Goal: Task Accomplishment & Management: Complete application form

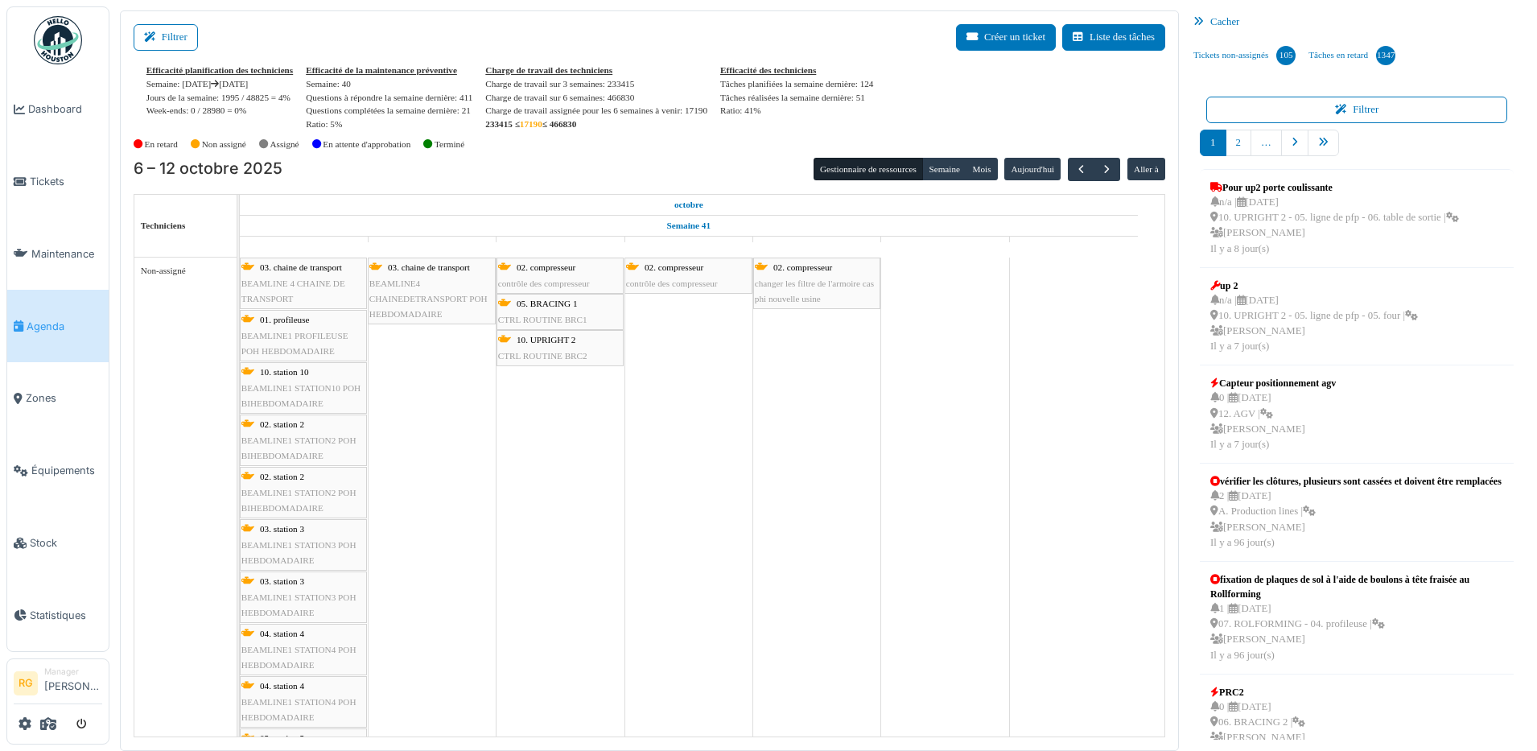
scroll to position [1408, 0]
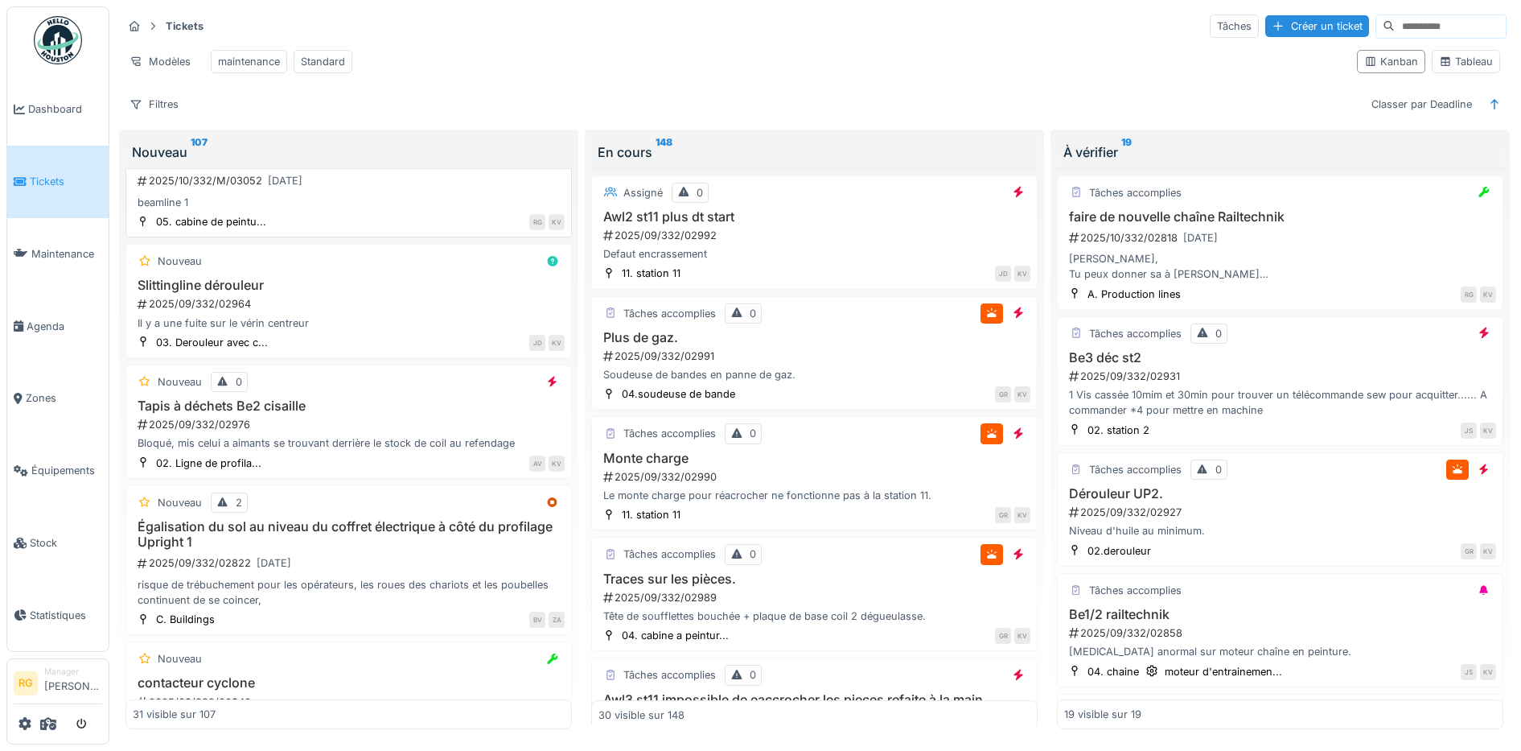
scroll to position [1196, 0]
click at [769, 364] on div "2025/09/332/02991" at bounding box center [816, 355] width 429 height 15
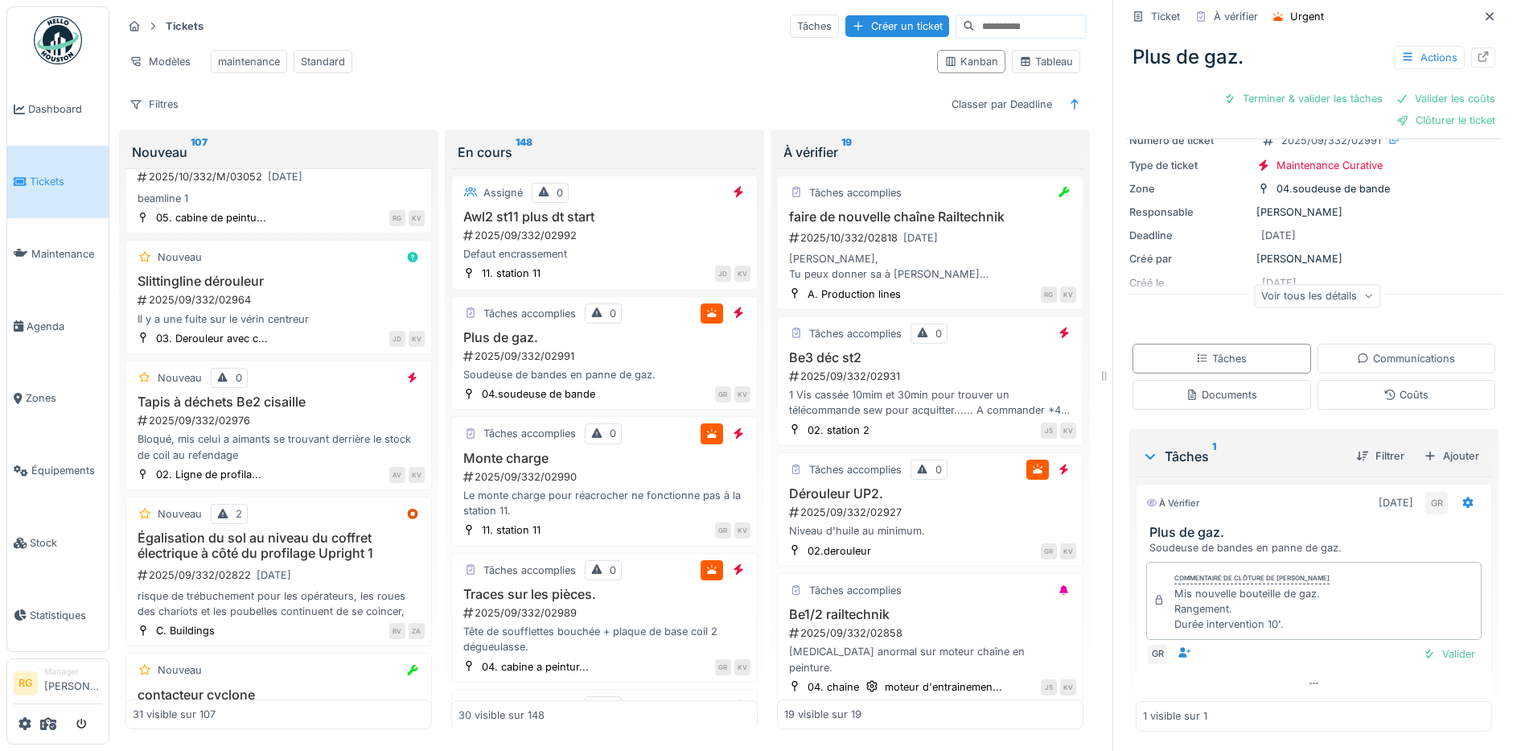
scroll to position [15, 0]
click at [1394, 387] on div "Coûts" at bounding box center [1406, 394] width 45 height 15
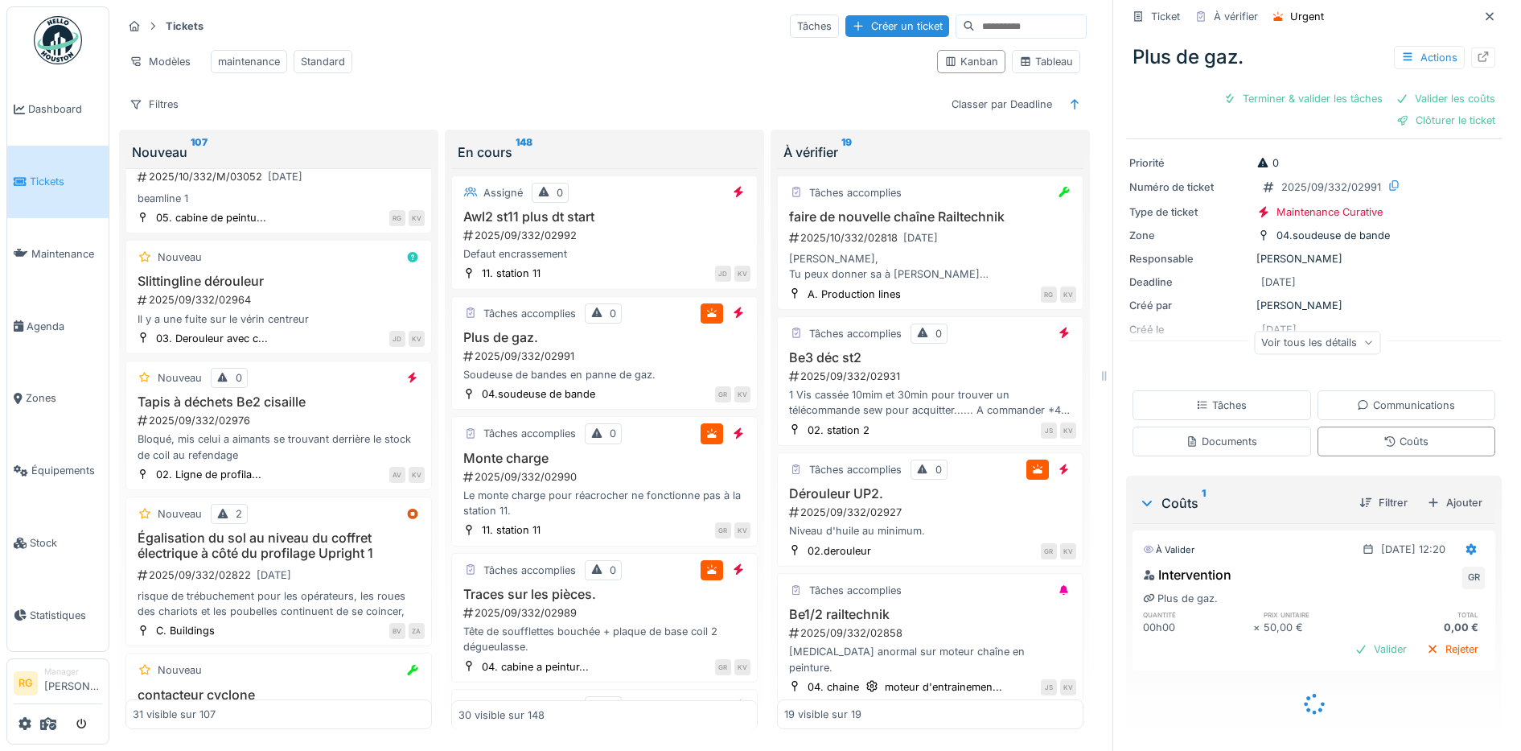
scroll to position [23, 0]
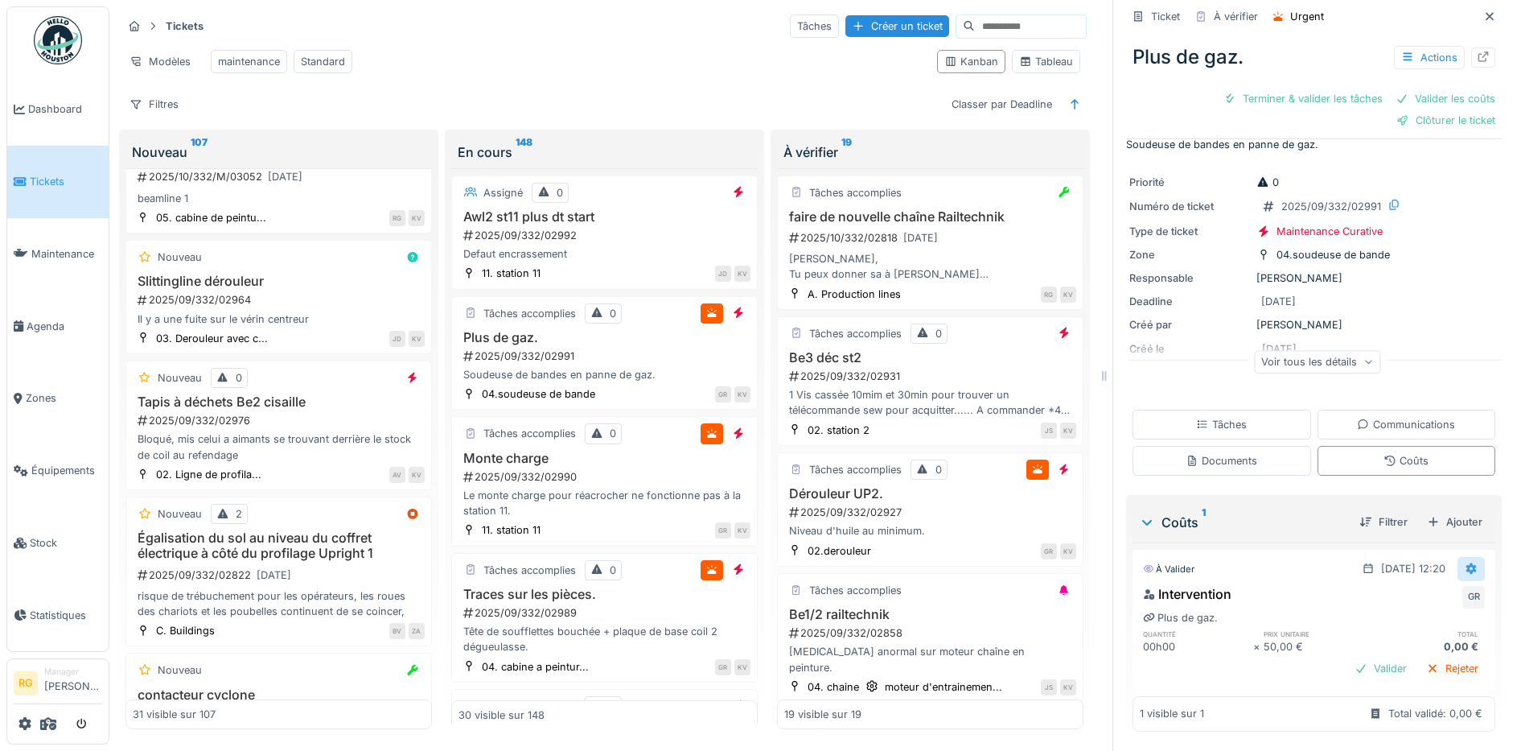
click at [1465, 563] on icon at bounding box center [1471, 568] width 13 height 10
click at [1402, 593] on div "Modifier" at bounding box center [1395, 605] width 78 height 24
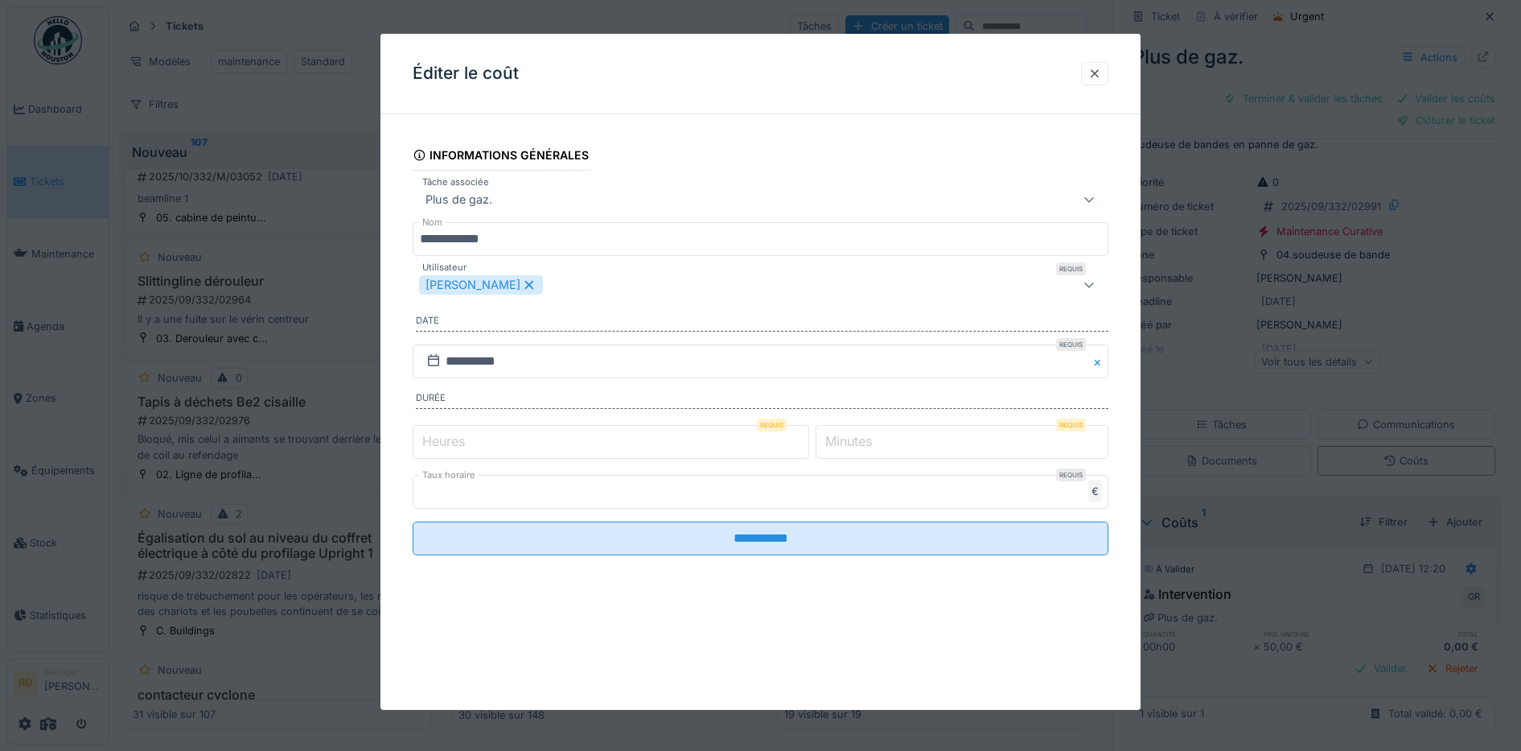
click at [447, 436] on label "Heures" at bounding box center [443, 440] width 49 height 19
click at [447, 436] on input "*" at bounding box center [611, 442] width 397 height 34
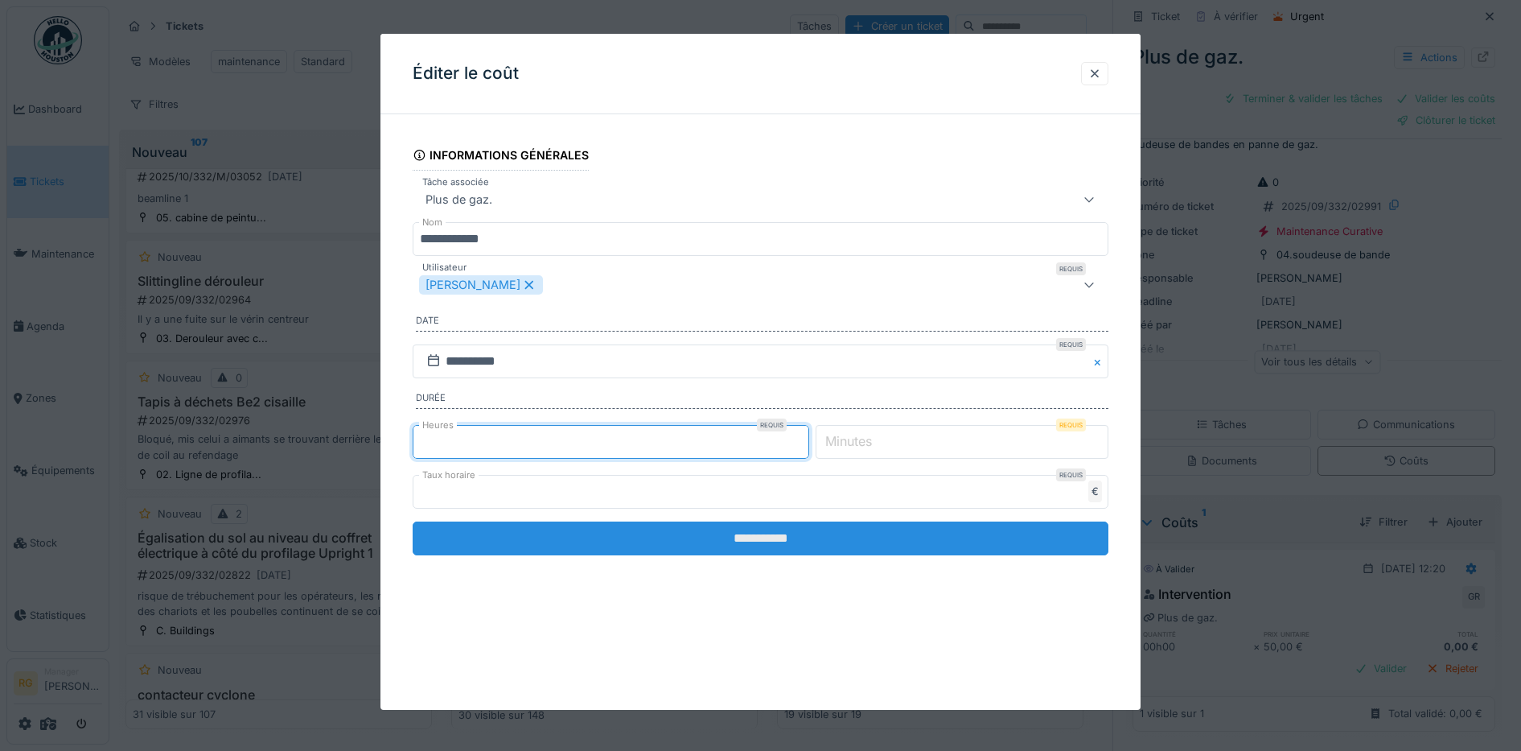
type input "**"
click at [788, 546] on input "**********" at bounding box center [761, 538] width 697 height 34
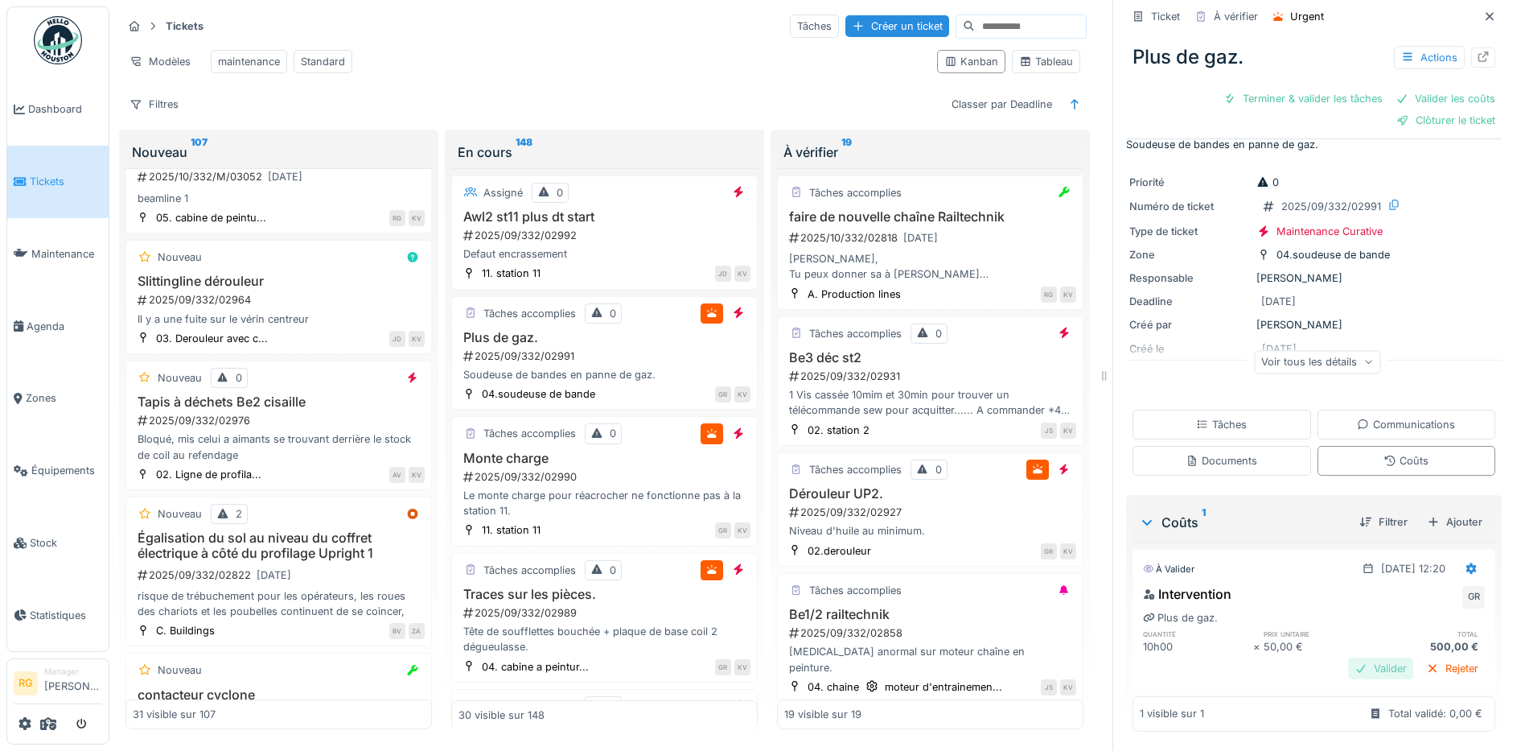
click at [1364, 657] on div "Valider" at bounding box center [1380, 668] width 65 height 22
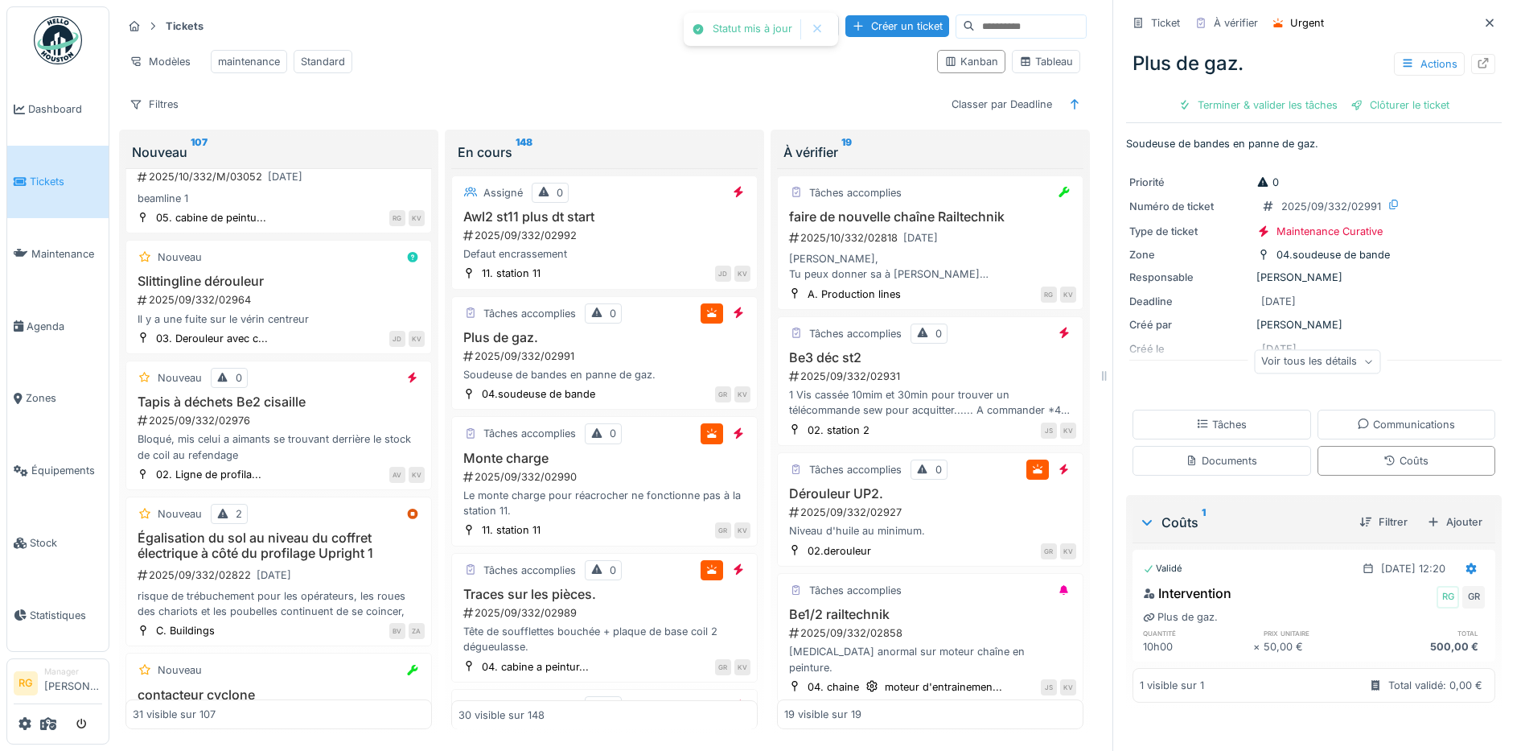
scroll to position [0, 0]
click at [1196, 417] on div "Tâches" at bounding box center [1221, 424] width 51 height 15
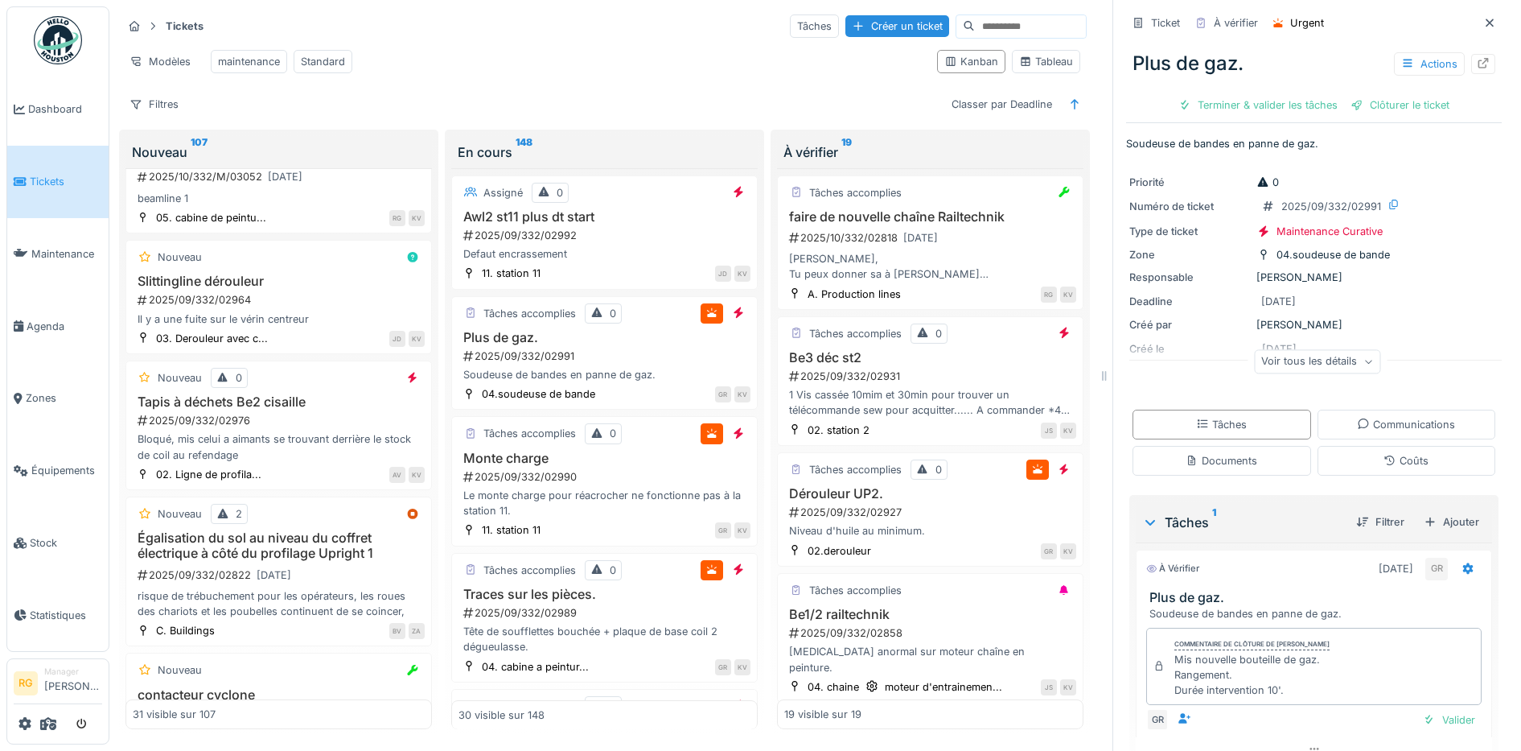
scroll to position [68, 0]
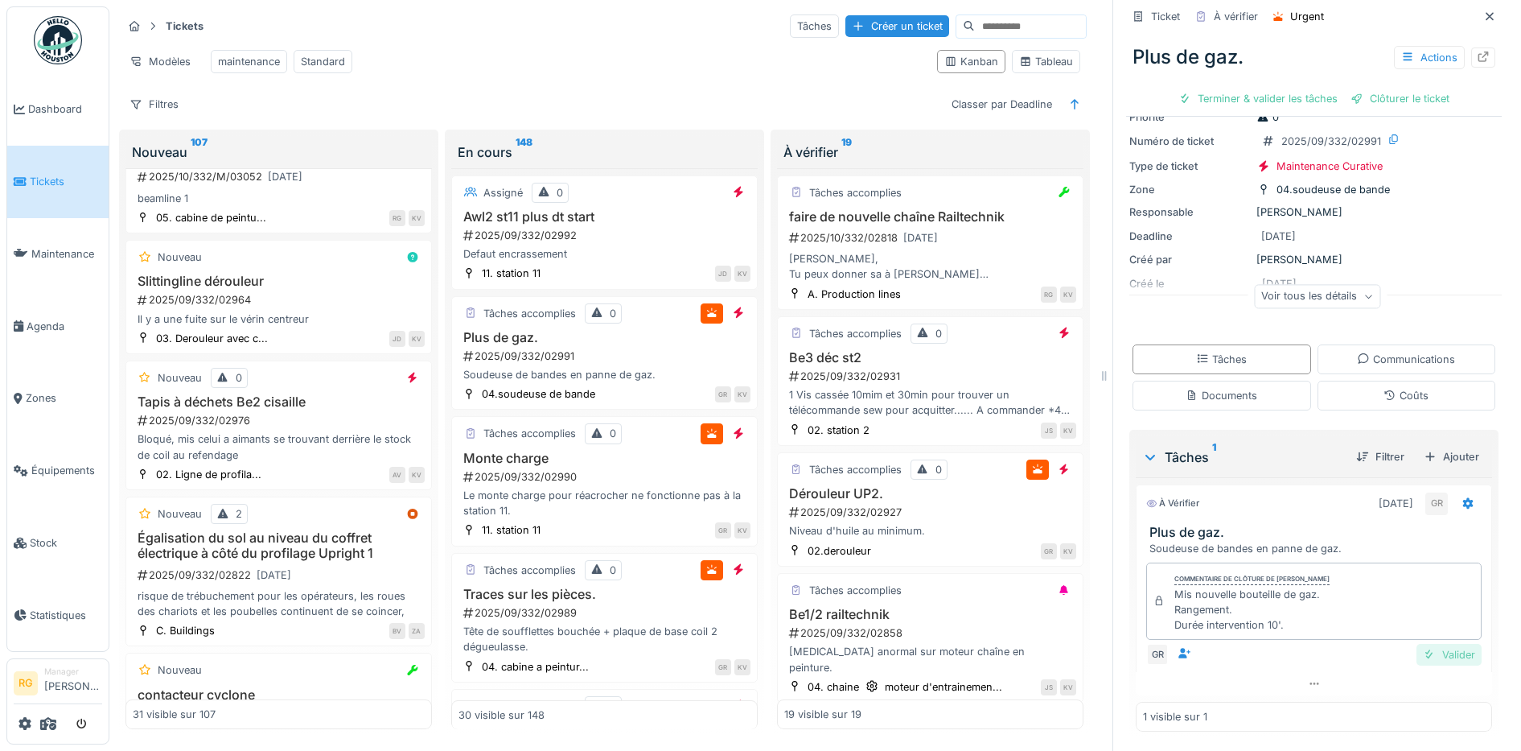
click at [1426, 644] on div "Valider" at bounding box center [1449, 655] width 65 height 22
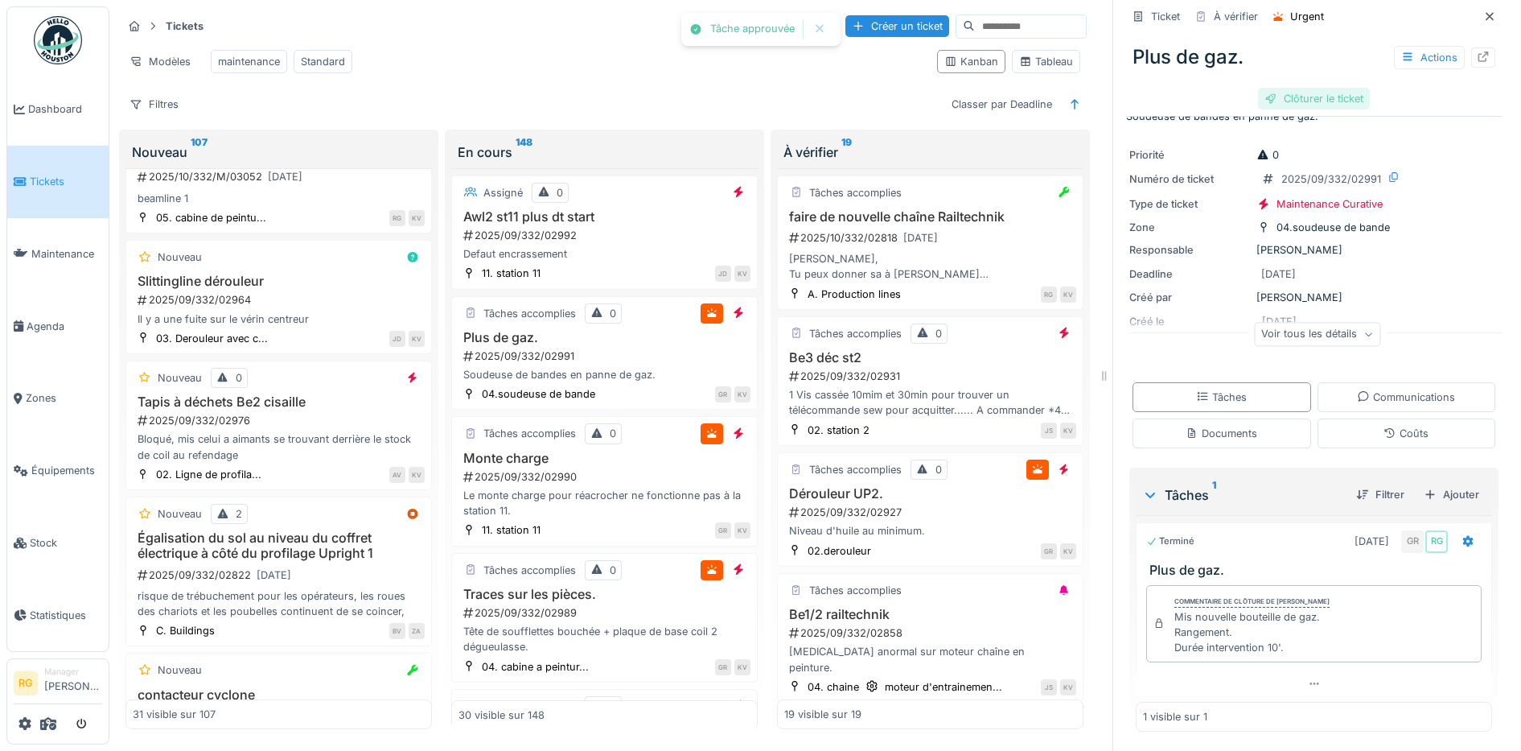
click at [1279, 88] on div "Clôturer le ticket" at bounding box center [1314, 99] width 112 height 22
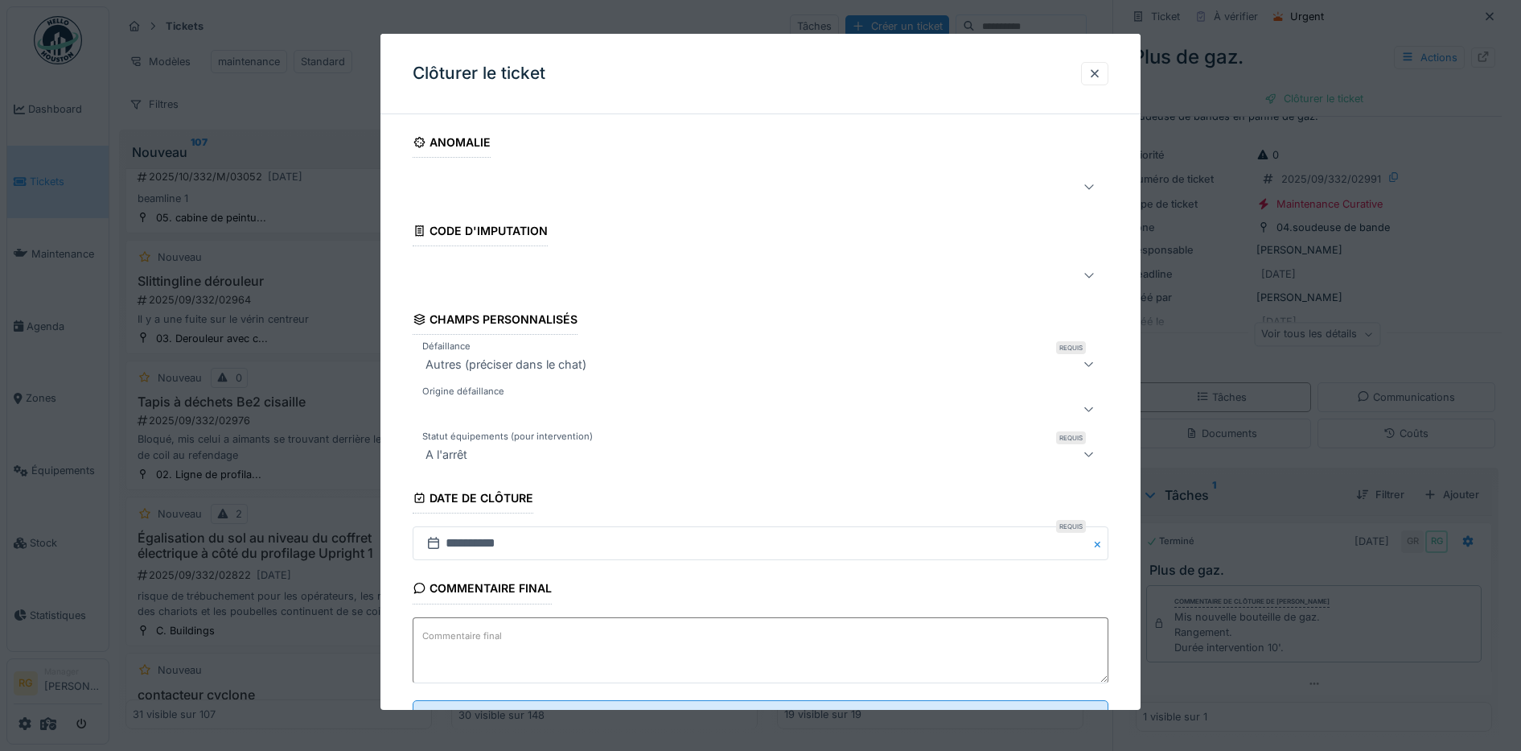
click at [461, 635] on label "Commentaire final" at bounding box center [462, 636] width 86 height 20
click at [461, 635] on textarea "Commentaire final" at bounding box center [761, 650] width 697 height 66
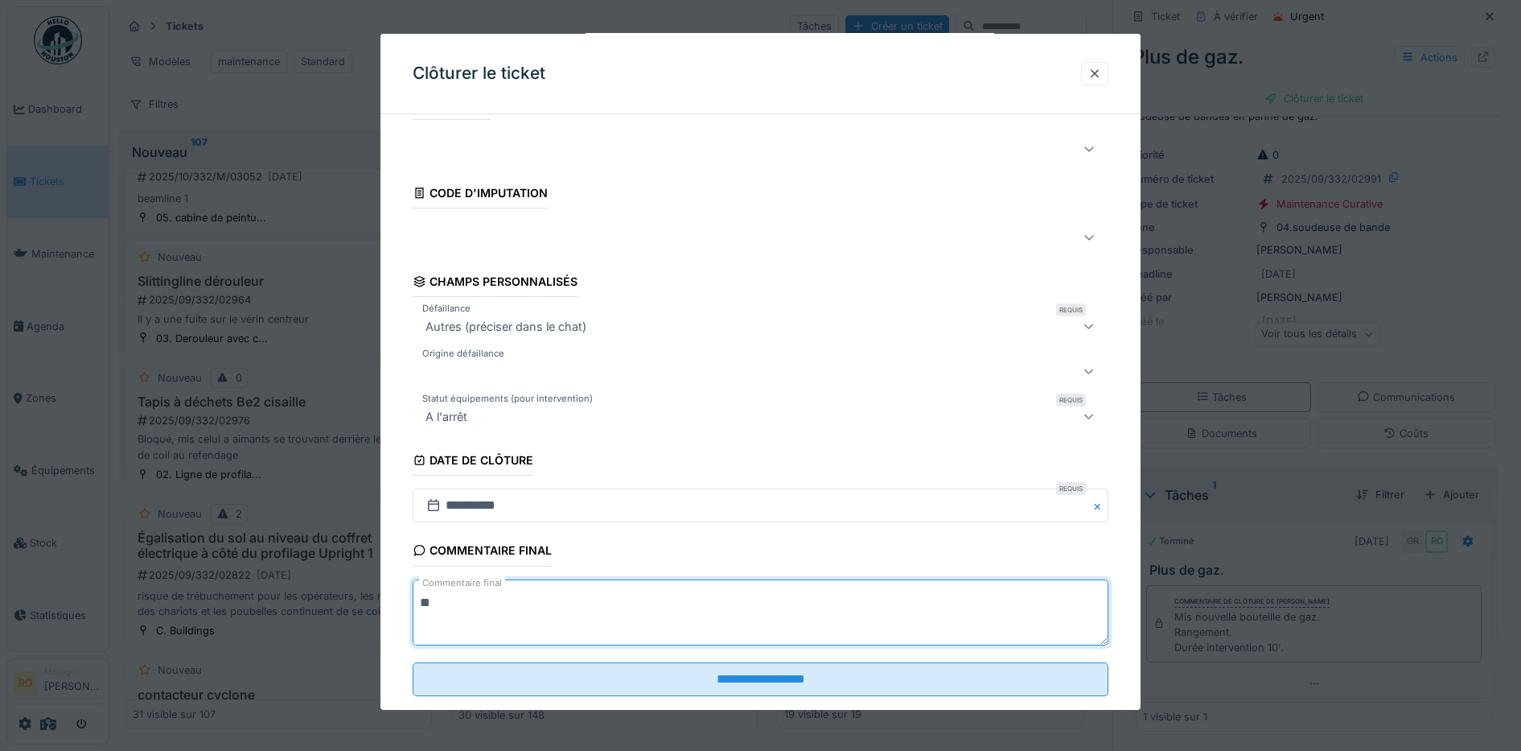
scroll to position [69, 0]
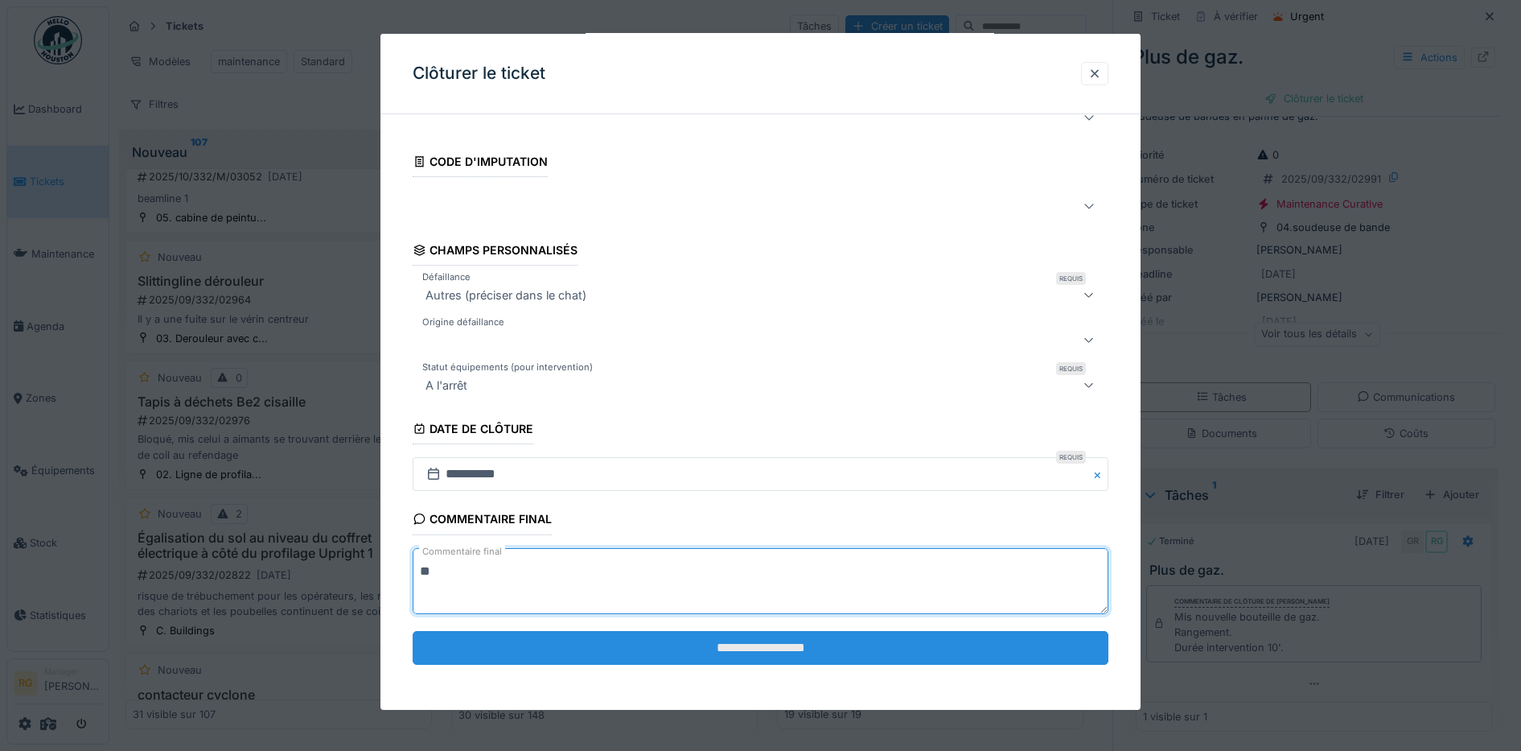
type textarea "**"
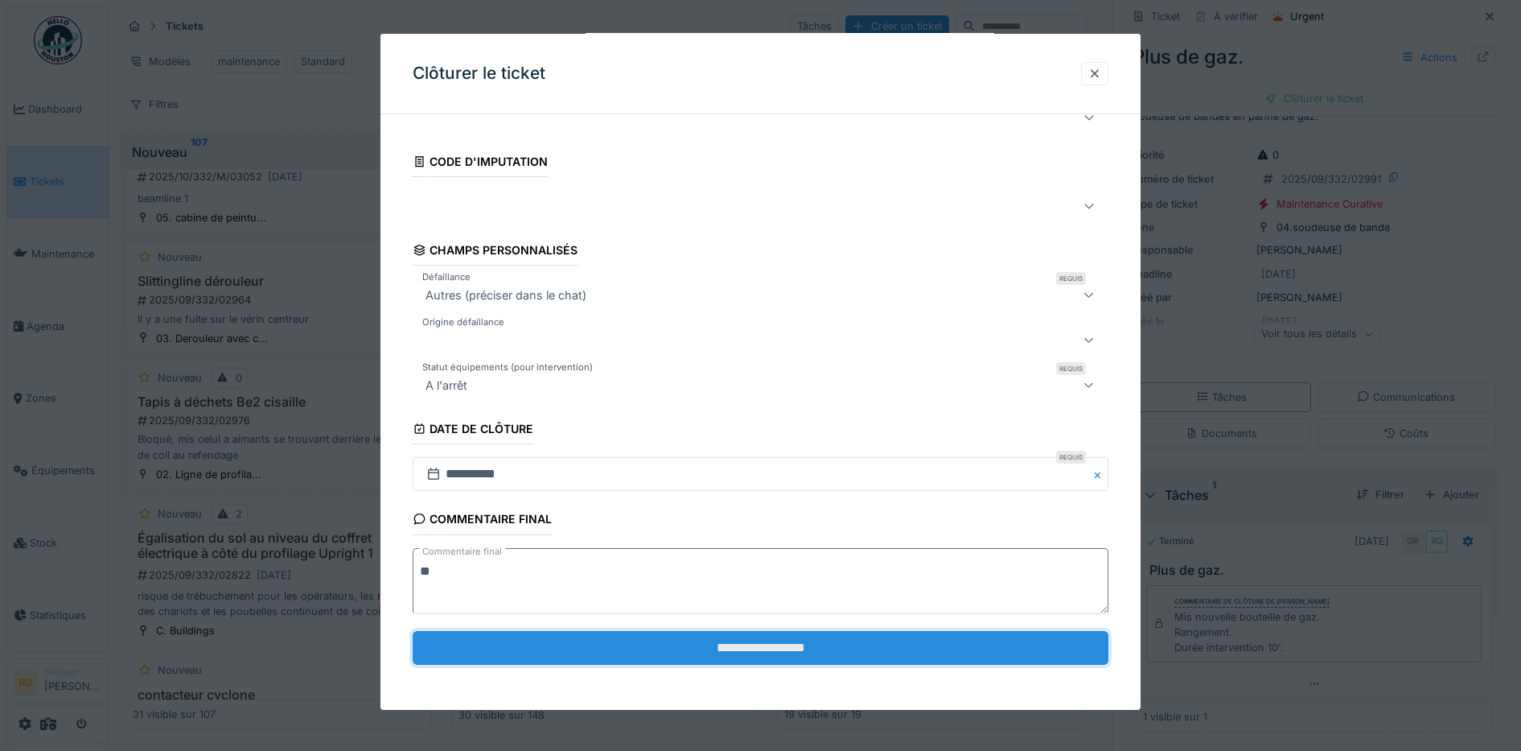
click at [776, 653] on input "**********" at bounding box center [761, 648] width 697 height 34
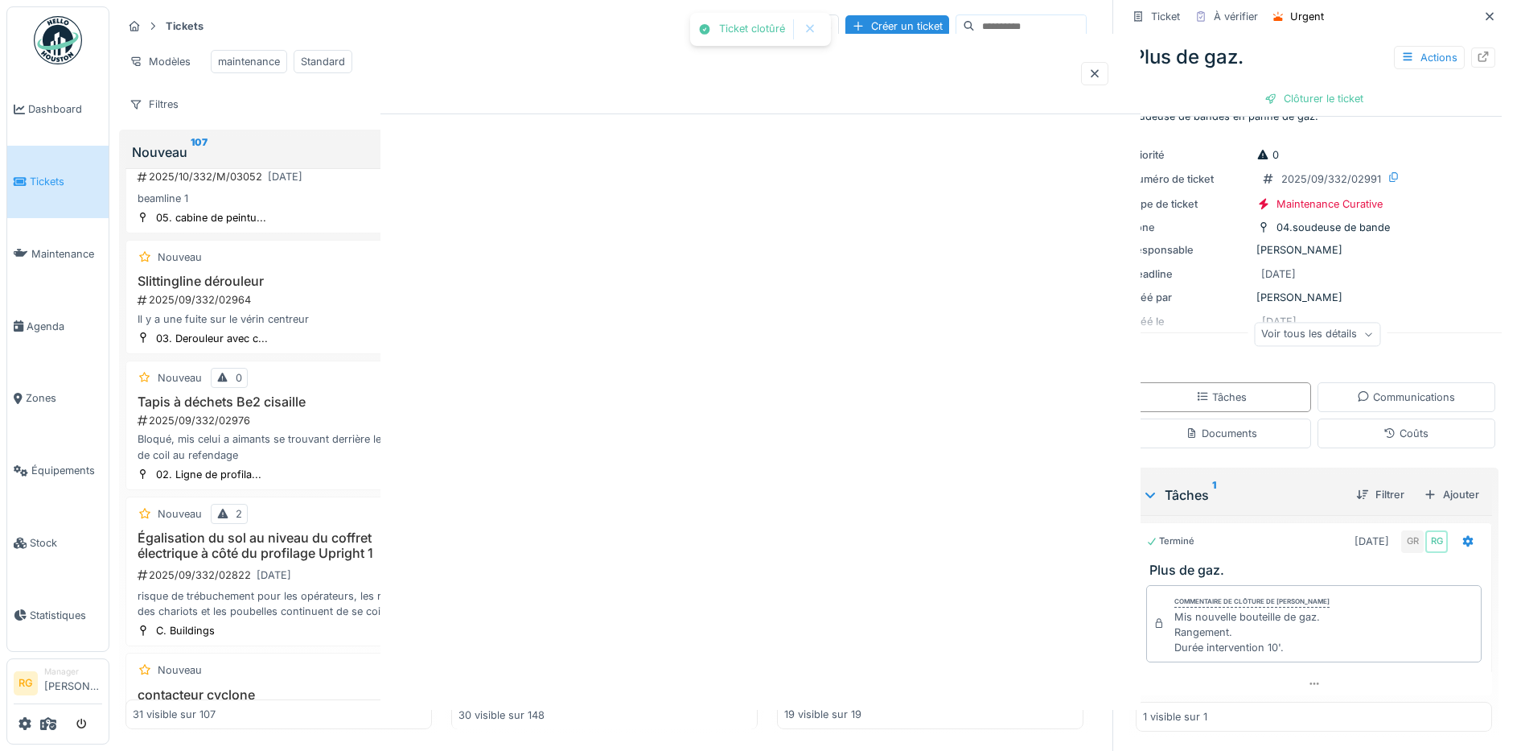
scroll to position [0, 0]
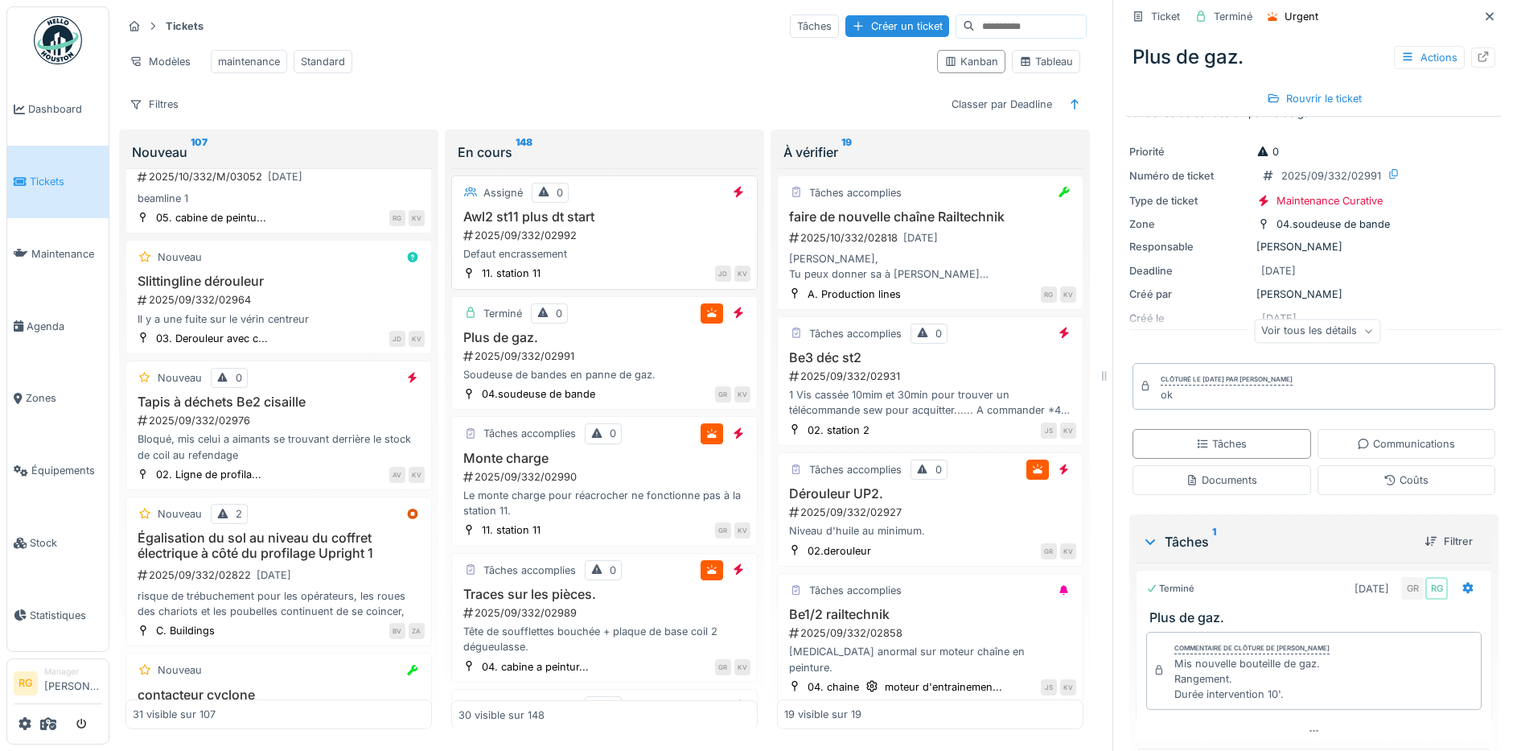
click at [623, 232] on div "2025/09/332/02992" at bounding box center [606, 235] width 289 height 15
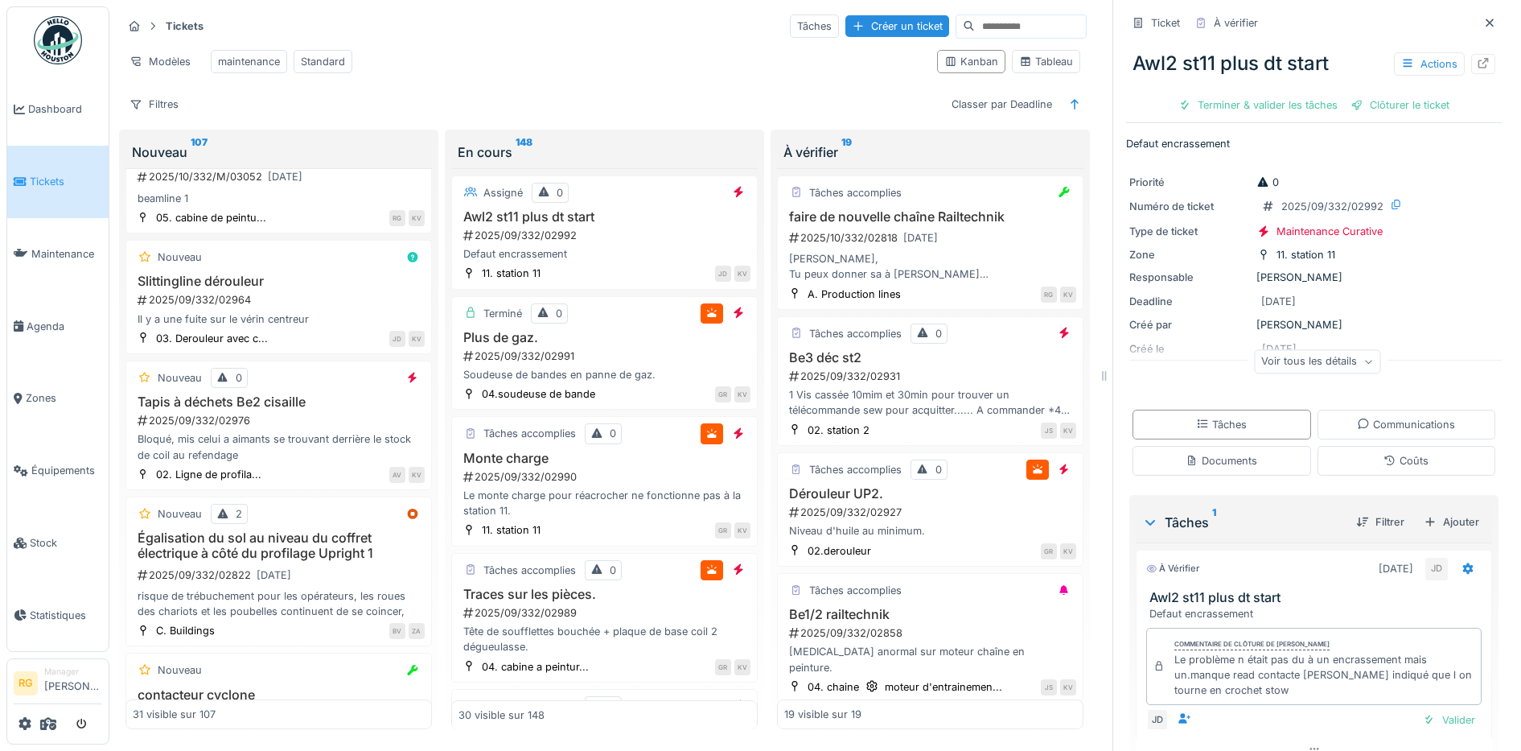
scroll to position [68, 0]
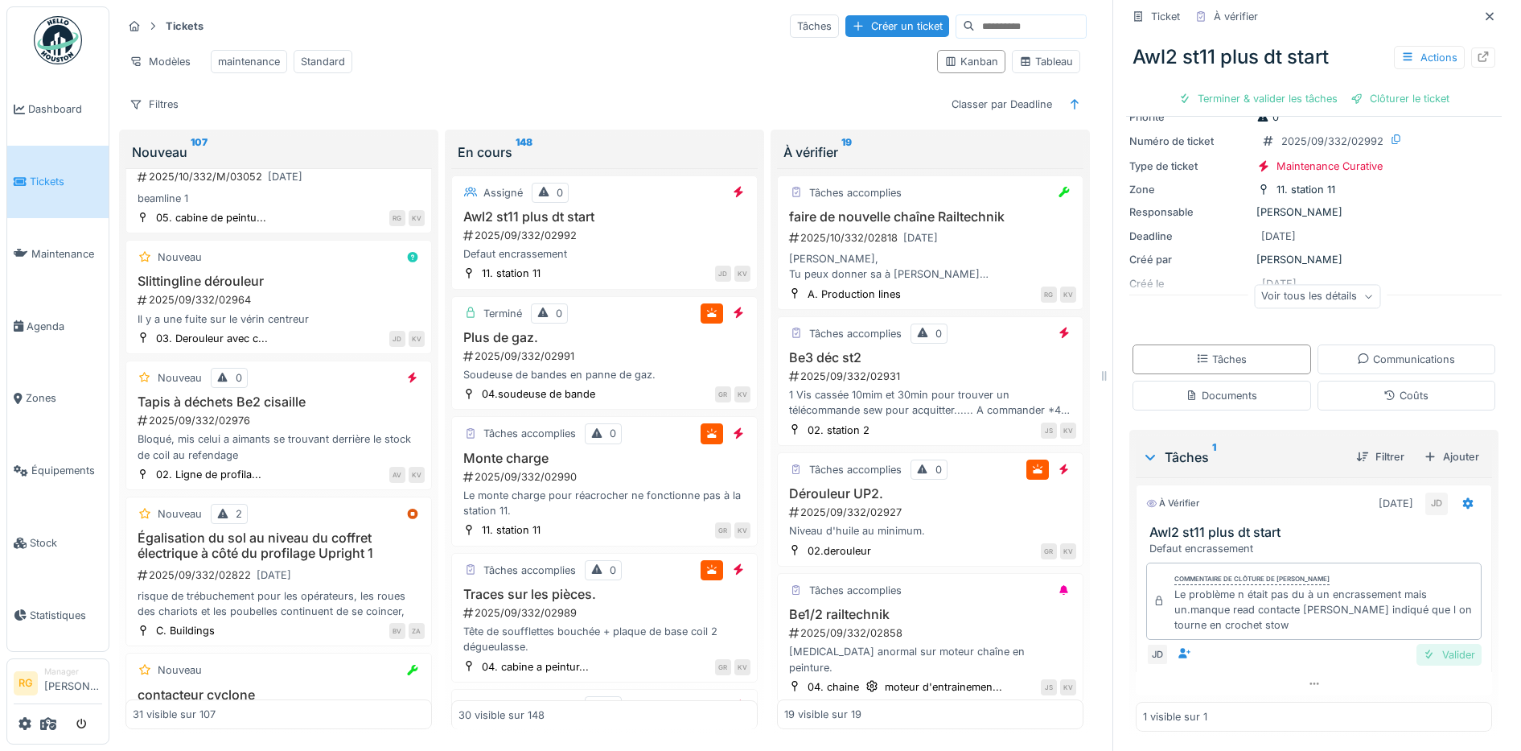
click at [1426, 644] on div "Valider" at bounding box center [1449, 655] width 65 height 22
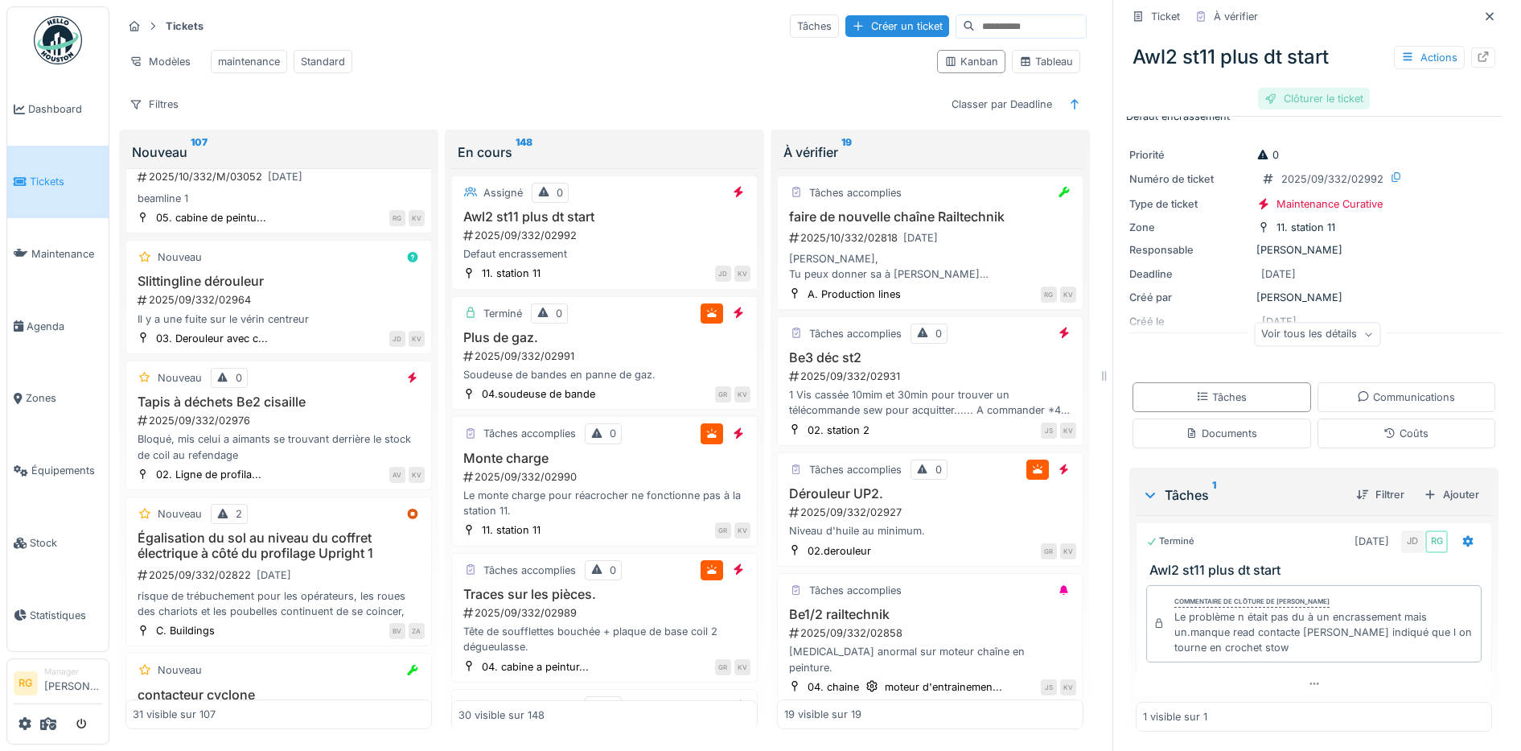
click at [1295, 88] on div "Clôturer le ticket" at bounding box center [1314, 99] width 112 height 22
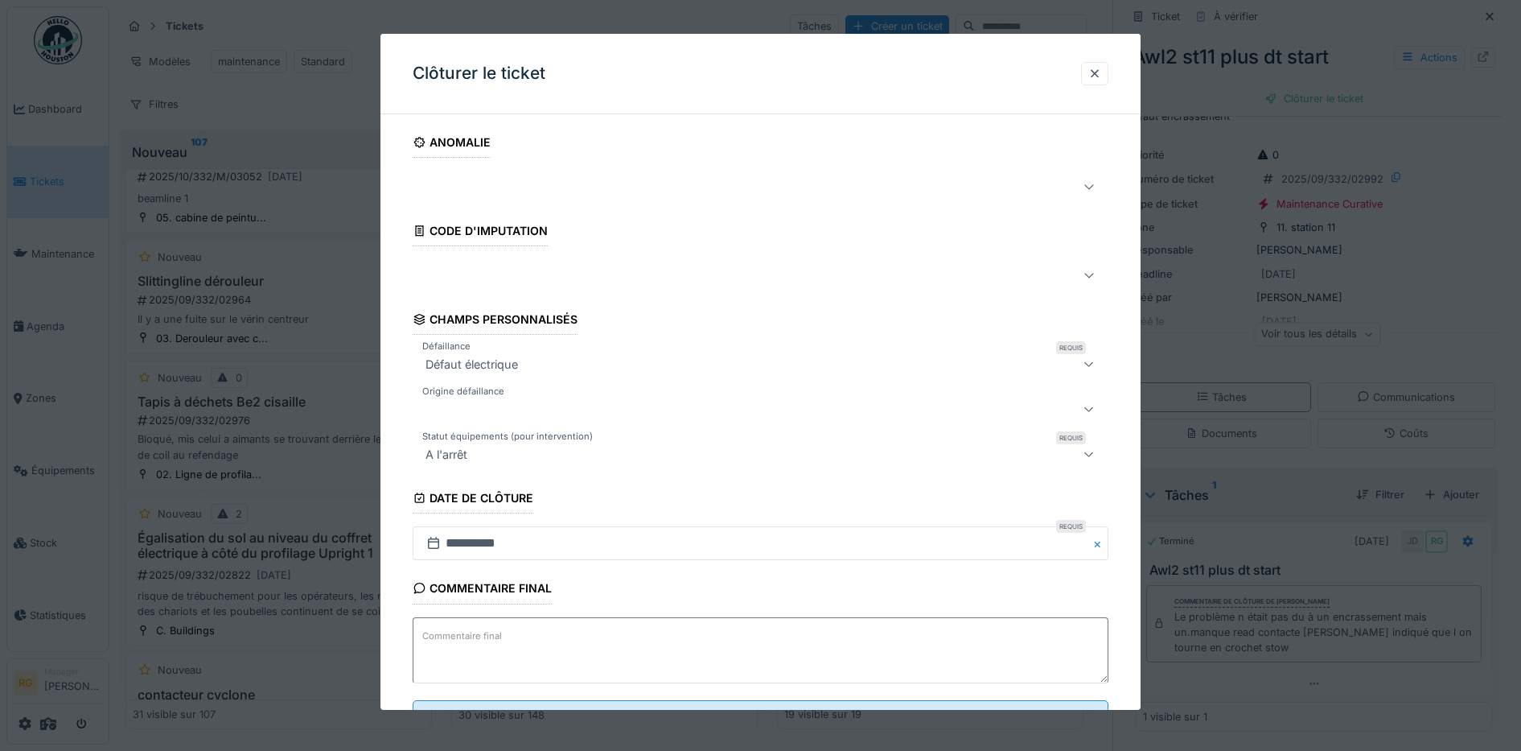
click at [603, 644] on textarea "Commentaire final" at bounding box center [761, 650] width 697 height 66
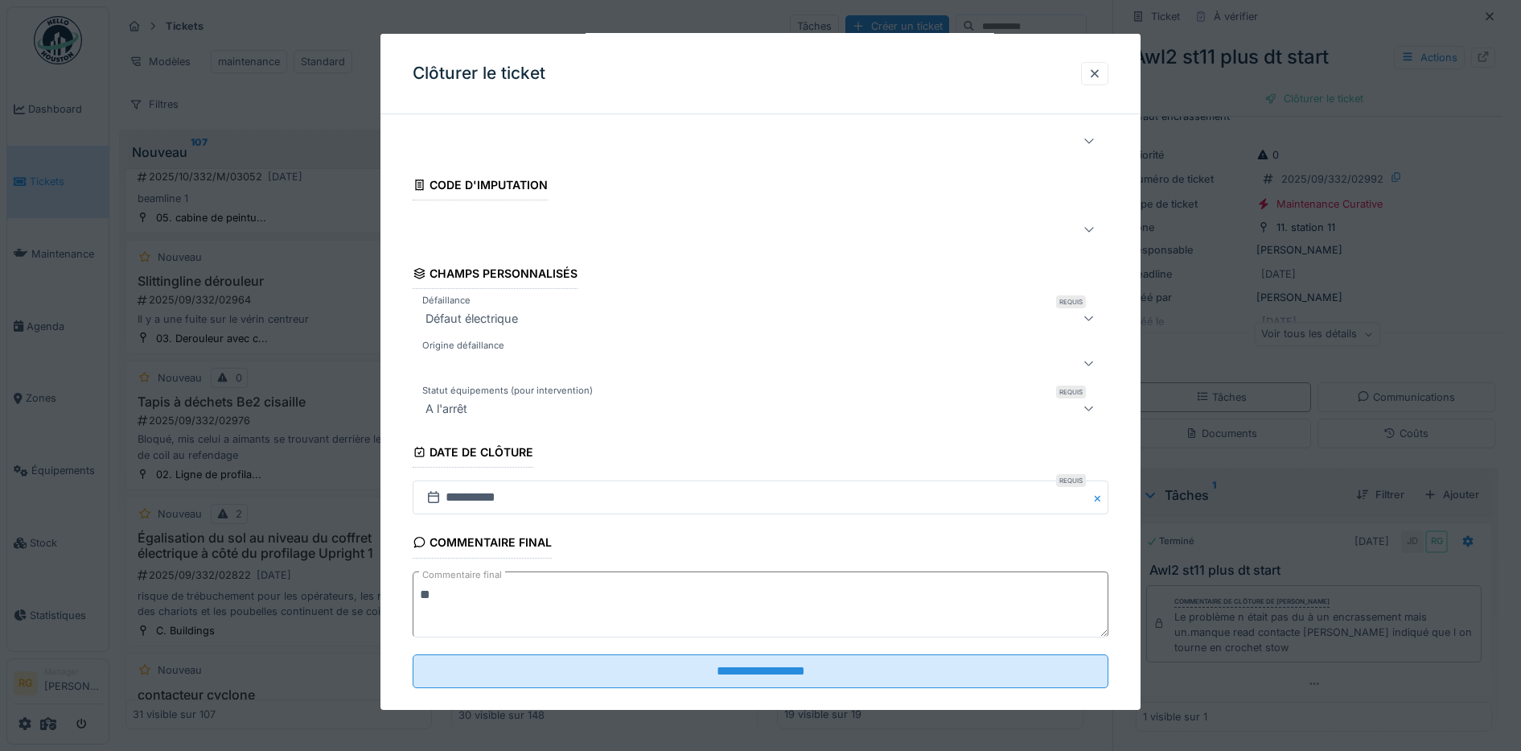
scroll to position [69, 0]
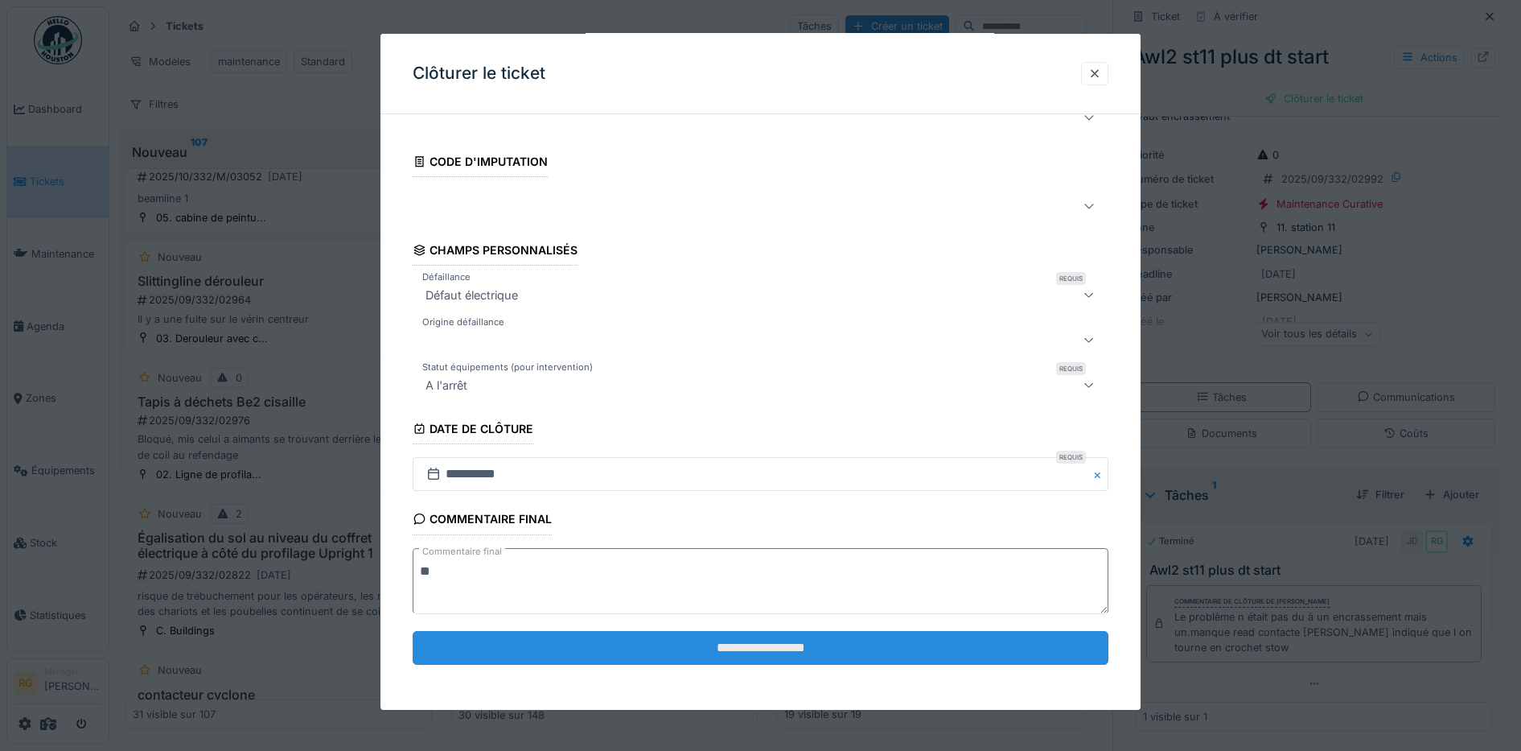
type textarea "**"
click at [772, 648] on input "**********" at bounding box center [761, 648] width 697 height 34
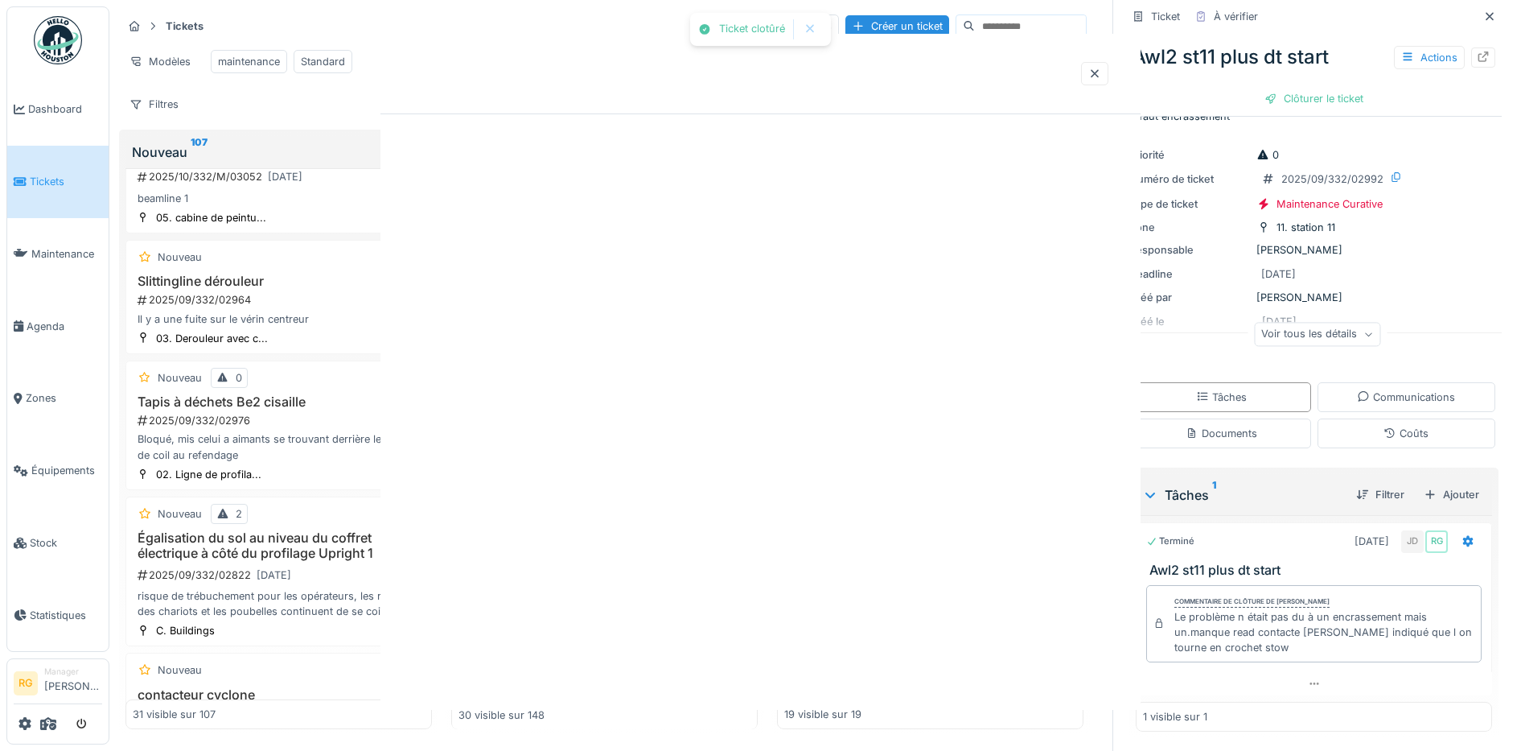
scroll to position [0, 0]
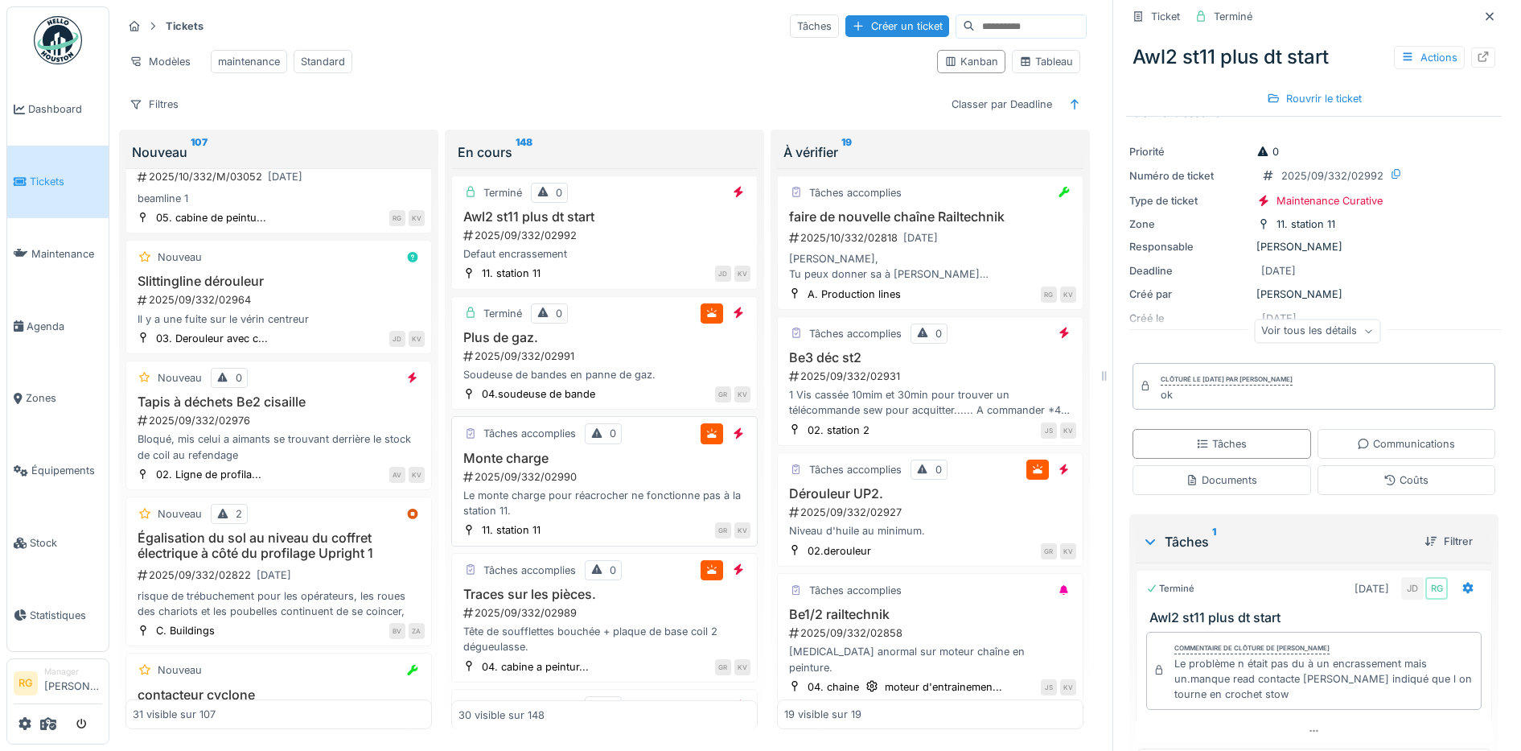
click at [601, 484] on div "2025/09/332/02990" at bounding box center [606, 476] width 289 height 15
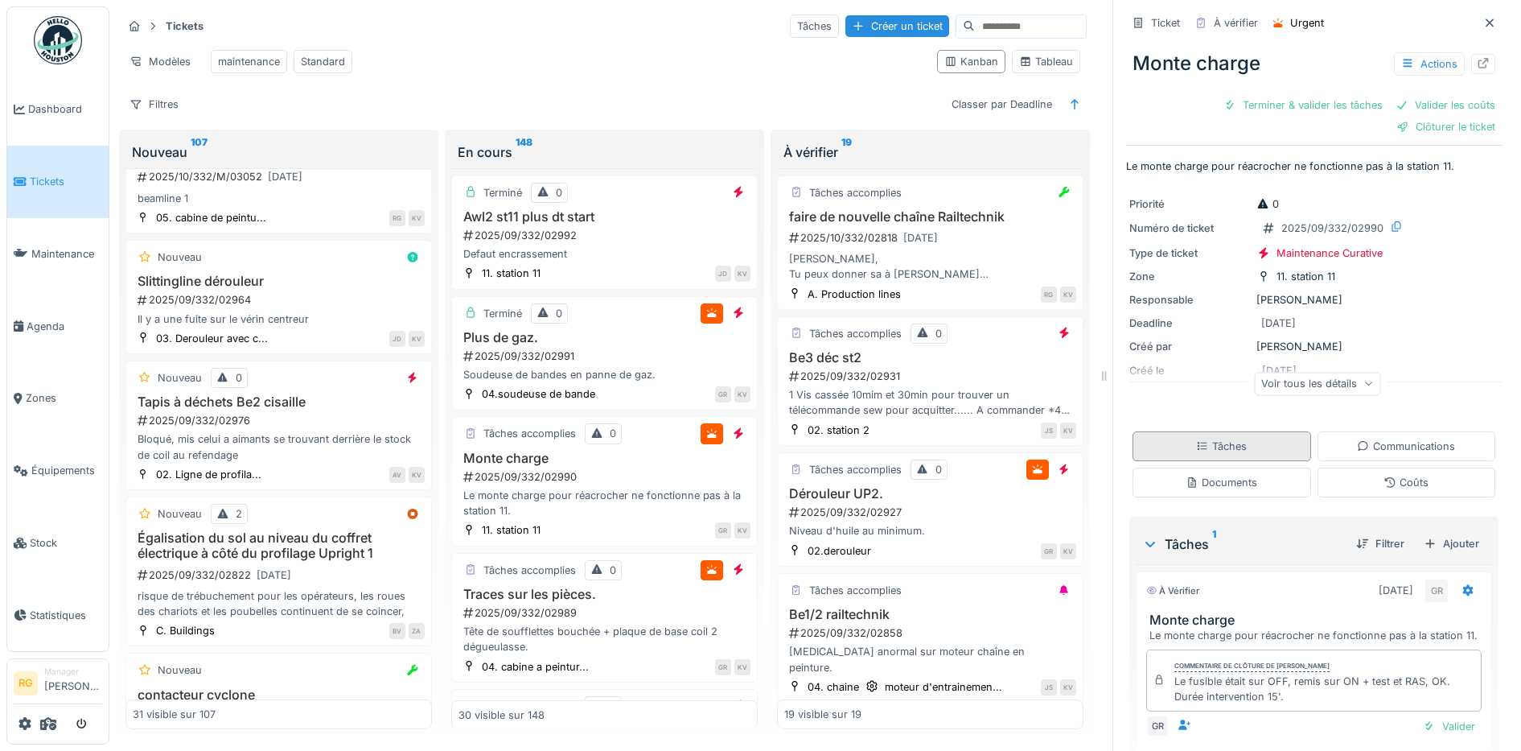
scroll to position [90, 0]
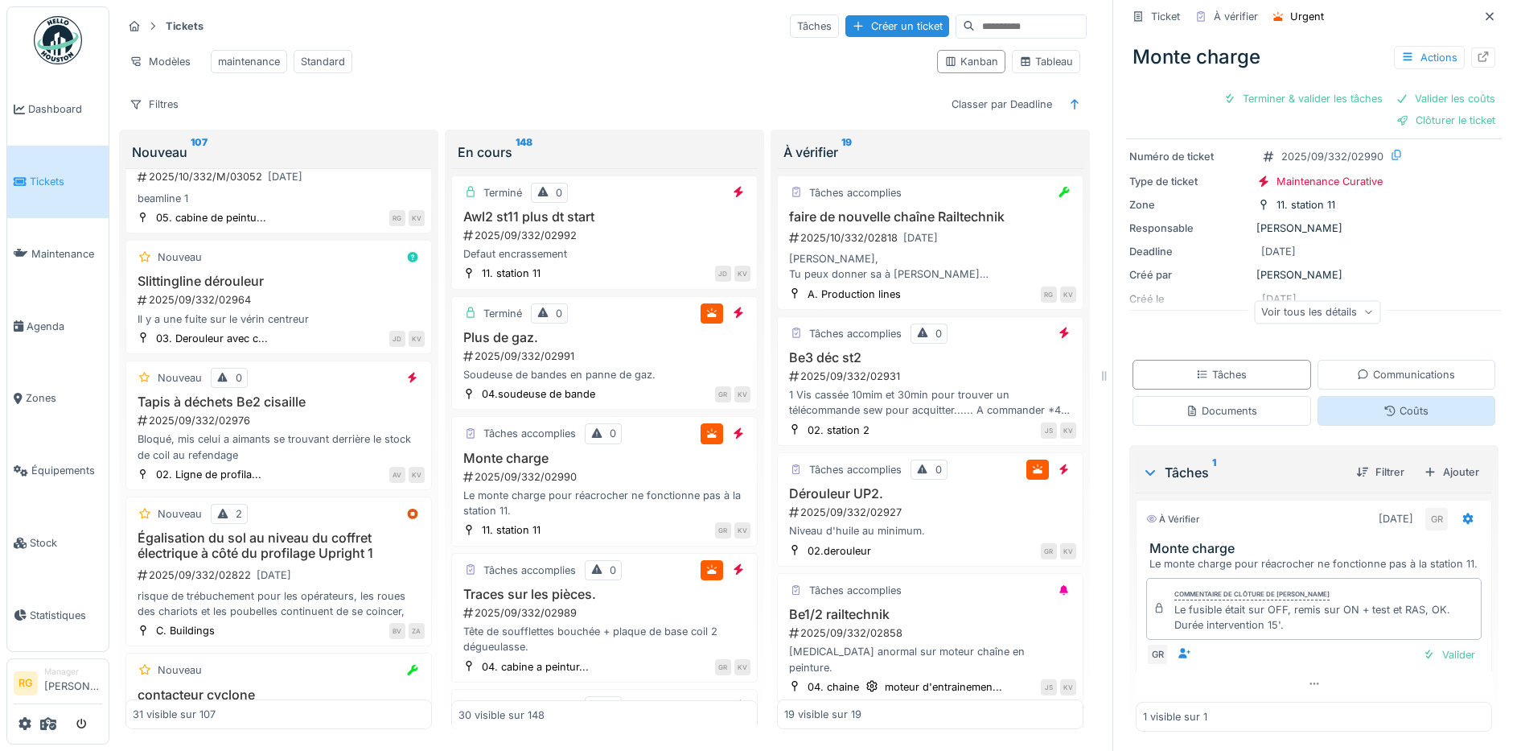
click at [1404, 396] on div "Coûts" at bounding box center [1407, 411] width 179 height 30
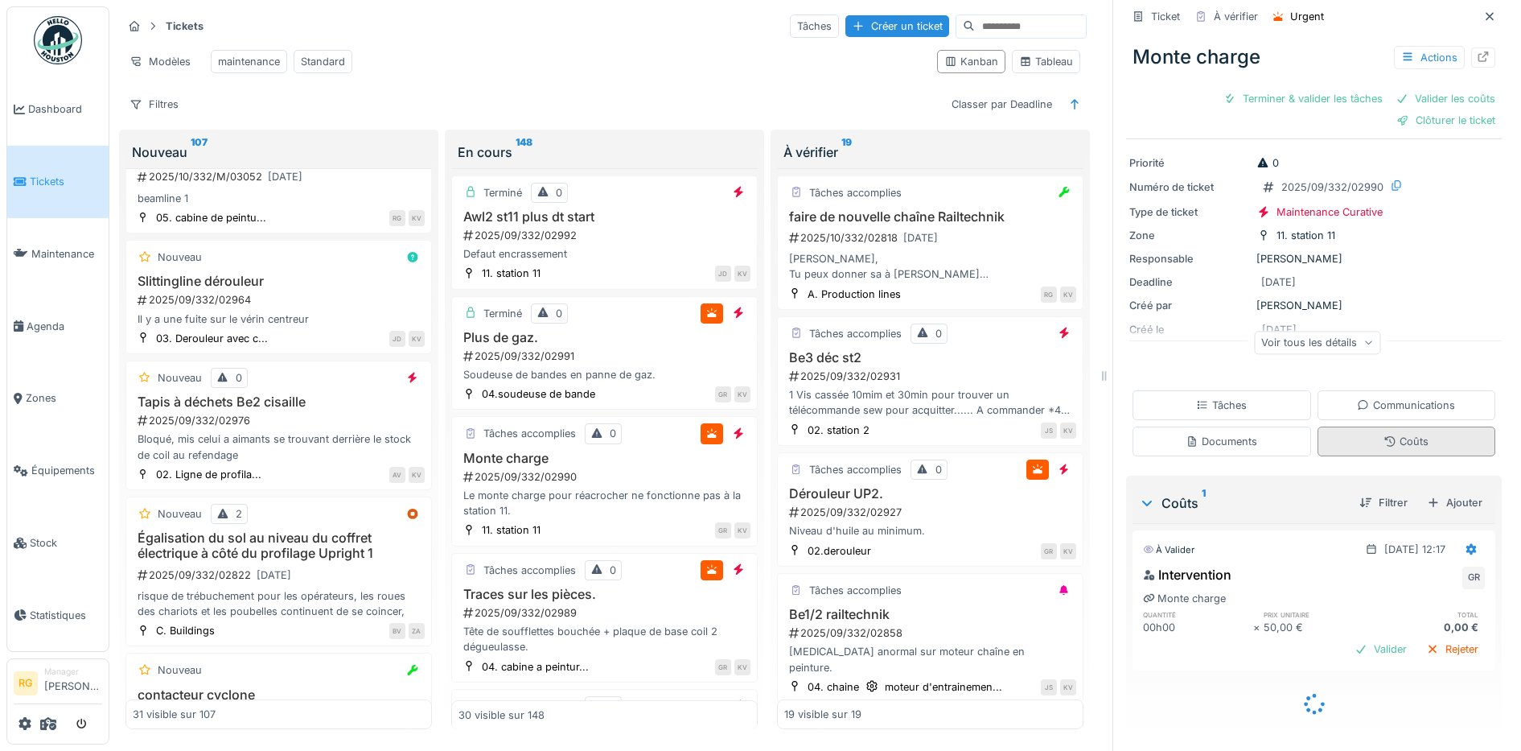
scroll to position [23, 0]
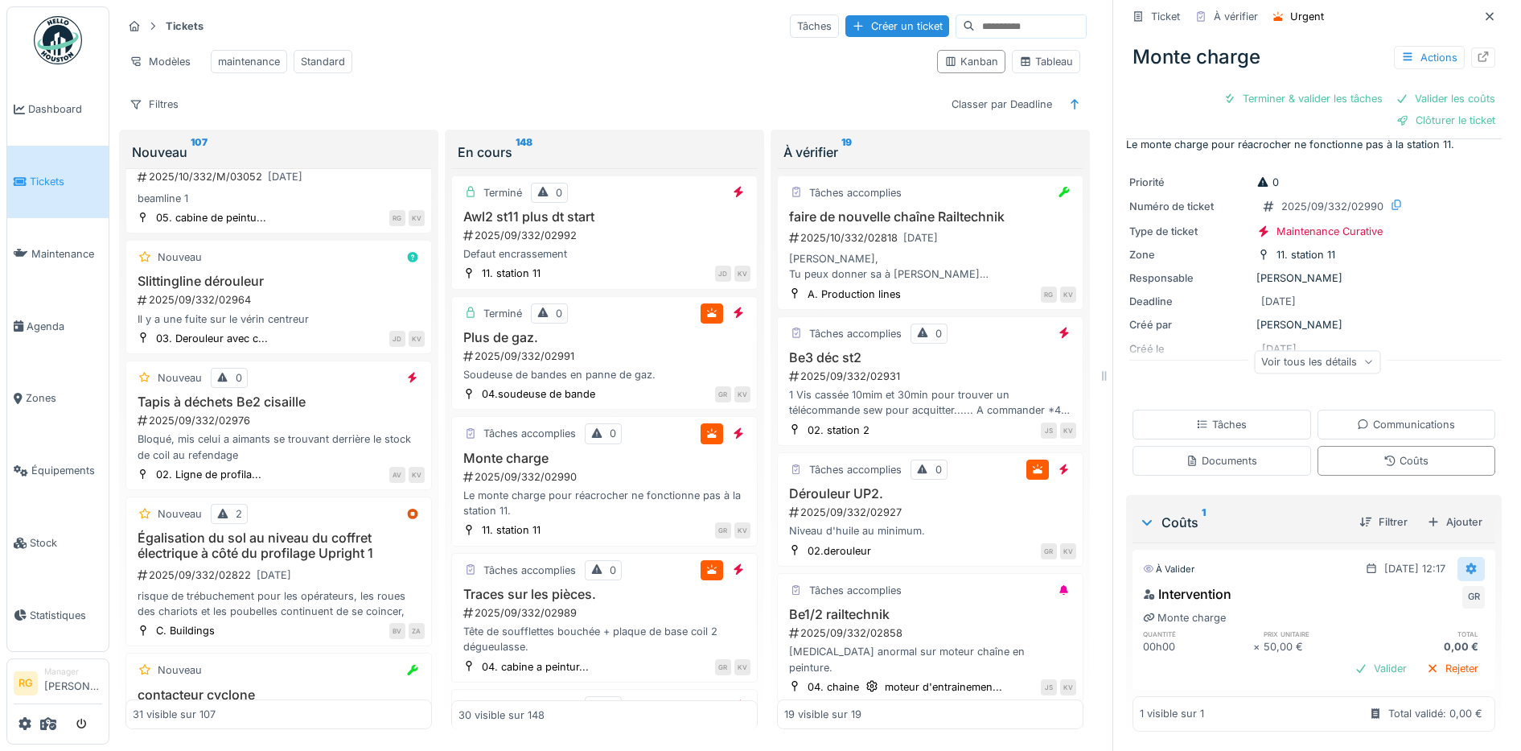
click at [1458, 557] on div at bounding box center [1471, 568] width 27 height 23
click at [1404, 593] on div "Modifier" at bounding box center [1395, 605] width 78 height 24
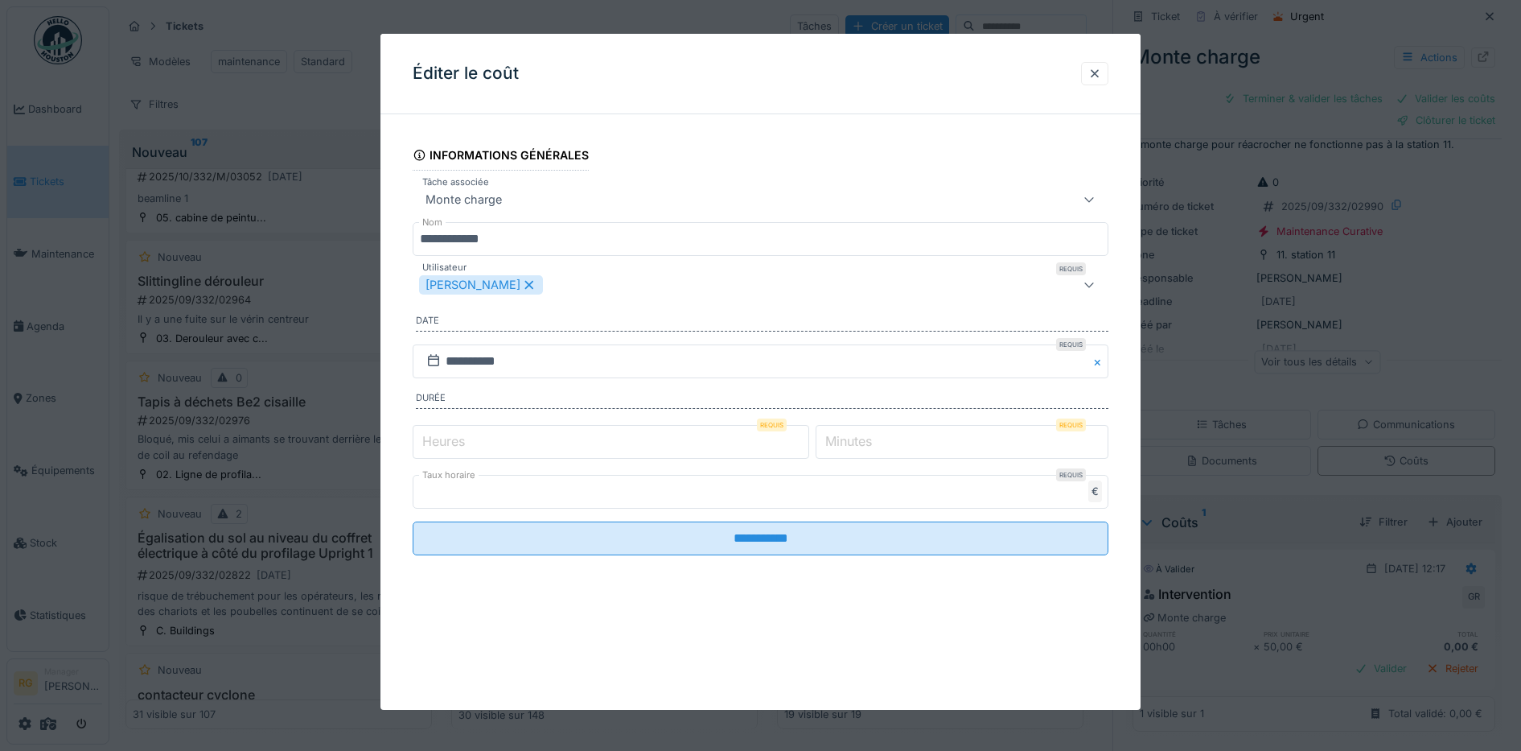
click at [867, 438] on label "Minutes" at bounding box center [848, 440] width 53 height 19
click at [867, 438] on input "*" at bounding box center [962, 442] width 293 height 34
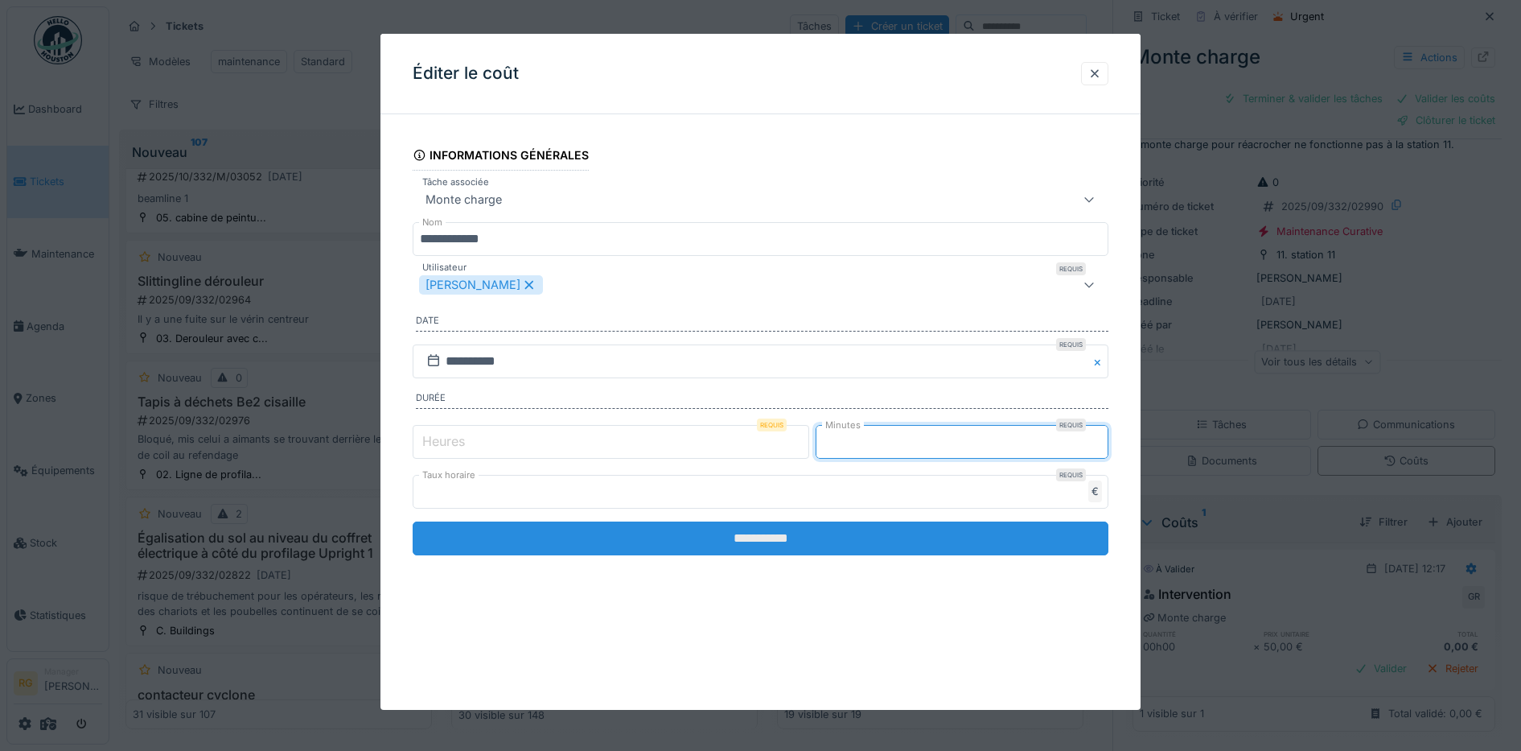
type input "**"
click at [879, 538] on input "**********" at bounding box center [761, 538] width 697 height 34
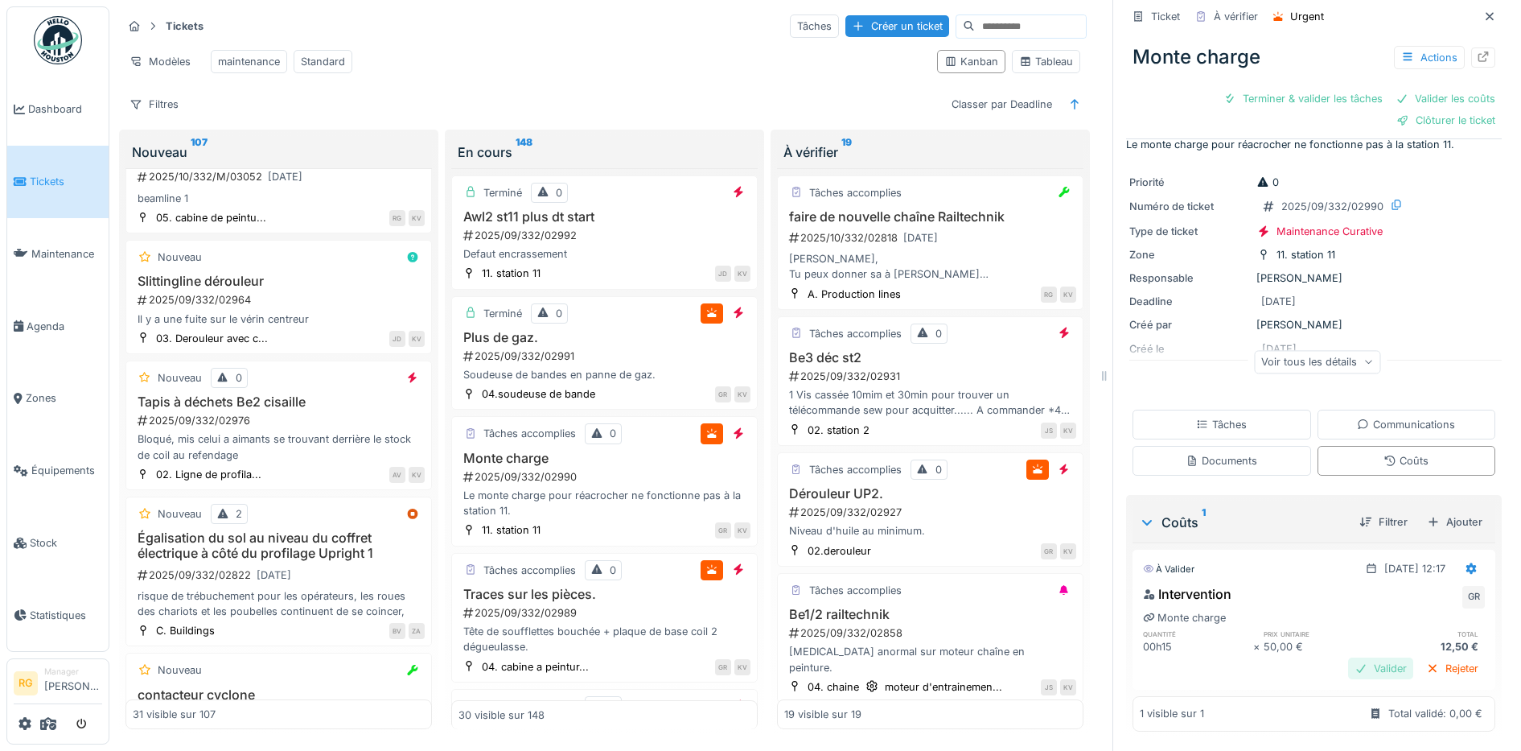
click at [1359, 657] on div "Valider" at bounding box center [1380, 668] width 65 height 22
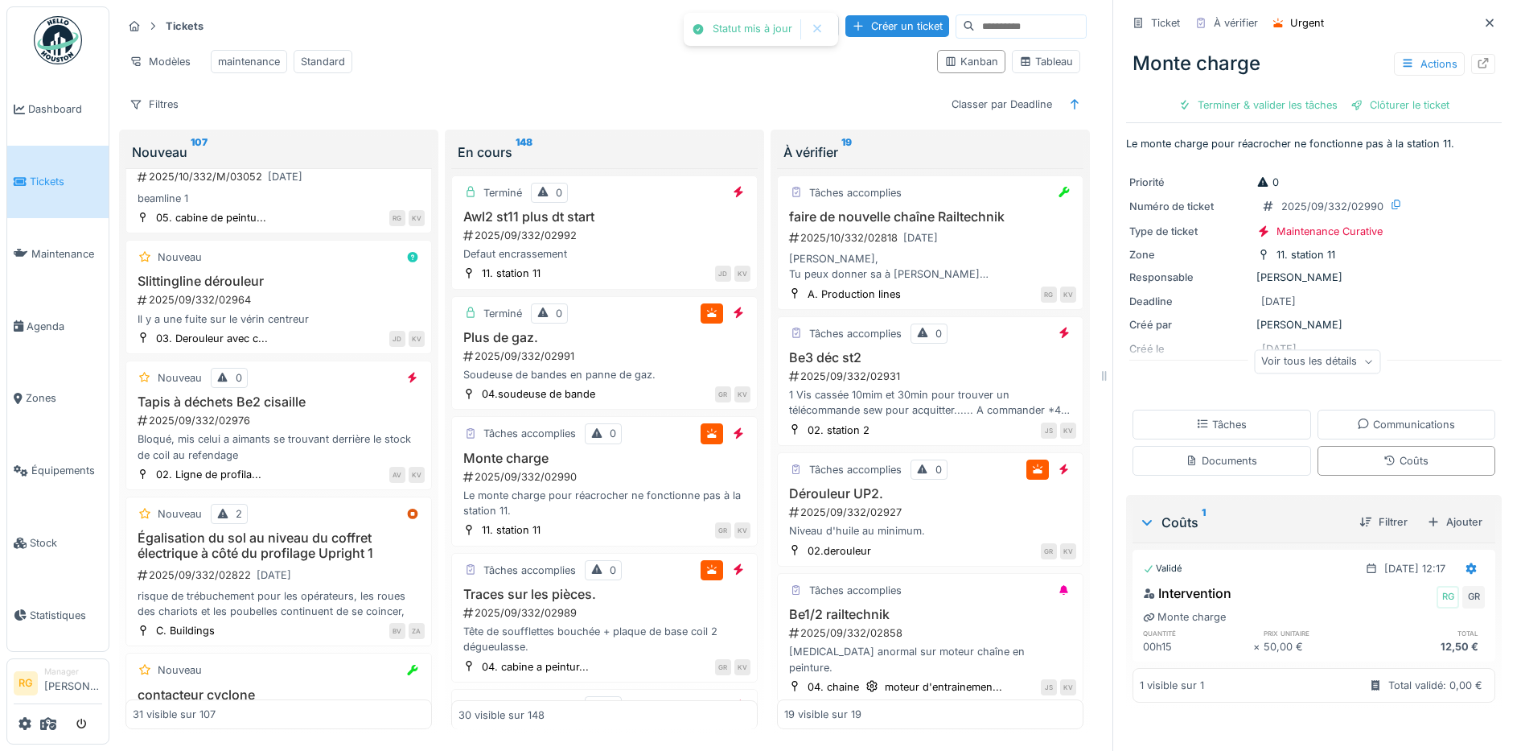
scroll to position [0, 0]
click at [1199, 417] on div "Tâches" at bounding box center [1221, 424] width 51 height 15
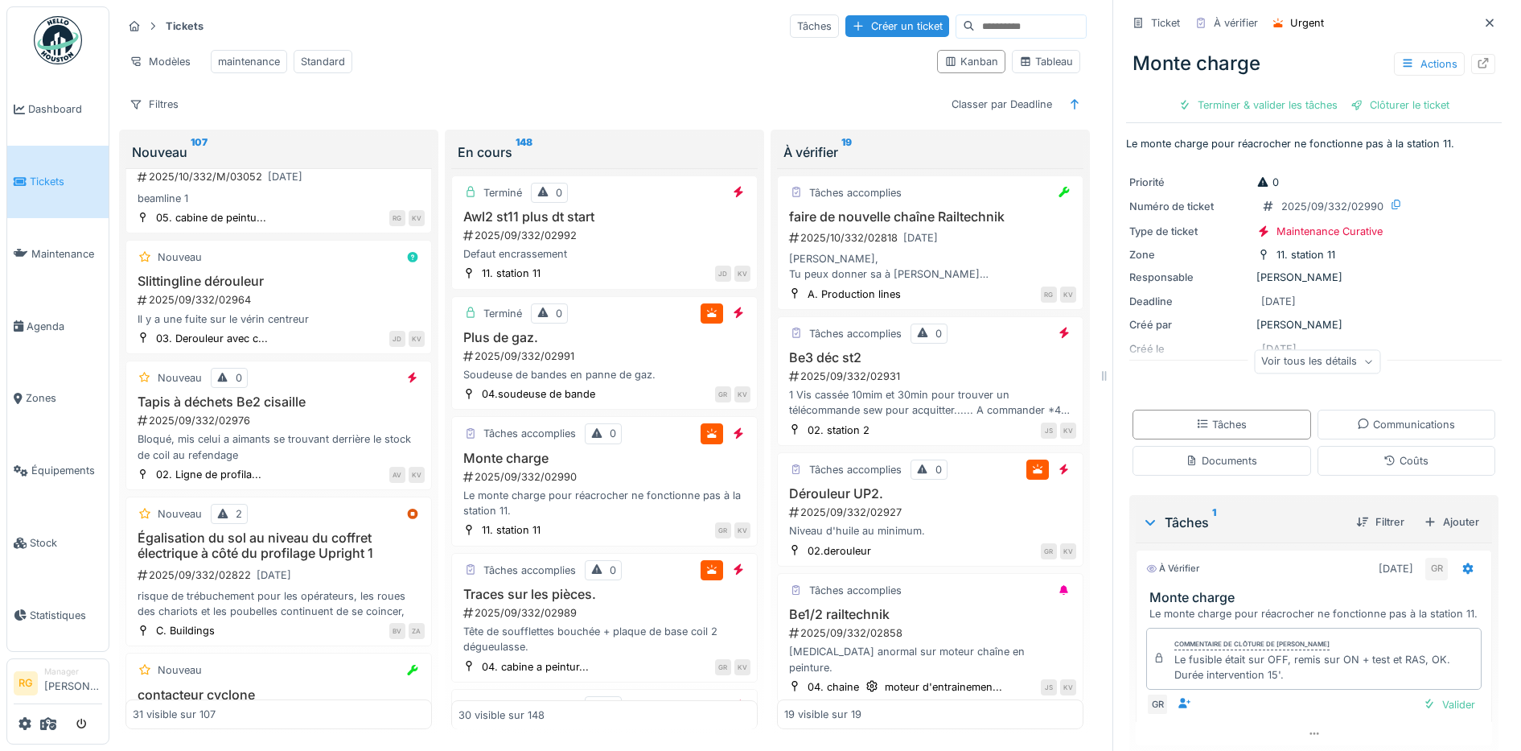
scroll to position [68, 0]
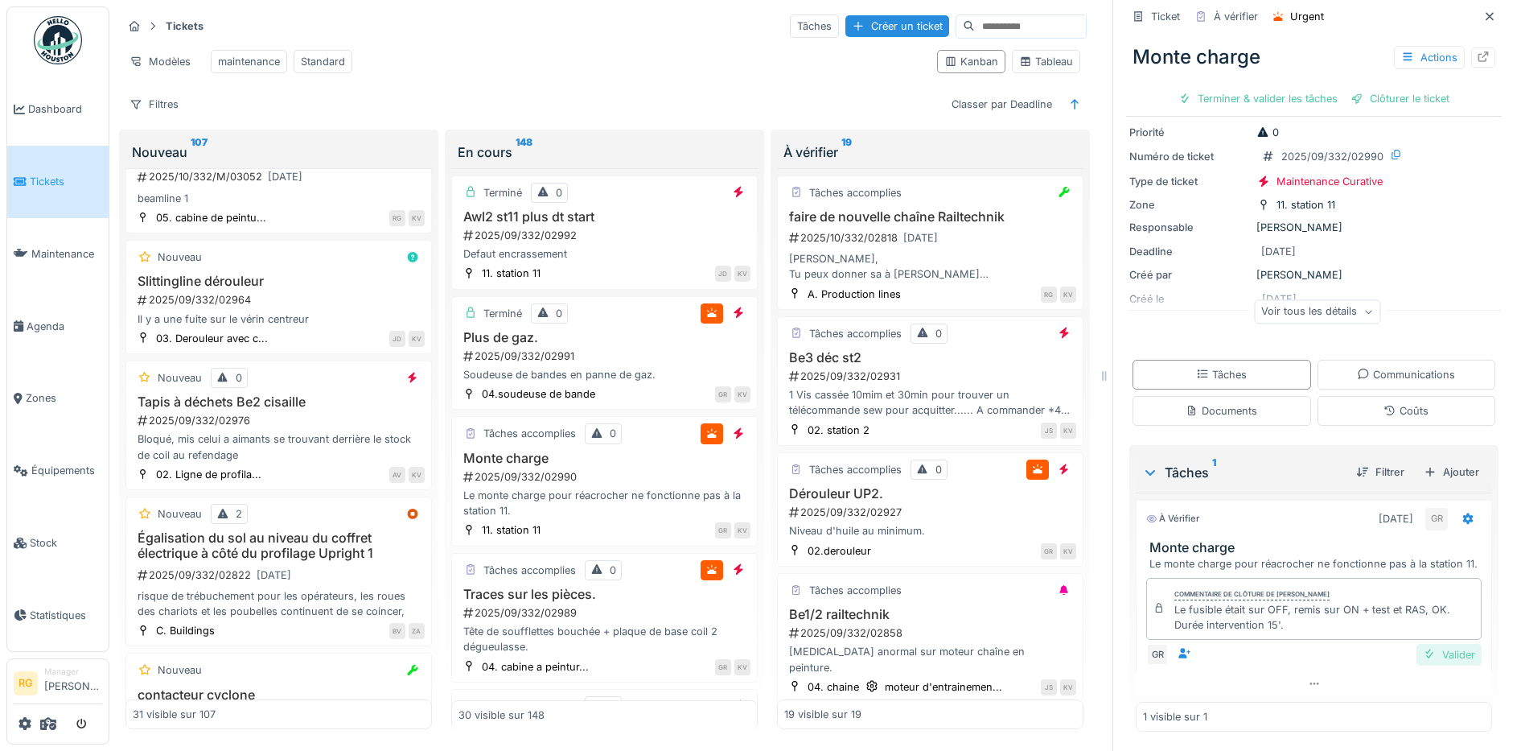
click at [1424, 644] on div "Valider" at bounding box center [1449, 655] width 65 height 22
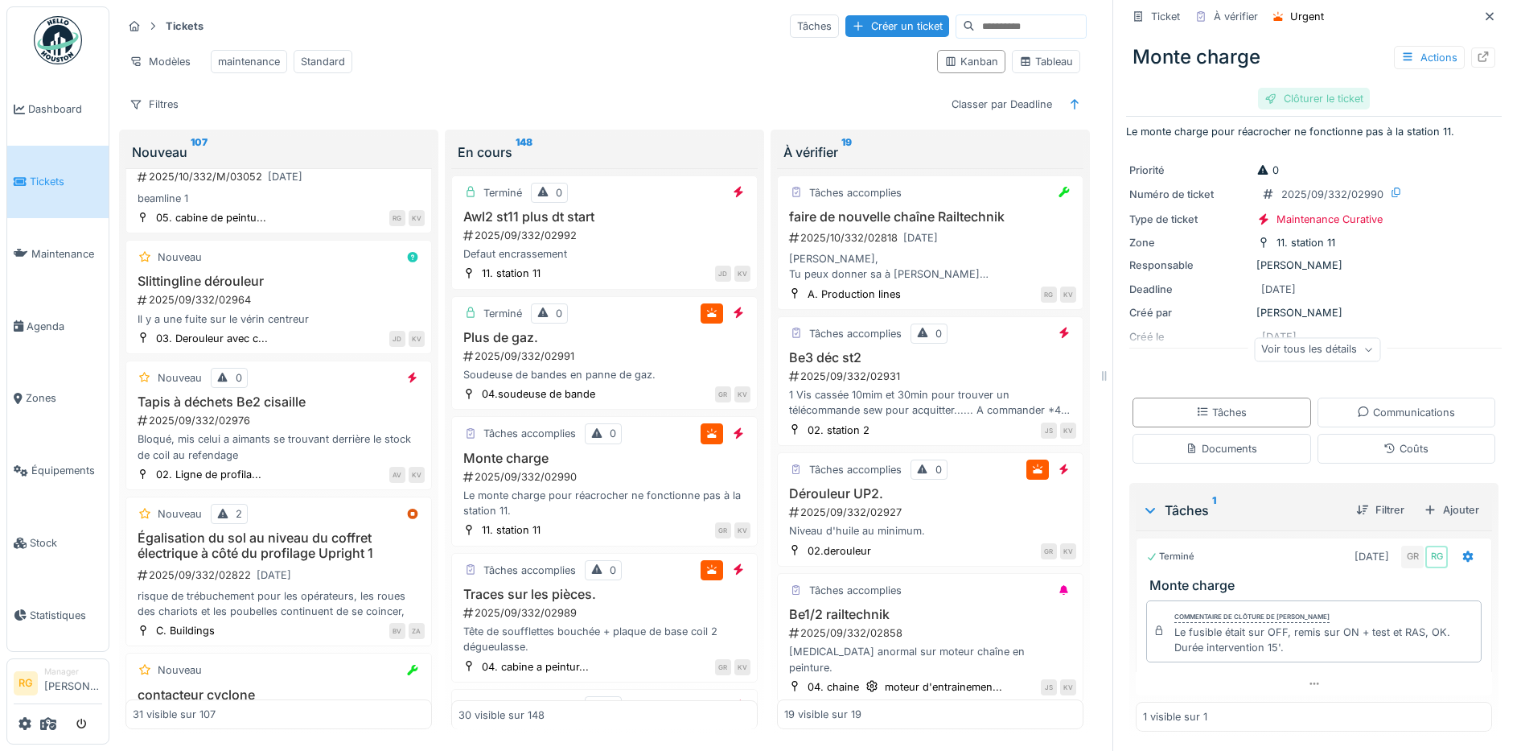
click at [1305, 88] on div "Clôturer le ticket" at bounding box center [1314, 99] width 112 height 22
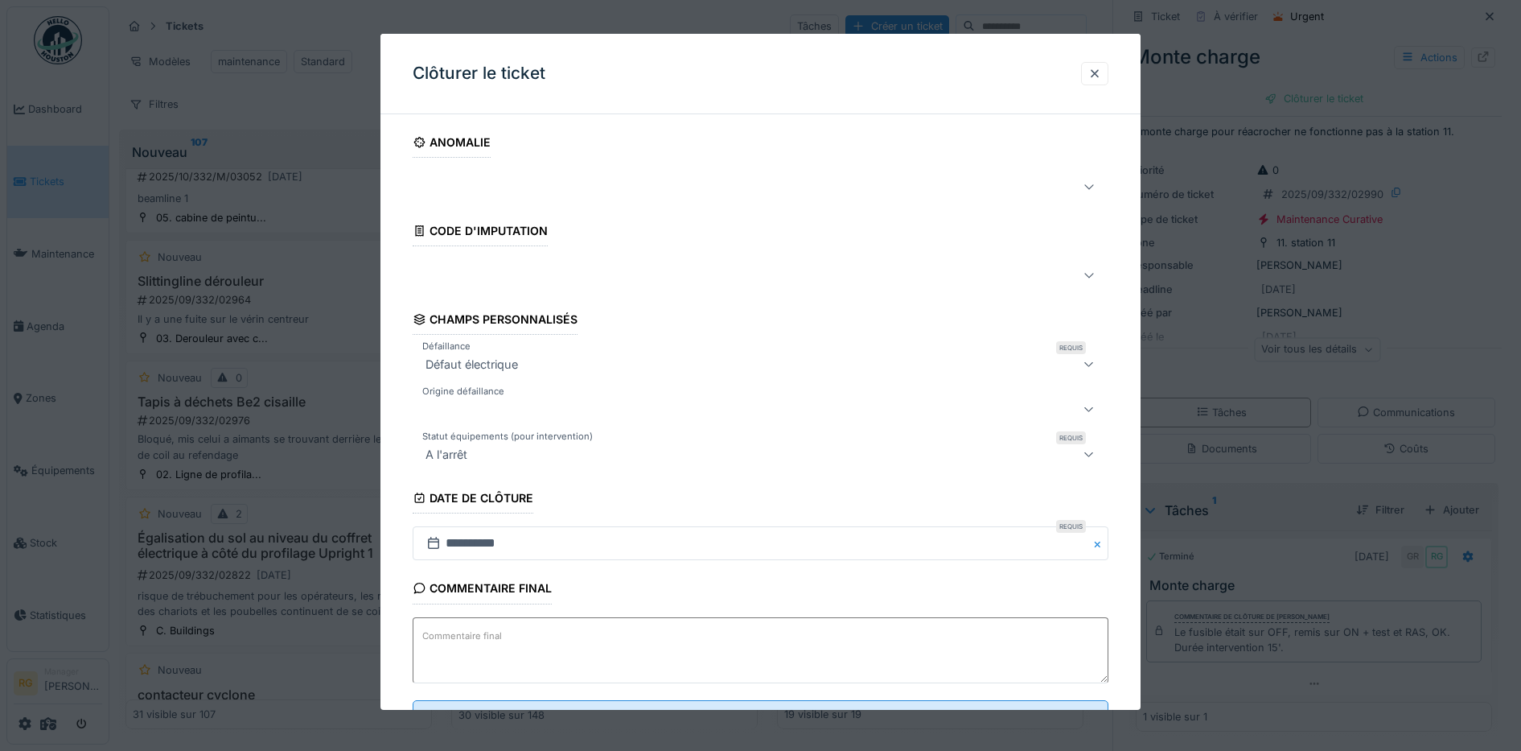
click at [659, 637] on textarea "Commentaire final" at bounding box center [761, 650] width 697 height 66
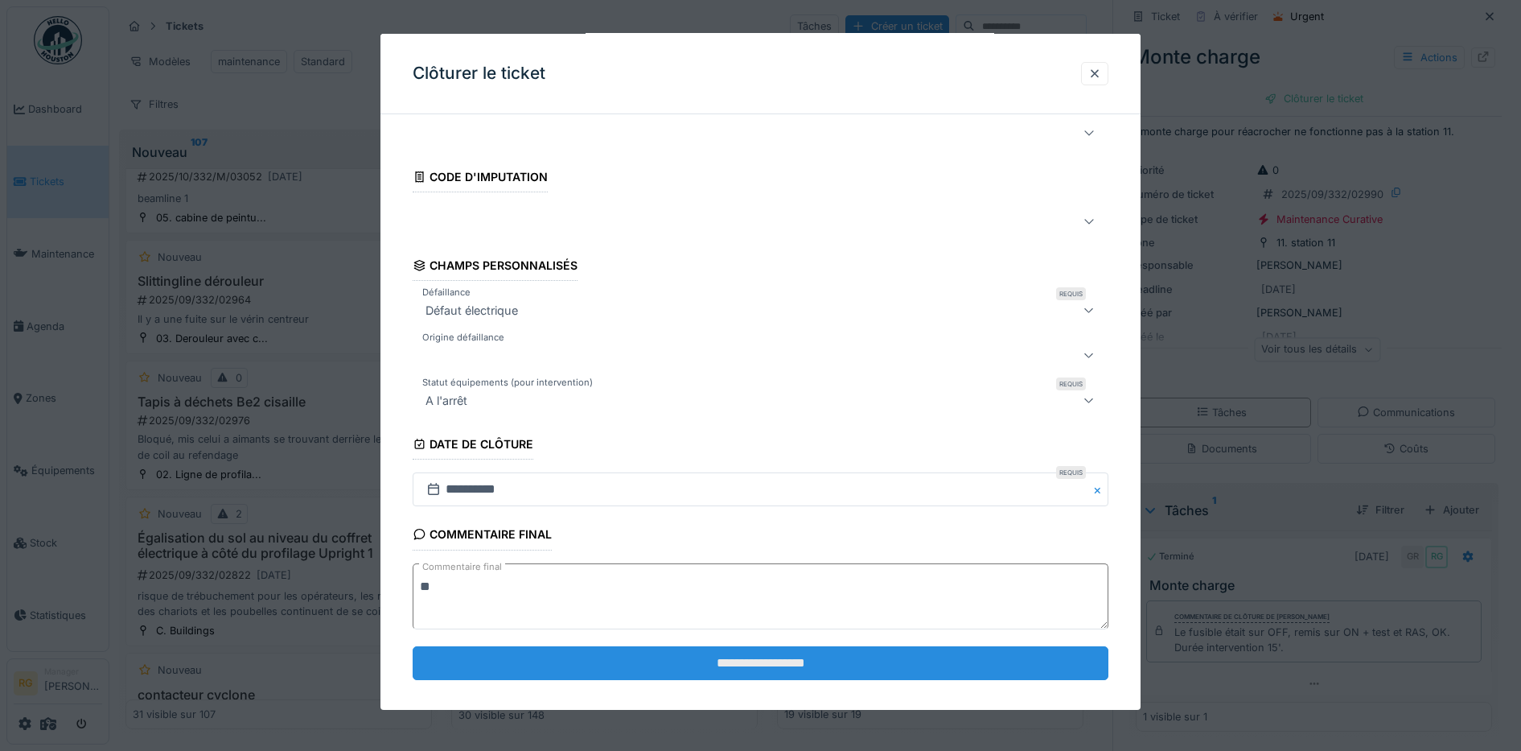
scroll to position [69, 0]
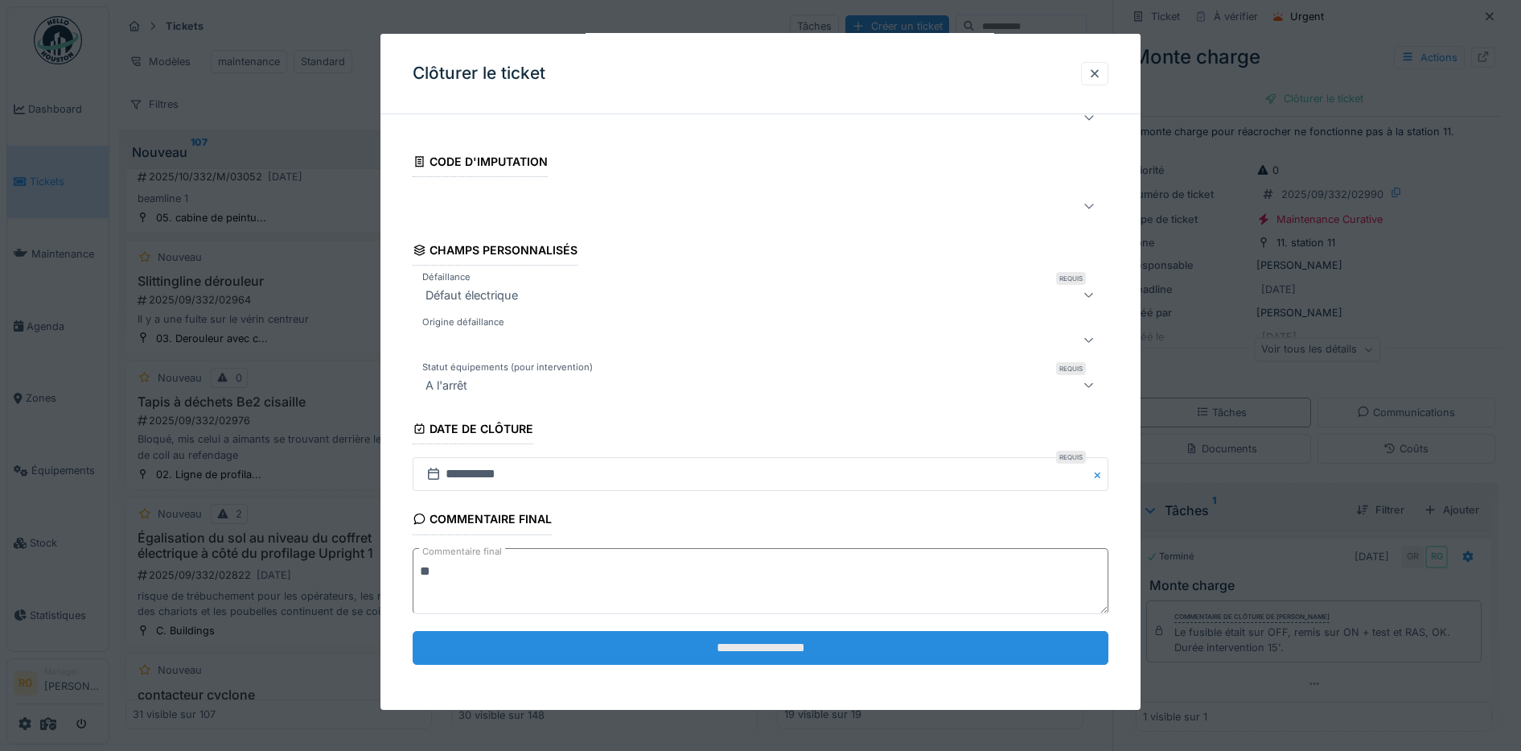
type textarea "**"
click at [749, 651] on input "**********" at bounding box center [761, 648] width 697 height 34
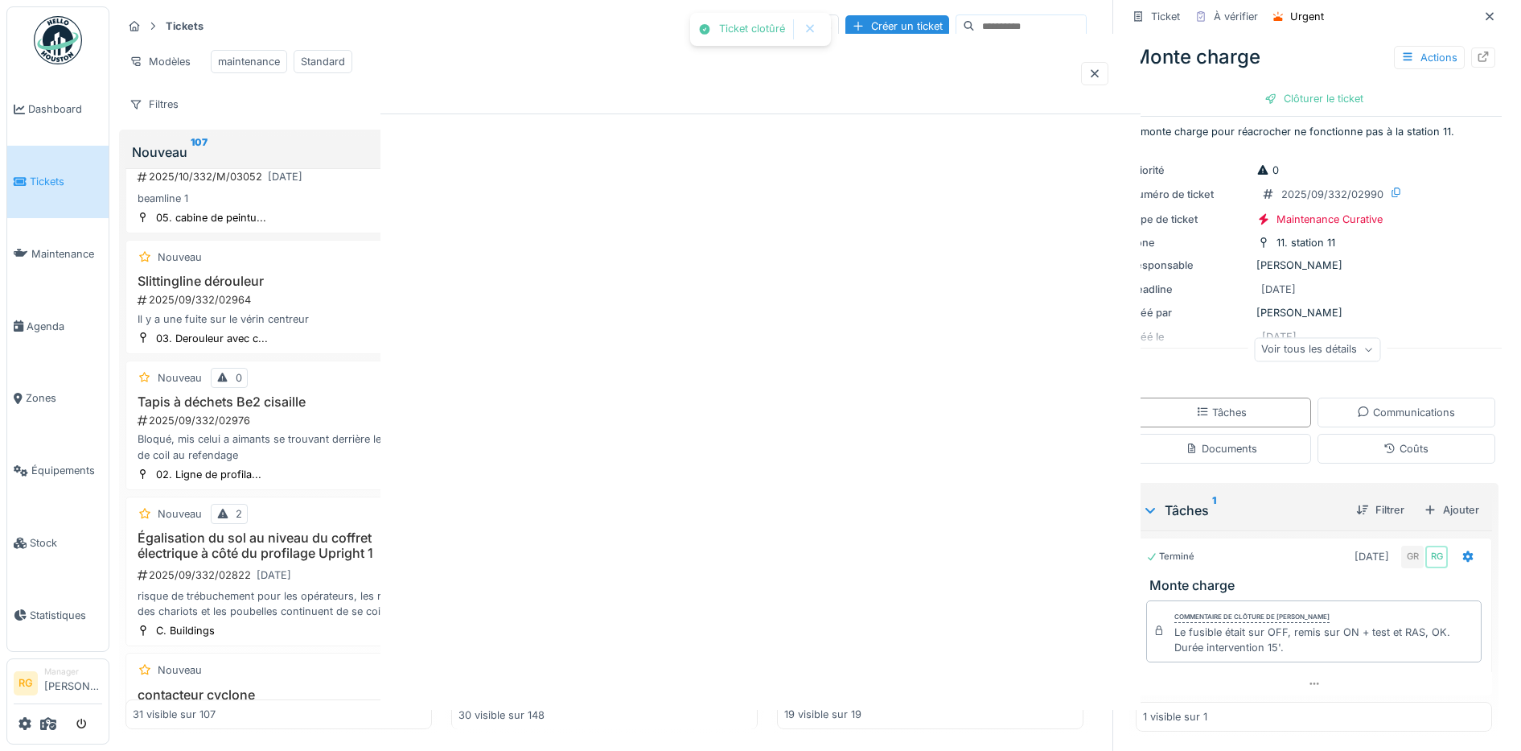
scroll to position [0, 0]
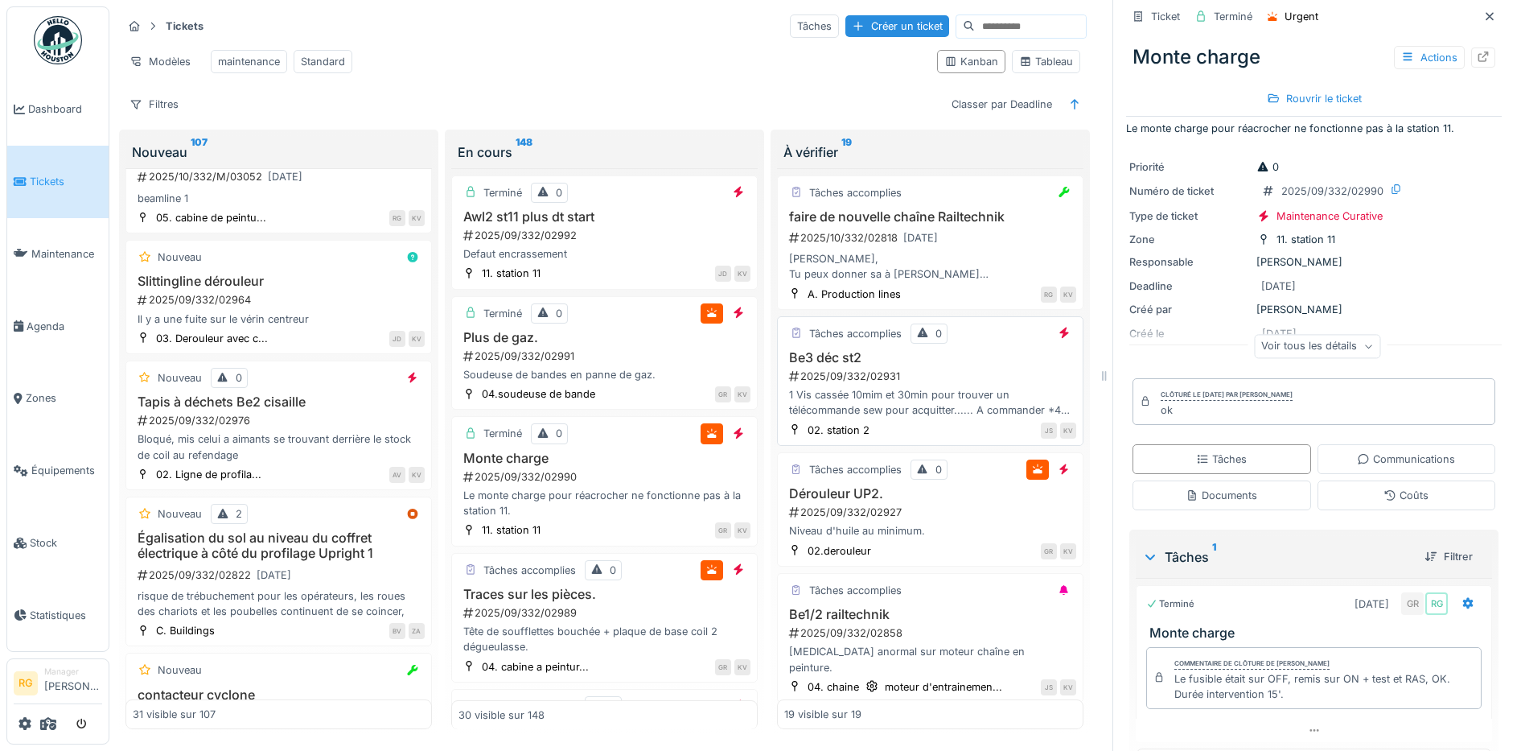
click at [904, 365] on div "Be3 déc st2 2025/09/332/02931 1 Vis cassée 10mim et 30min pour trouver un téléc…" at bounding box center [930, 384] width 292 height 68
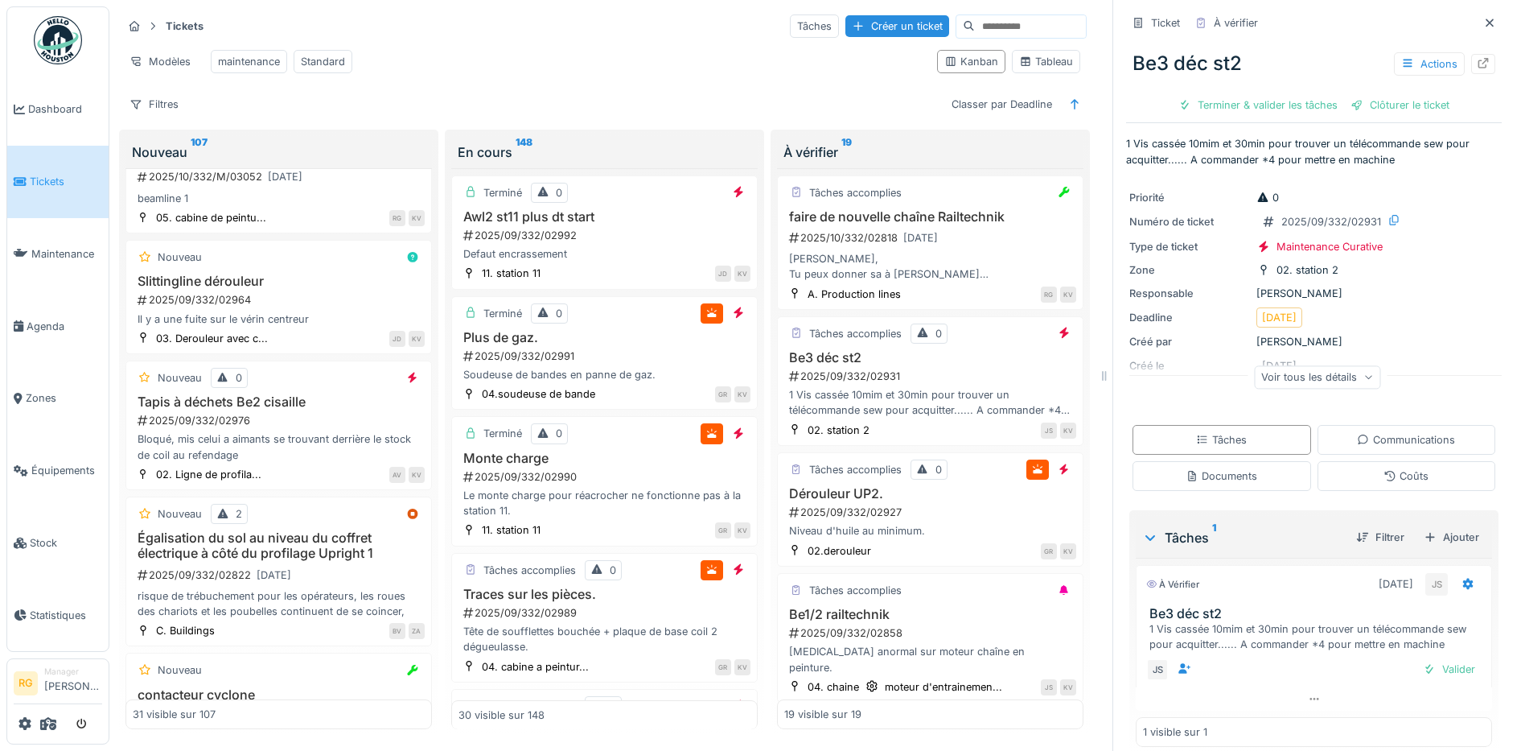
click at [1364, 373] on icon at bounding box center [1369, 377] width 10 height 8
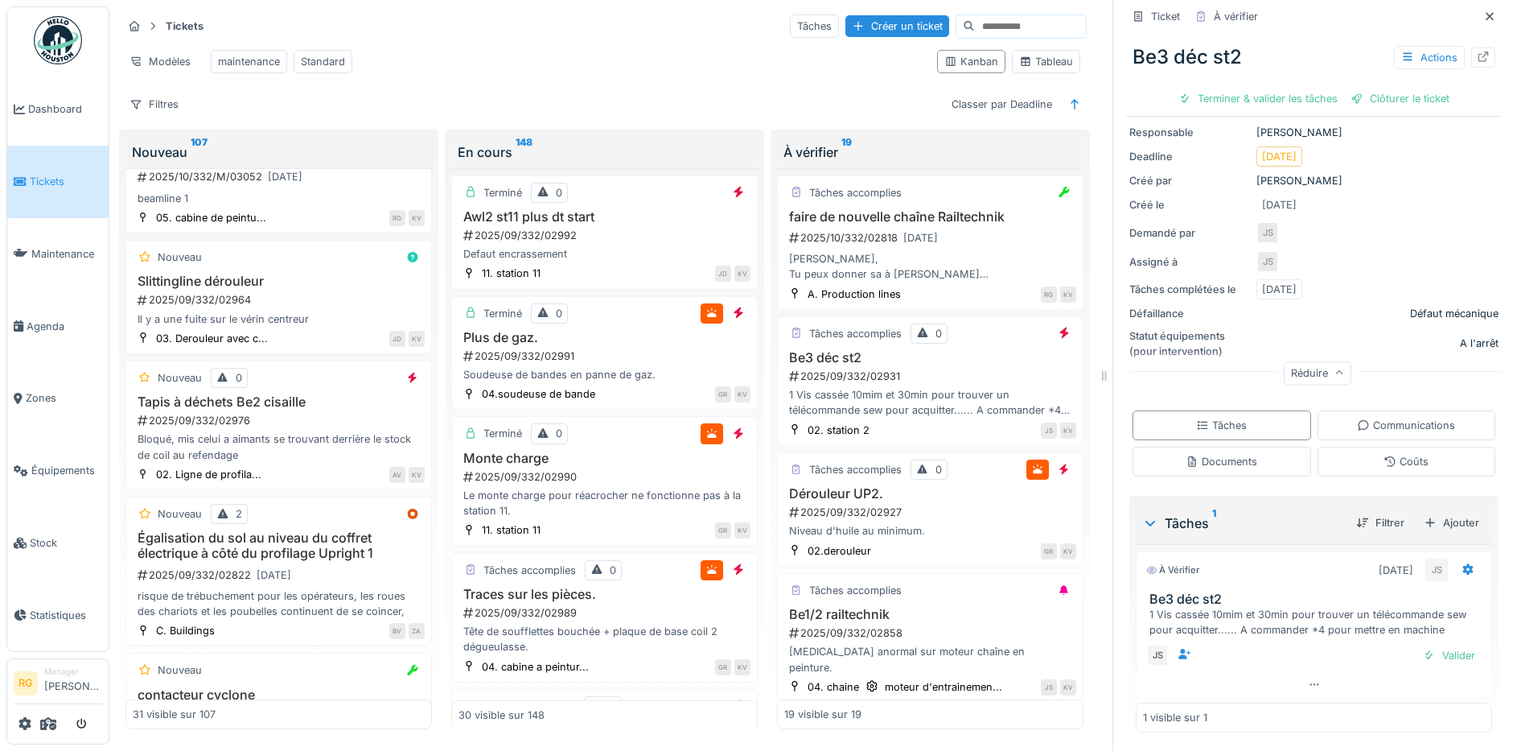
scroll to position [163, 0]
click at [1242, 450] on div "Documents" at bounding box center [1222, 461] width 179 height 30
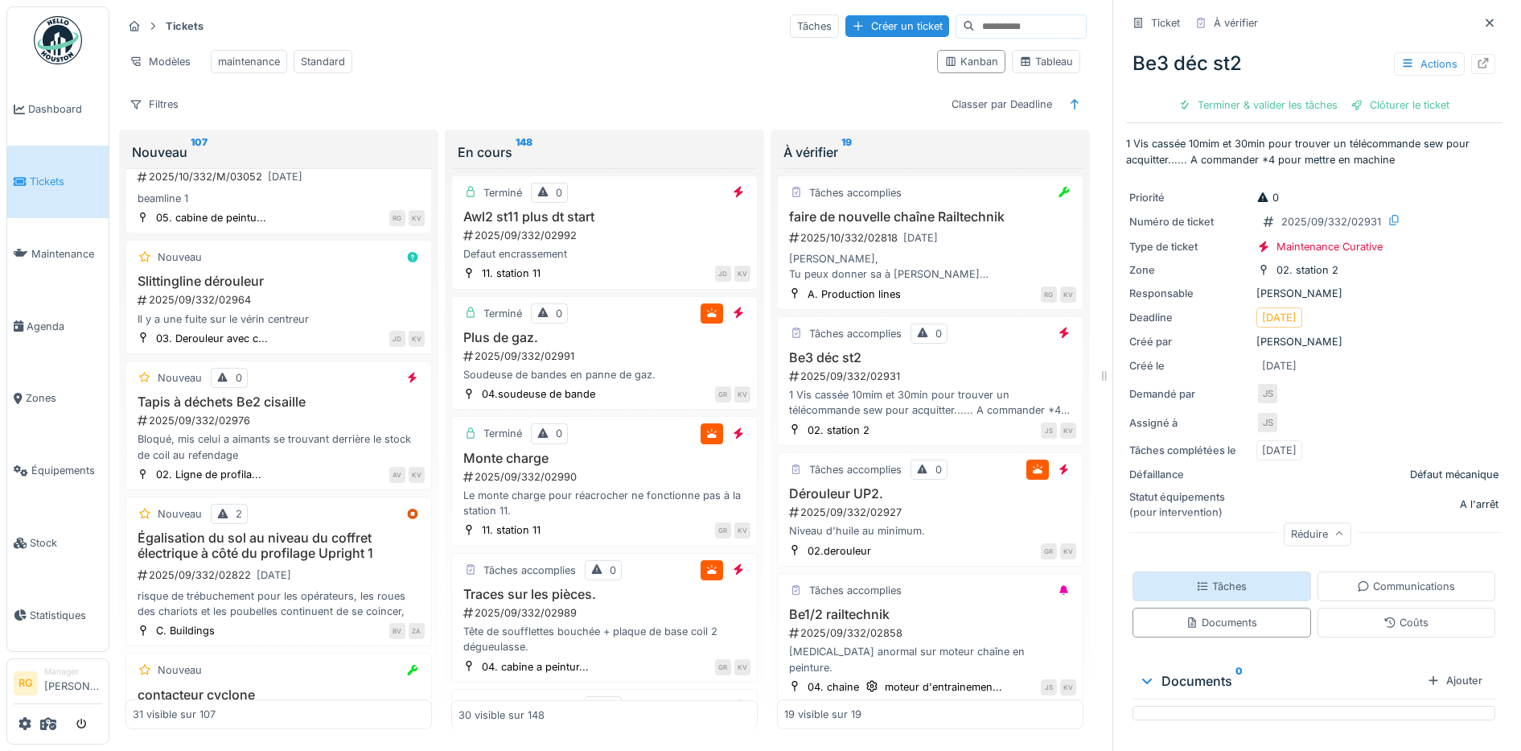
click at [1206, 578] on div "Tâches" at bounding box center [1221, 585] width 51 height 15
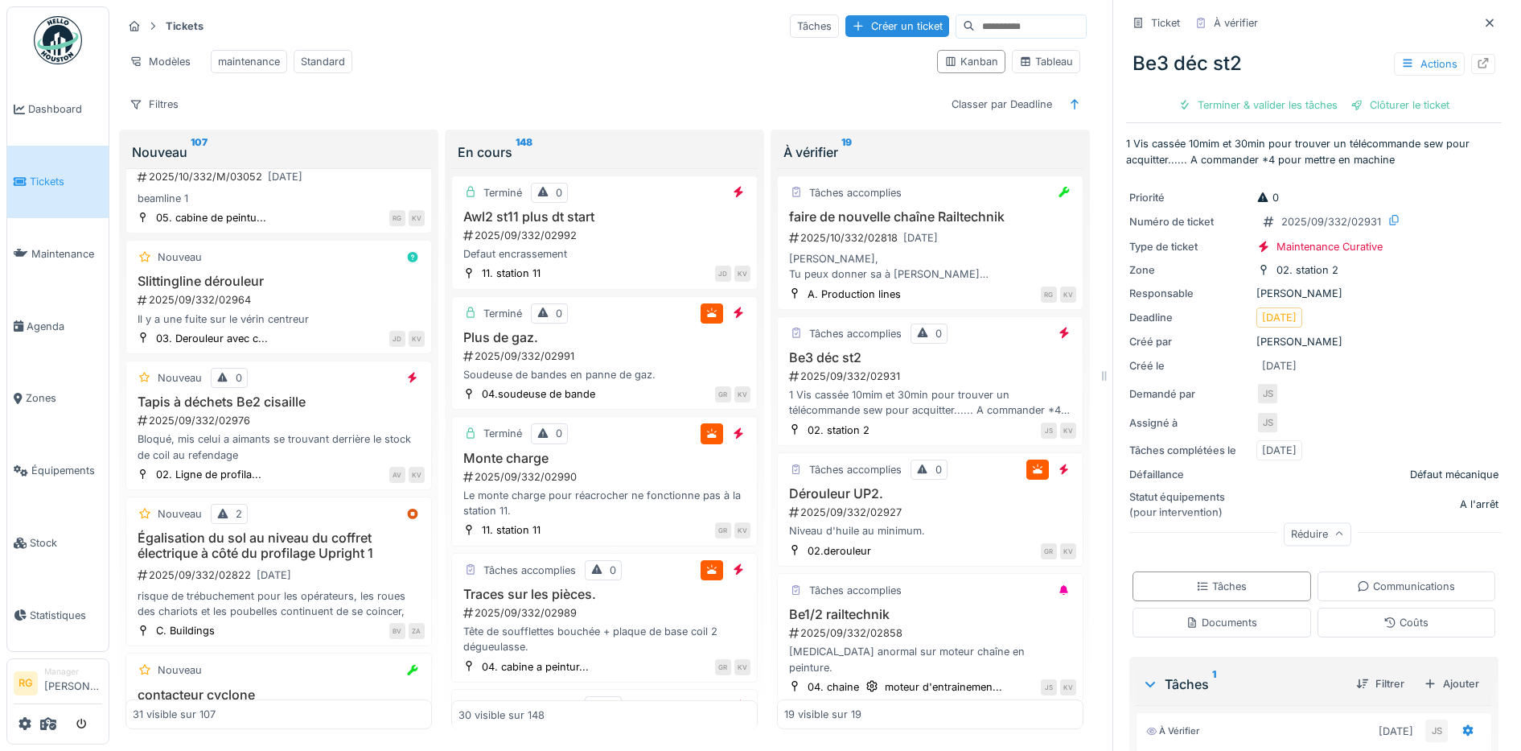
scroll to position [163, 0]
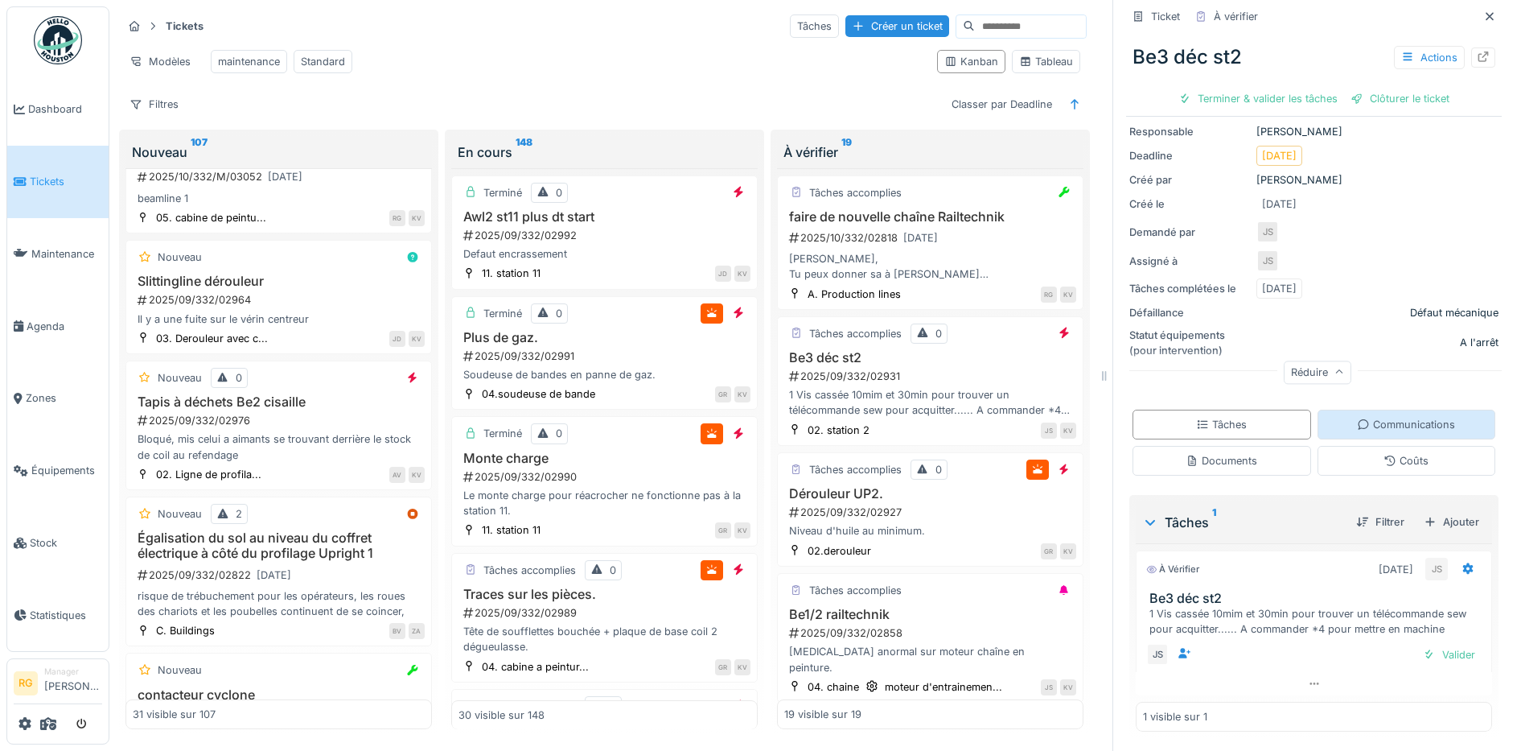
click at [1396, 417] on div "Communications" at bounding box center [1406, 424] width 98 height 15
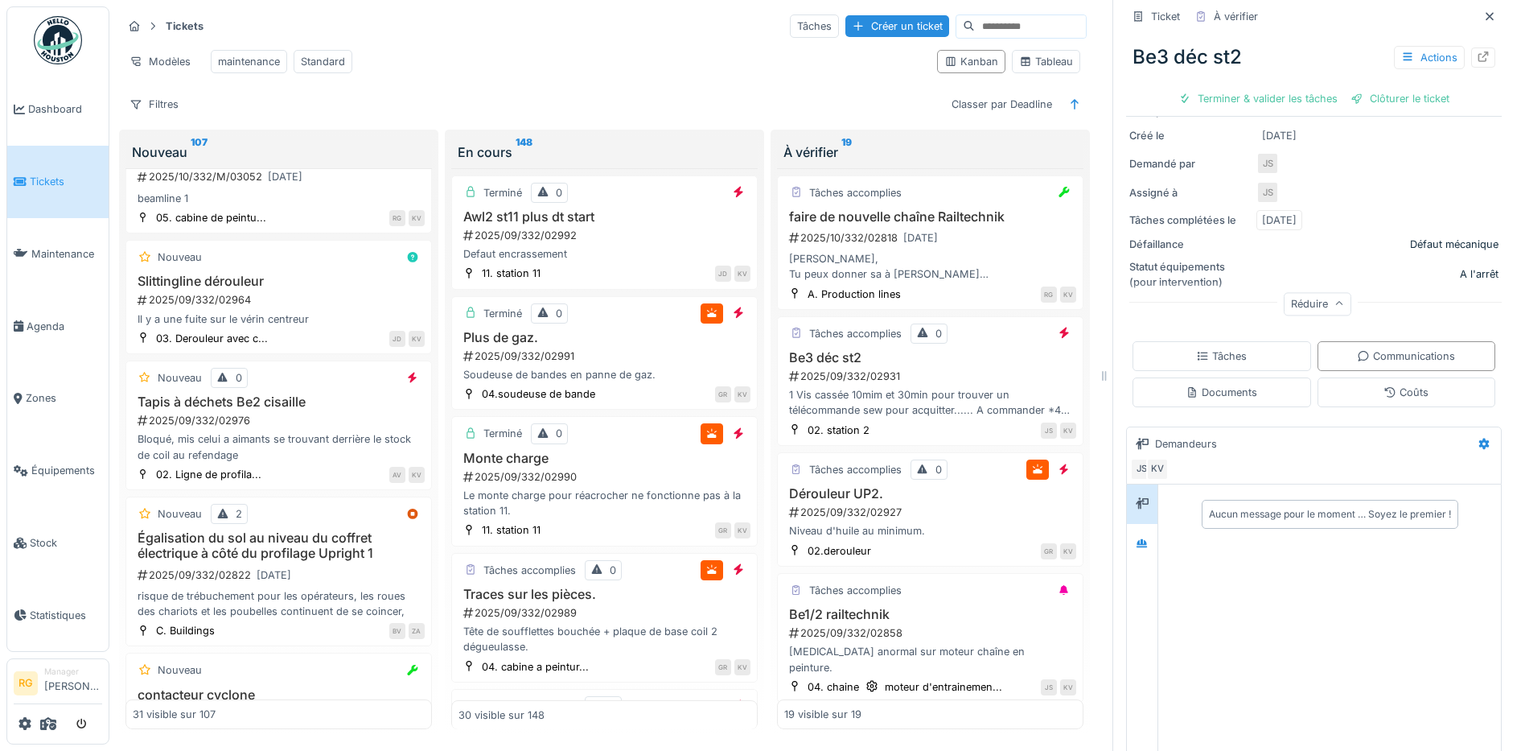
scroll to position [307, 0]
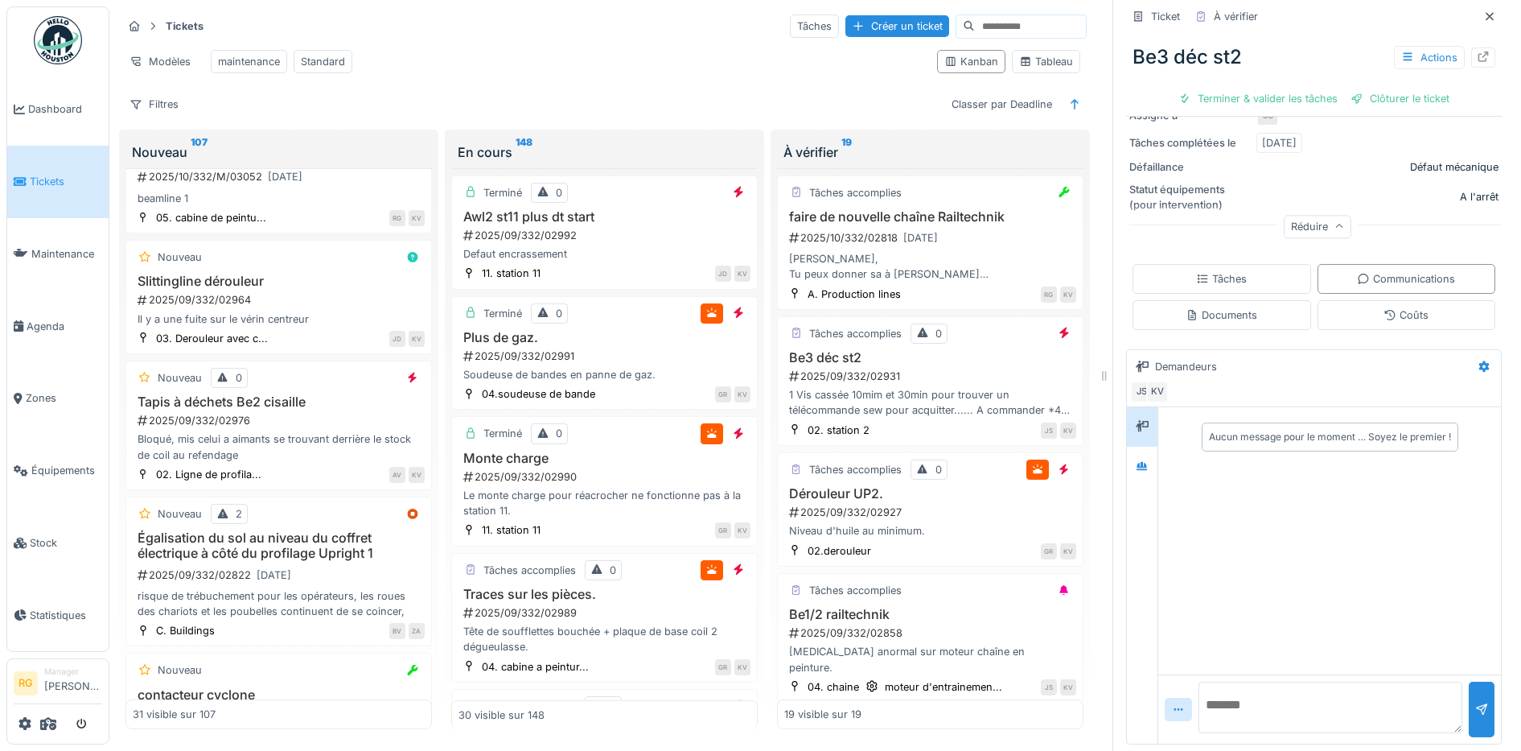
click at [1253, 697] on textarea at bounding box center [1331, 706] width 264 height 51
type textarea "**********"
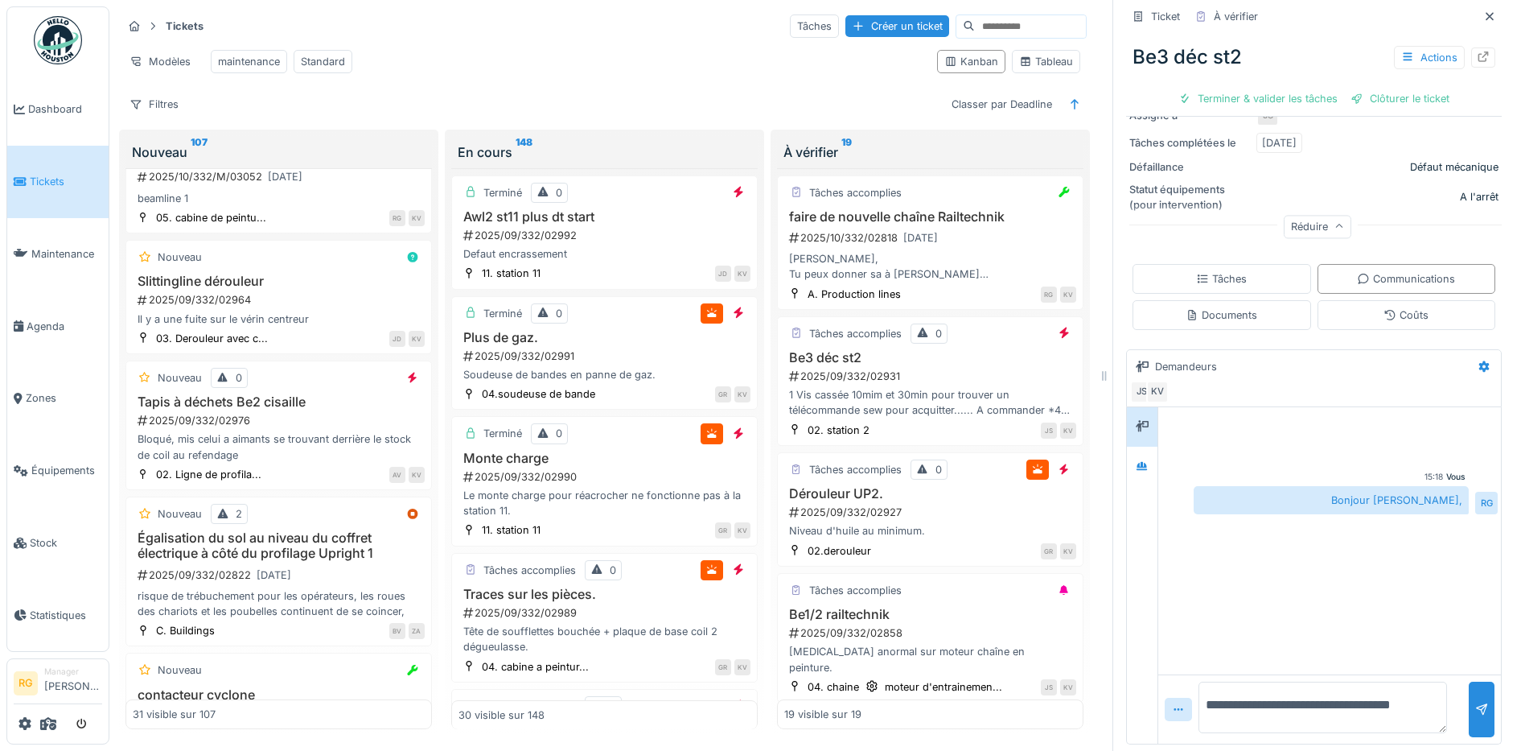
scroll to position [1, 0]
type textarea "**********"
click at [1476, 702] on div at bounding box center [1482, 709] width 13 height 15
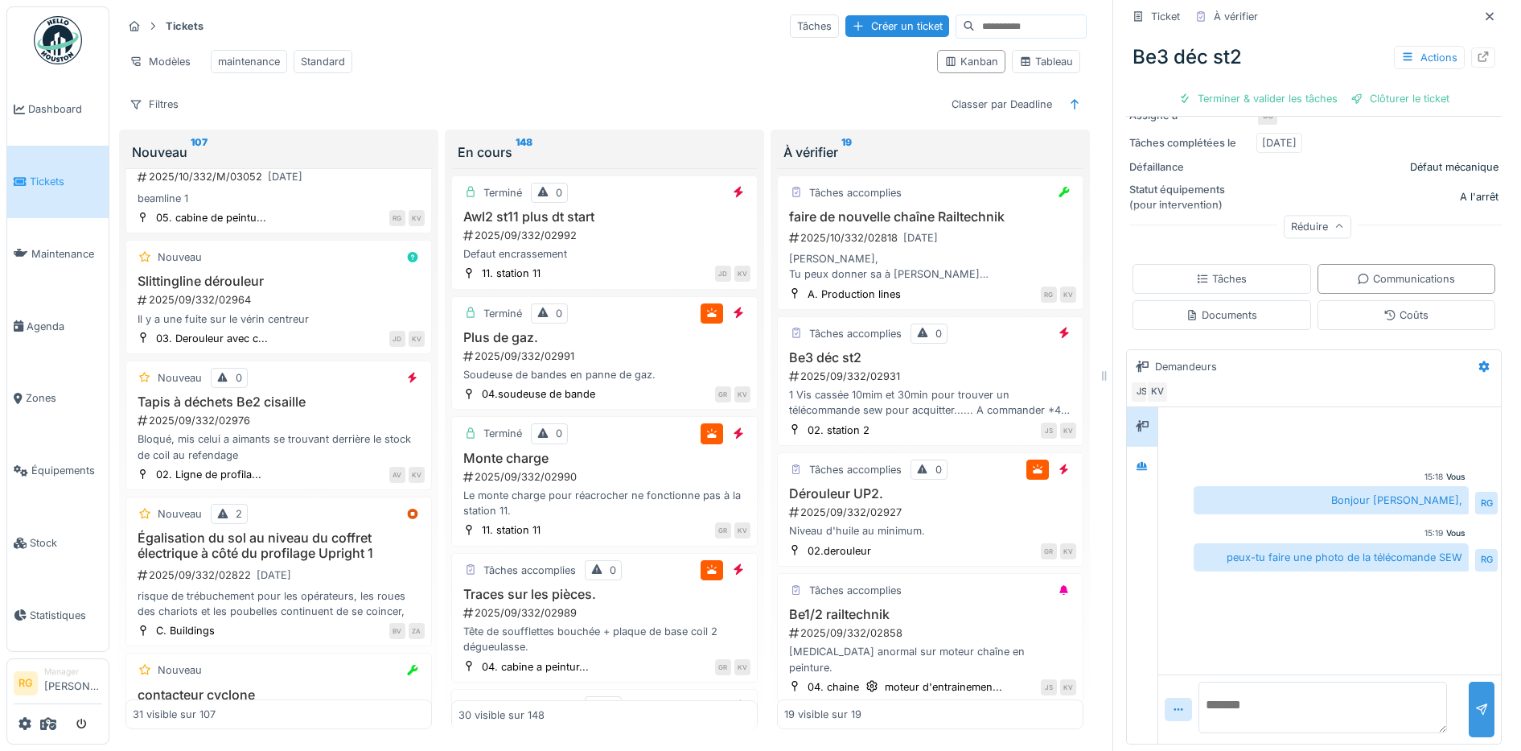
scroll to position [0, 0]
click at [947, 518] on div "2025/09/332/02927" at bounding box center [932, 511] width 289 height 15
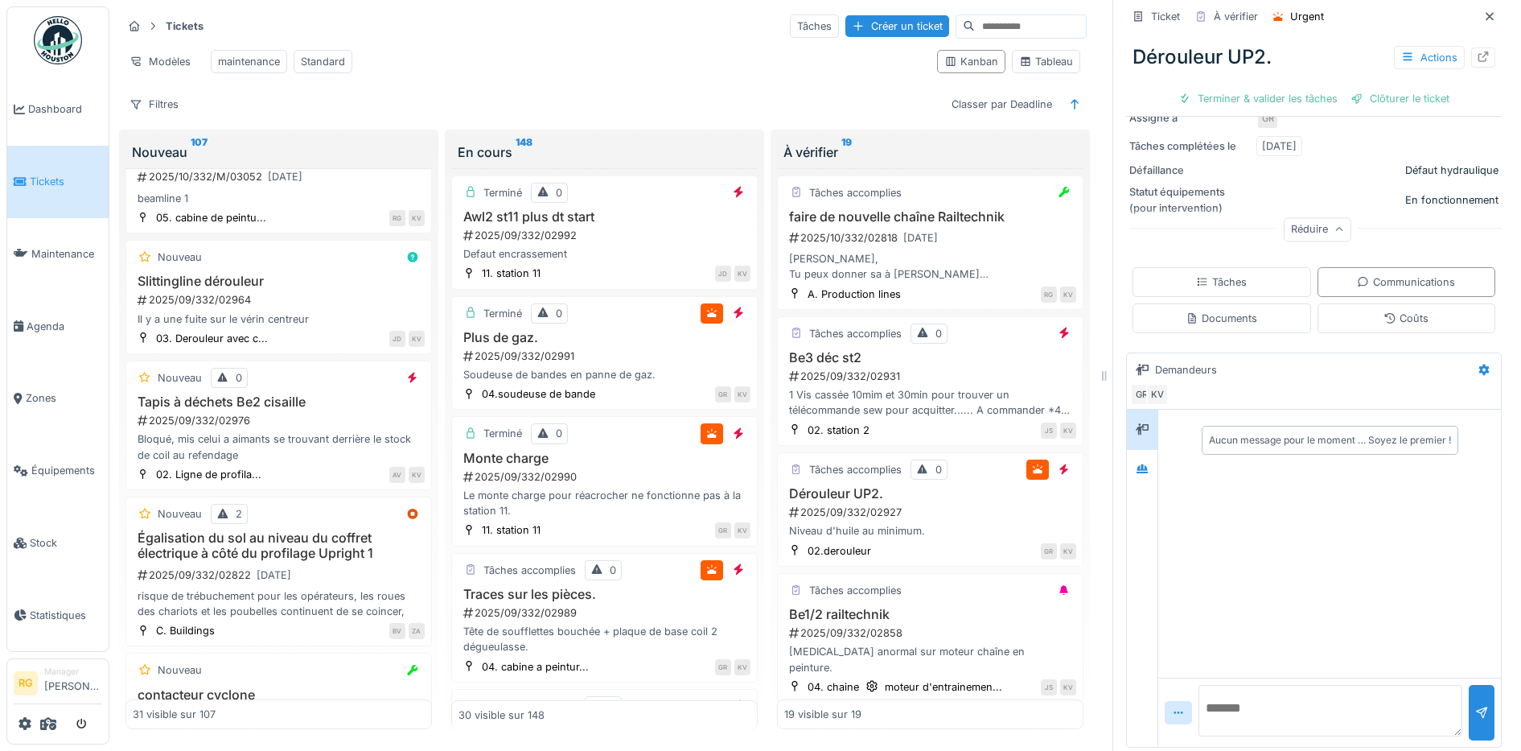
scroll to position [292, 0]
click at [1237, 270] on div "Tâches" at bounding box center [1222, 279] width 179 height 30
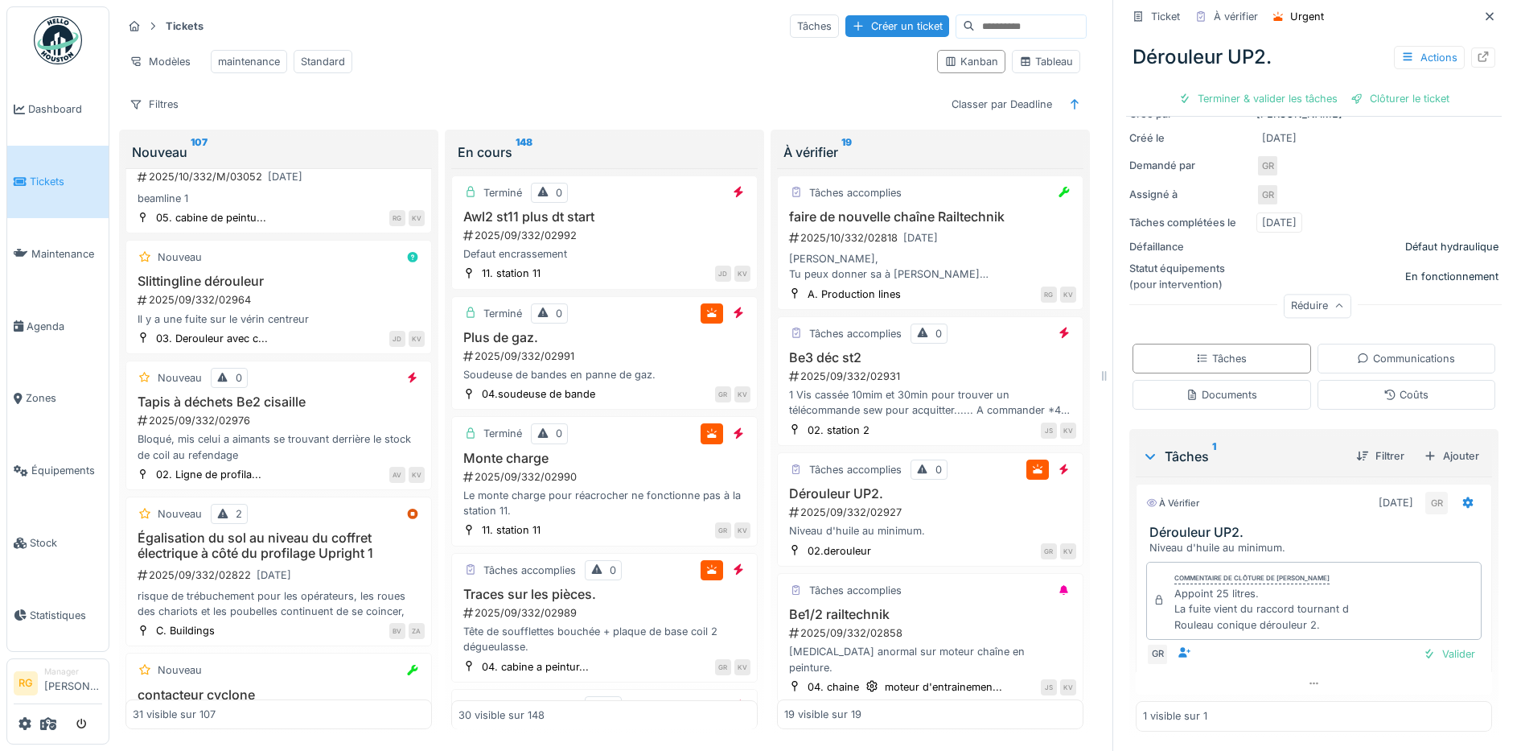
scroll to position [213, 0]
click at [1208, 387] on div "Documents" at bounding box center [1222, 394] width 72 height 15
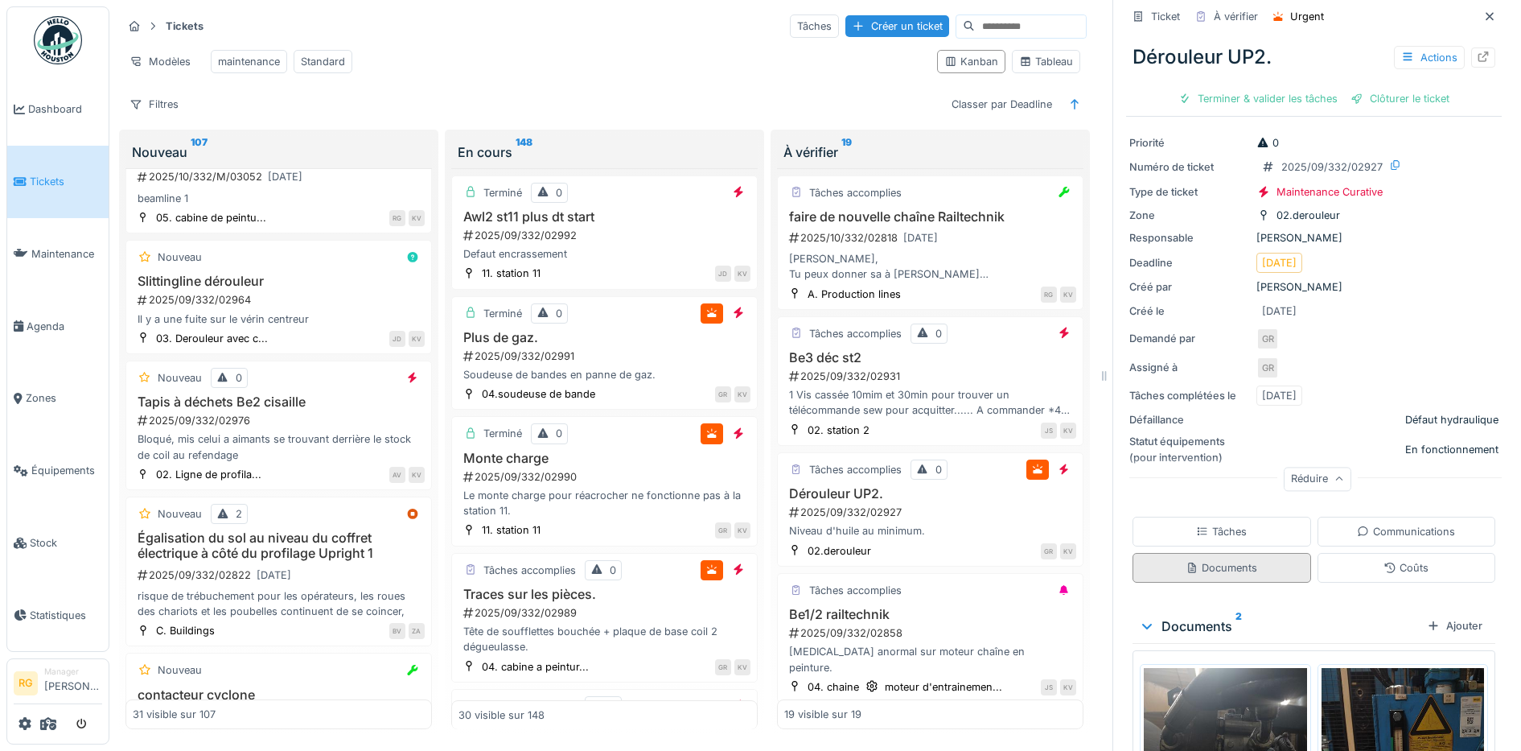
scroll to position [246, 0]
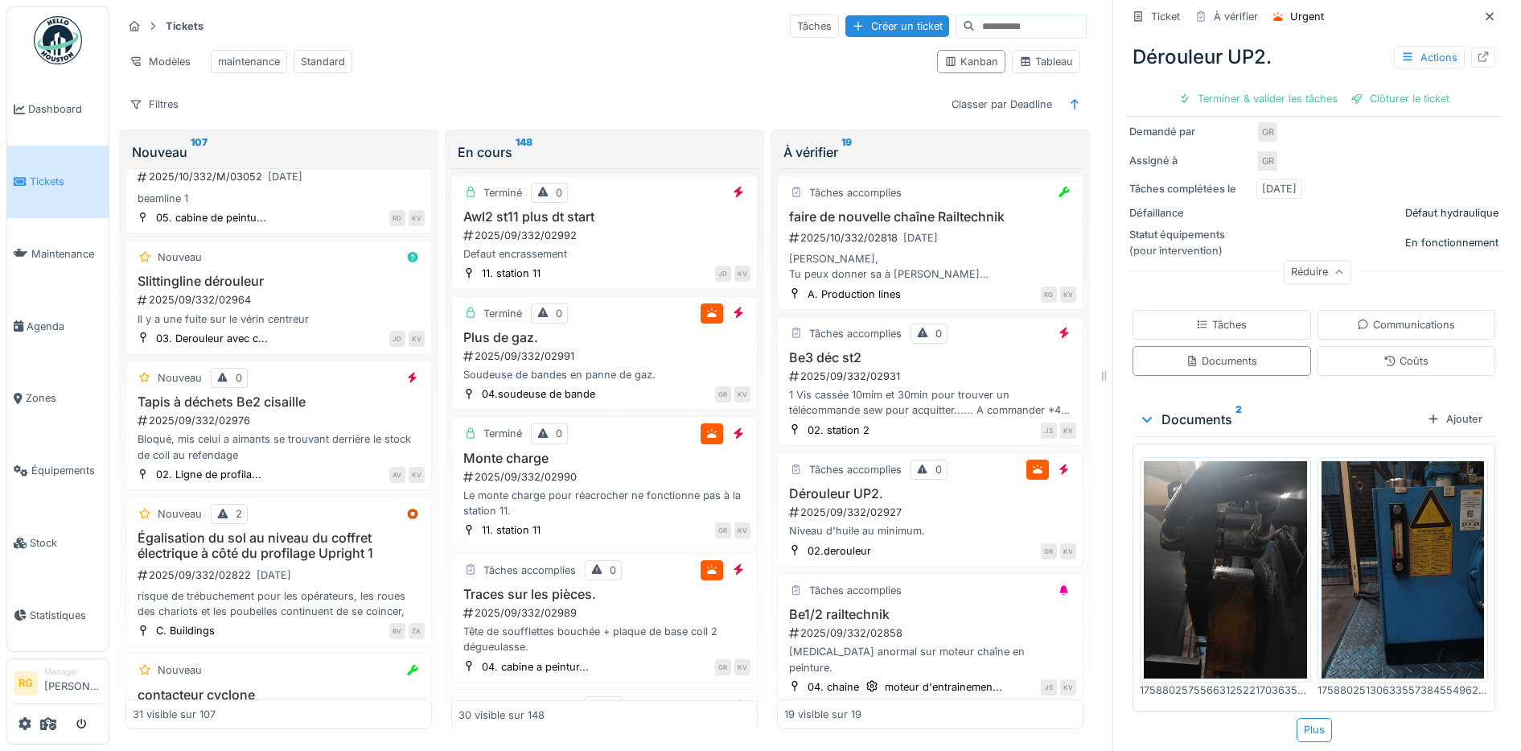
click at [1208, 544] on img at bounding box center [1225, 569] width 163 height 217
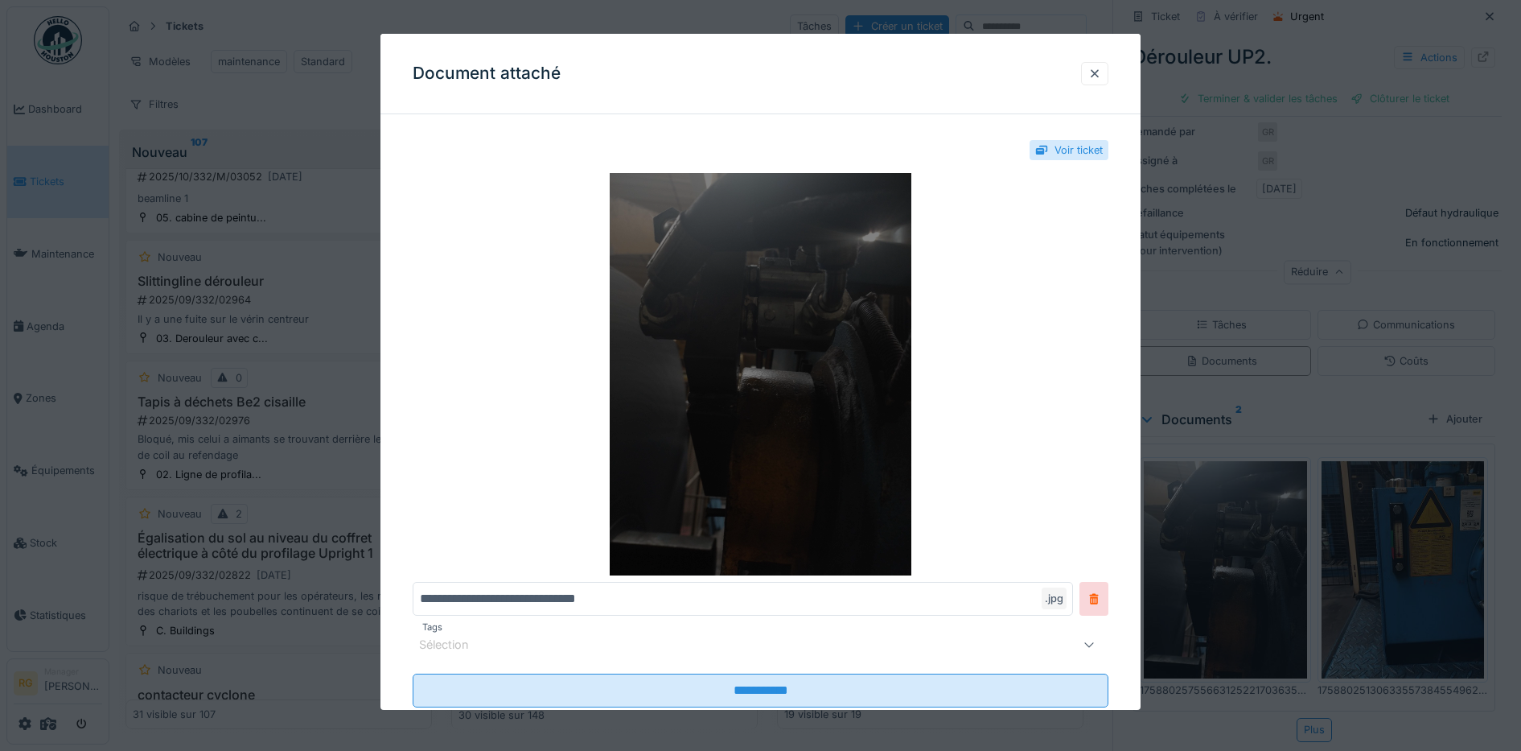
click at [749, 375] on img at bounding box center [761, 374] width 697 height 402
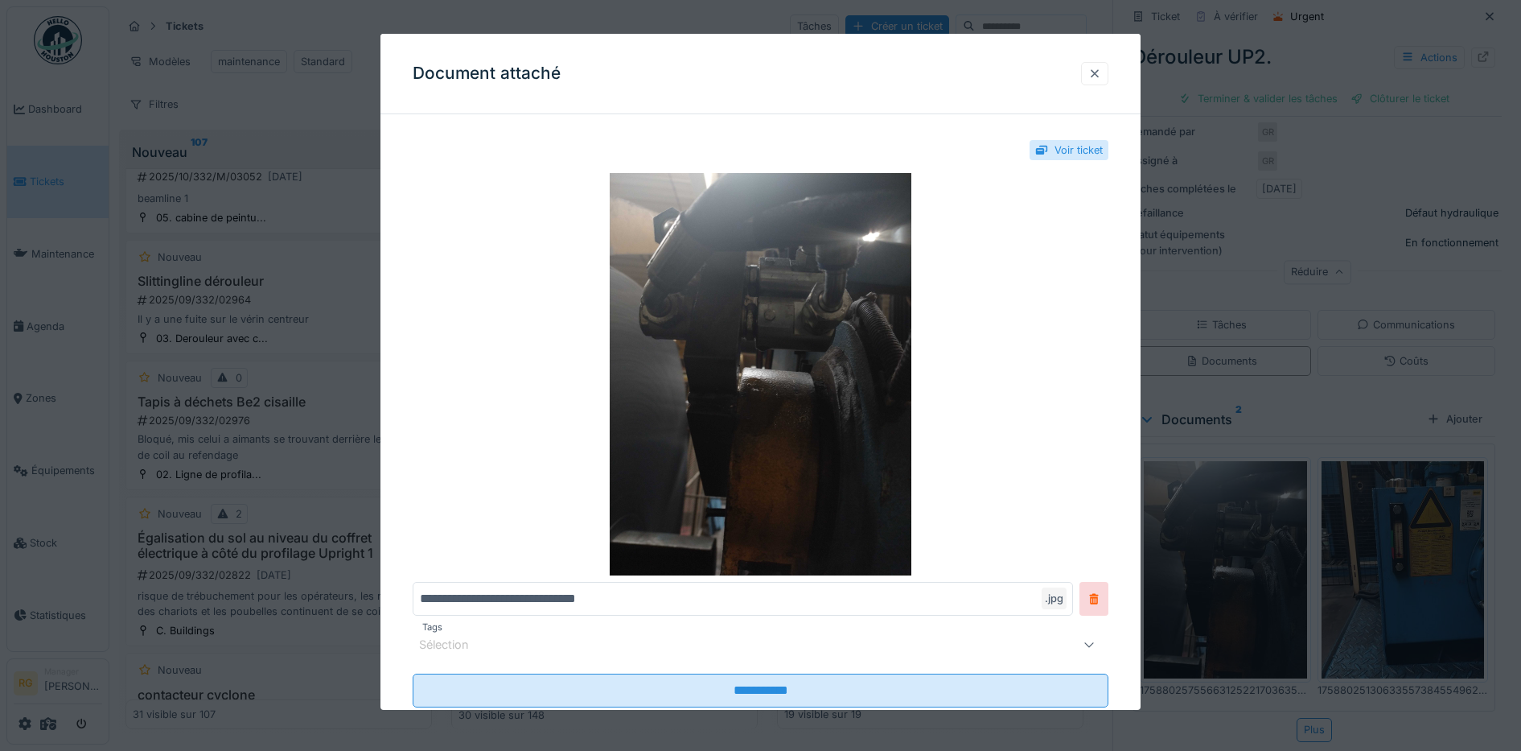
click at [1101, 68] on div at bounding box center [1095, 73] width 13 height 15
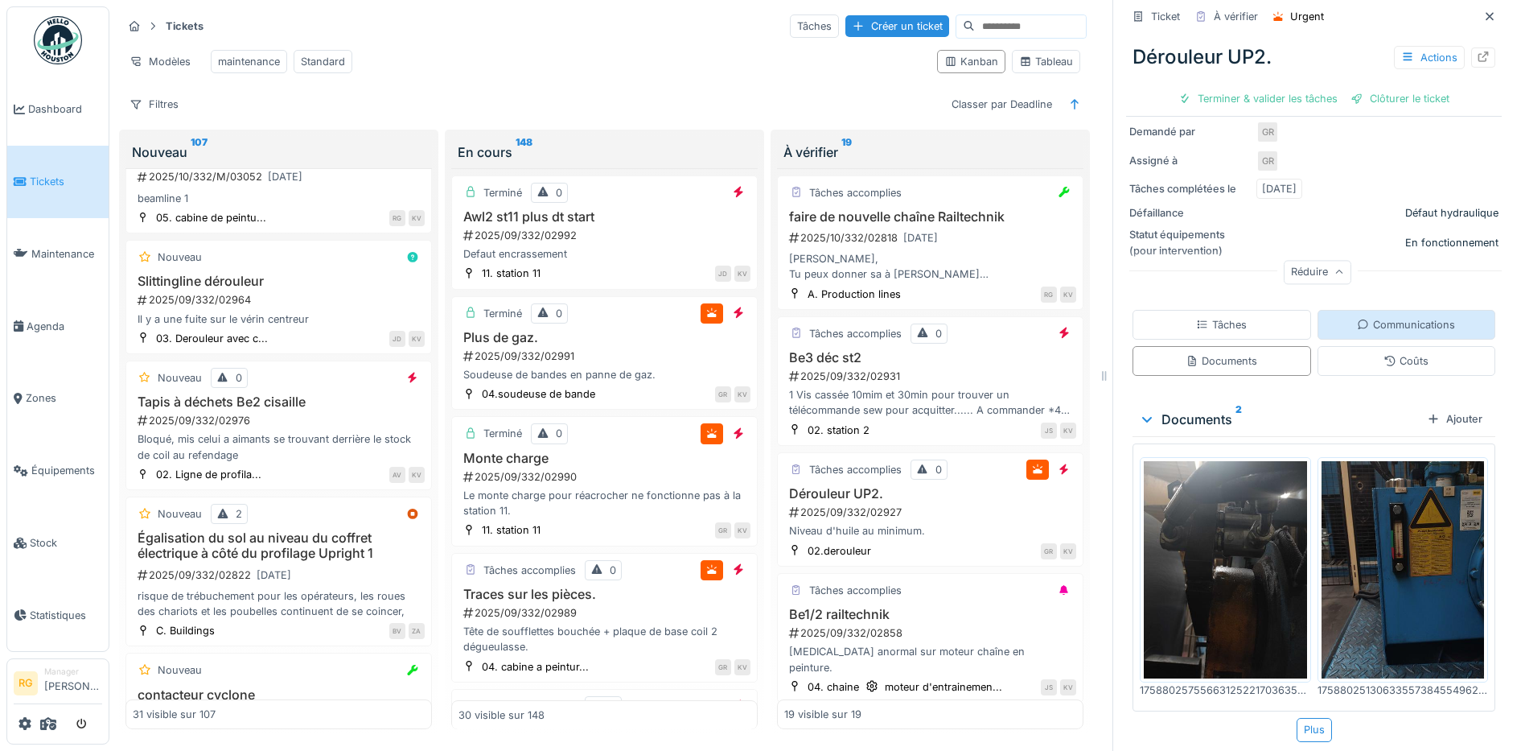
click at [1377, 317] on div "Communications" at bounding box center [1406, 324] width 98 height 15
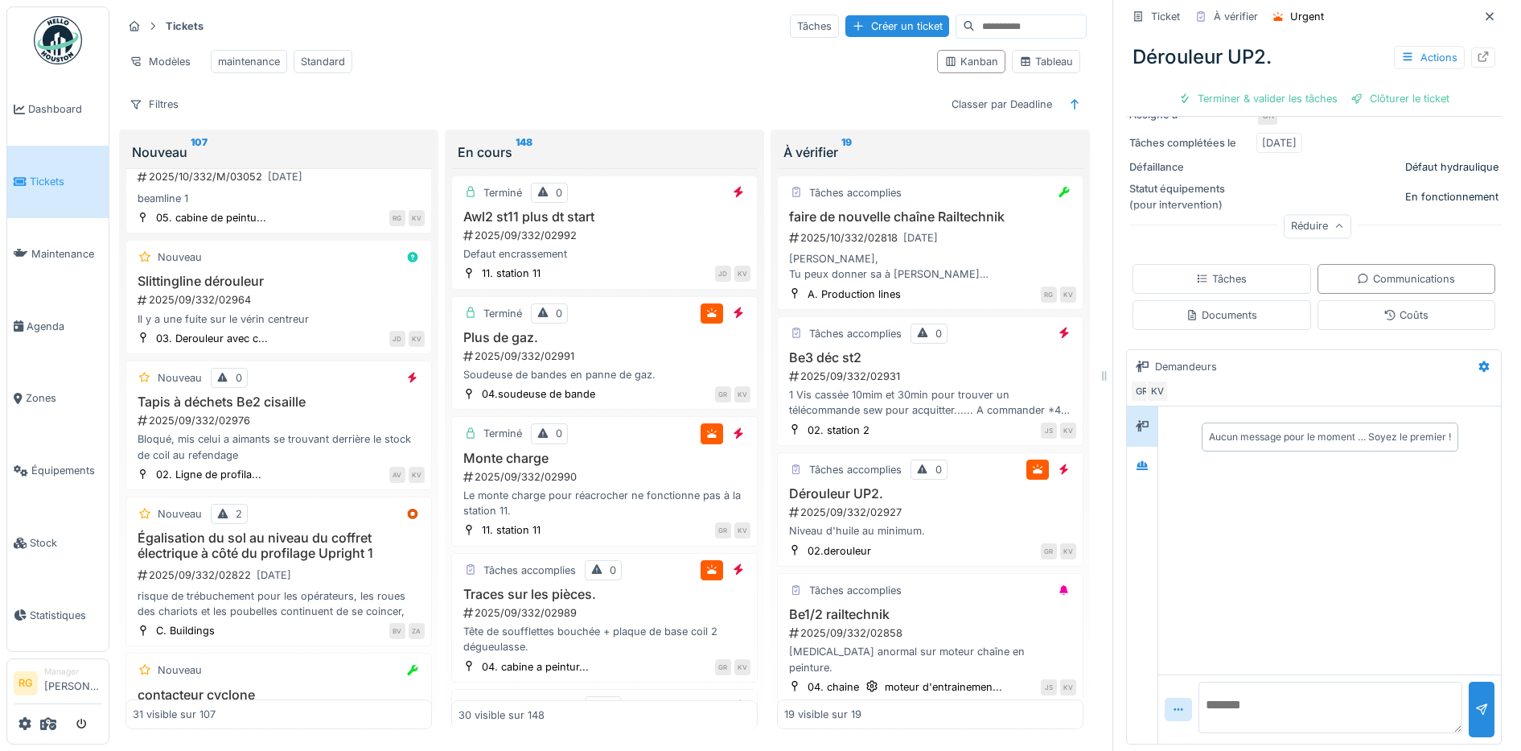
click at [1278, 691] on textarea at bounding box center [1331, 706] width 264 height 51
type textarea "**********"
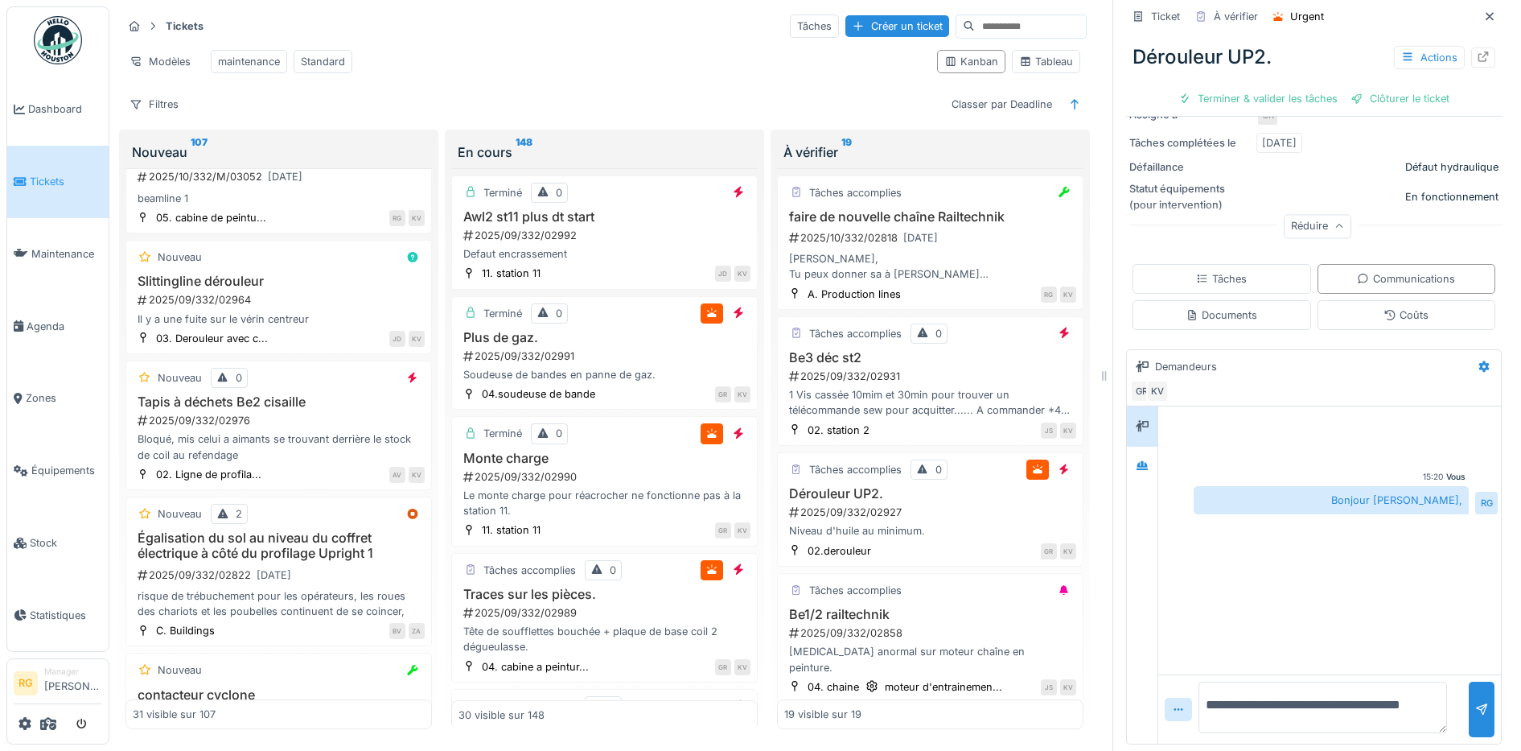
scroll to position [1, 0]
type textarea "**********"
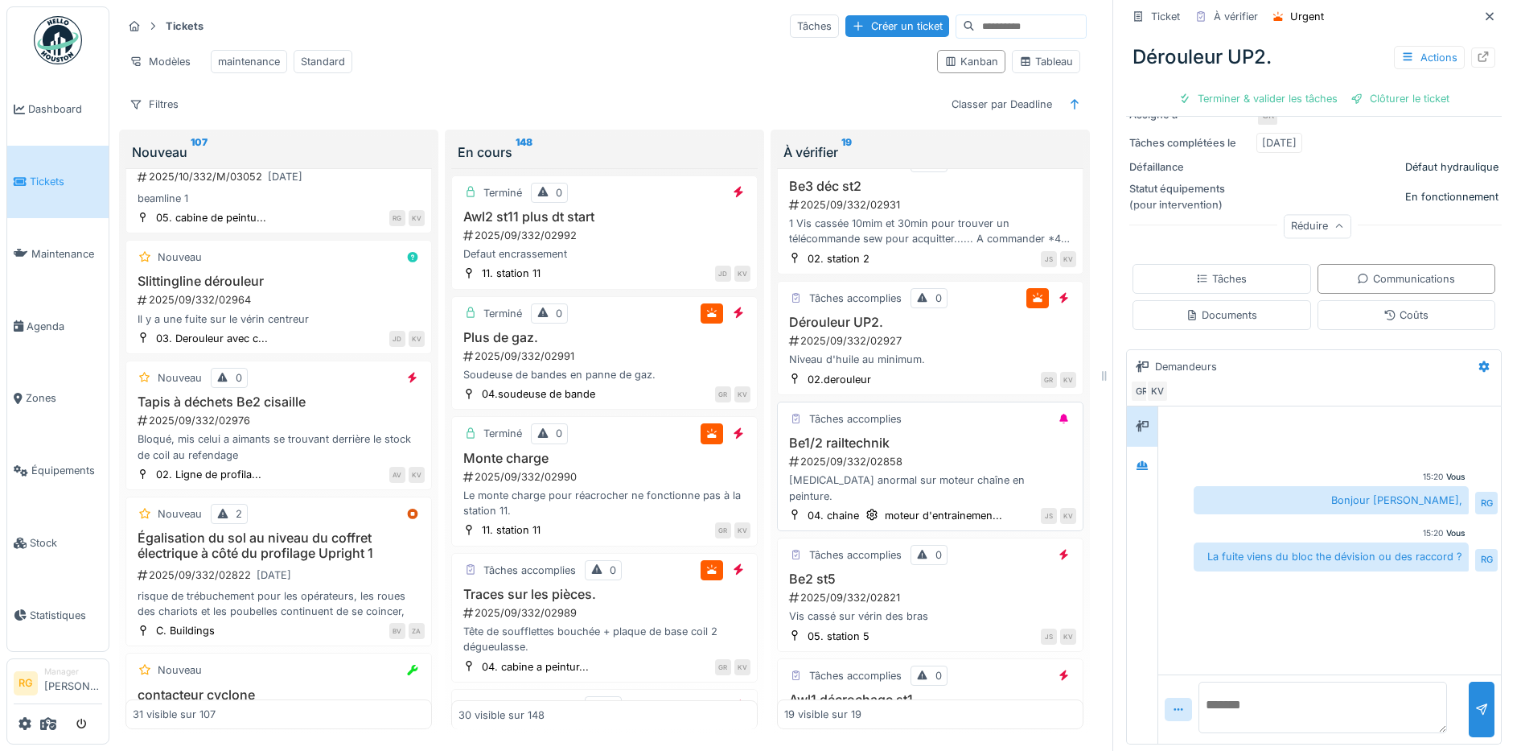
scroll to position [201, 0]
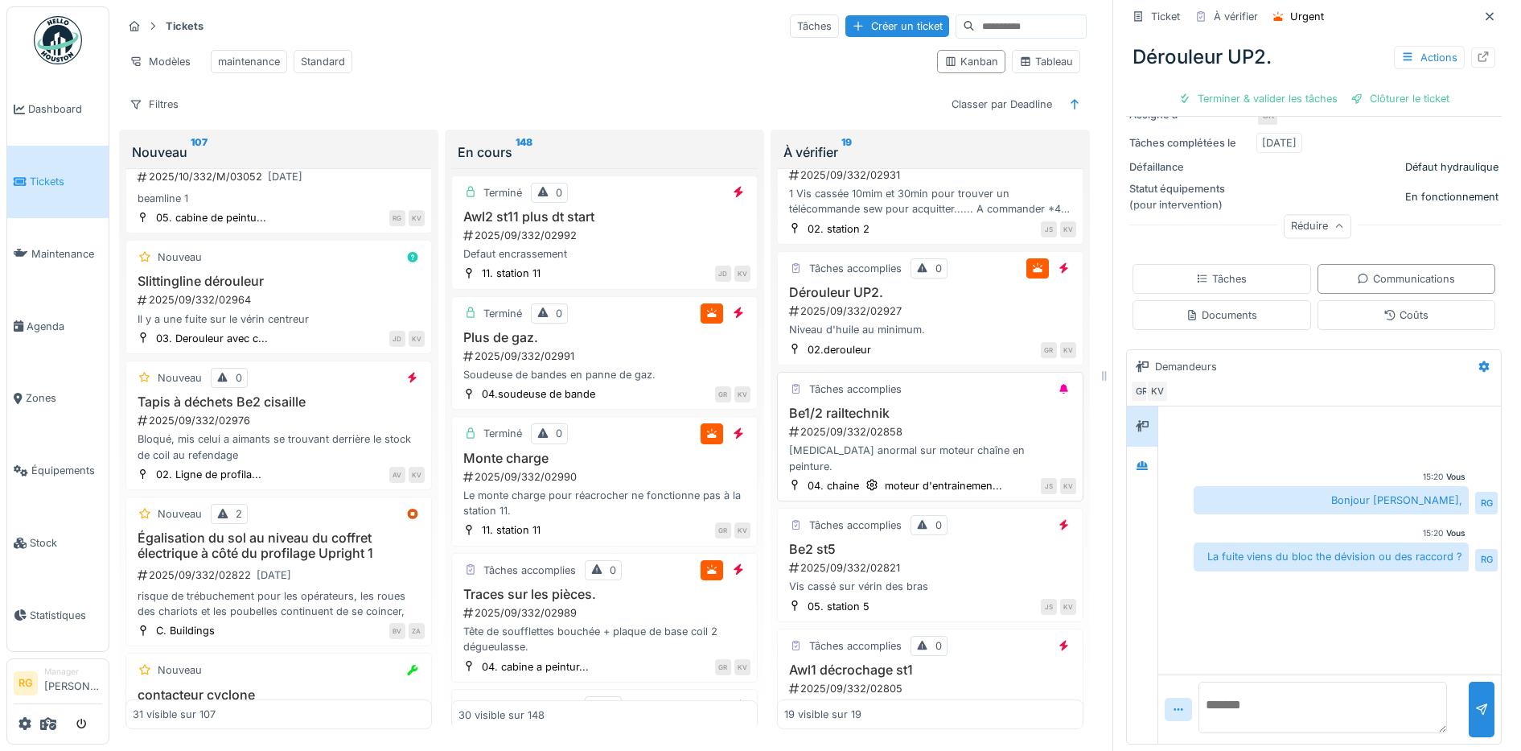
click at [942, 408] on h3 "Be1/2 railtechnik" at bounding box center [930, 412] width 292 height 15
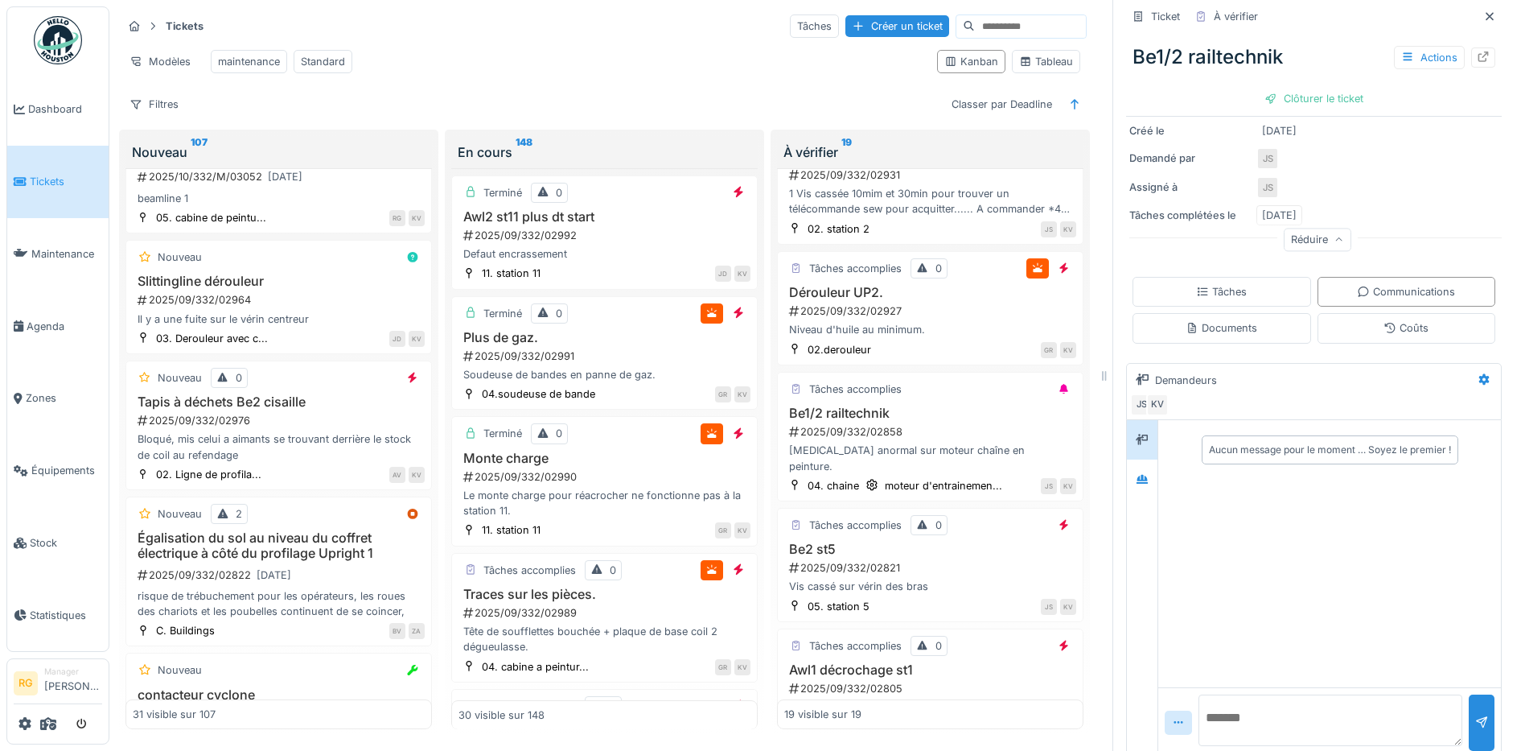
scroll to position [235, 0]
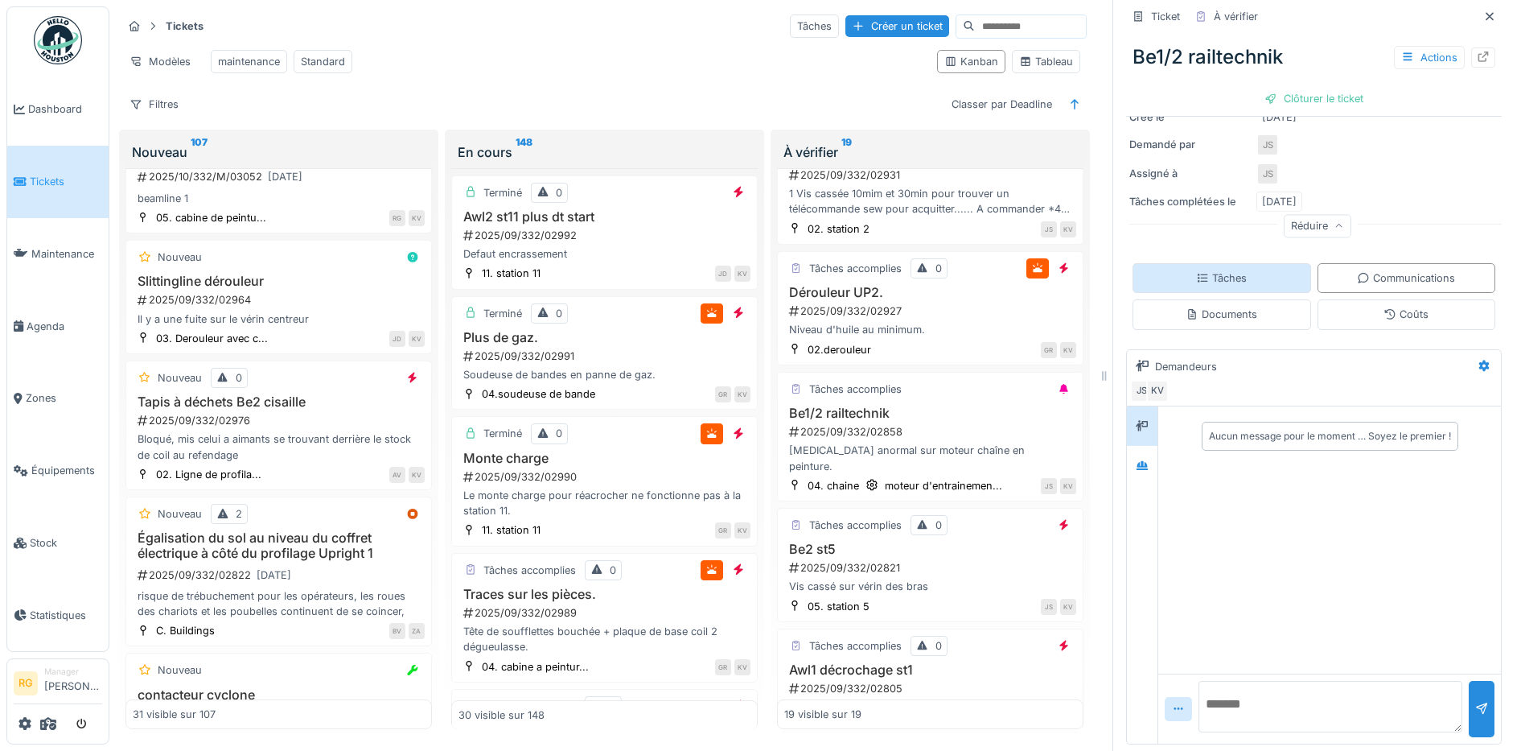
click at [1223, 270] on div "Tâches" at bounding box center [1221, 277] width 51 height 15
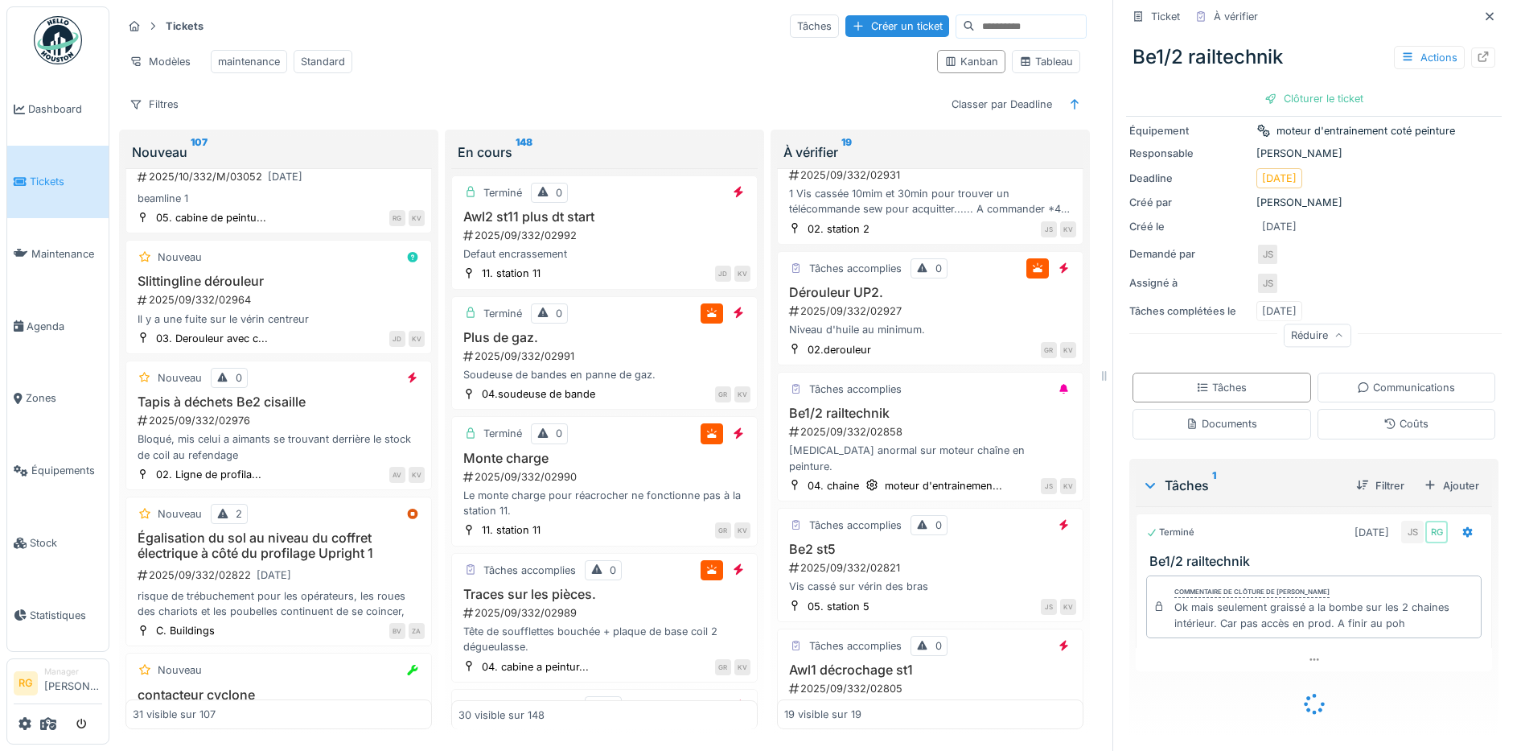
click at [1212, 416] on div "Documents" at bounding box center [1222, 423] width 72 height 15
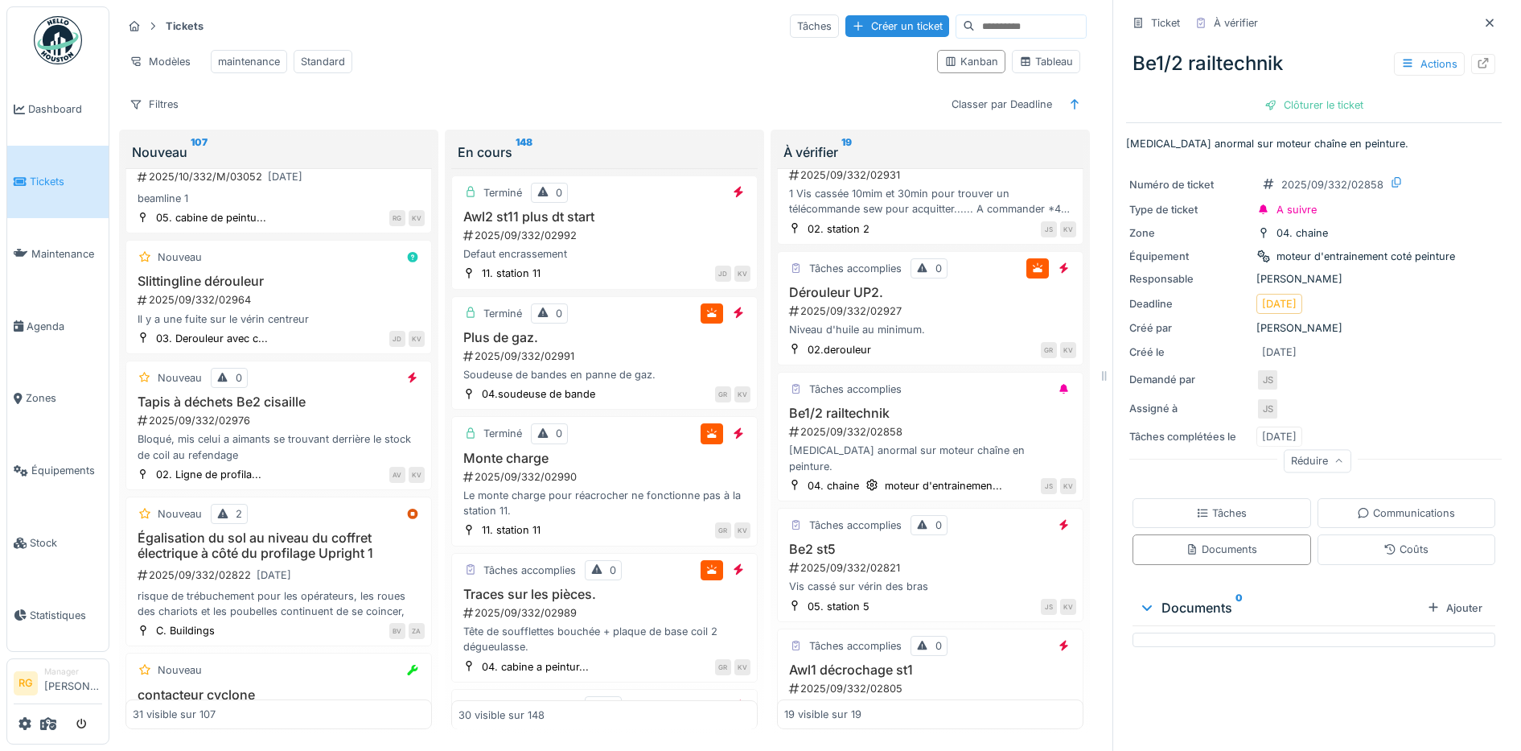
scroll to position [0, 0]
click at [1197, 505] on div "Tâches" at bounding box center [1221, 512] width 51 height 15
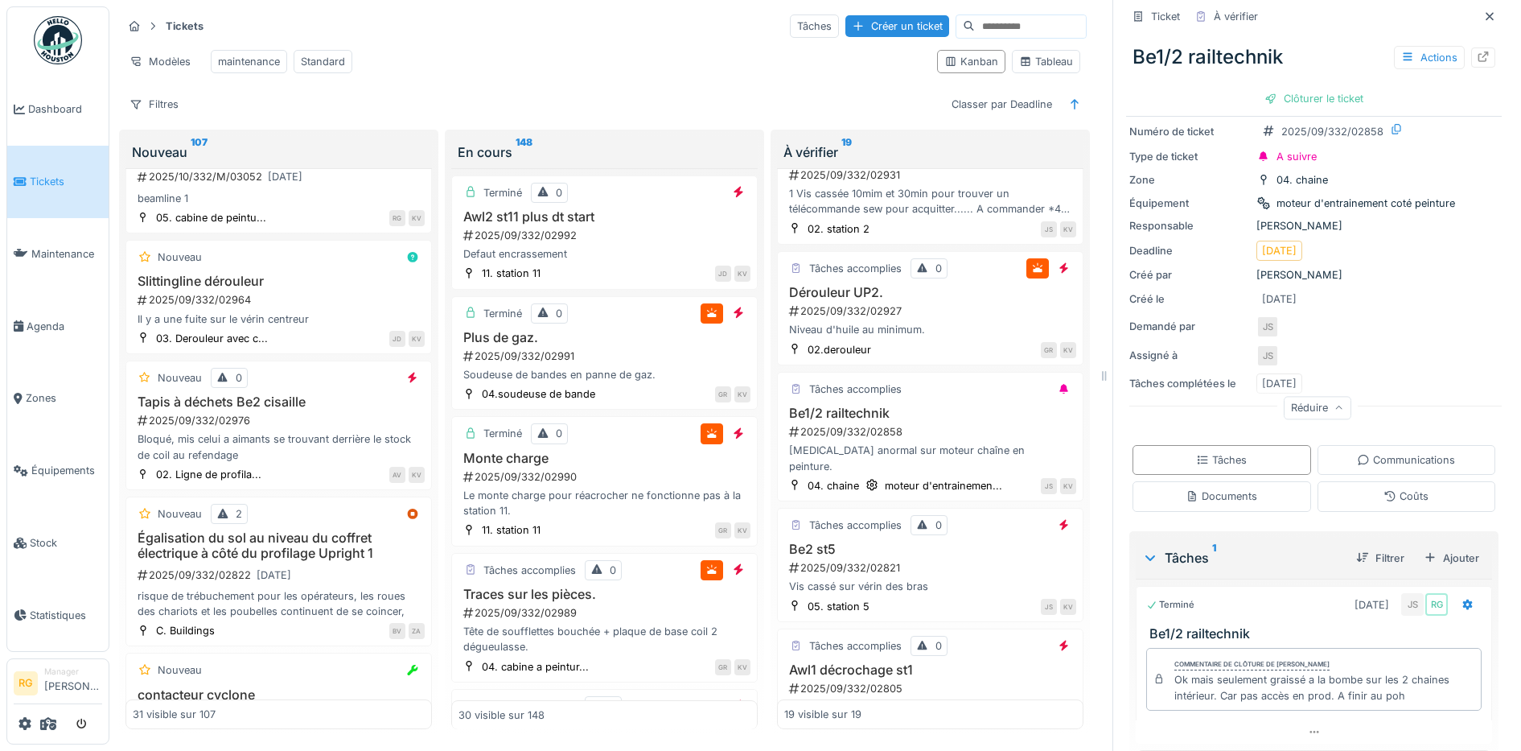
scroll to position [102, 0]
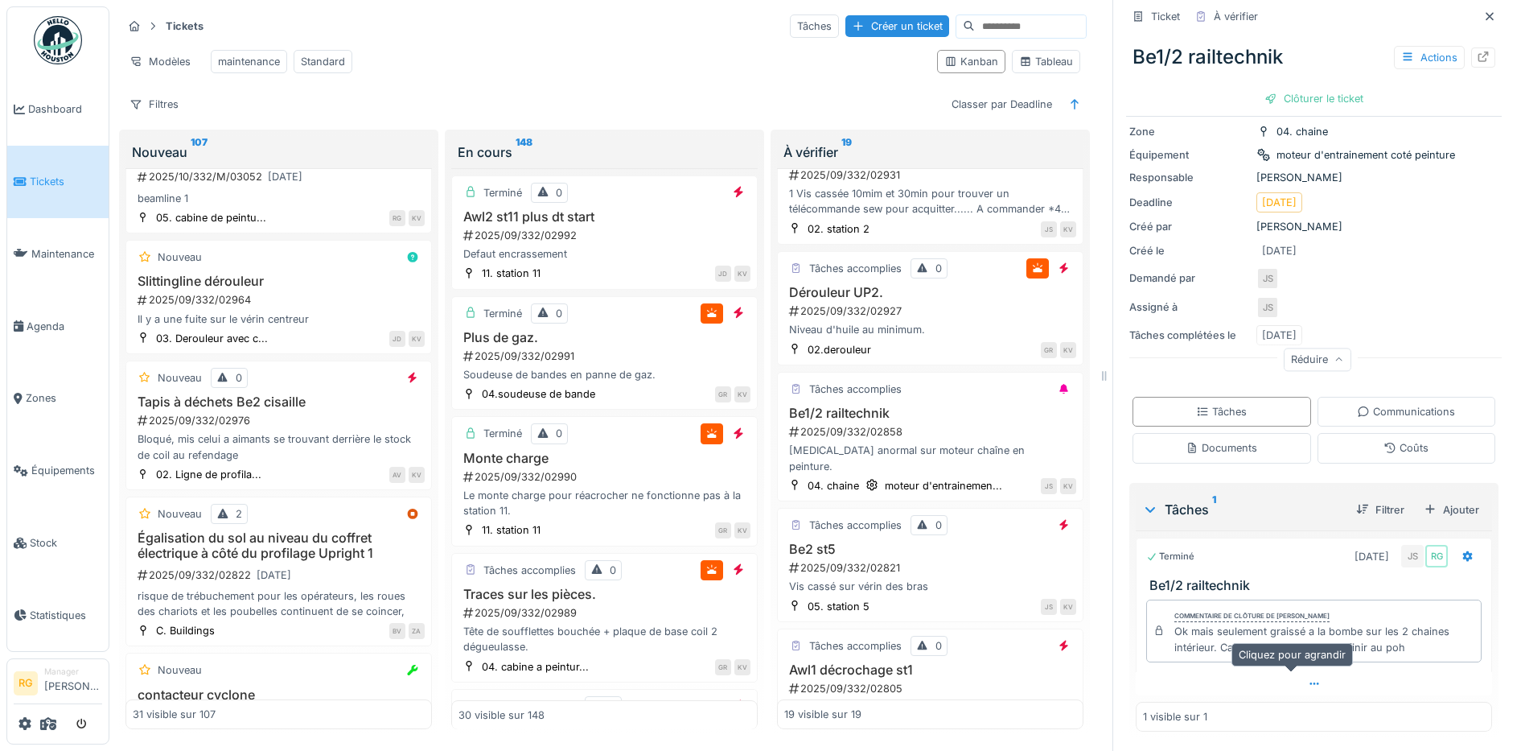
click at [1308, 678] on icon at bounding box center [1314, 683] width 13 height 10
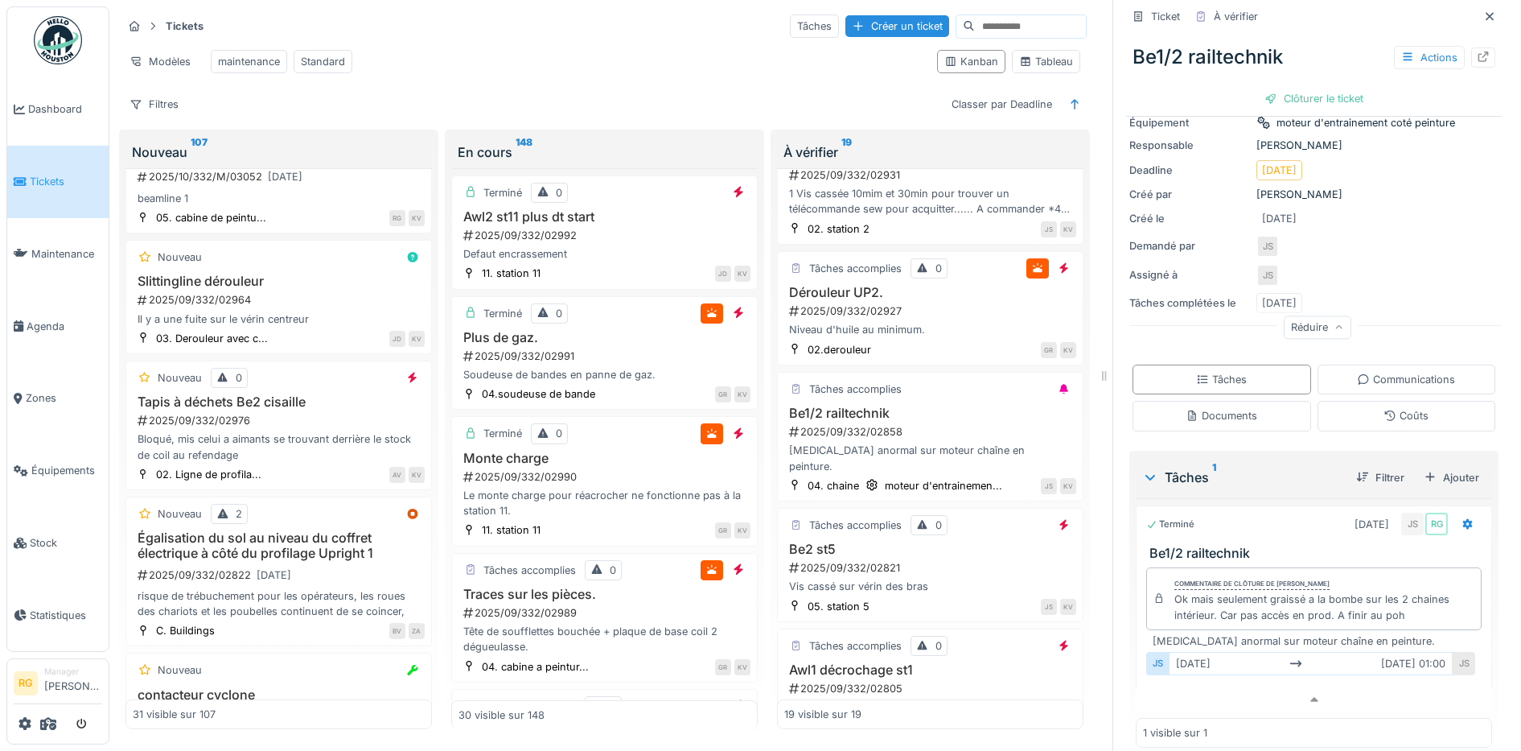
scroll to position [150, 0]
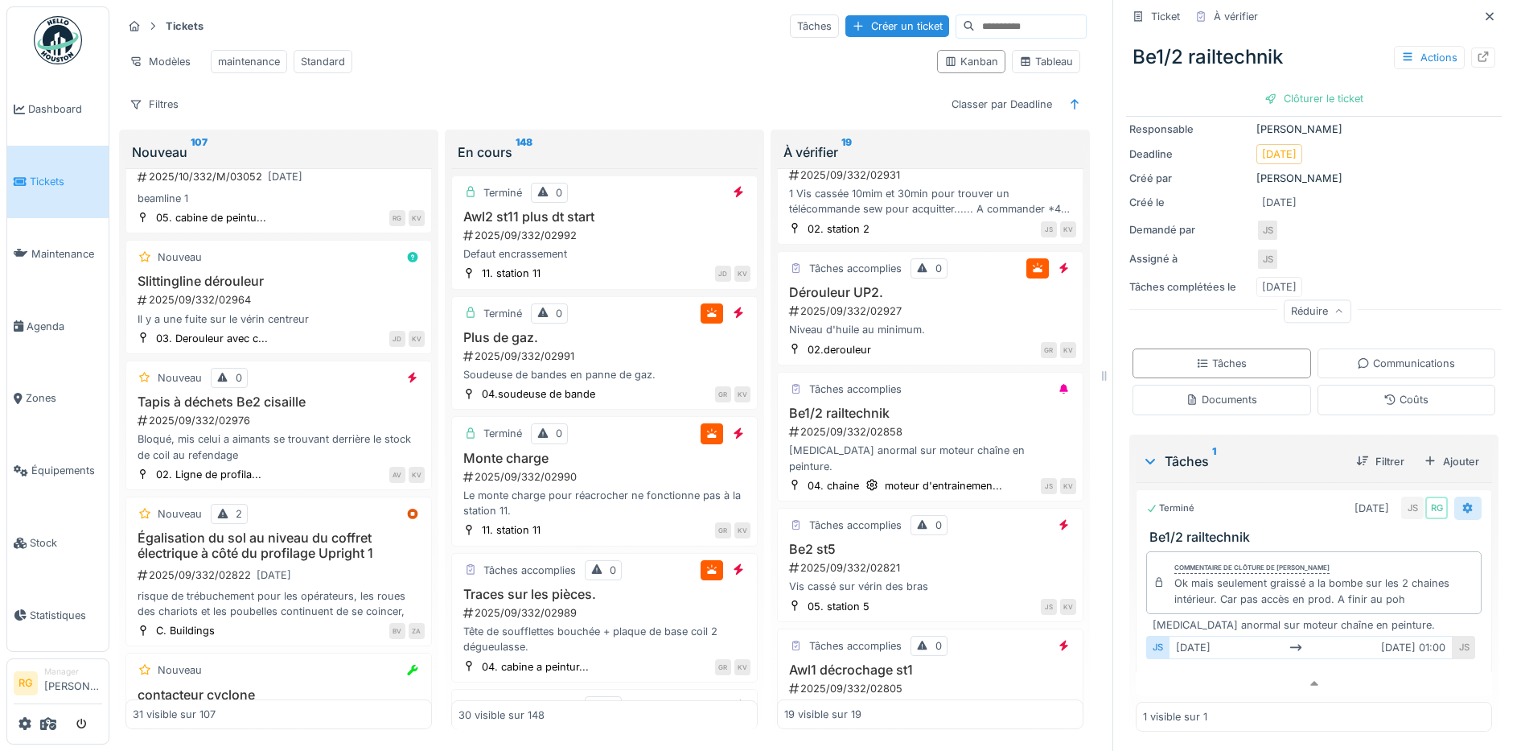
click at [1463, 502] on icon at bounding box center [1468, 507] width 10 height 11
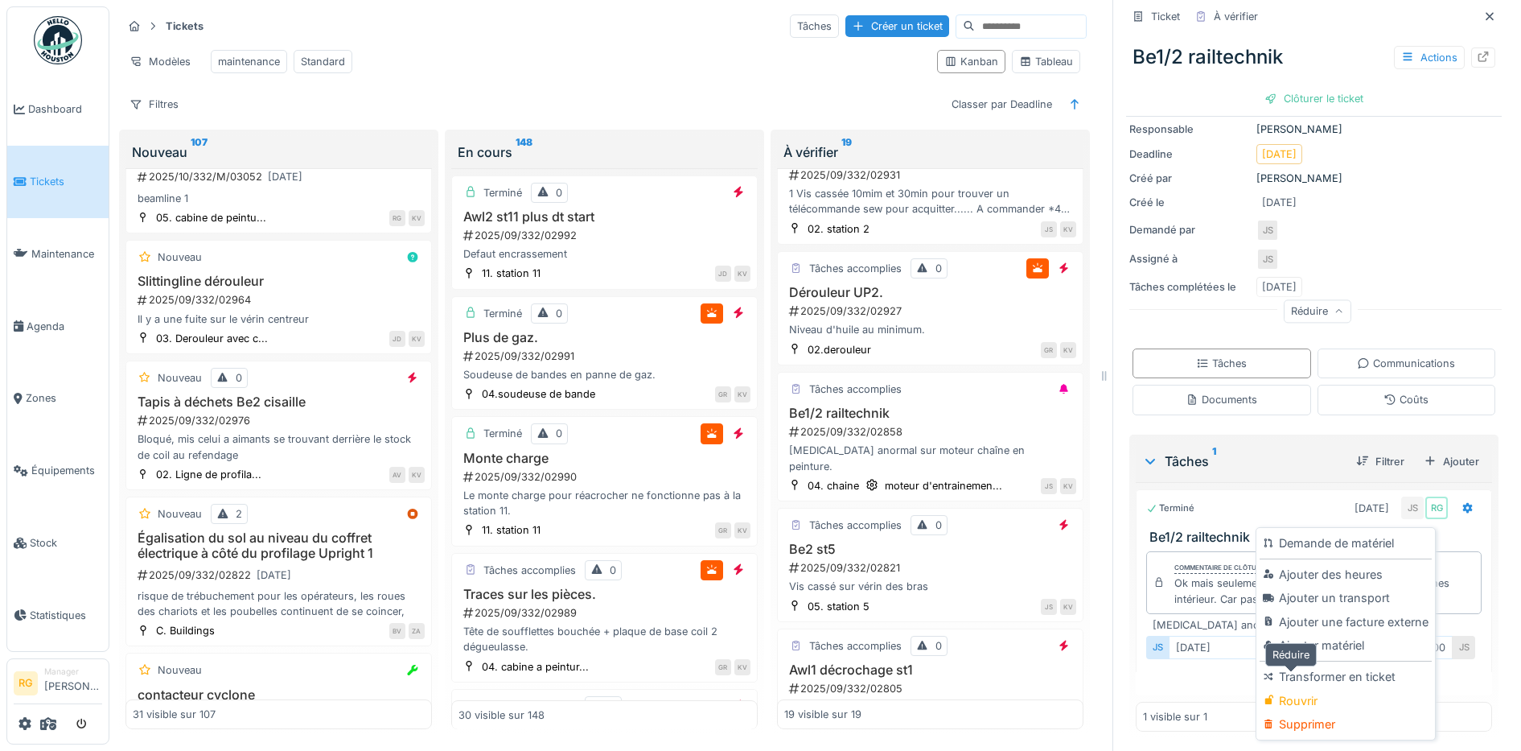
click at [1212, 672] on div at bounding box center [1314, 683] width 356 height 23
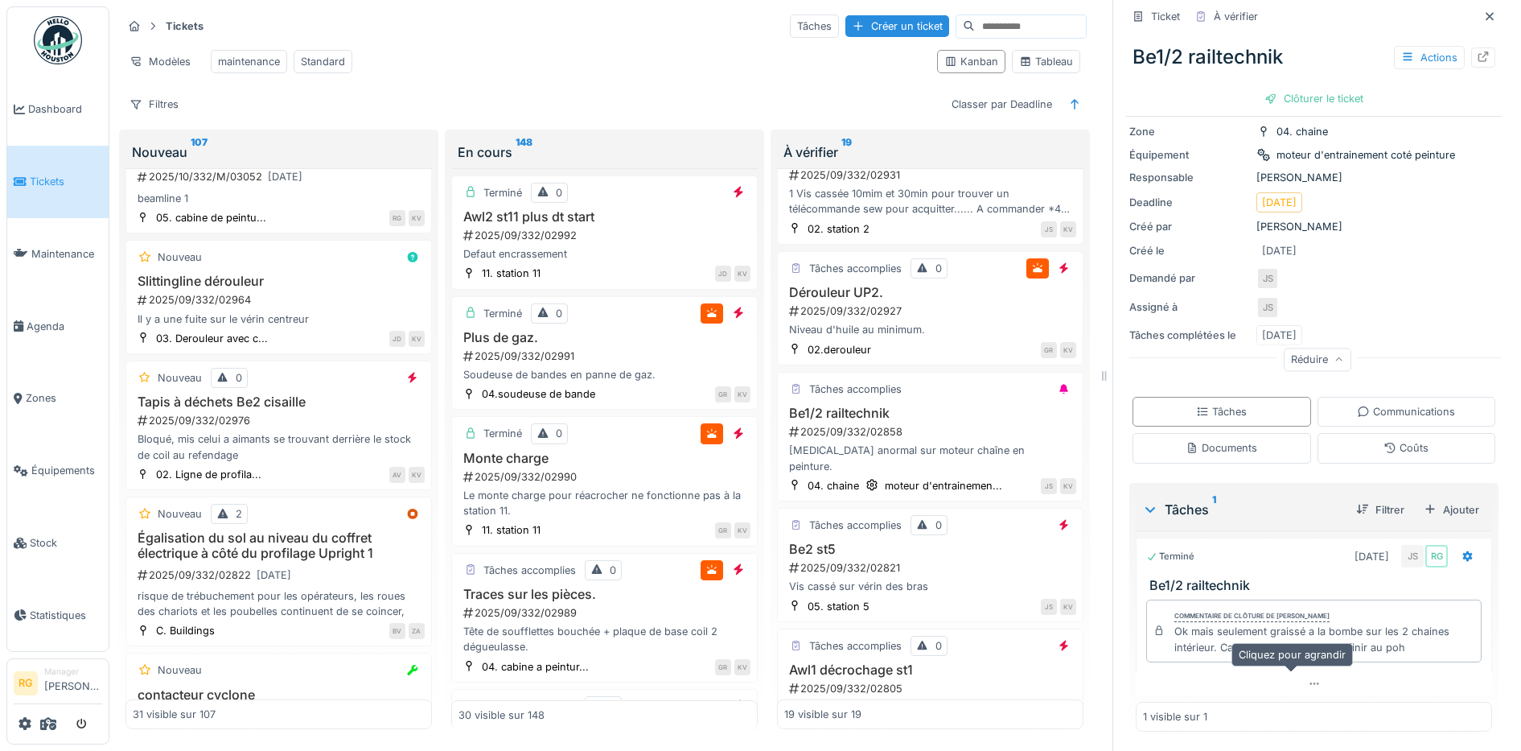
scroll to position [102, 0]
click at [1423, 499] on div "Ajouter" at bounding box center [1452, 510] width 68 height 22
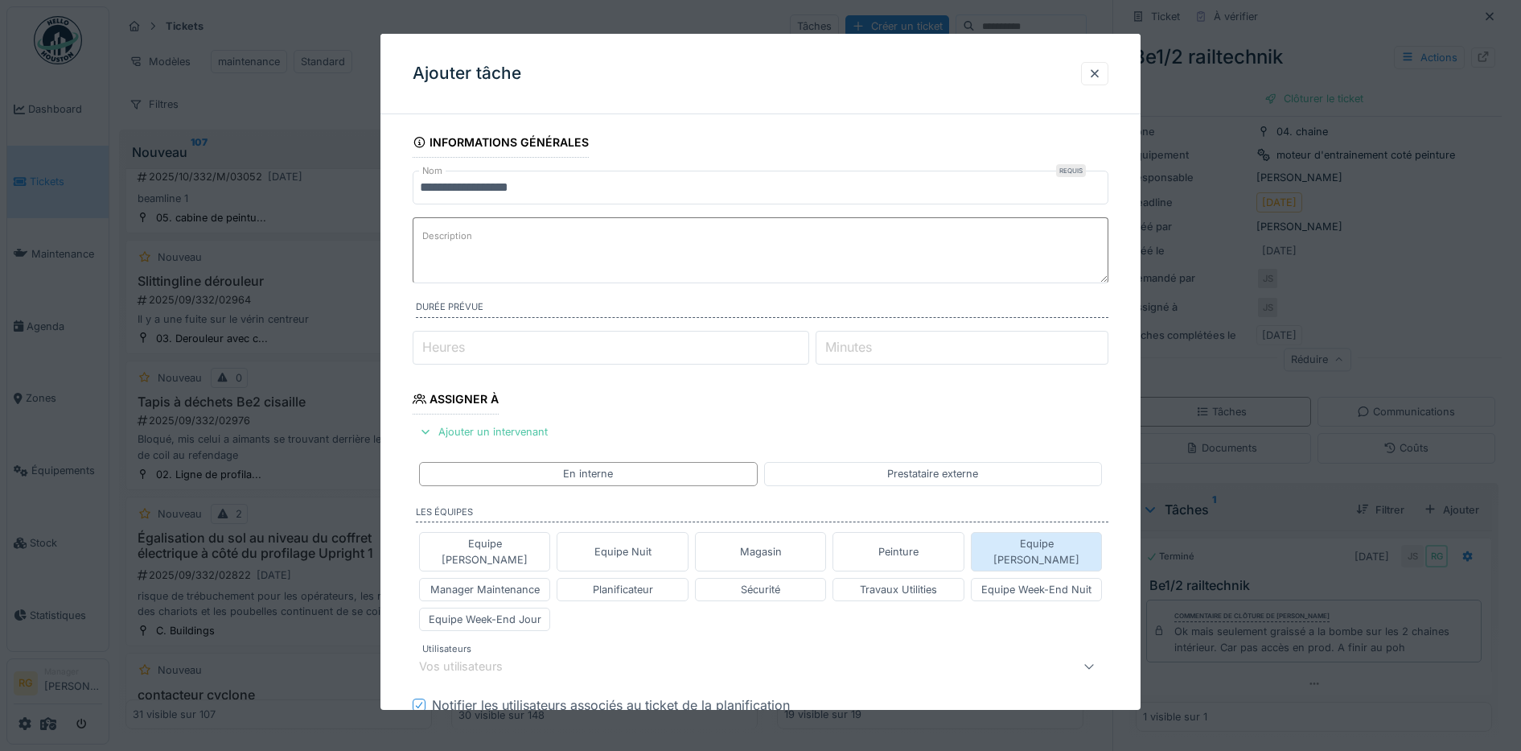
drag, startPoint x: 1056, startPoint y: 542, endPoint x: 1047, endPoint y: 537, distance: 11.2
click at [1057, 542] on div "Equipe [PERSON_NAME]" at bounding box center [1036, 551] width 117 height 31
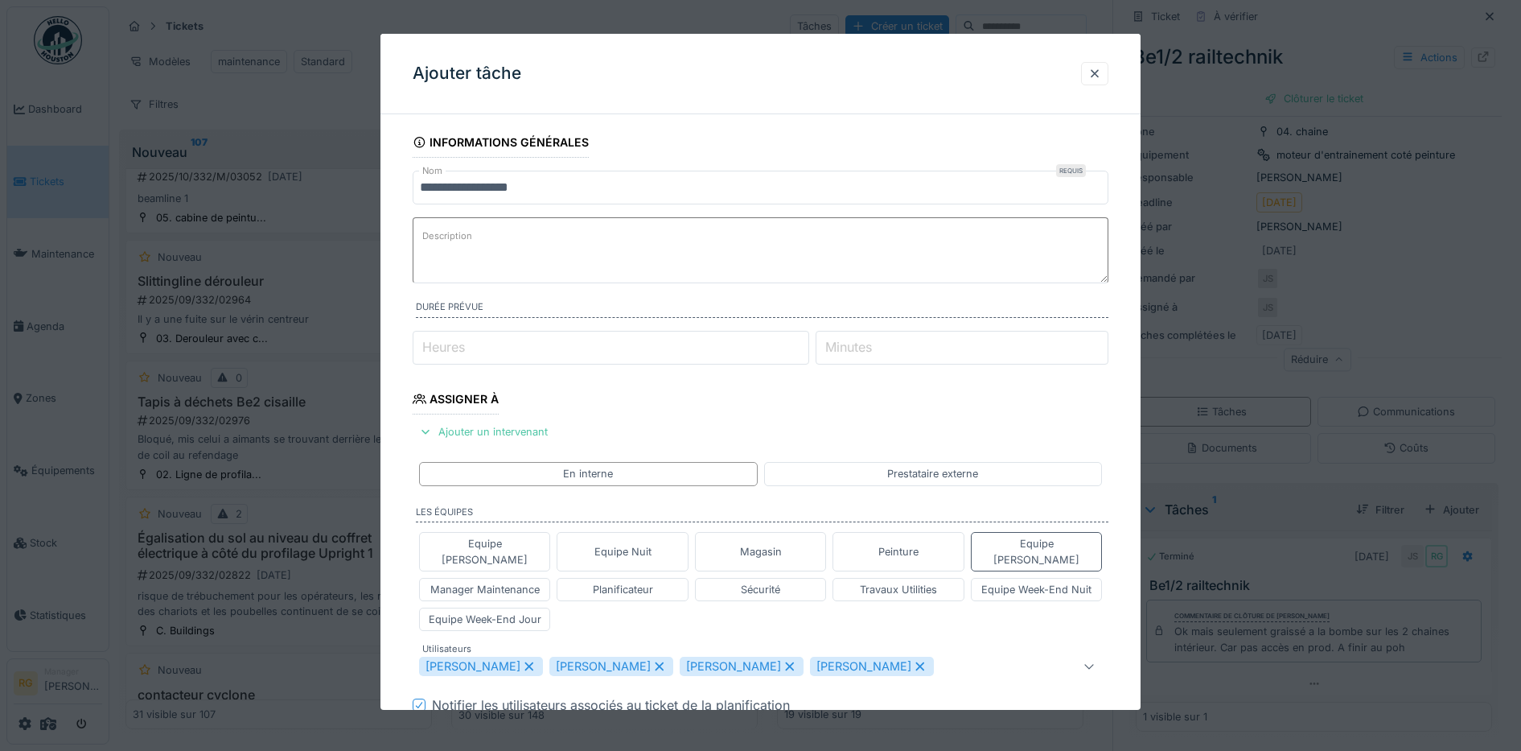
click at [537, 661] on icon at bounding box center [529, 666] width 14 height 11
click at [522, 661] on icon at bounding box center [529, 666] width 14 height 11
click at [533, 661] on icon at bounding box center [529, 666] width 14 height 11
type input "****"
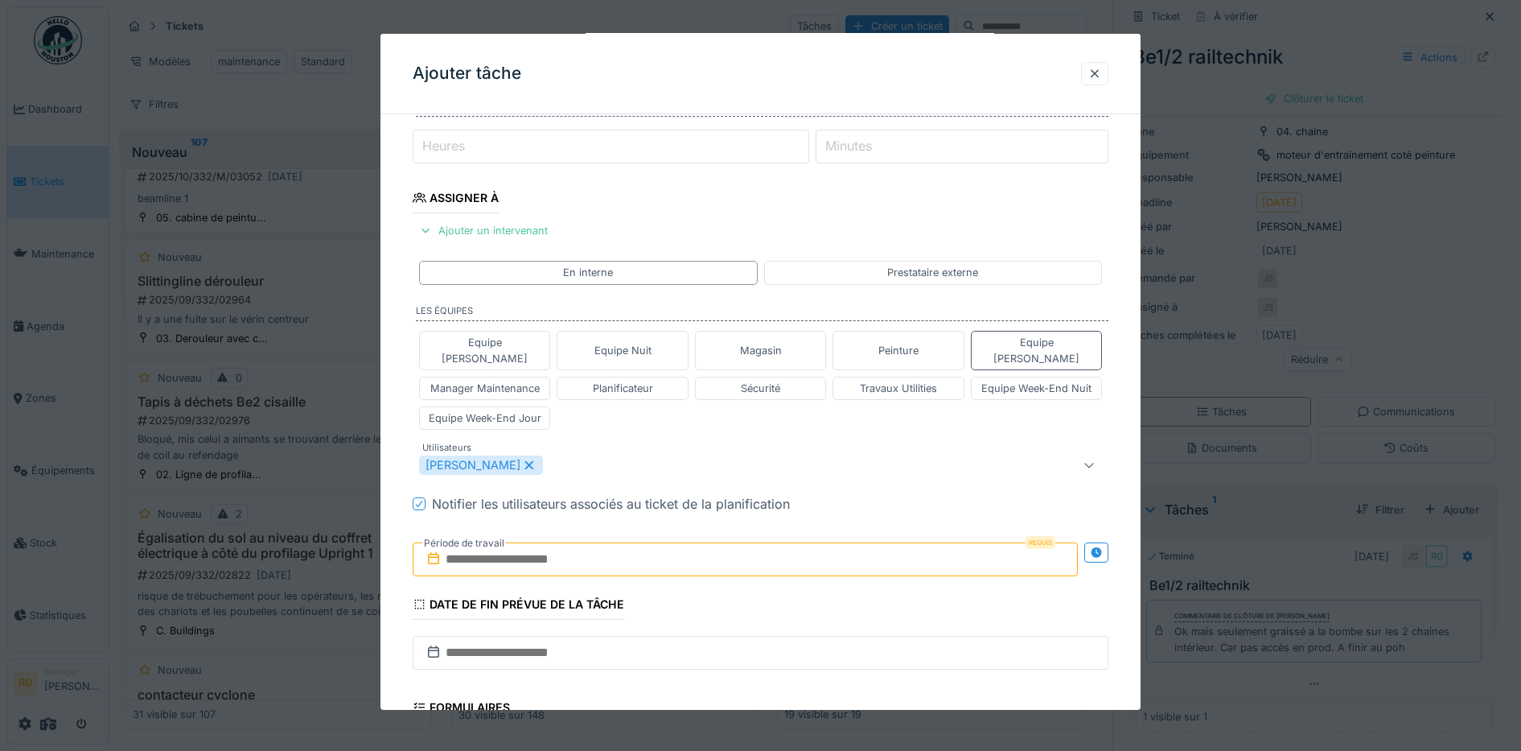
click at [475, 543] on input "text" at bounding box center [746, 559] width 666 height 34
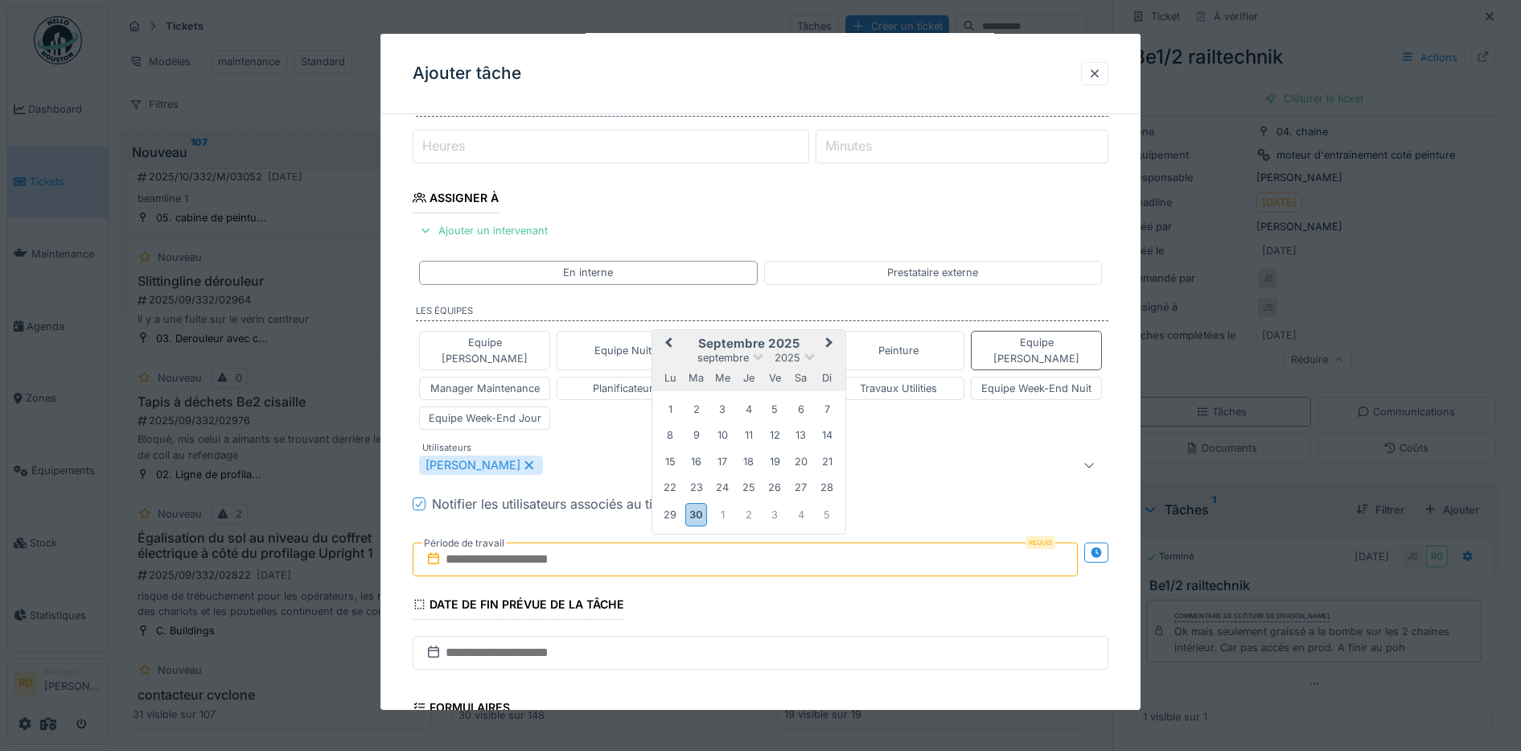
click at [803, 336] on h2 "septembre 2025" at bounding box center [748, 343] width 193 height 14
click at [825, 331] on button "Next Month" at bounding box center [831, 344] width 26 height 26
click at [669, 426] on div "6" at bounding box center [671, 437] width 22 height 22
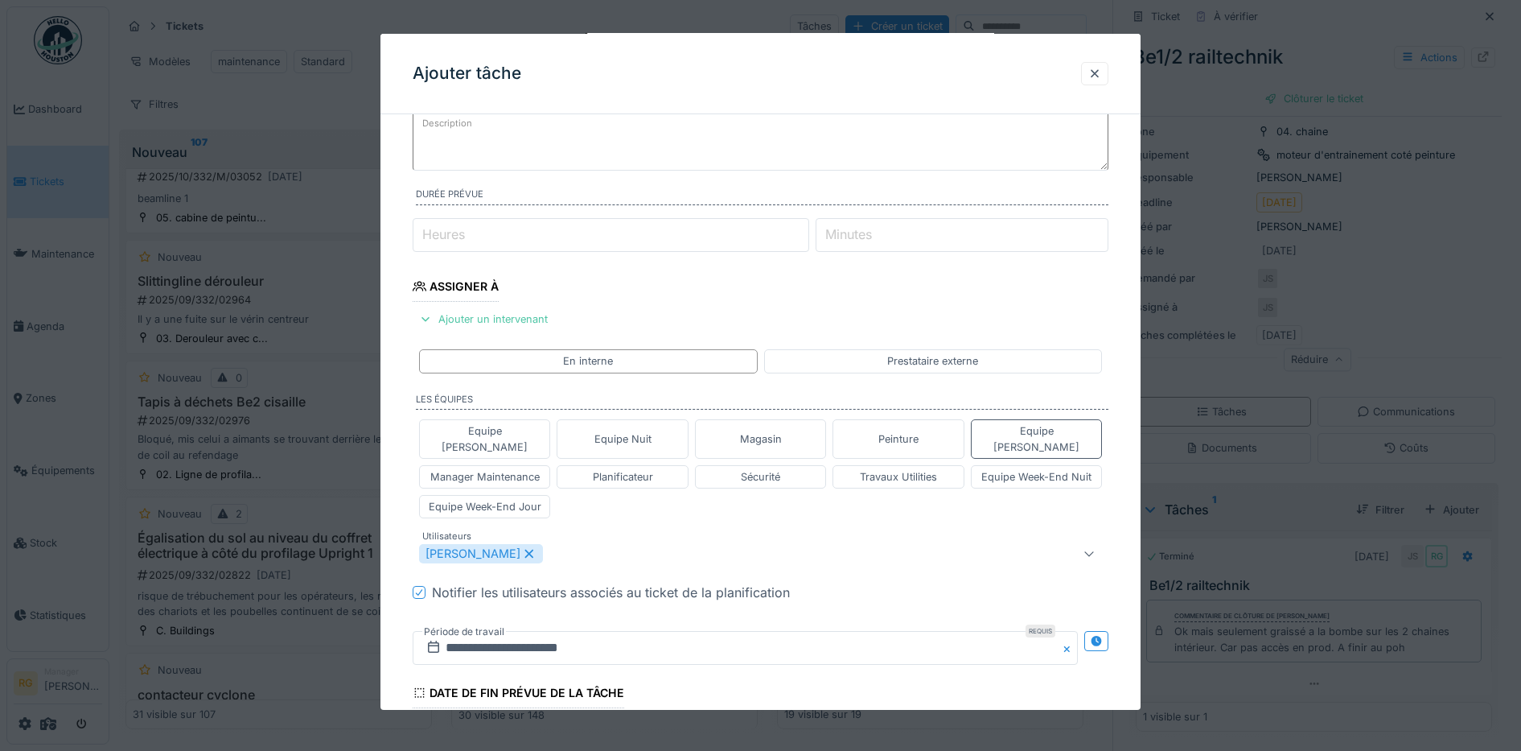
scroll to position [0, 0]
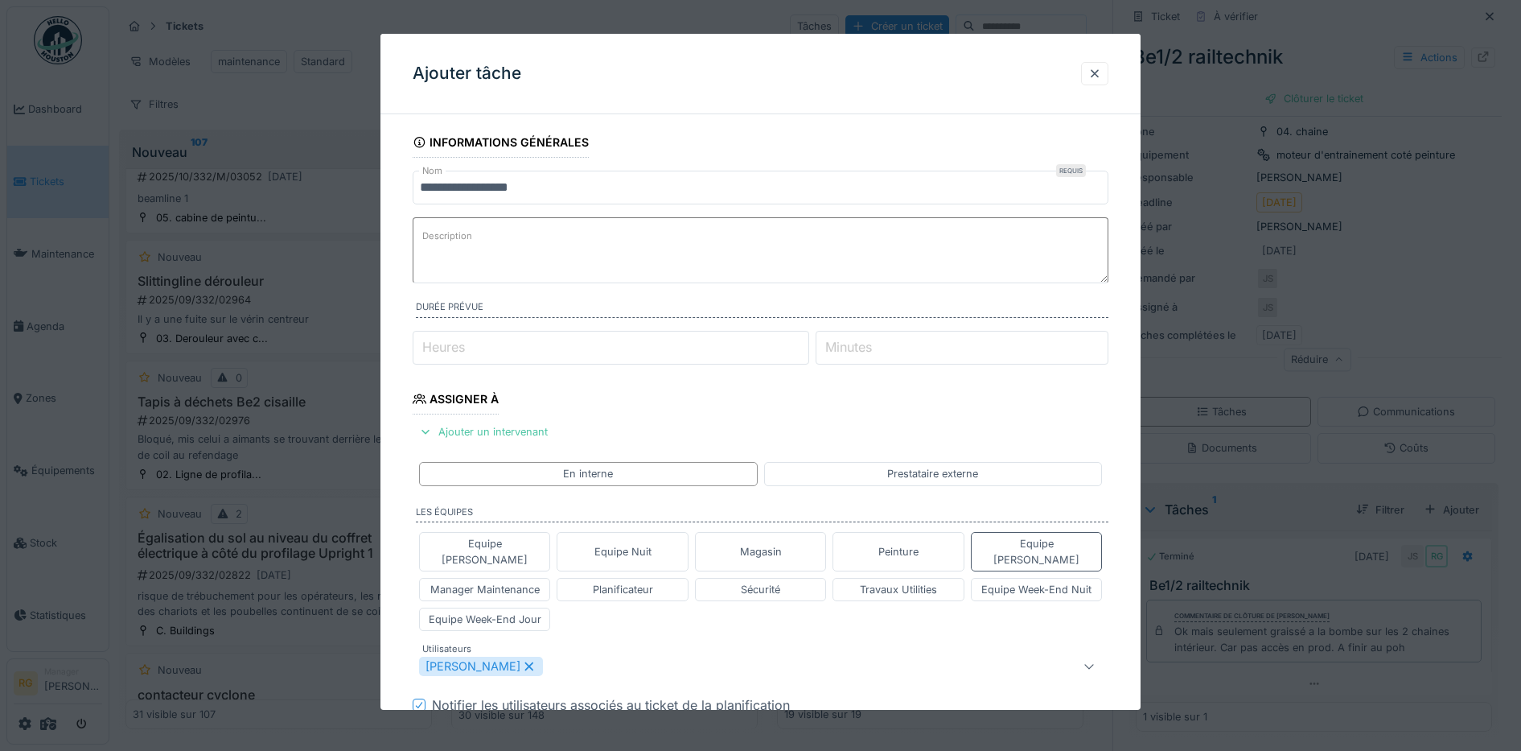
click at [485, 245] on textarea "Description" at bounding box center [761, 250] width 697 height 66
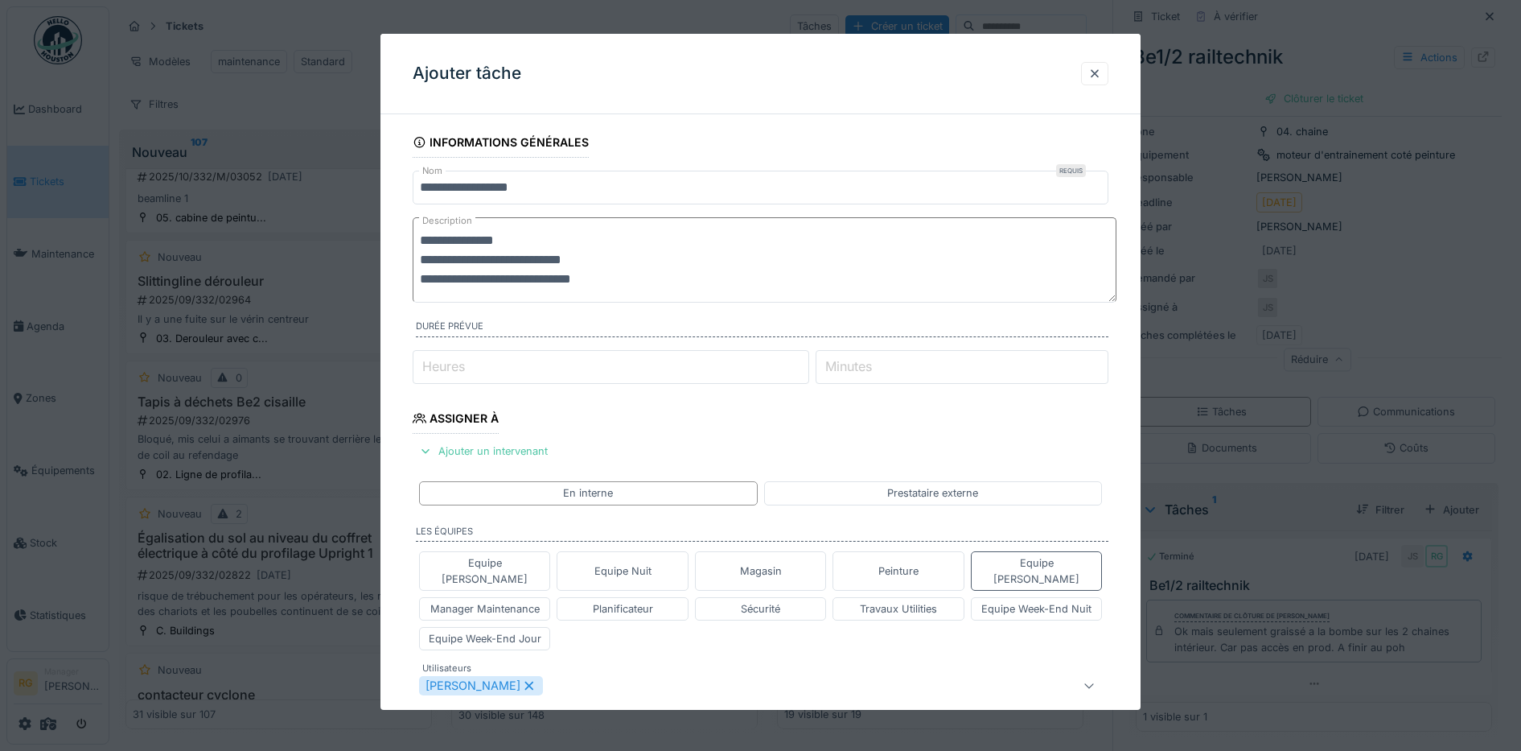
click at [563, 282] on textarea "**********" at bounding box center [765, 259] width 704 height 85
click at [584, 279] on textarea "**********" at bounding box center [765, 259] width 704 height 85
type textarea "**********"
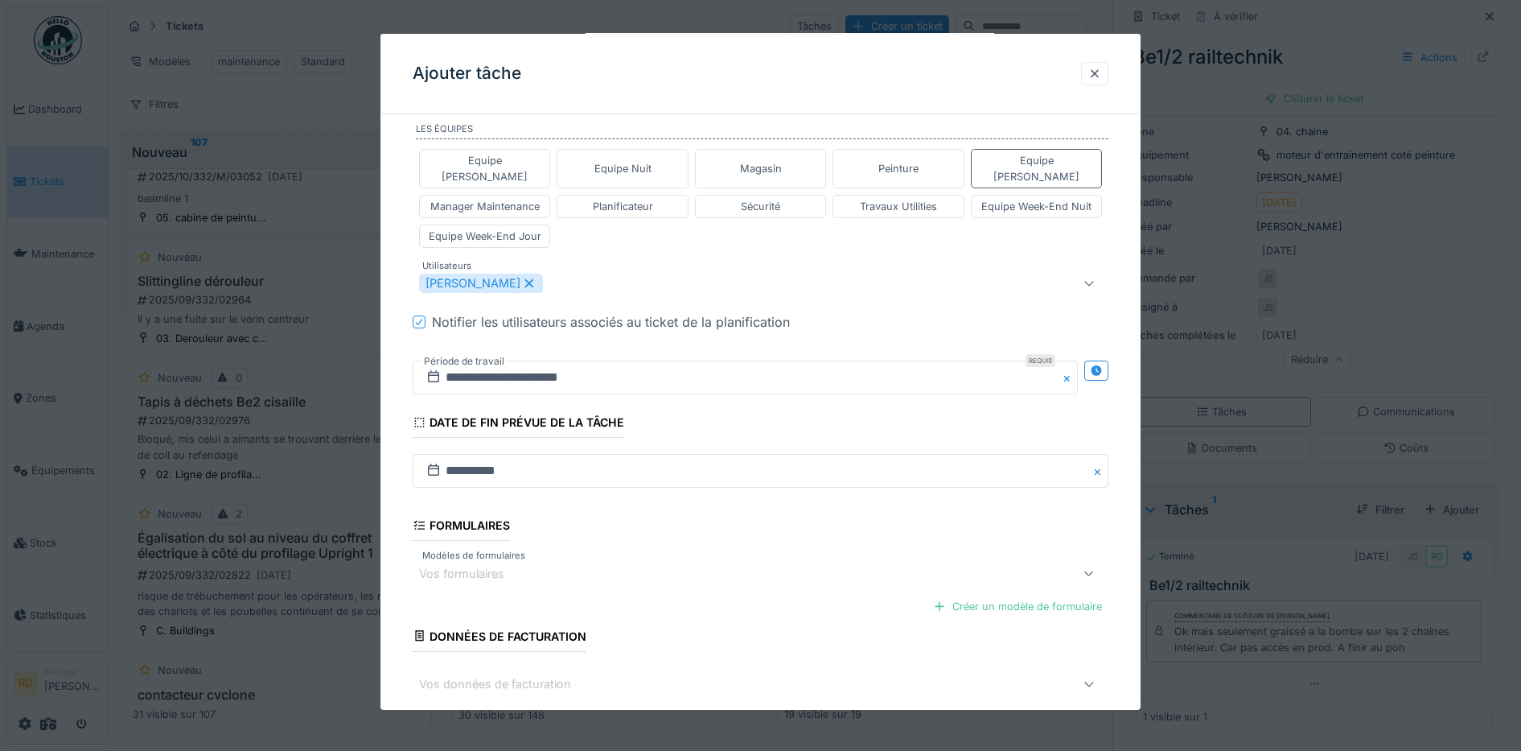
scroll to position [468, 0]
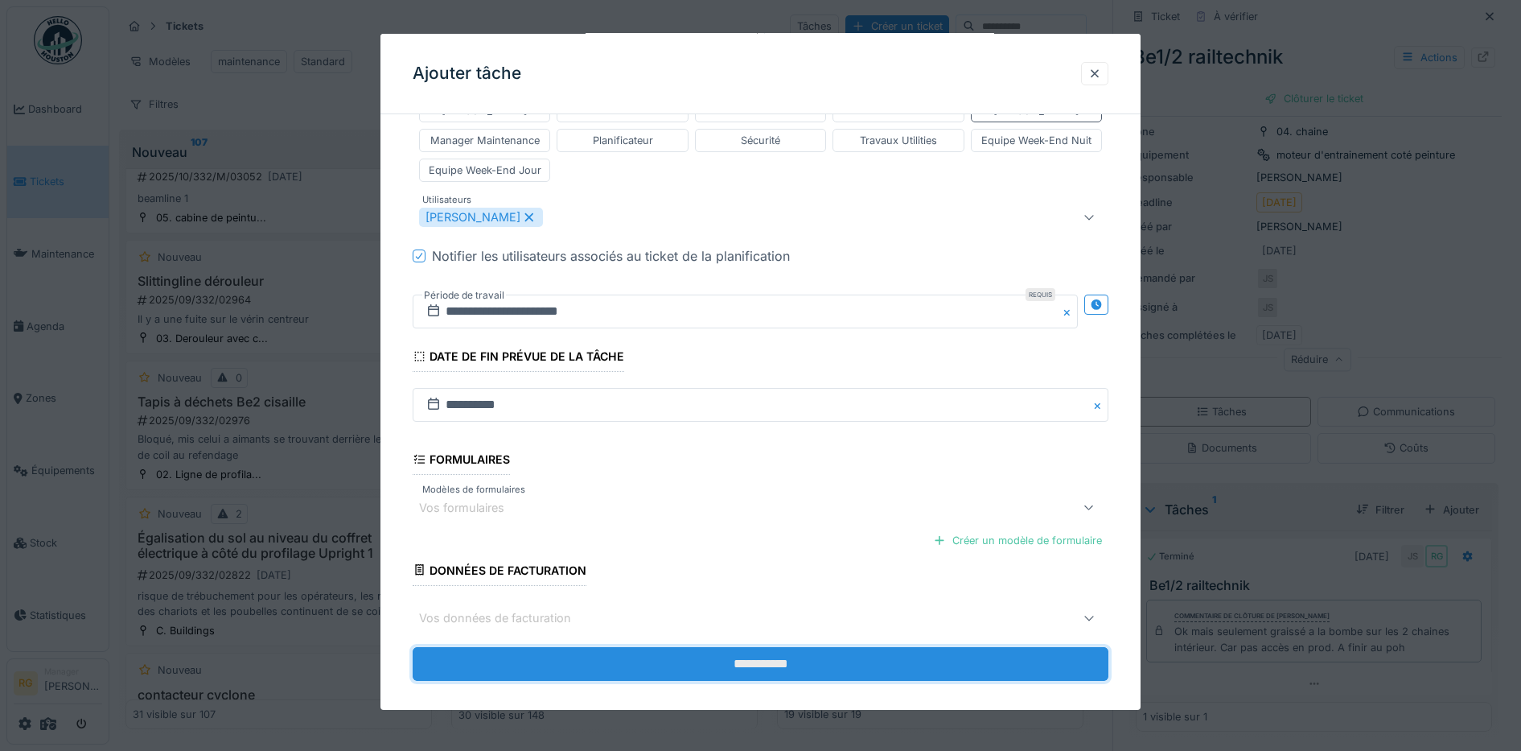
click at [759, 650] on input "**********" at bounding box center [761, 664] width 697 height 34
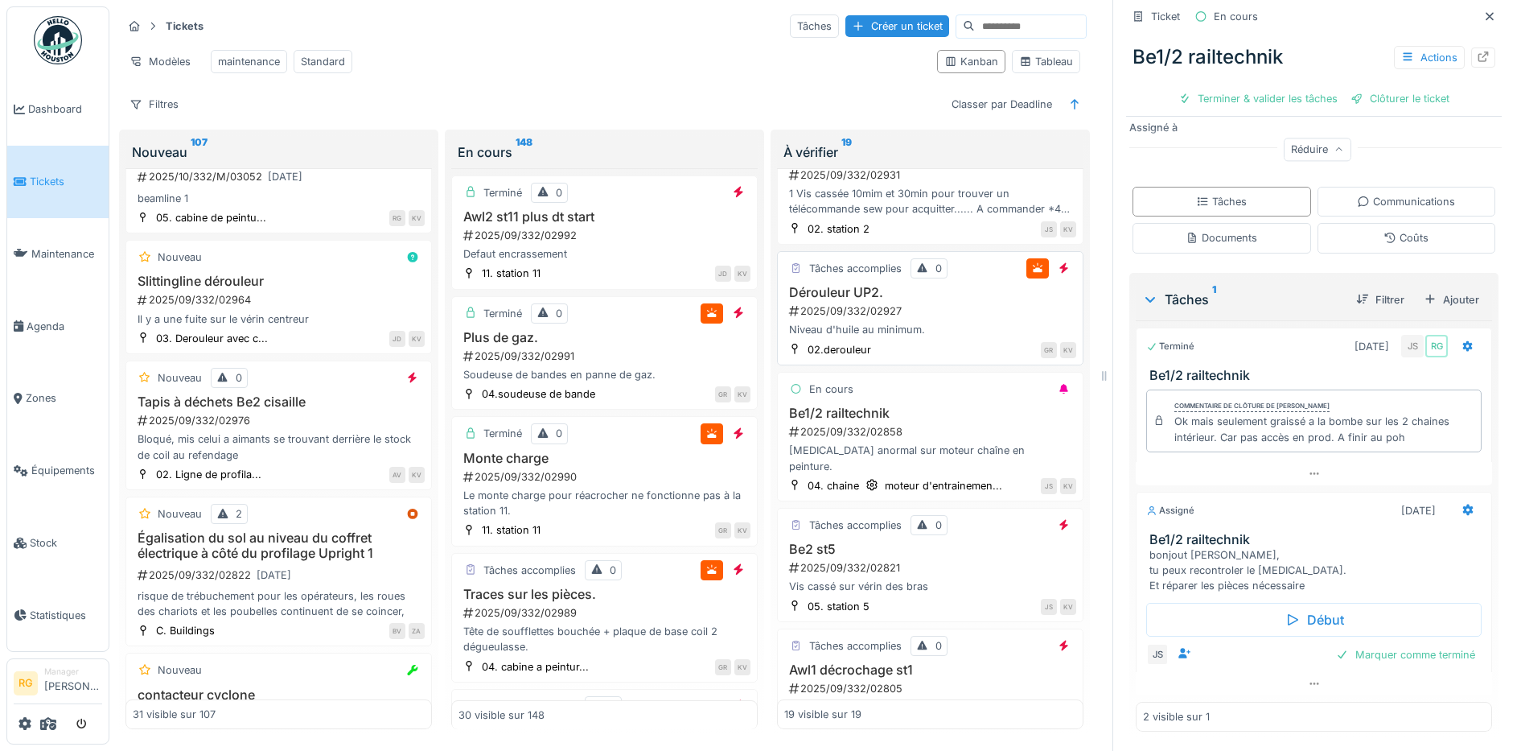
scroll to position [101, 0]
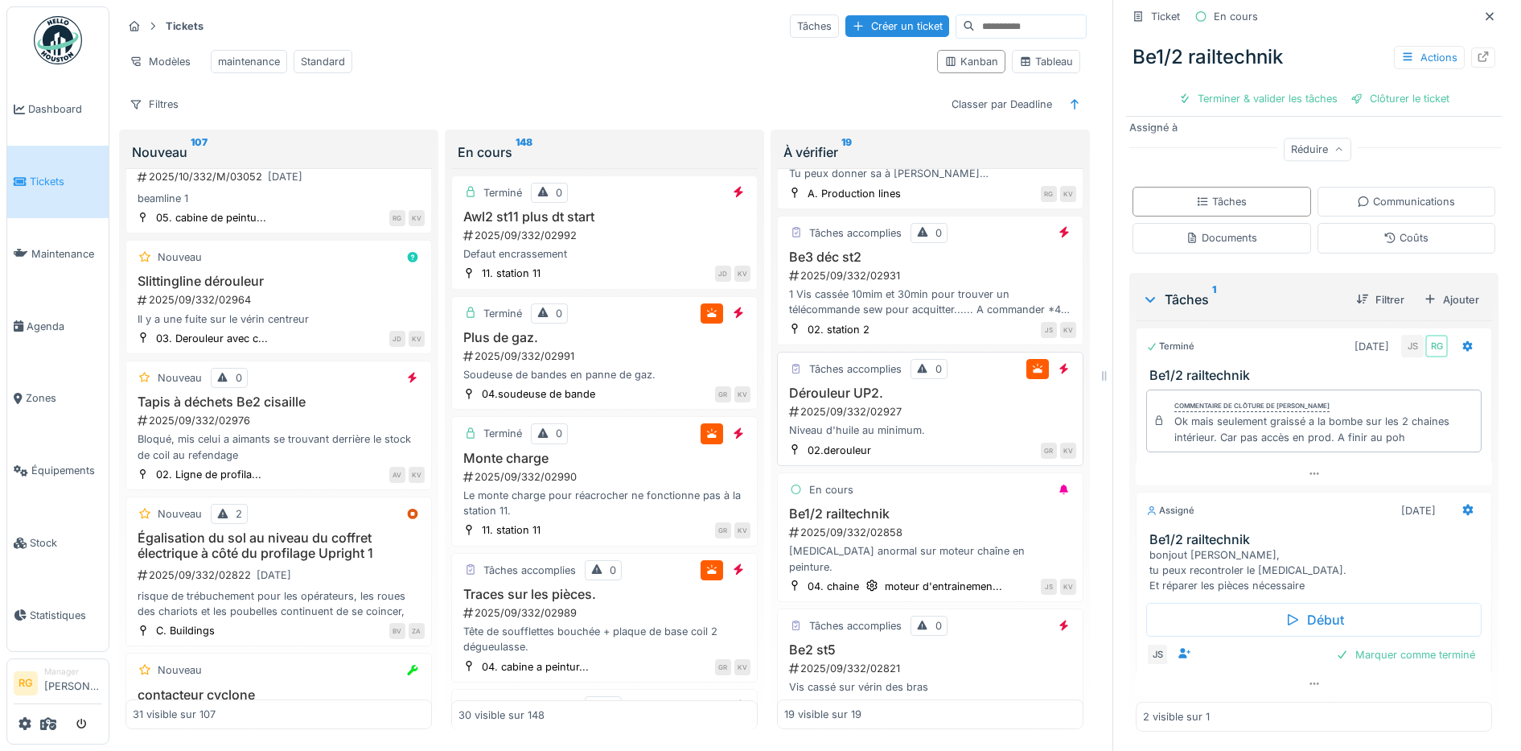
click at [928, 421] on div "Dérouleur UP2. 2025/09/332/02927 Niveau d'huile au minimum." at bounding box center [930, 411] width 292 height 53
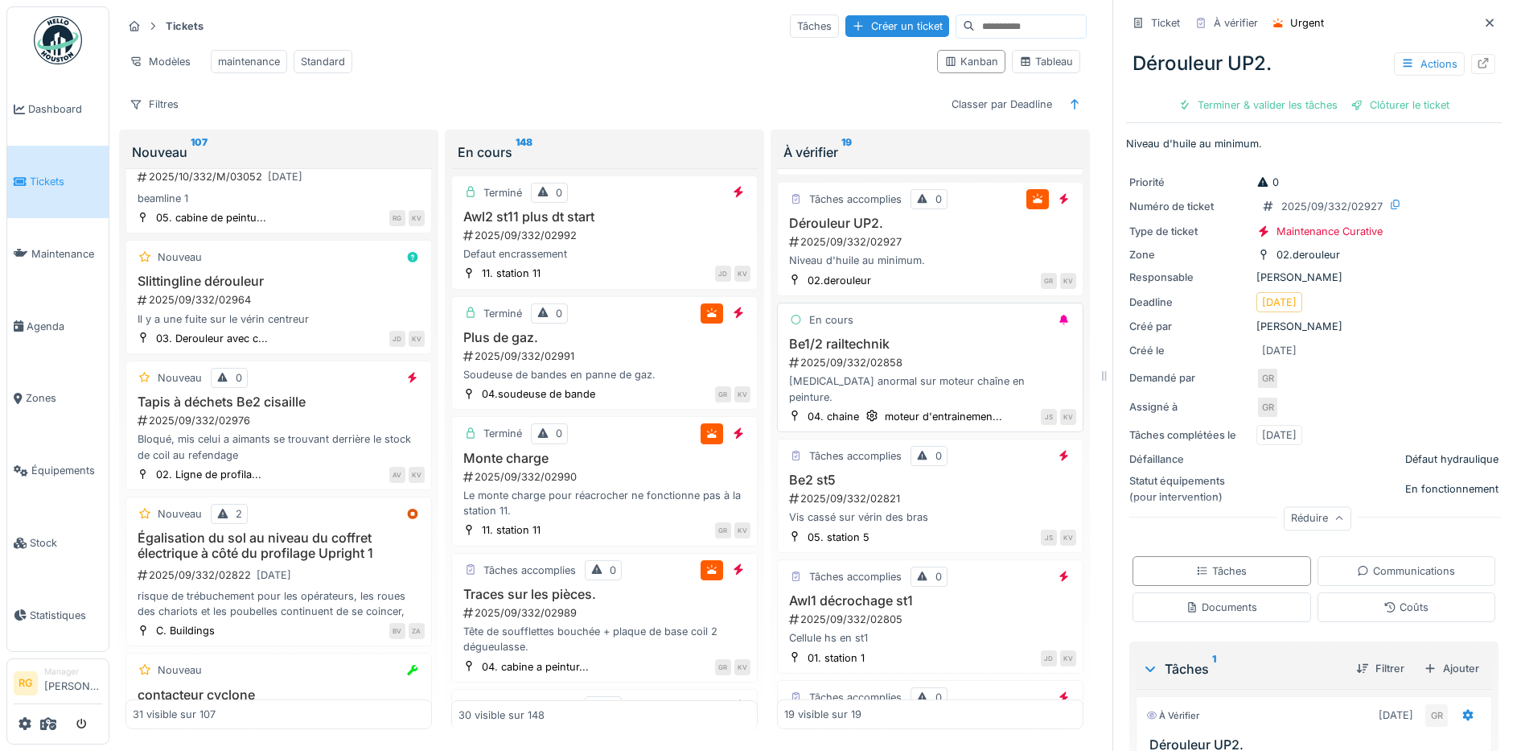
scroll to position [302, 0]
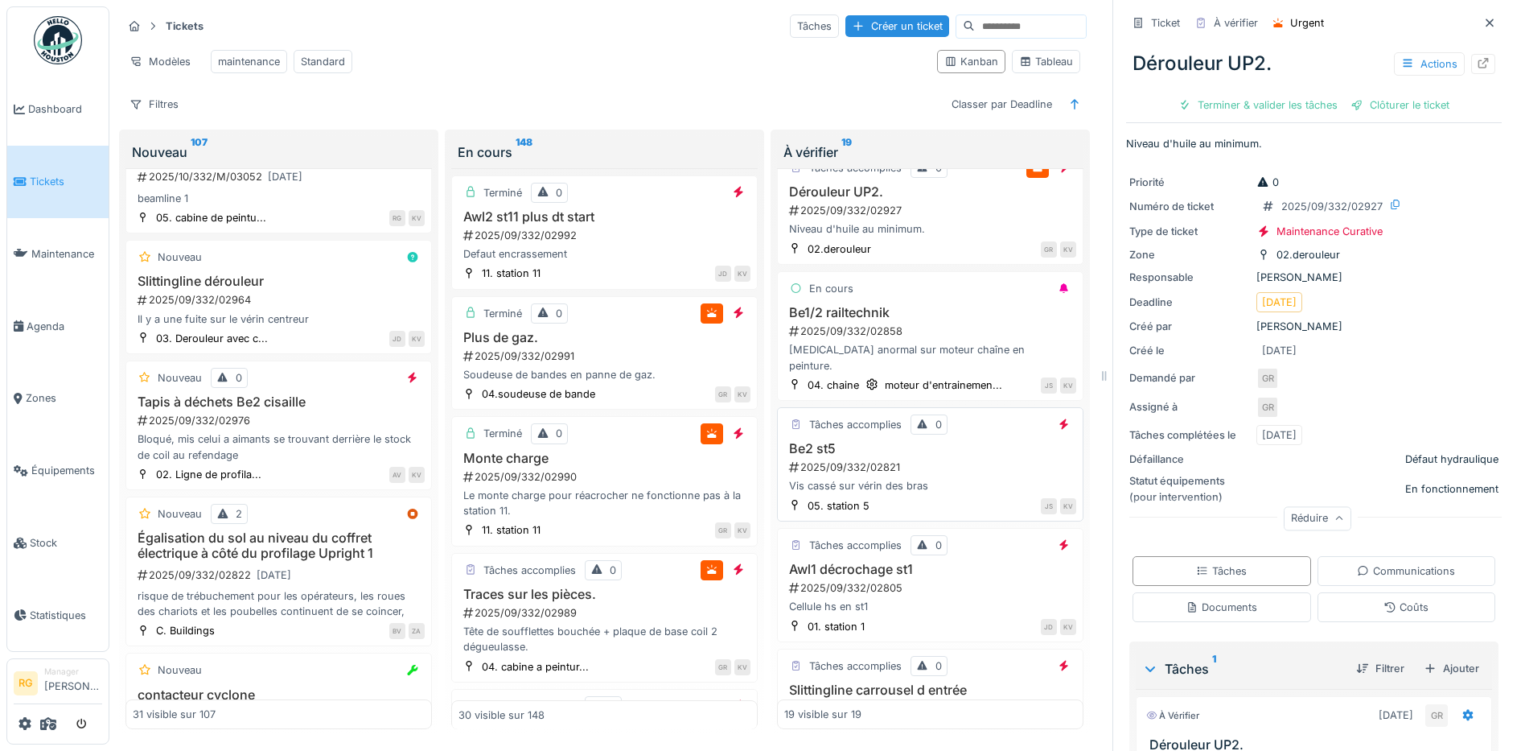
click at [930, 459] on div "Be2 st5 2025/09/332/02821 Vis cassé sur vérin des bras" at bounding box center [930, 467] width 292 height 53
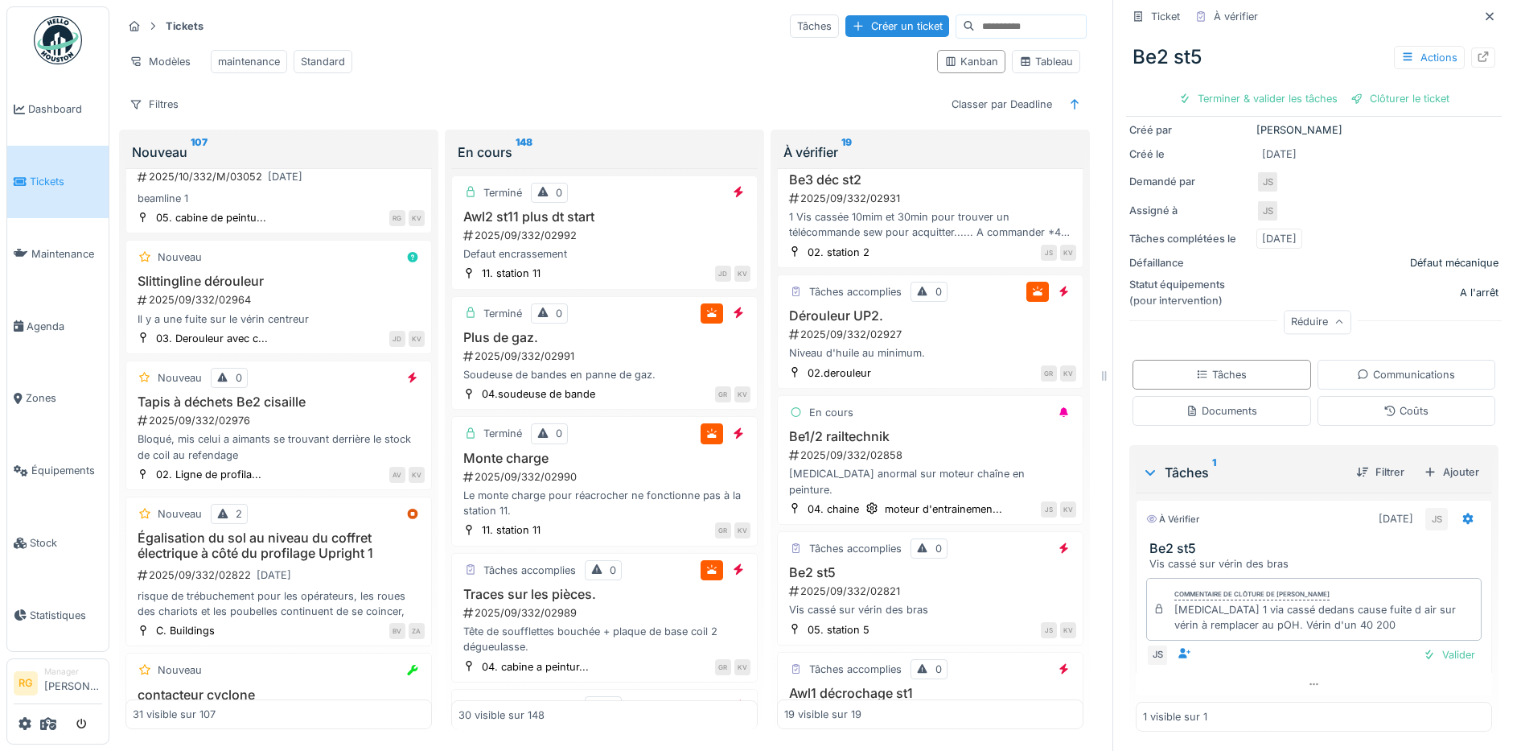
scroll to position [302, 0]
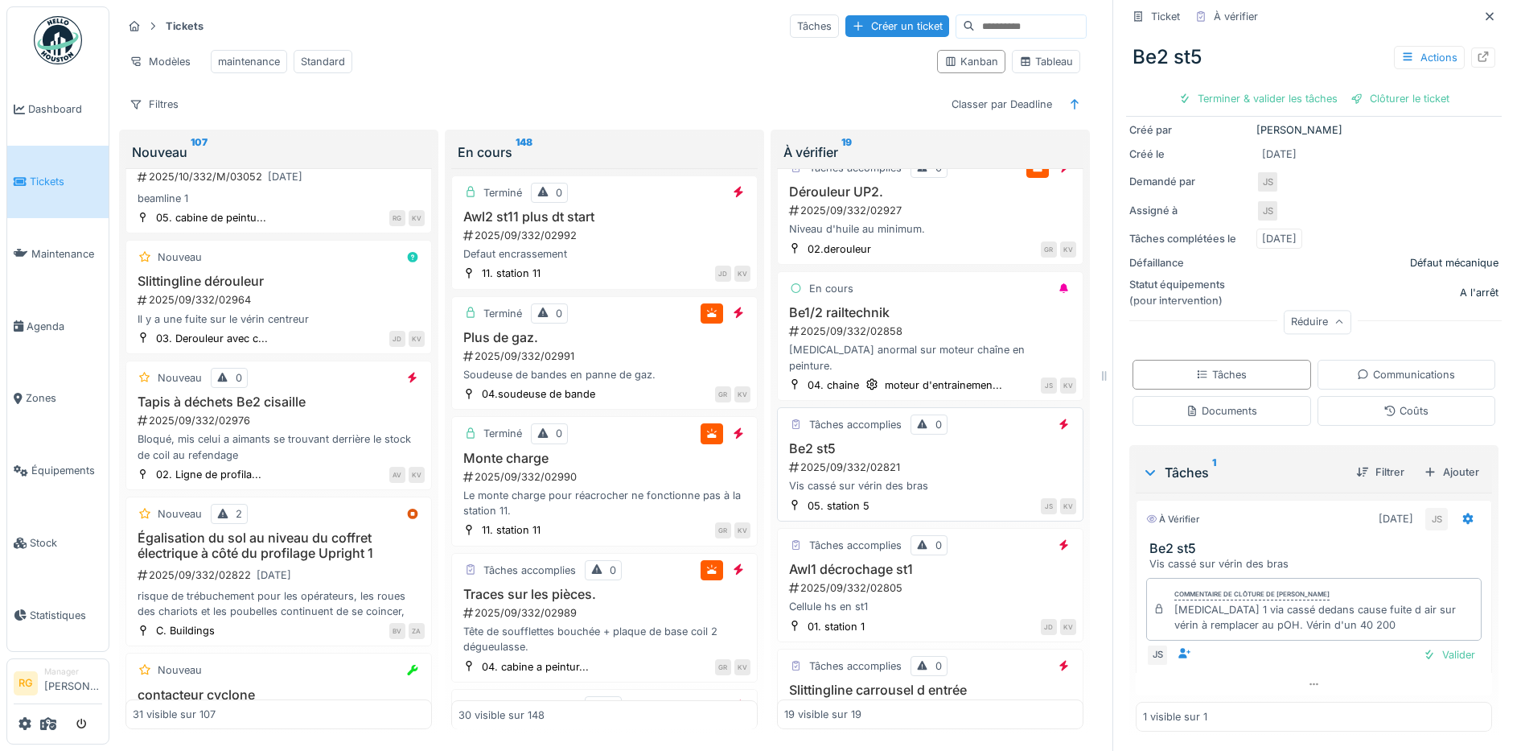
click at [964, 463] on div "2025/09/332/02821" at bounding box center [932, 466] width 289 height 15
click at [1308, 679] on icon at bounding box center [1314, 684] width 13 height 10
click at [1308, 710] on icon at bounding box center [1314, 715] width 13 height 10
click at [1423, 461] on div "Ajouter" at bounding box center [1452, 472] width 68 height 22
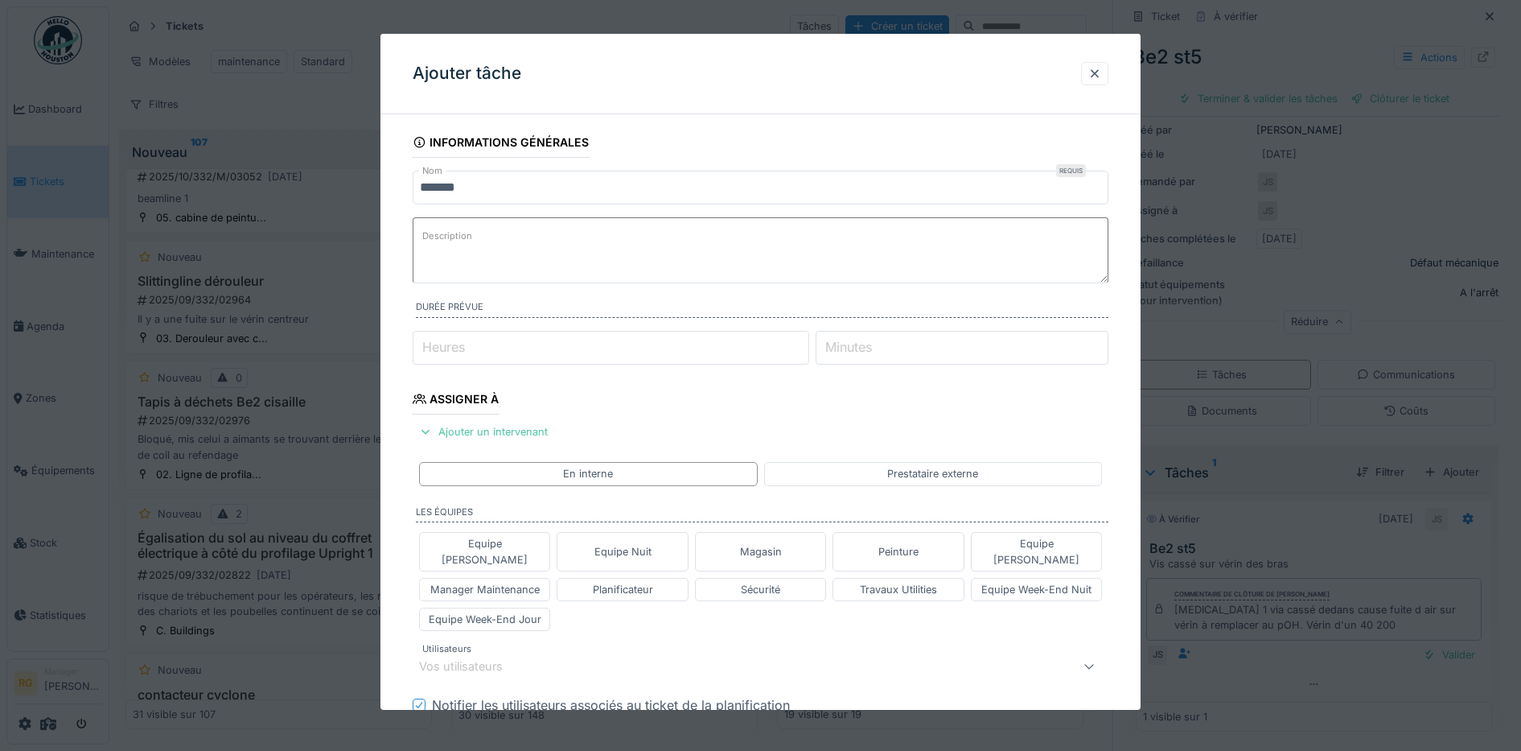
click at [492, 236] on textarea "Description" at bounding box center [761, 250] width 697 height 66
click at [587, 262] on textarea "**********" at bounding box center [761, 250] width 697 height 66
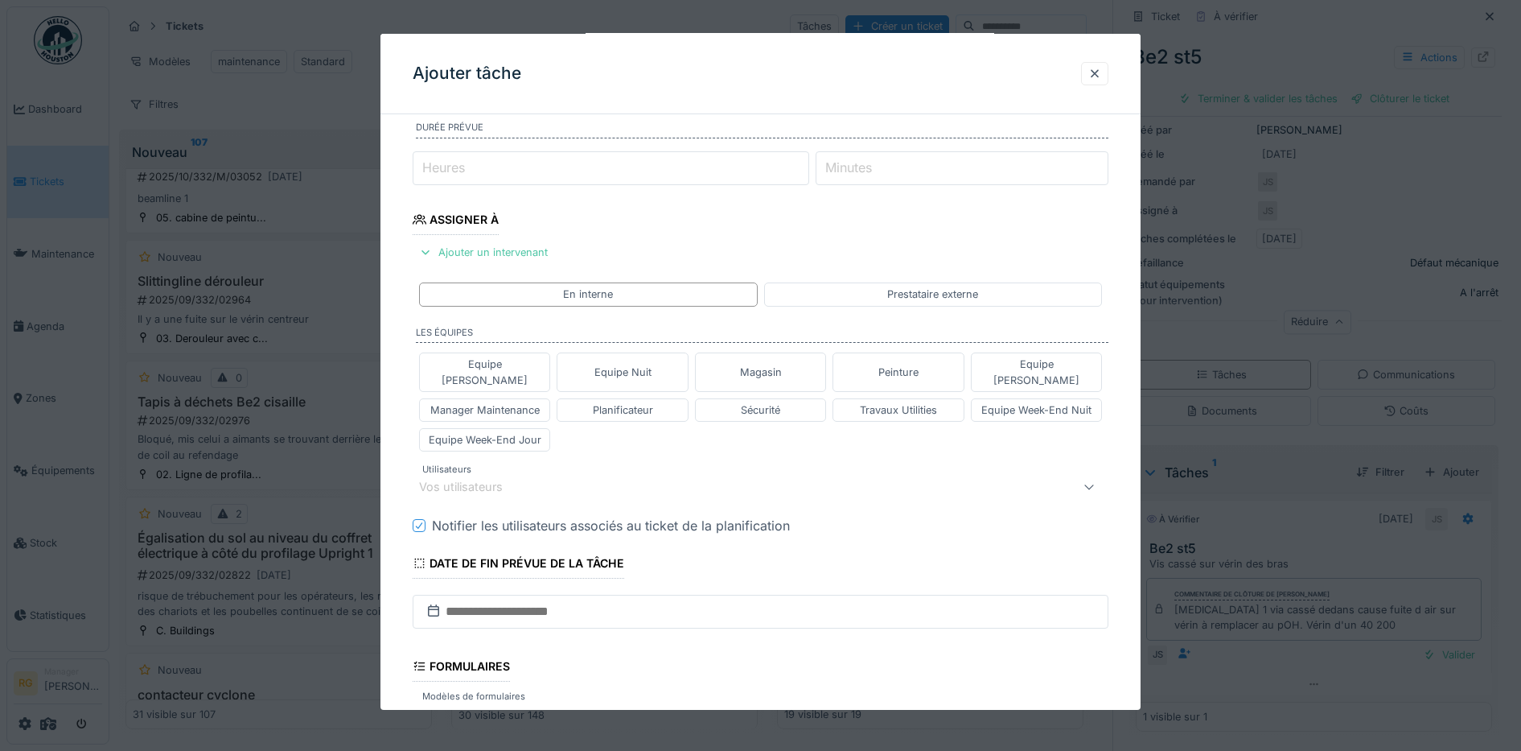
scroll to position [201, 0]
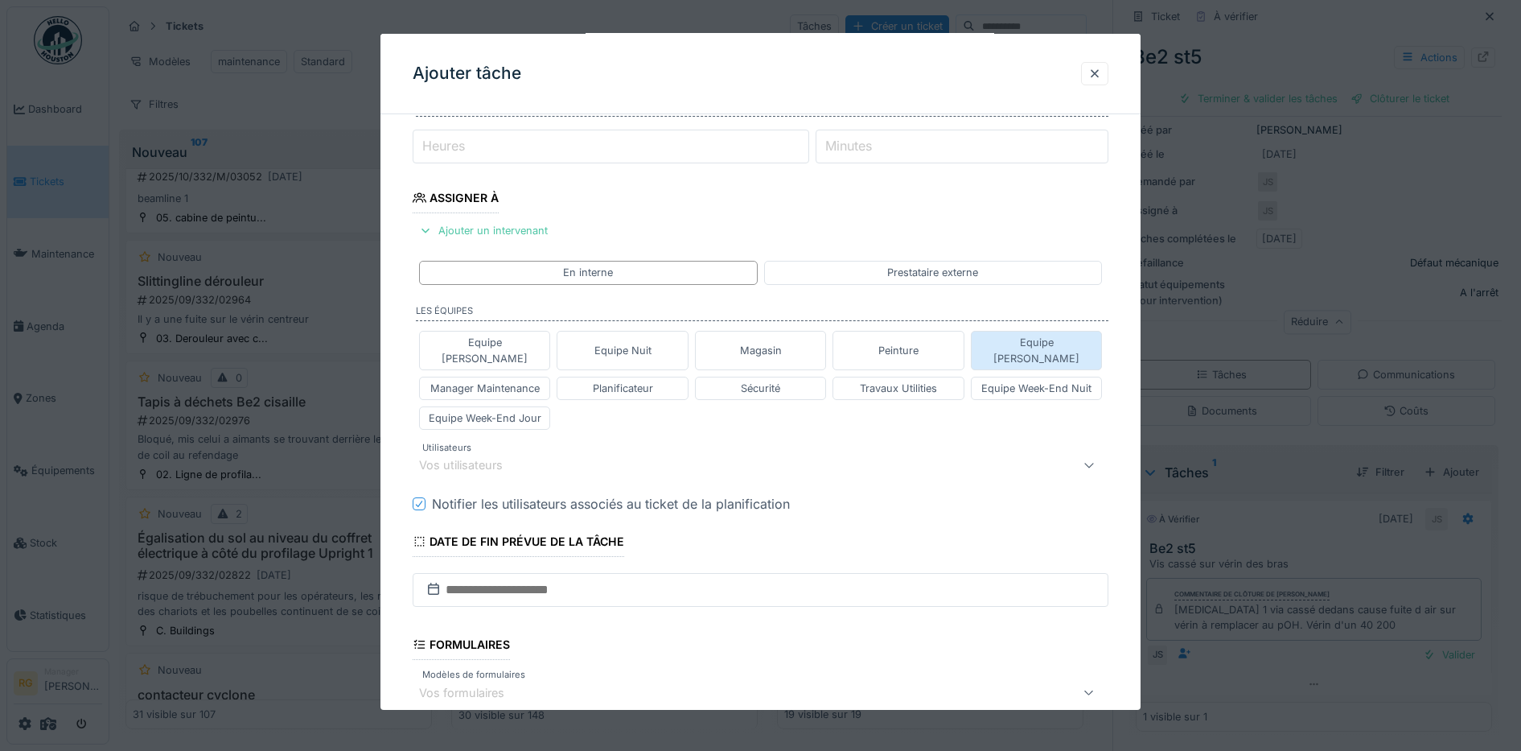
type textarea "**********"
click at [1006, 343] on div "Equipe [PERSON_NAME]" at bounding box center [1036, 350] width 117 height 31
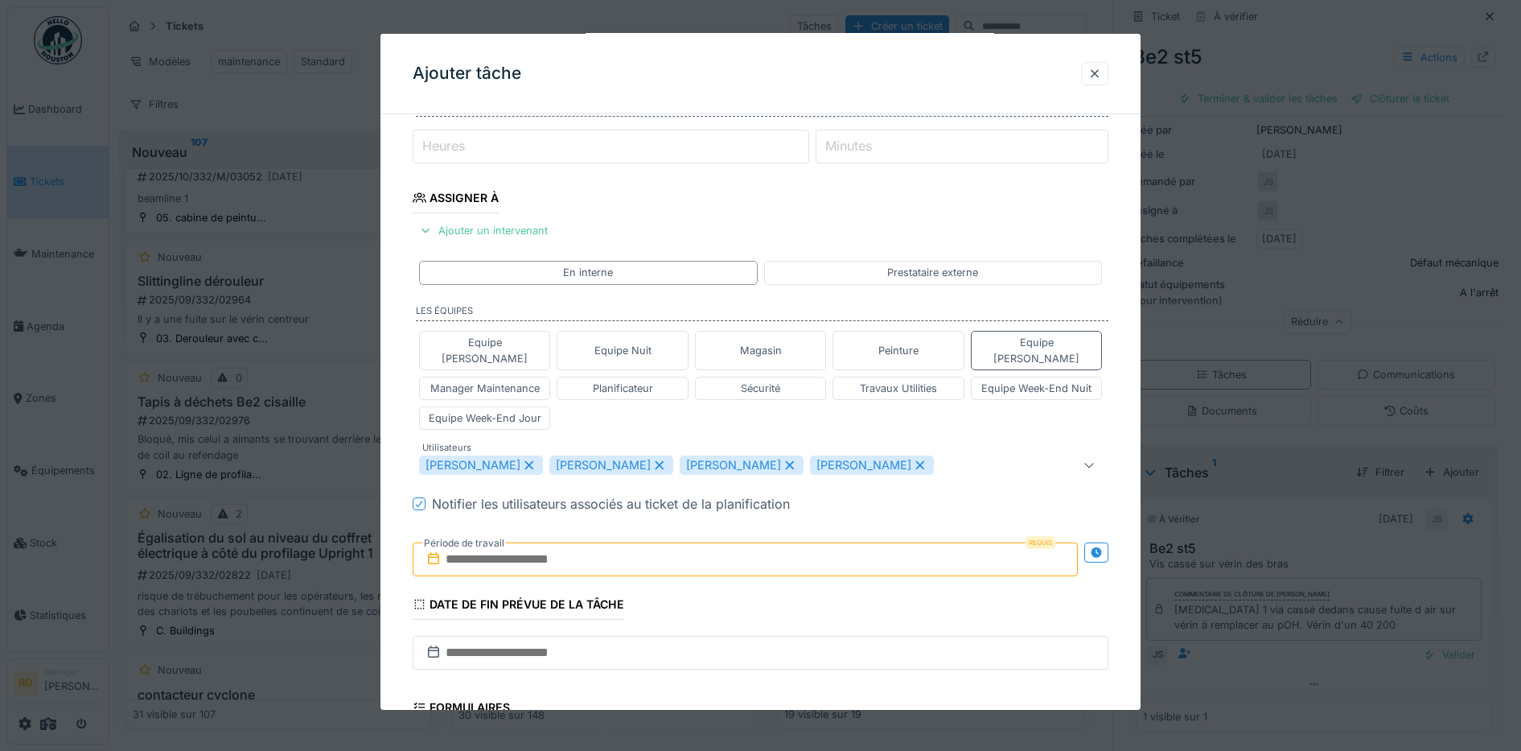
click at [533, 461] on icon at bounding box center [529, 465] width 9 height 9
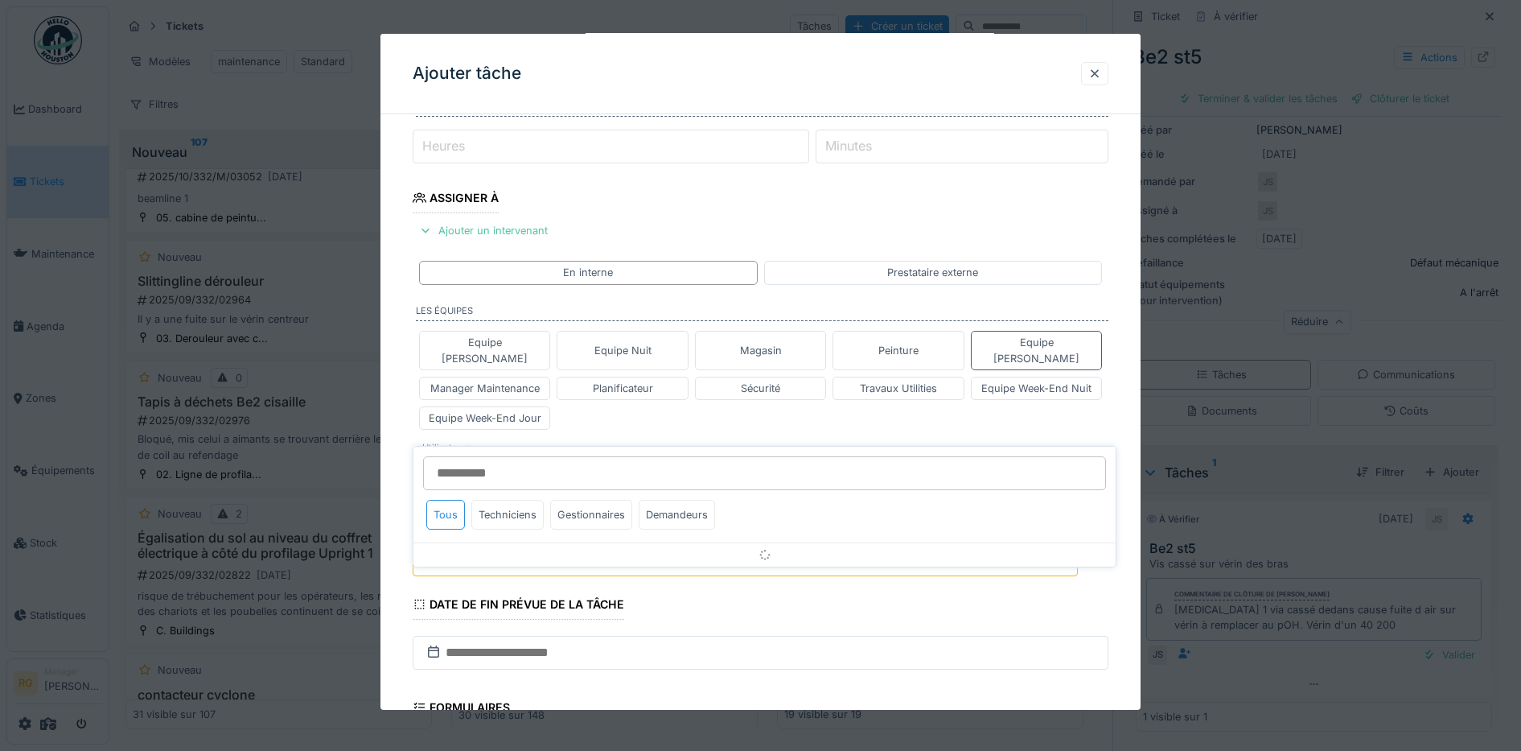
scroll to position [279, 0]
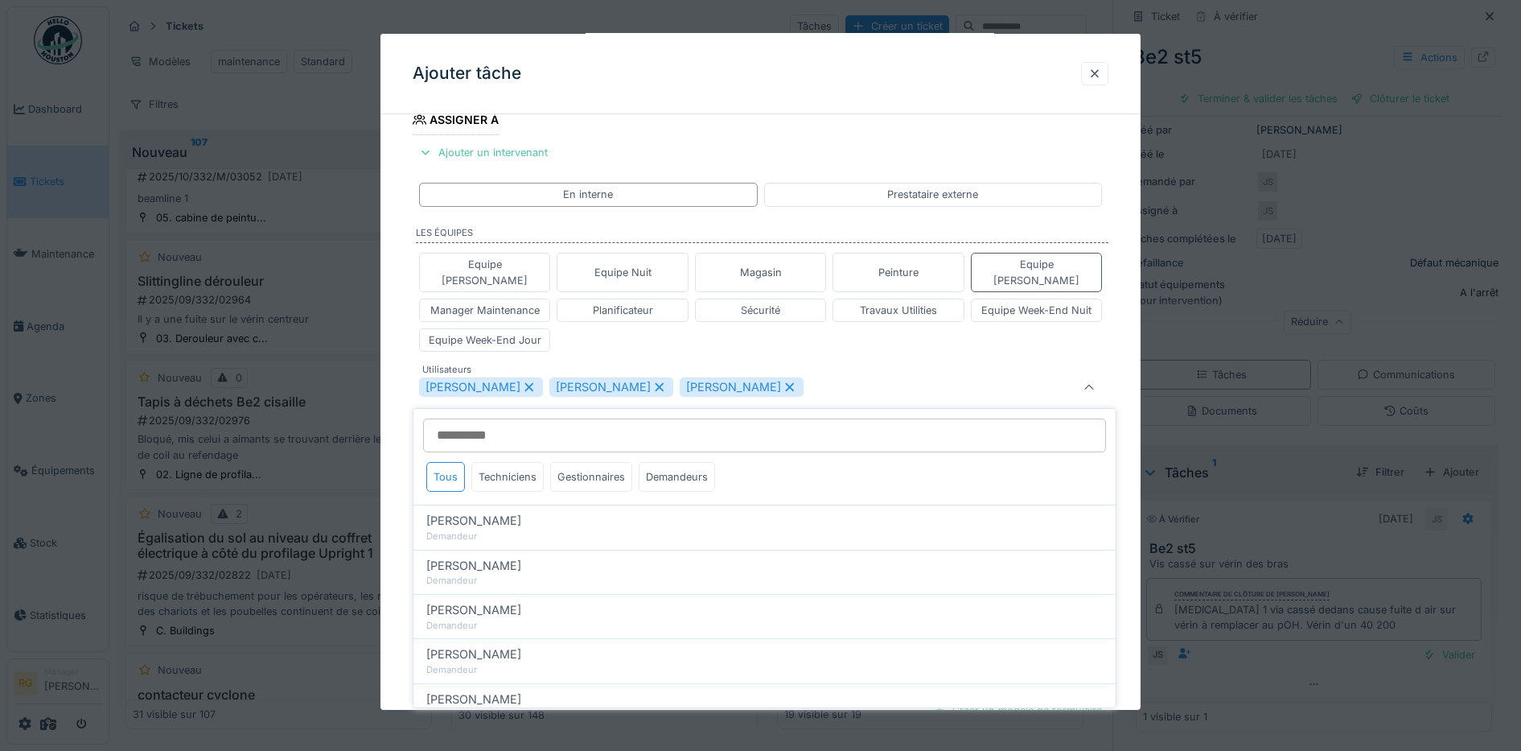
click at [522, 381] on icon at bounding box center [529, 386] width 14 height 11
click at [532, 381] on icon at bounding box center [529, 386] width 14 height 11
type input "****"
click at [645, 335] on div "Equipe Anthony Equipe Nuit Magasin Peinture Equipe Jean-Claude Manager Maintena…" at bounding box center [761, 302] width 697 height 112
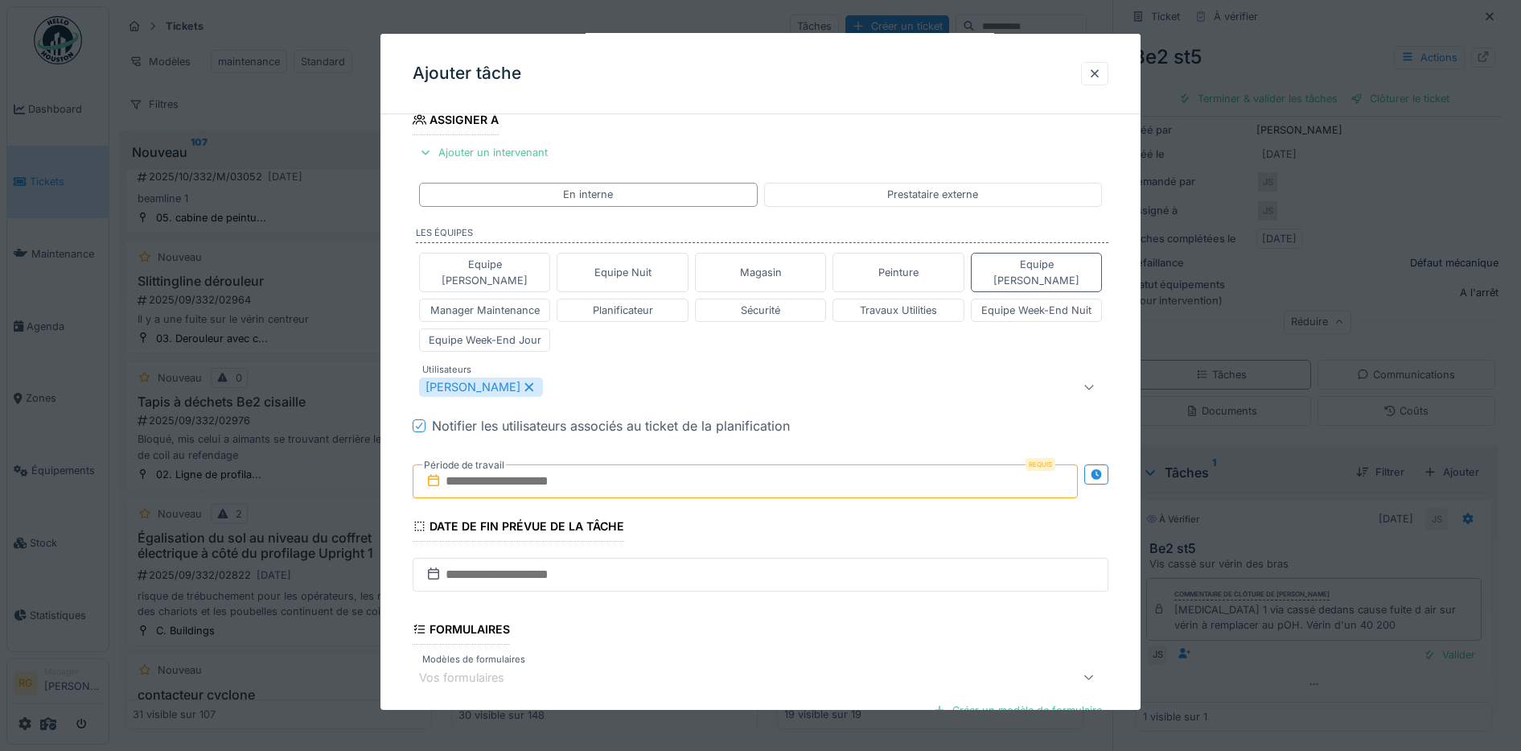
click at [480, 468] on input "text" at bounding box center [746, 481] width 666 height 34
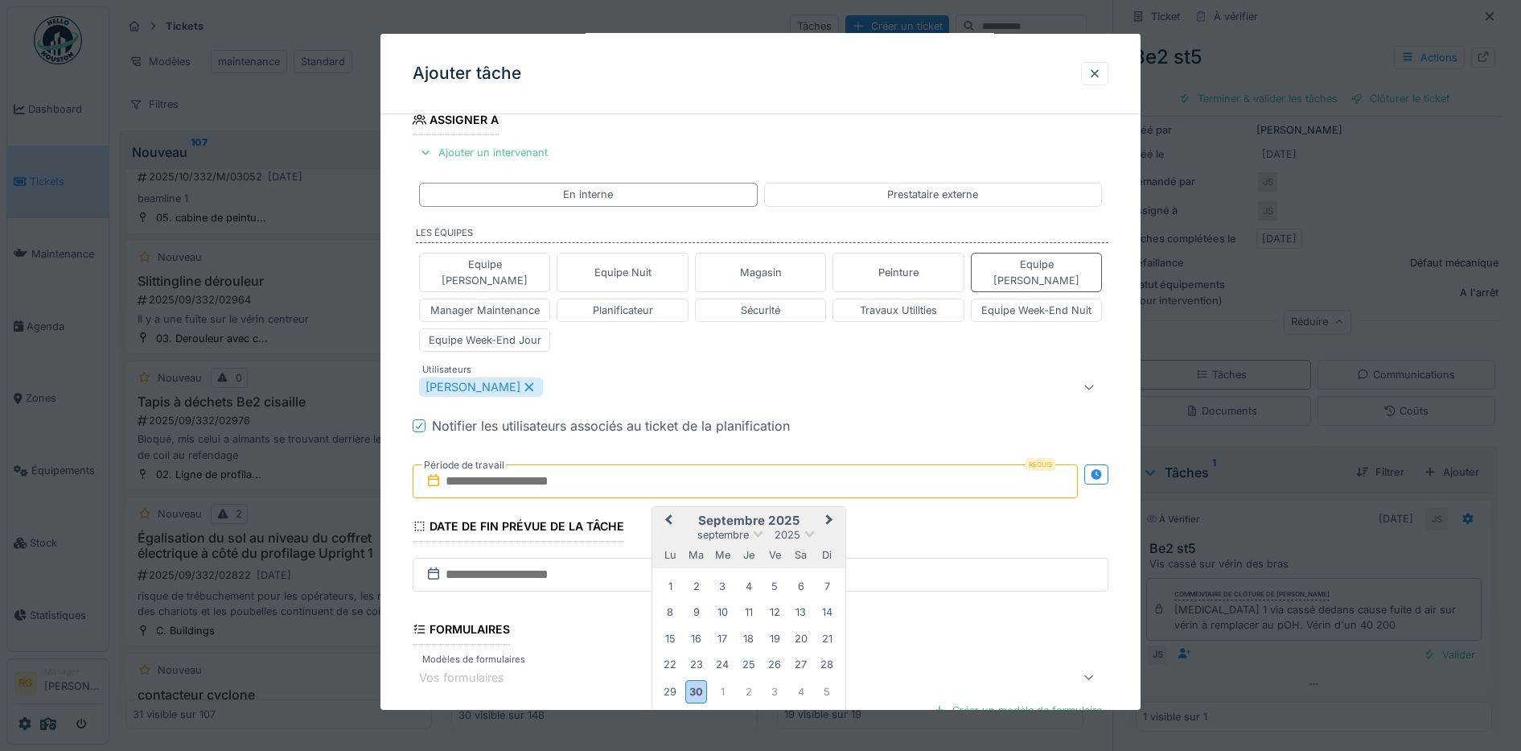
click at [833, 508] on button "Next Month" at bounding box center [831, 521] width 26 height 26
click at [669, 603] on div "6" at bounding box center [671, 614] width 22 height 22
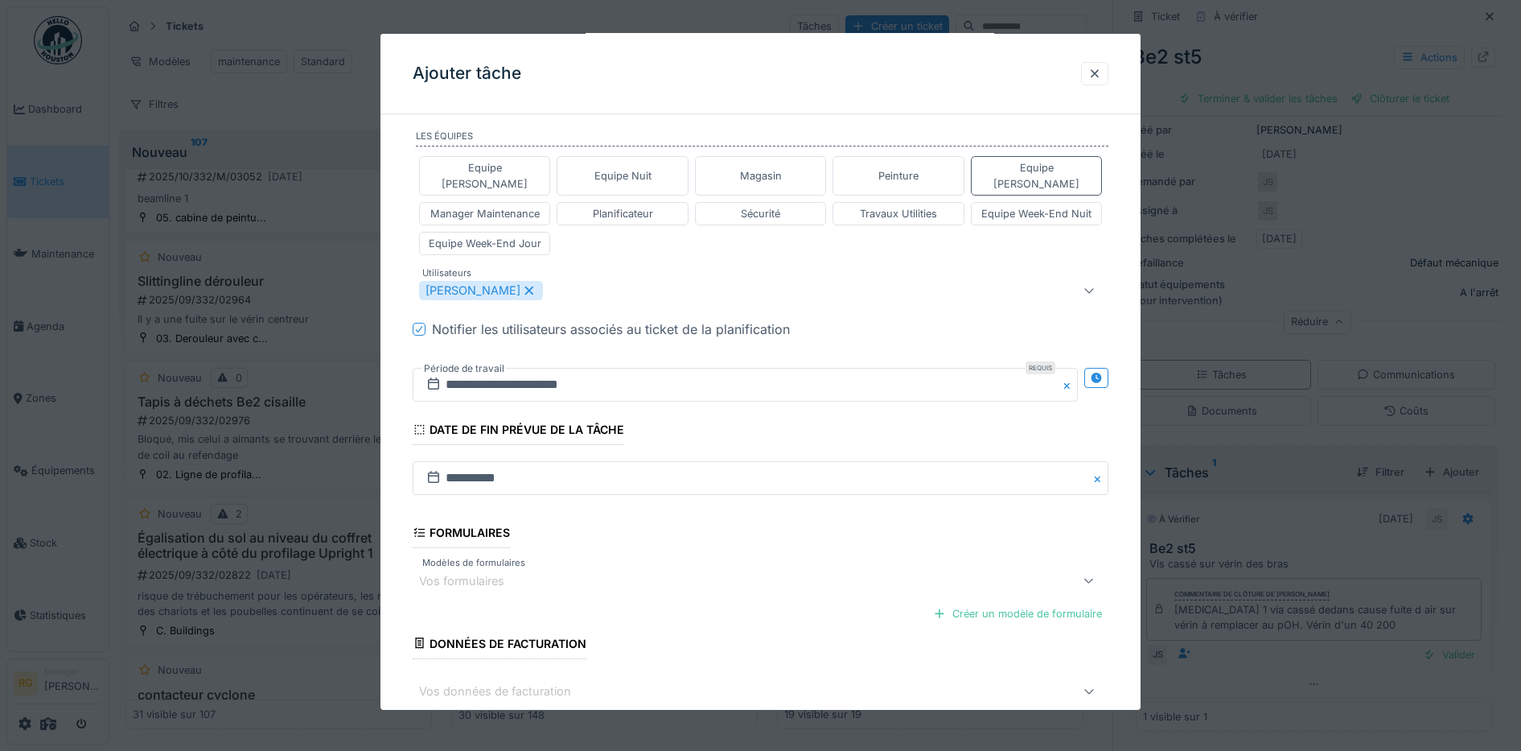
scroll to position [449, 0]
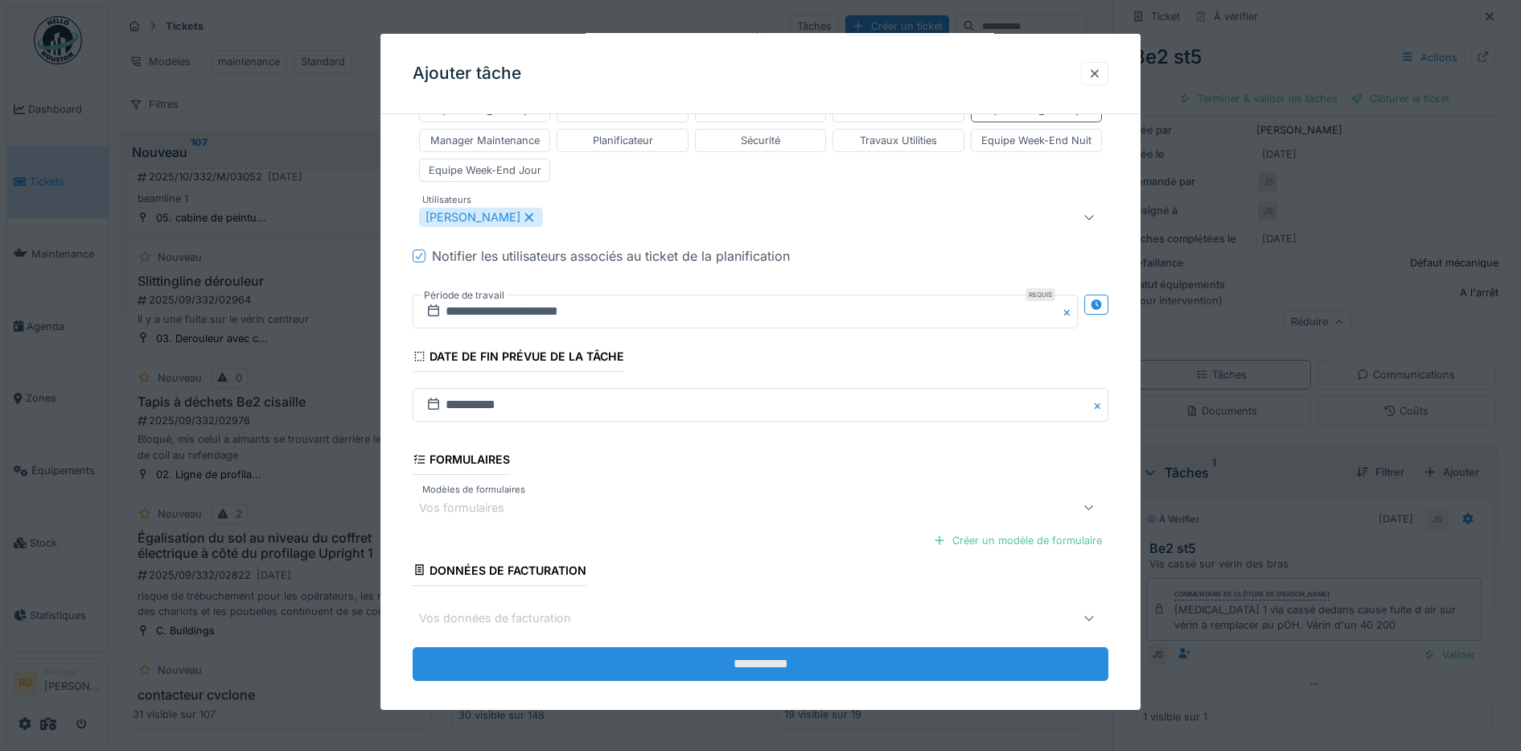
click at [739, 648] on input "**********" at bounding box center [761, 664] width 697 height 34
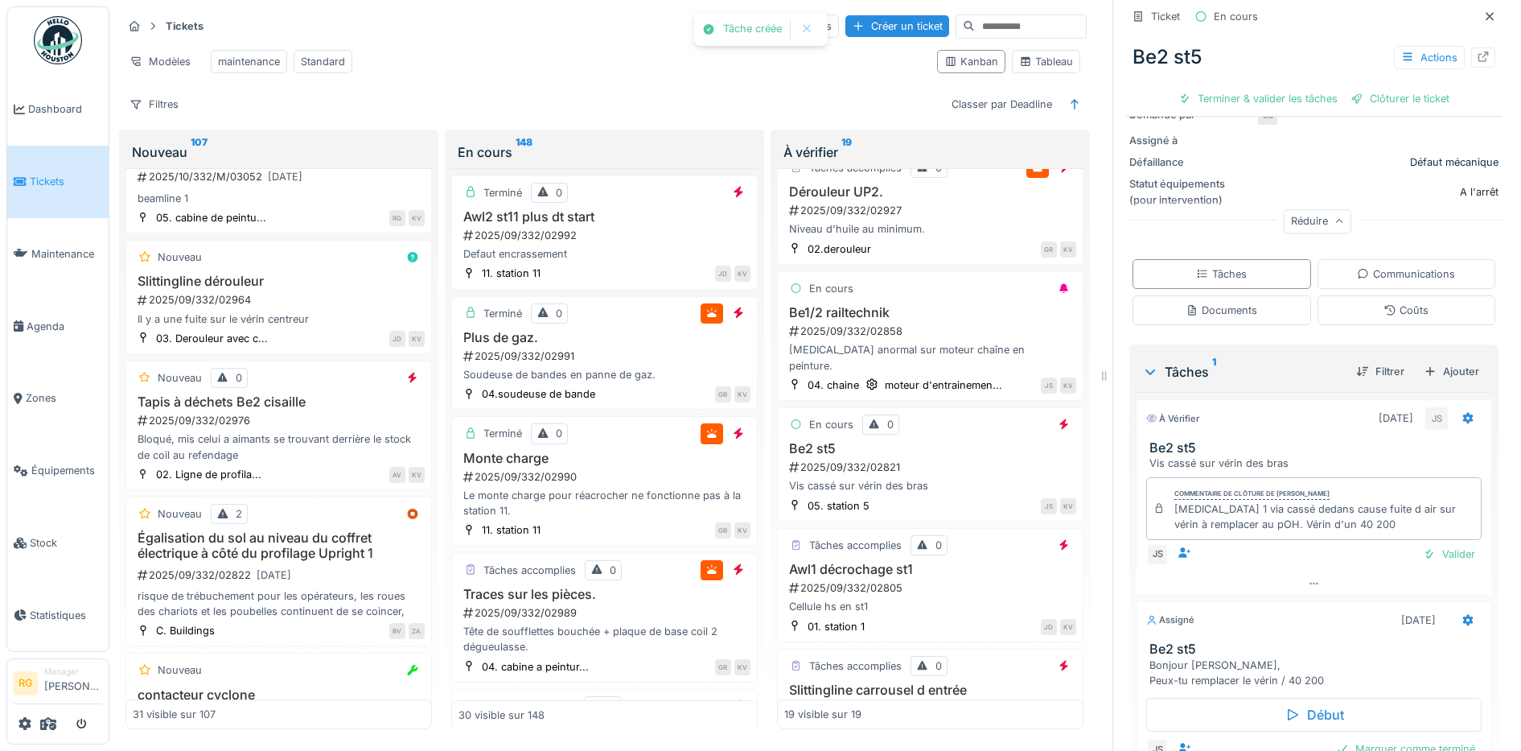
scroll to position [298, 0]
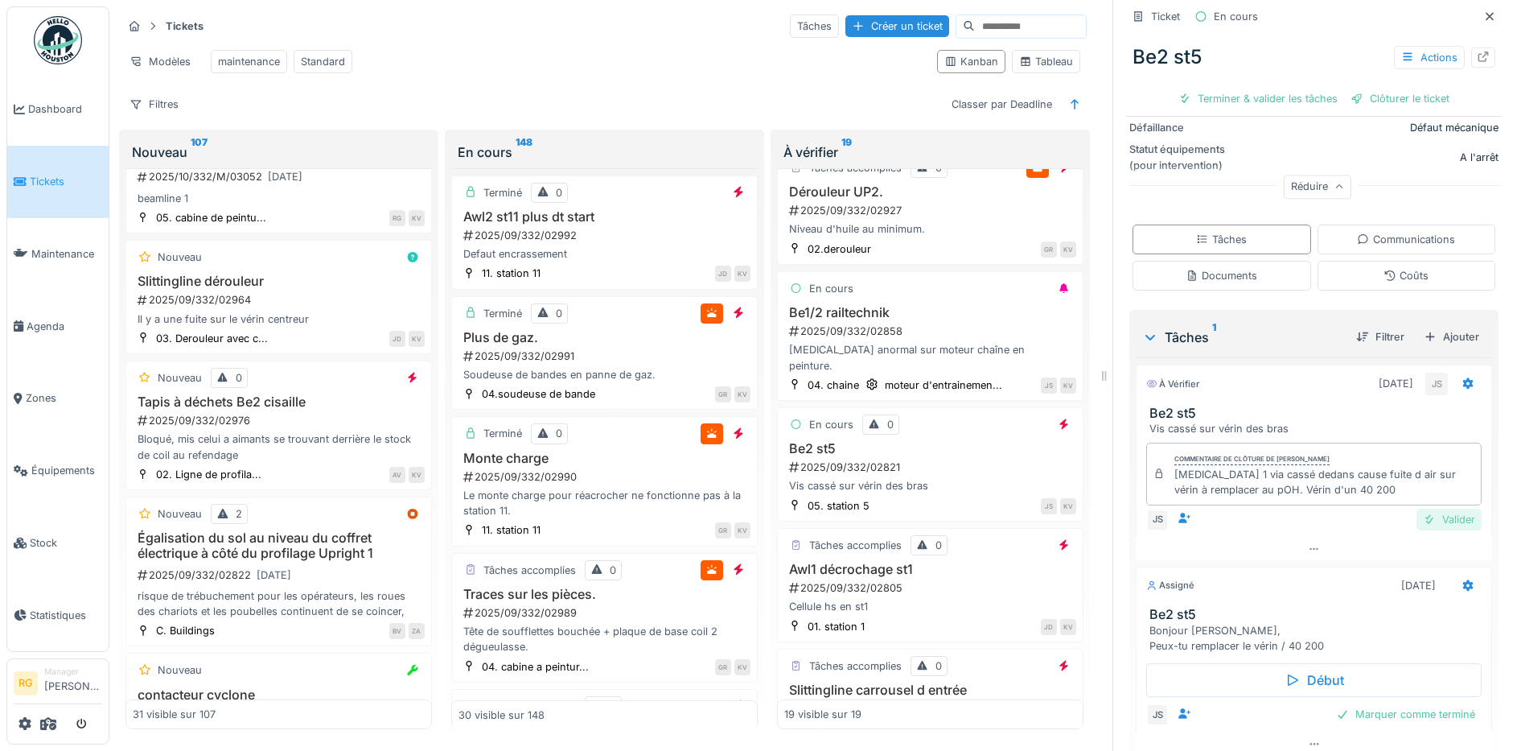
click at [1432, 508] on div "Valider" at bounding box center [1449, 519] width 65 height 22
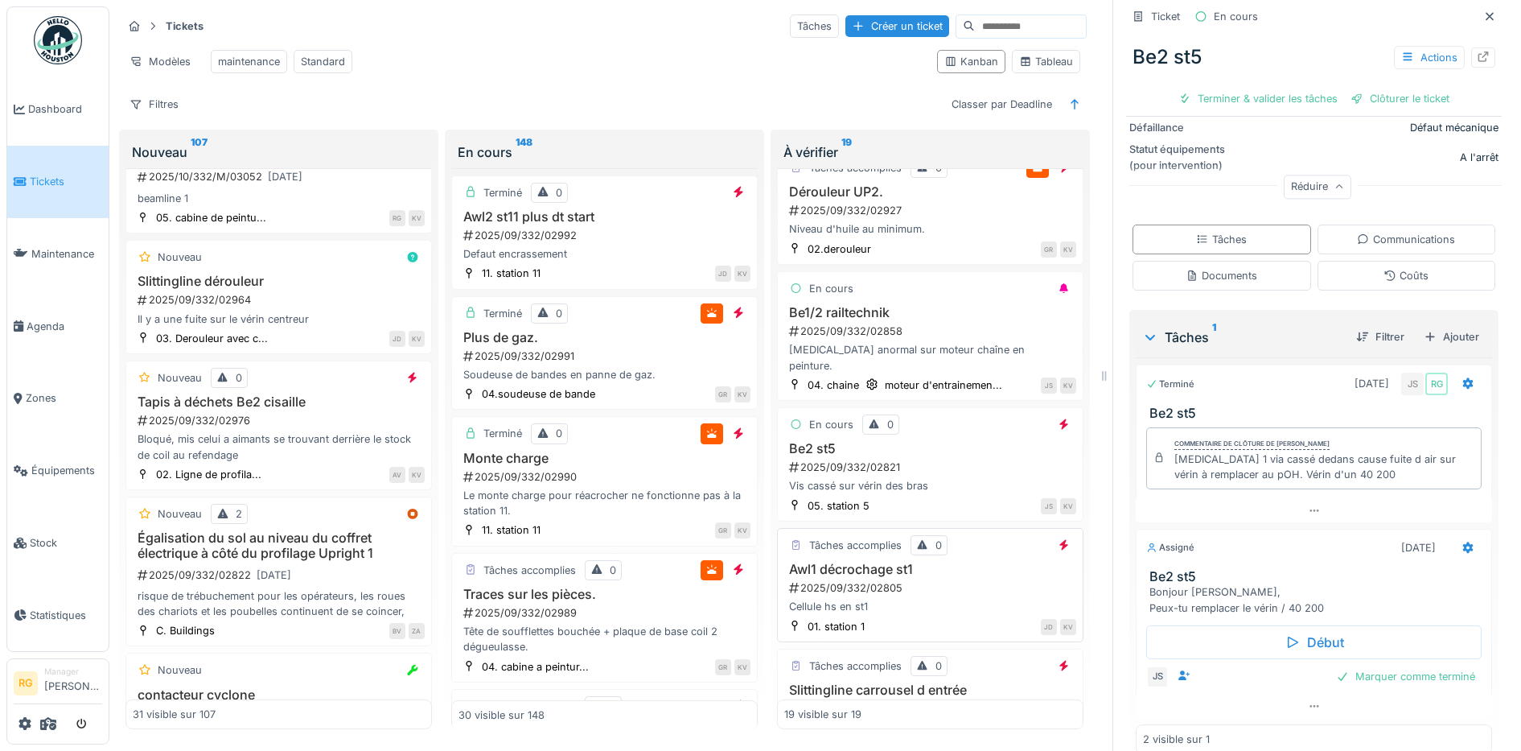
click at [915, 580] on div "2025/09/332/02805" at bounding box center [932, 587] width 289 height 15
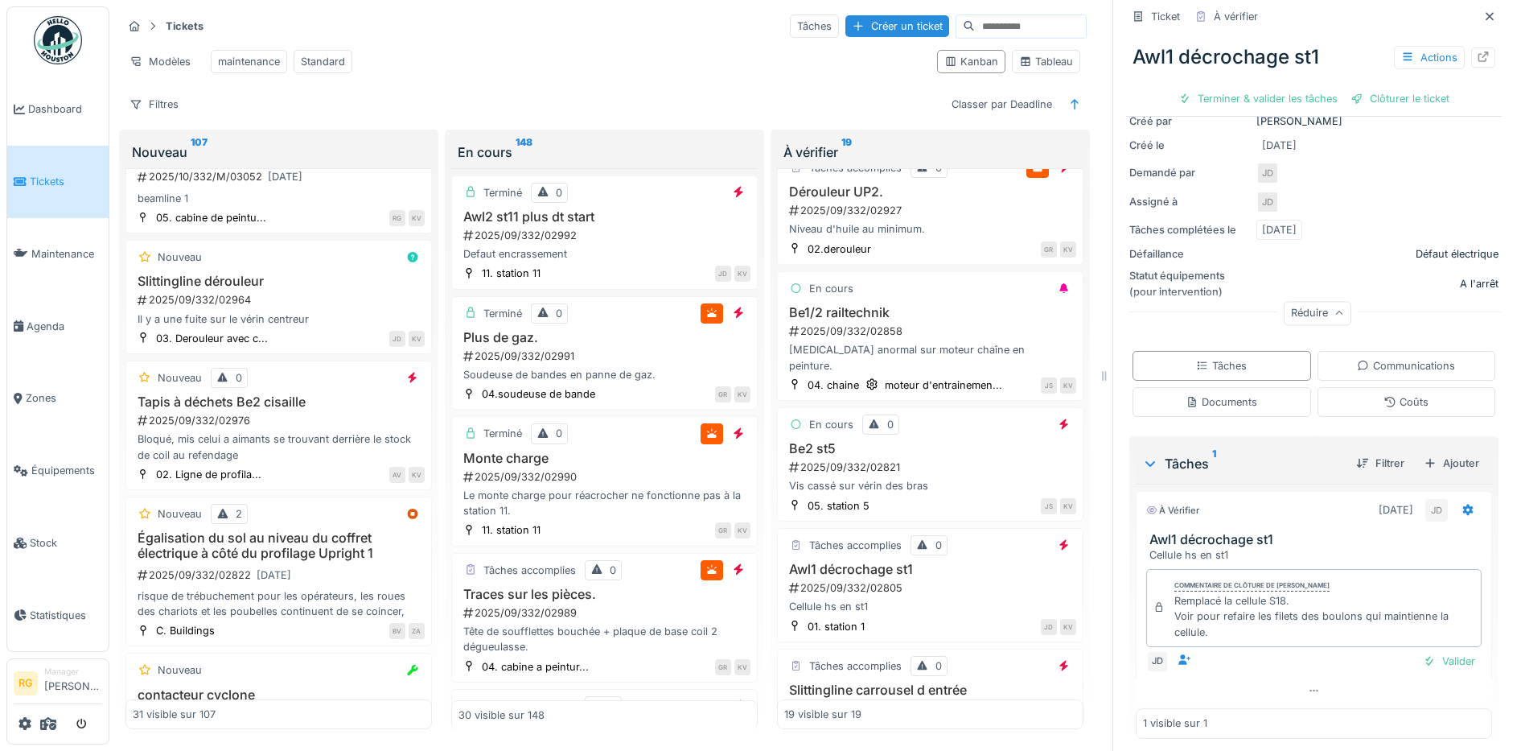
scroll to position [213, 0]
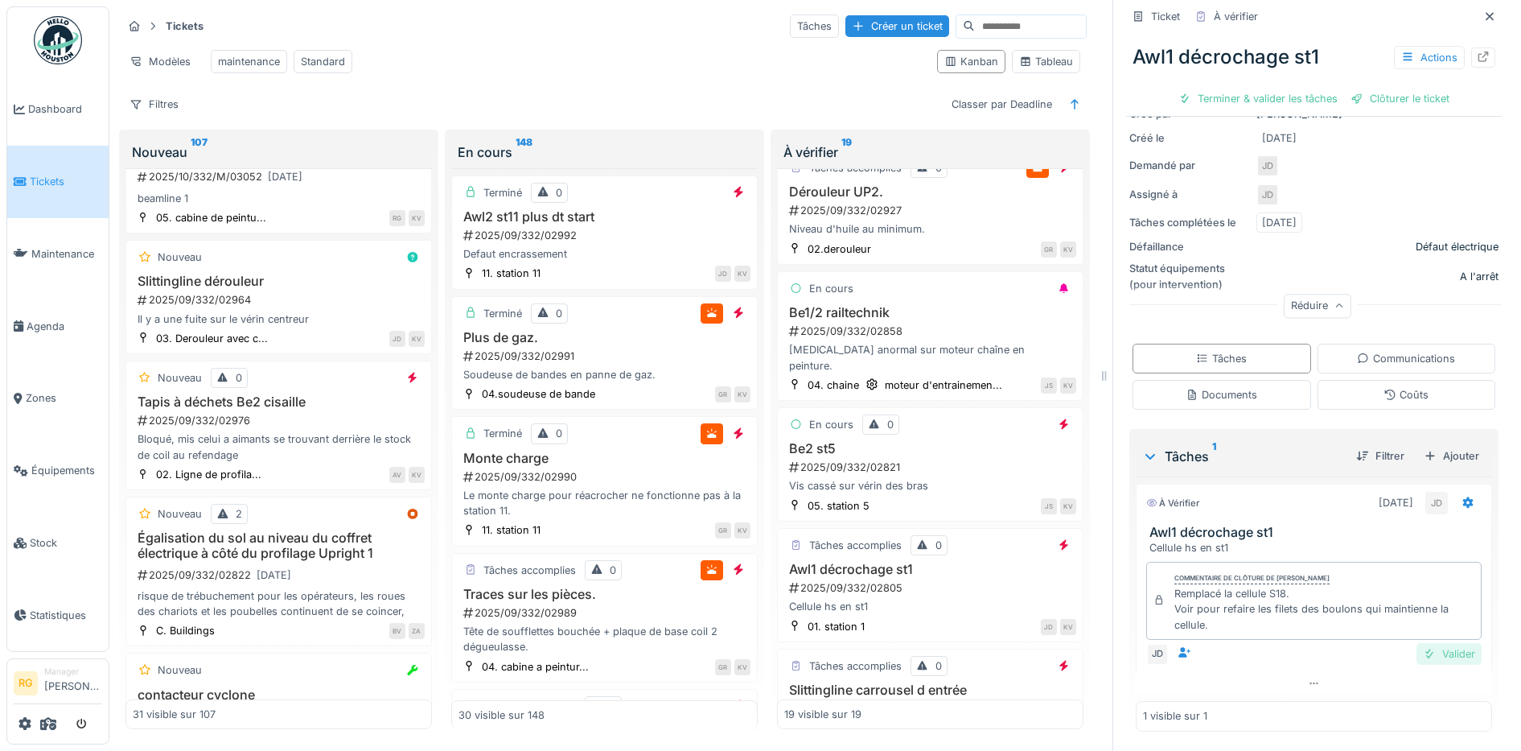
click at [1418, 643] on div "Valider" at bounding box center [1449, 654] width 65 height 22
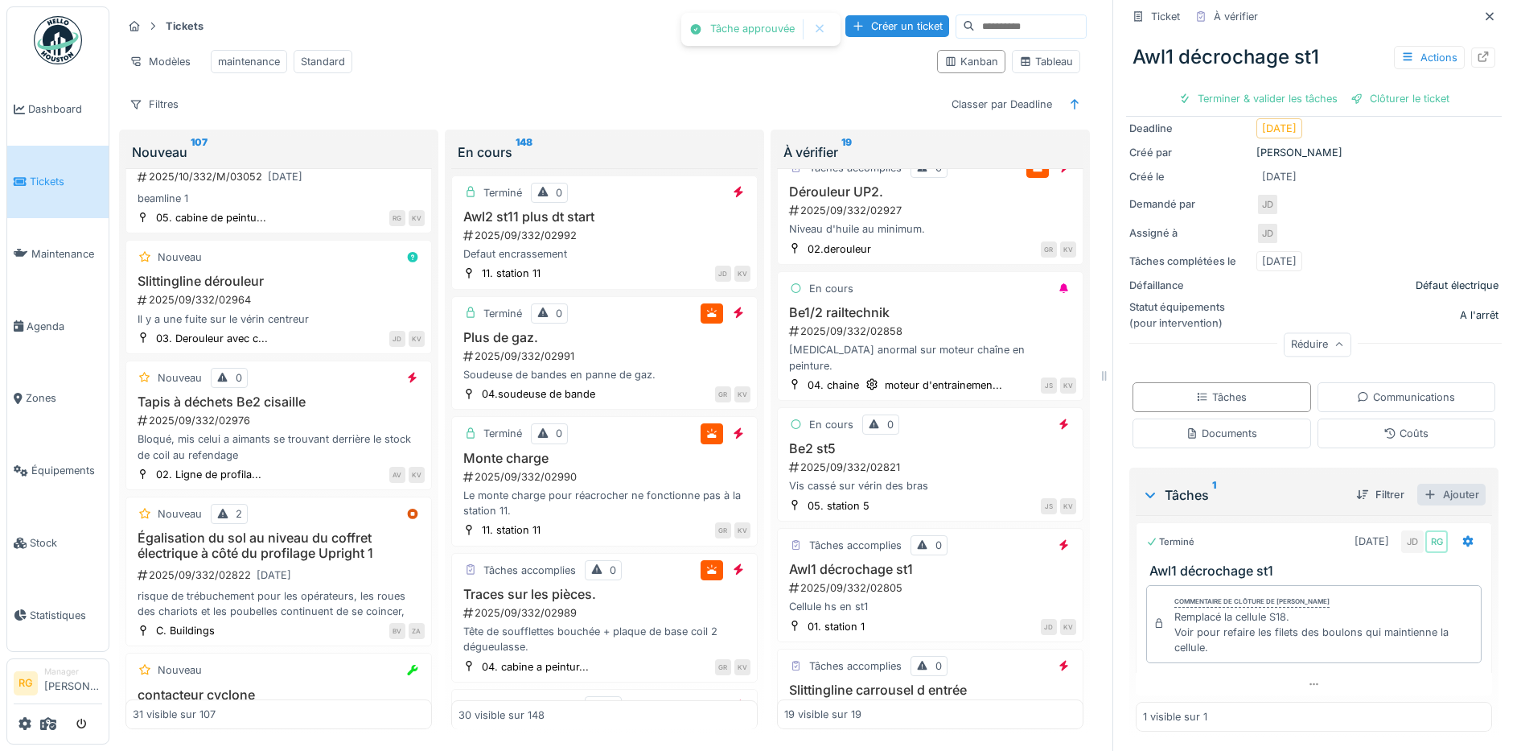
scroll to position [168, 0]
click at [1435, 484] on div "Ajouter" at bounding box center [1452, 494] width 68 height 22
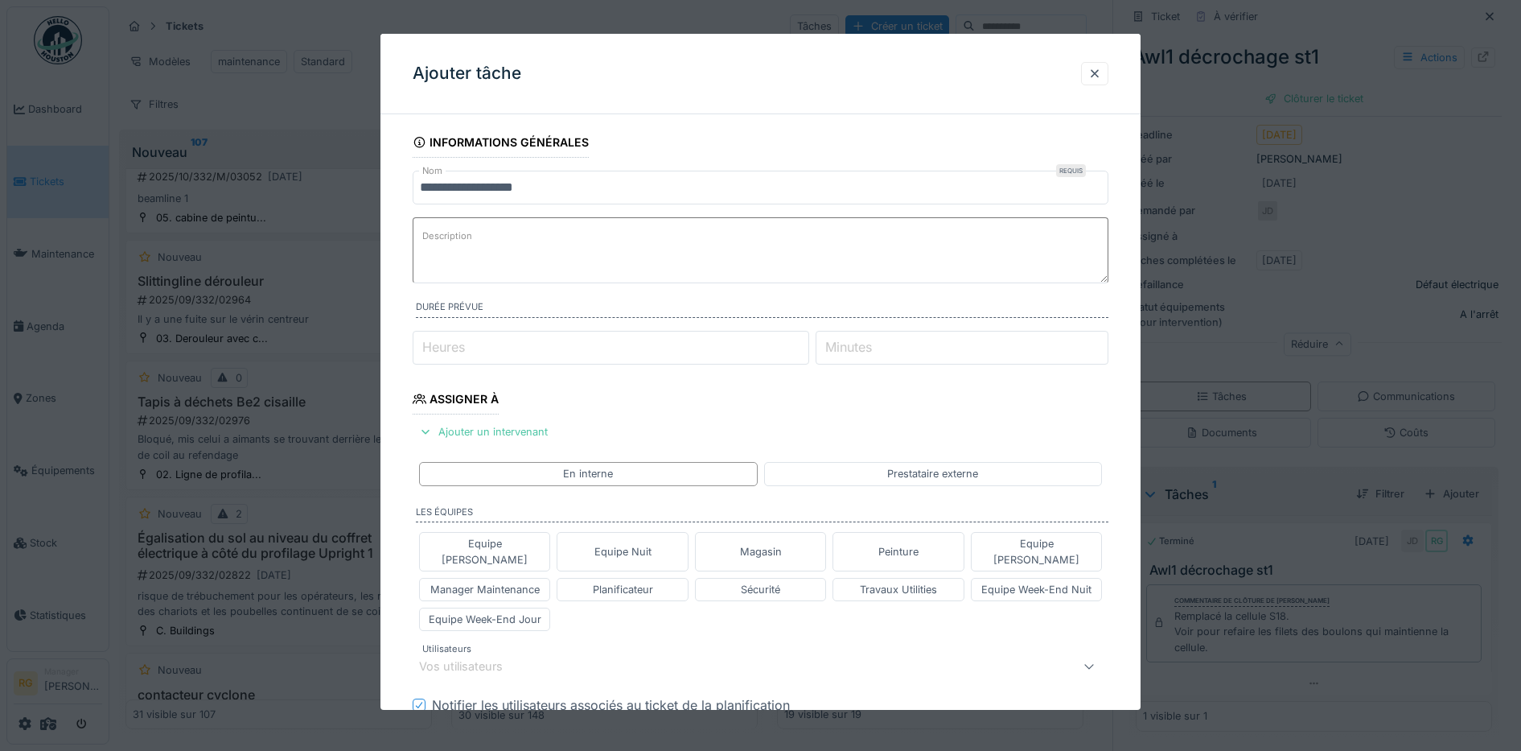
click at [484, 237] on textarea "Description" at bounding box center [761, 250] width 697 height 66
type textarea "**********"
click at [1012, 540] on div "Equipe [PERSON_NAME]" at bounding box center [1036, 551] width 117 height 31
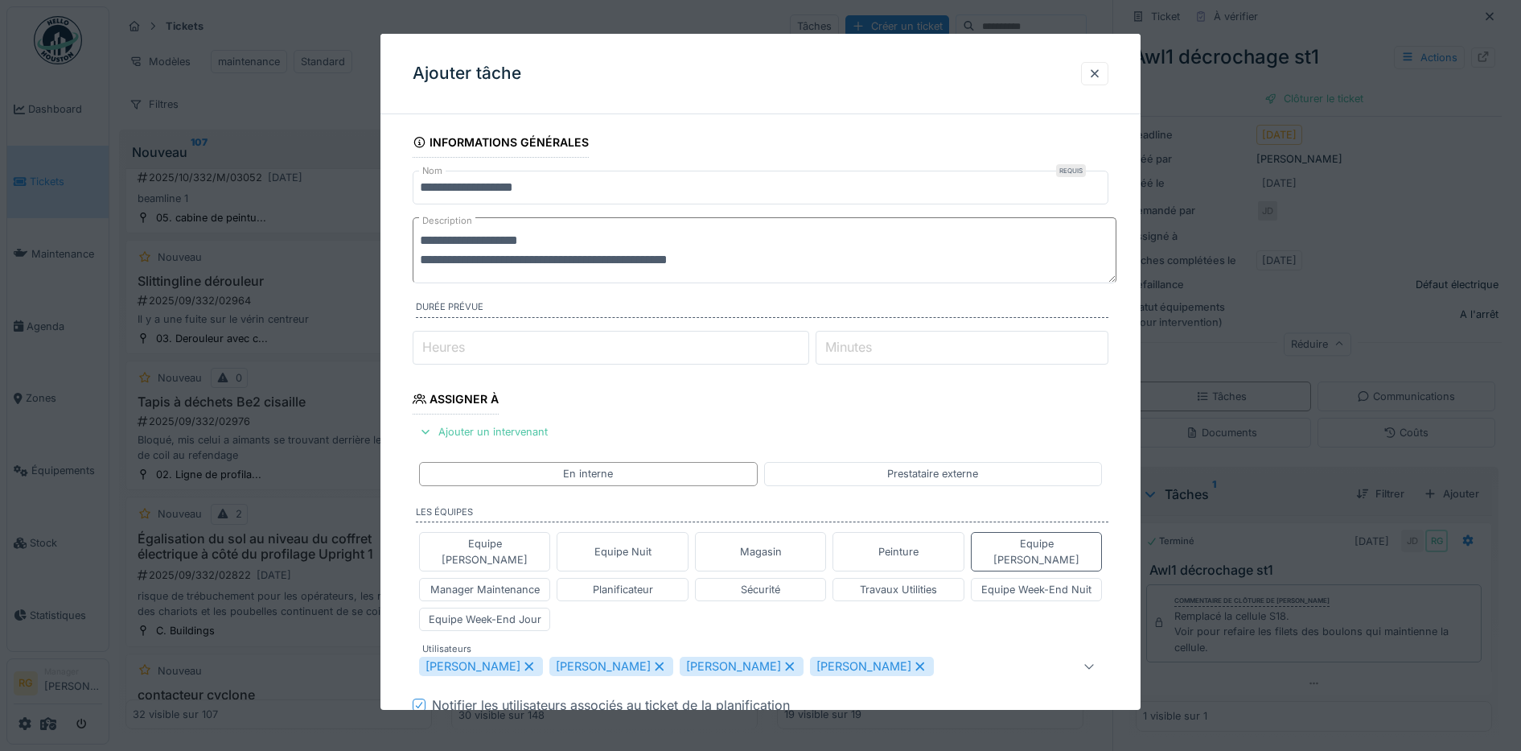
click at [913, 661] on icon at bounding box center [920, 666] width 14 height 11
click at [794, 662] on icon at bounding box center [789, 666] width 9 height 9
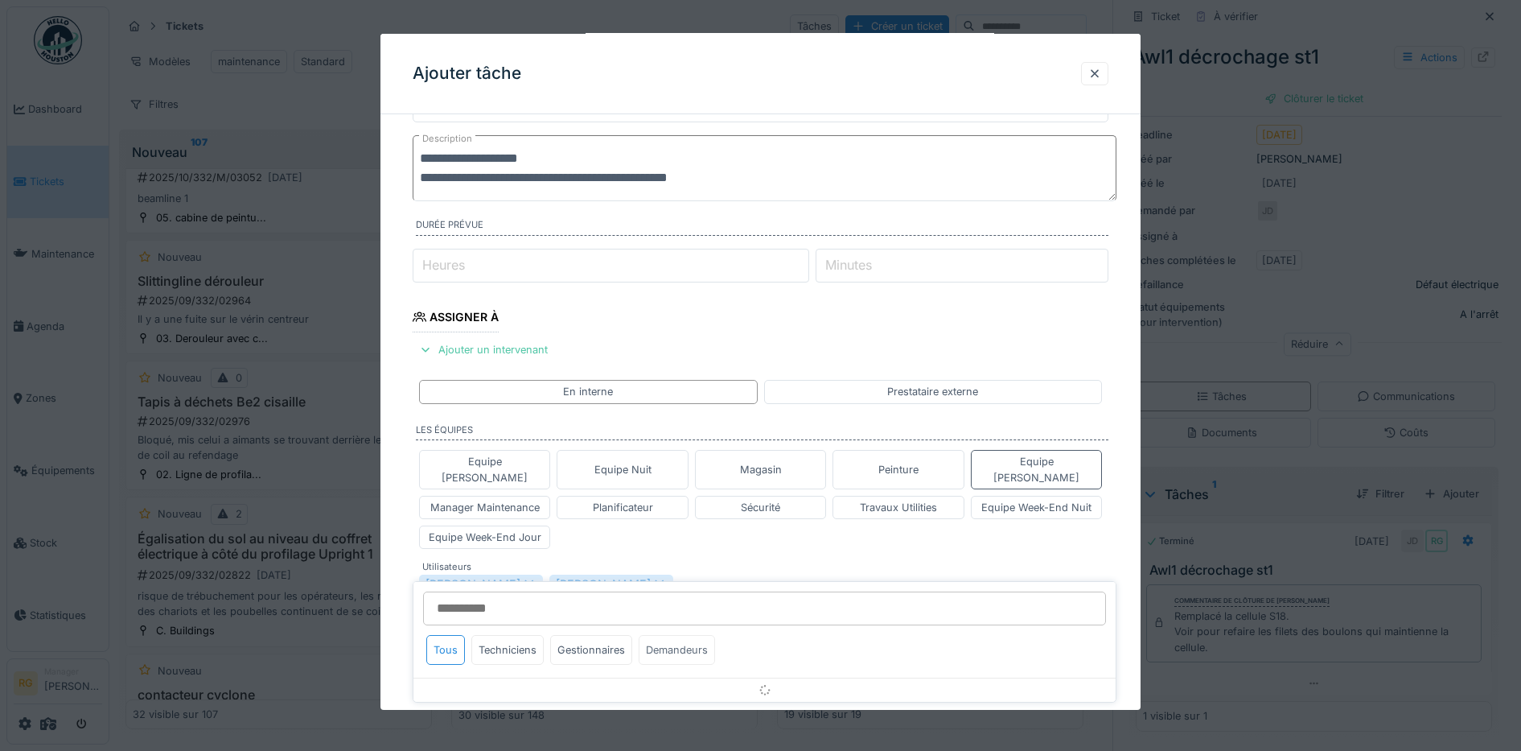
scroll to position [279, 0]
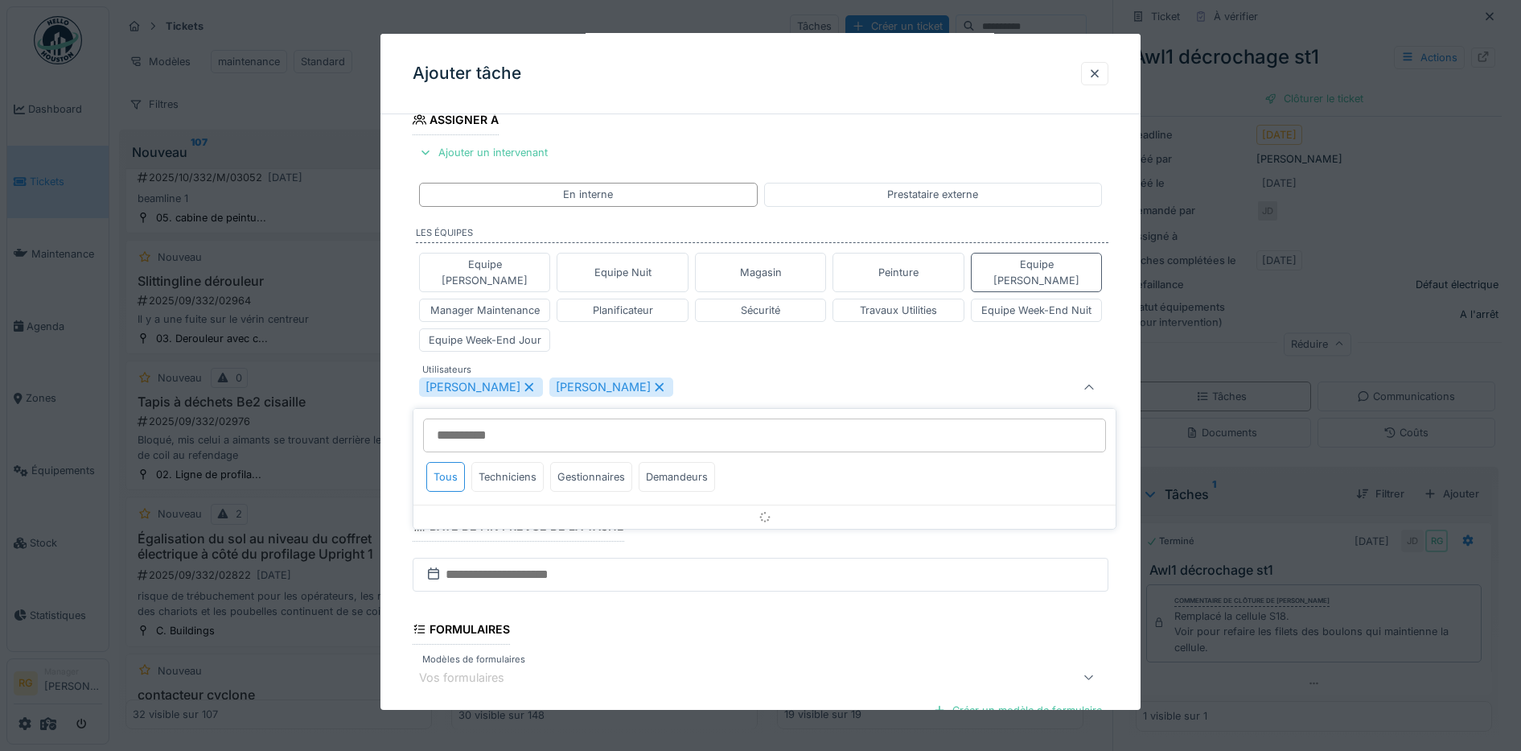
click at [667, 381] on icon at bounding box center [659, 386] width 14 height 11
type input "****"
click at [634, 322] on div "Equipe Anthony Equipe Nuit Magasin Peinture Equipe Jean-Claude Manager Maintena…" at bounding box center [761, 302] width 697 height 112
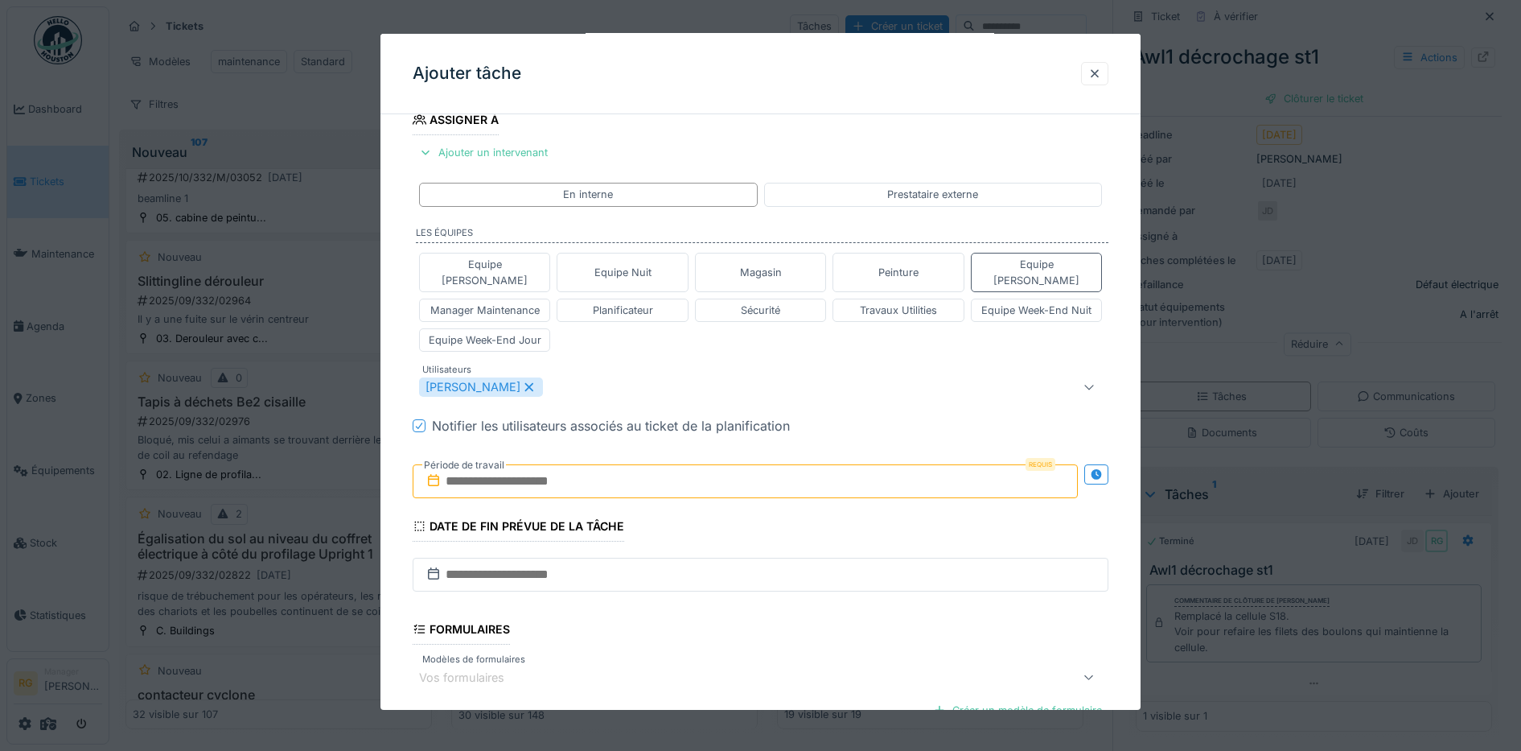
click at [504, 466] on input "text" at bounding box center [746, 481] width 666 height 34
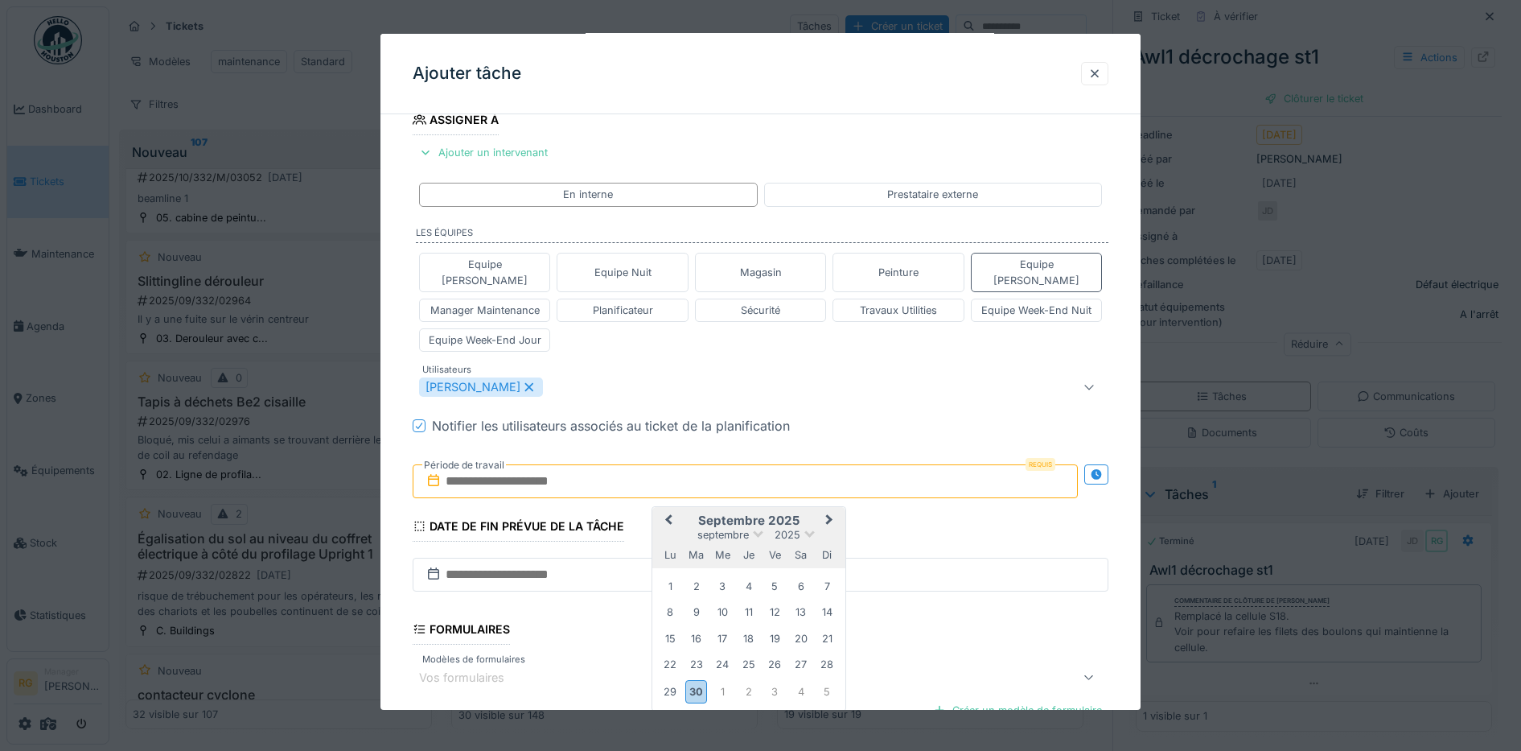
click at [831, 508] on button "Next Month" at bounding box center [831, 521] width 26 height 26
click at [669, 603] on div "6" at bounding box center [671, 614] width 22 height 22
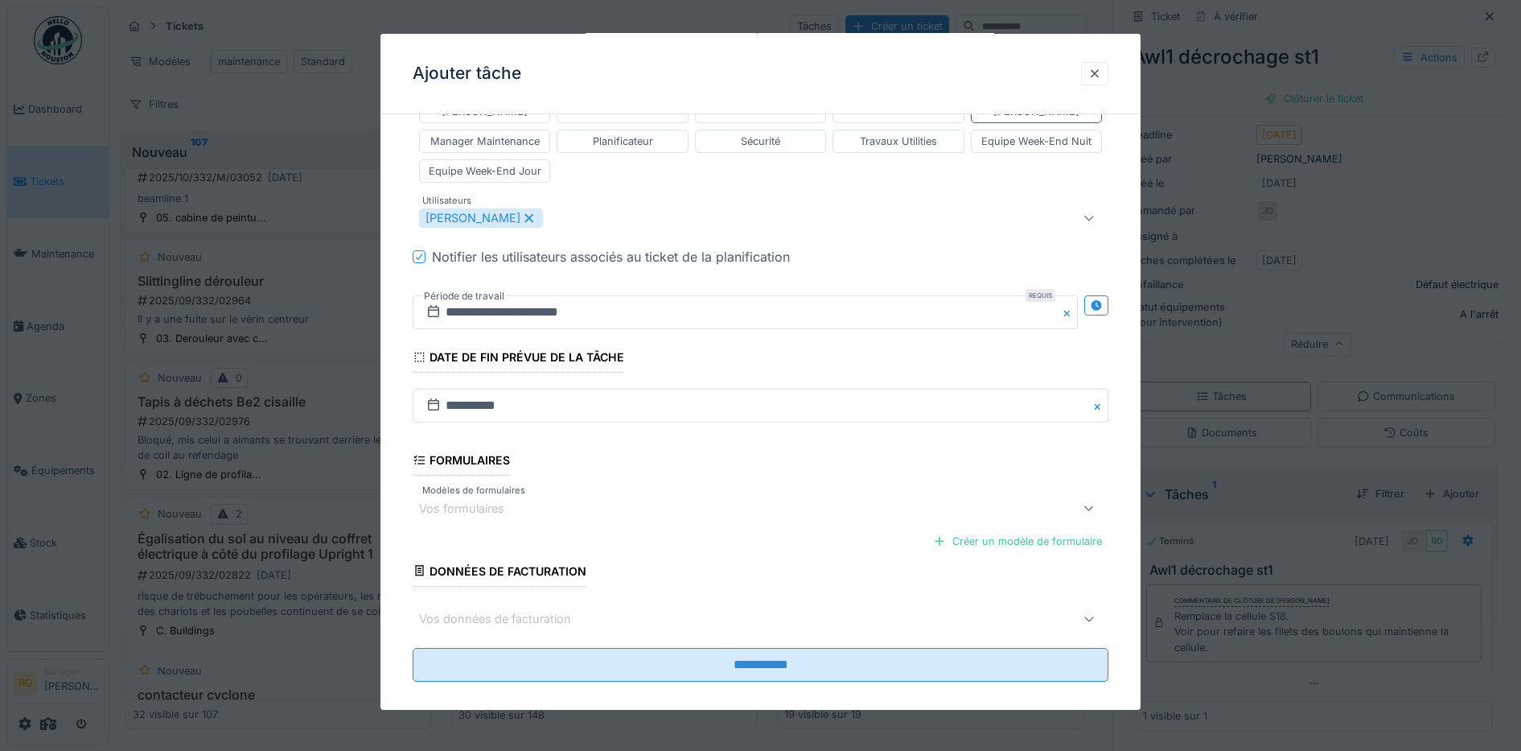
scroll to position [449, 0]
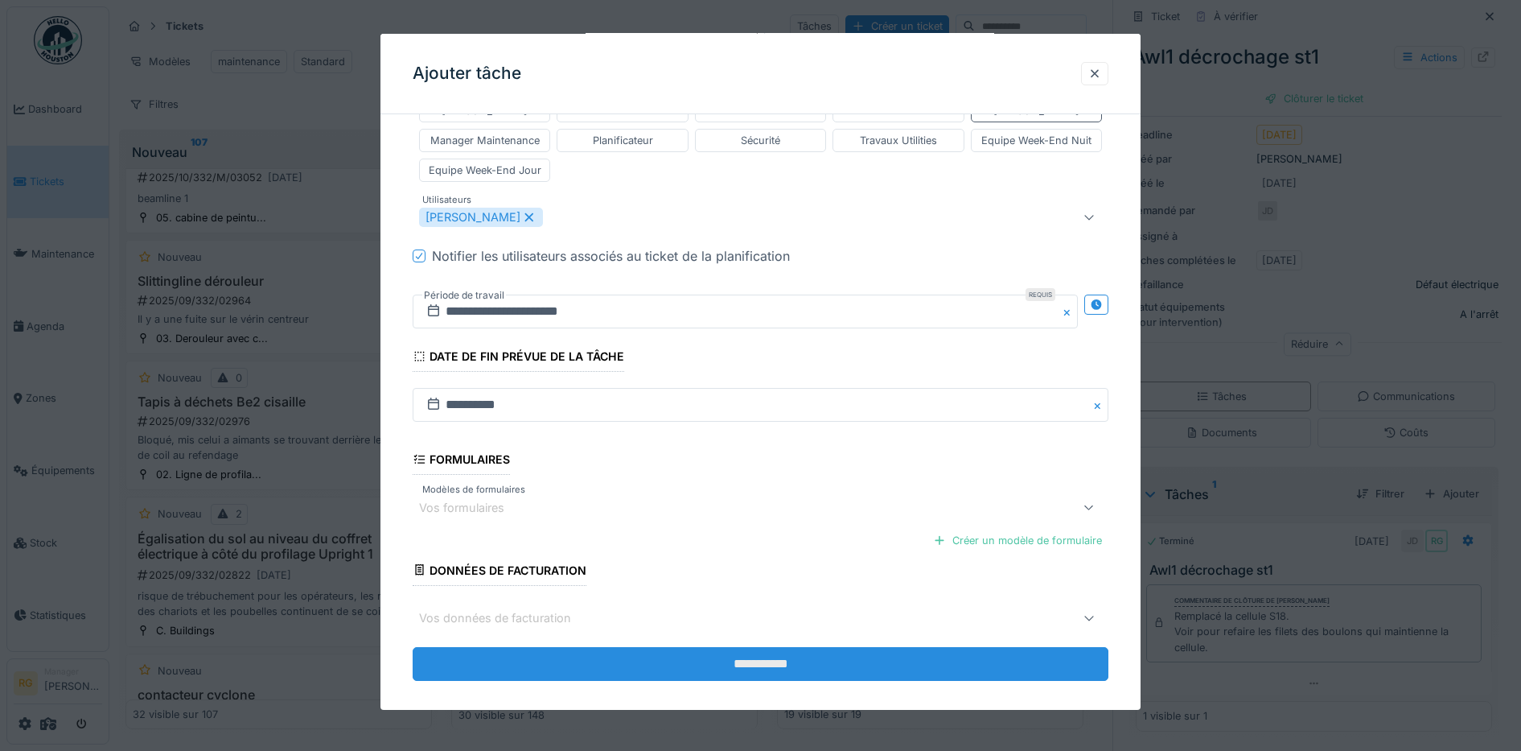
click at [745, 647] on input "**********" at bounding box center [761, 664] width 697 height 34
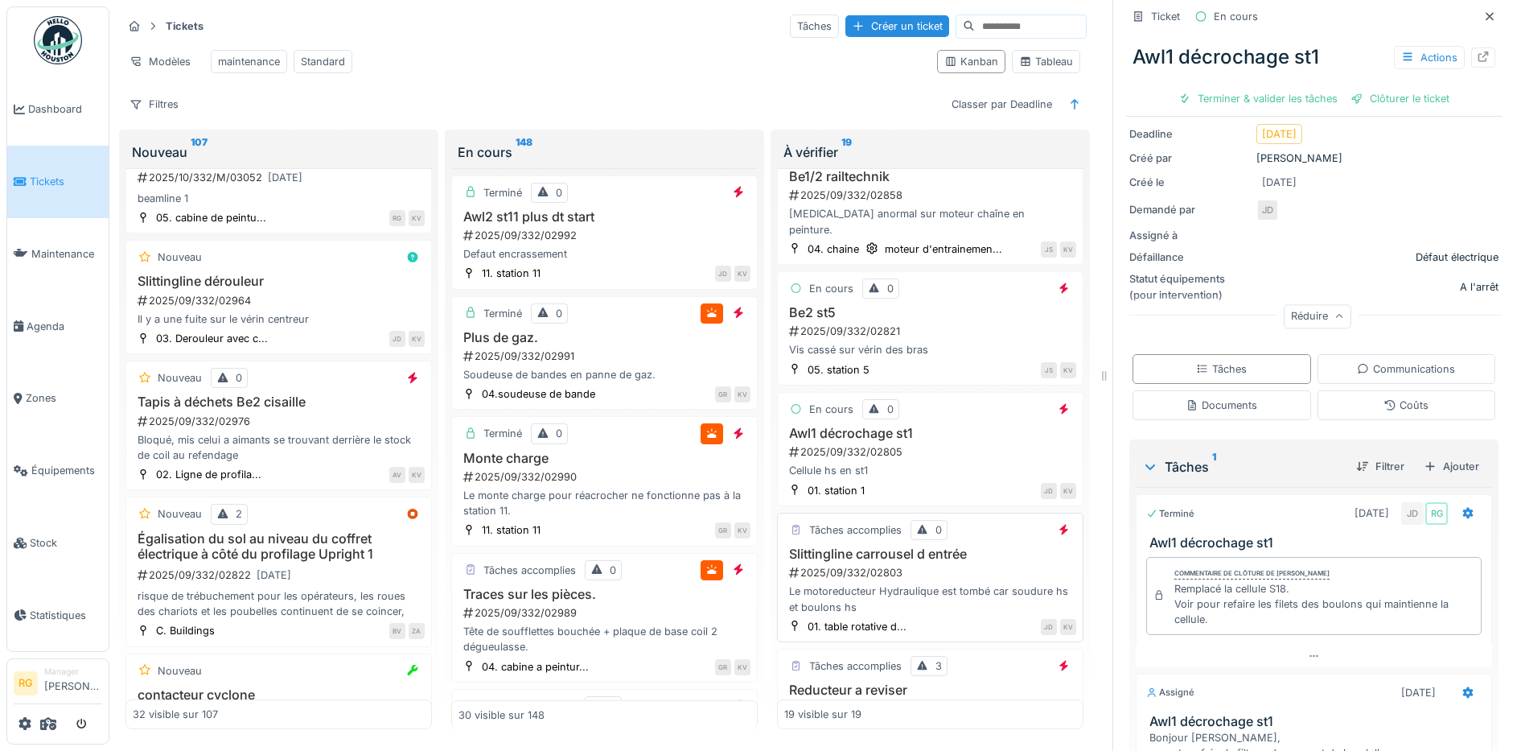
scroll to position [503, 0]
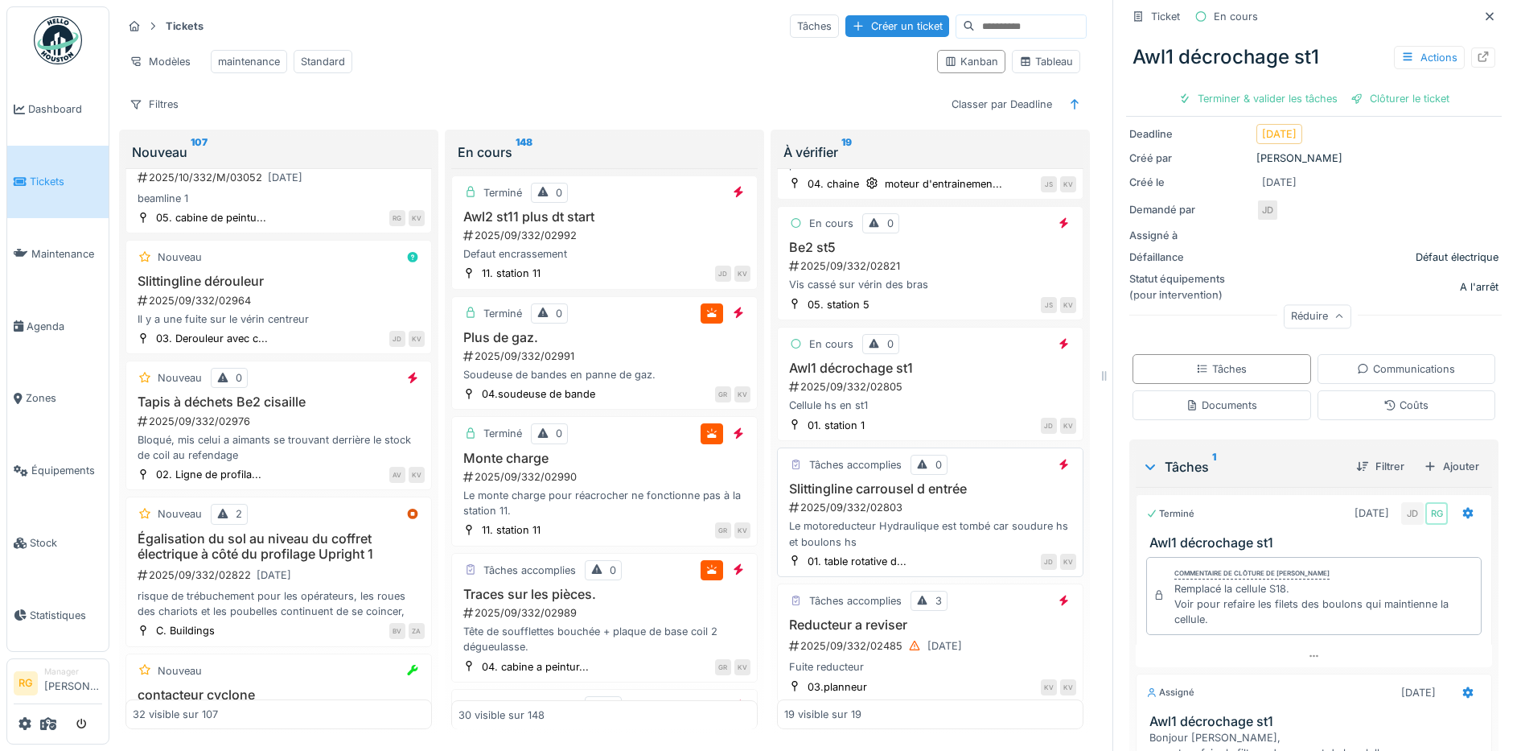
click at [931, 500] on div "2025/09/332/02803" at bounding box center [932, 507] width 289 height 15
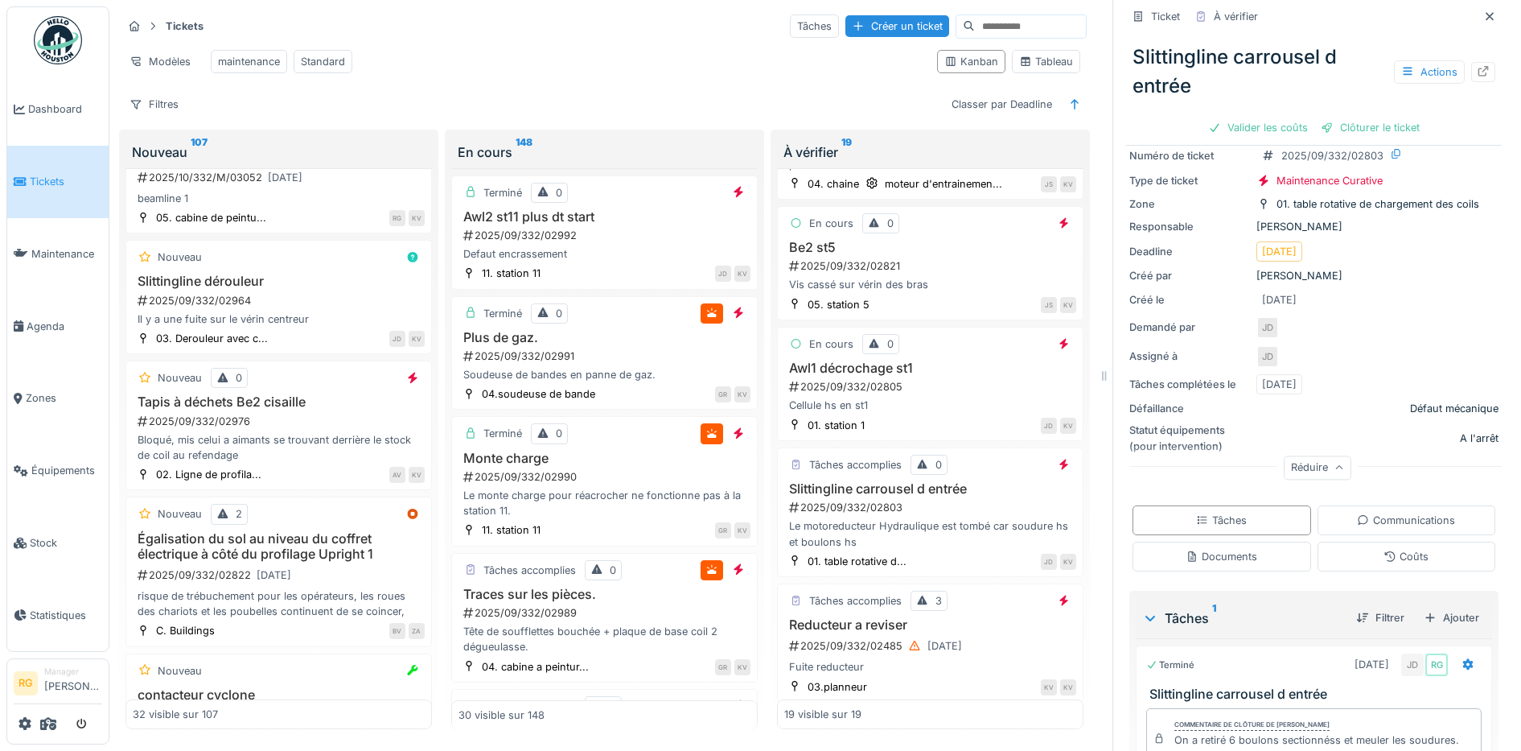
scroll to position [188, 0]
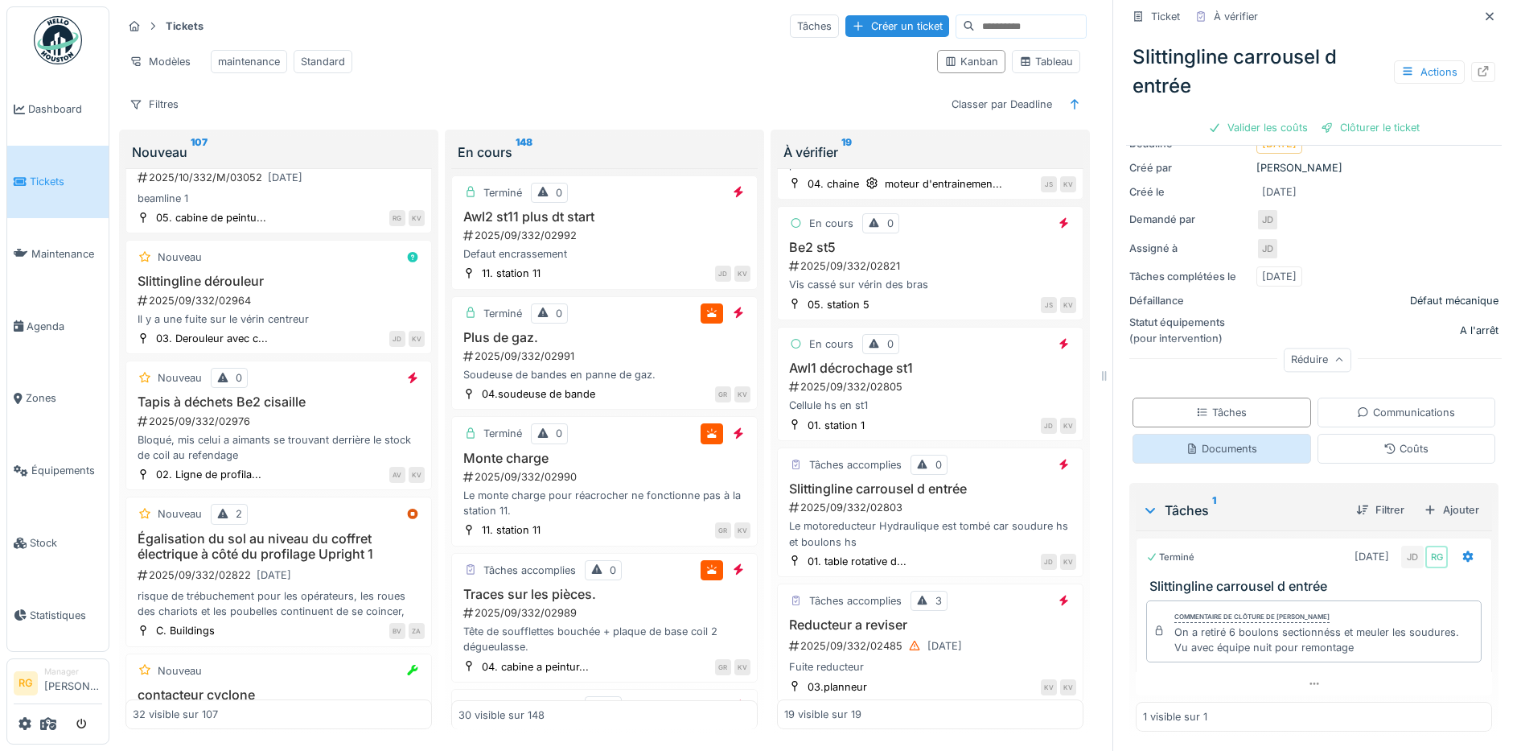
click at [1202, 441] on div "Documents" at bounding box center [1222, 448] width 72 height 15
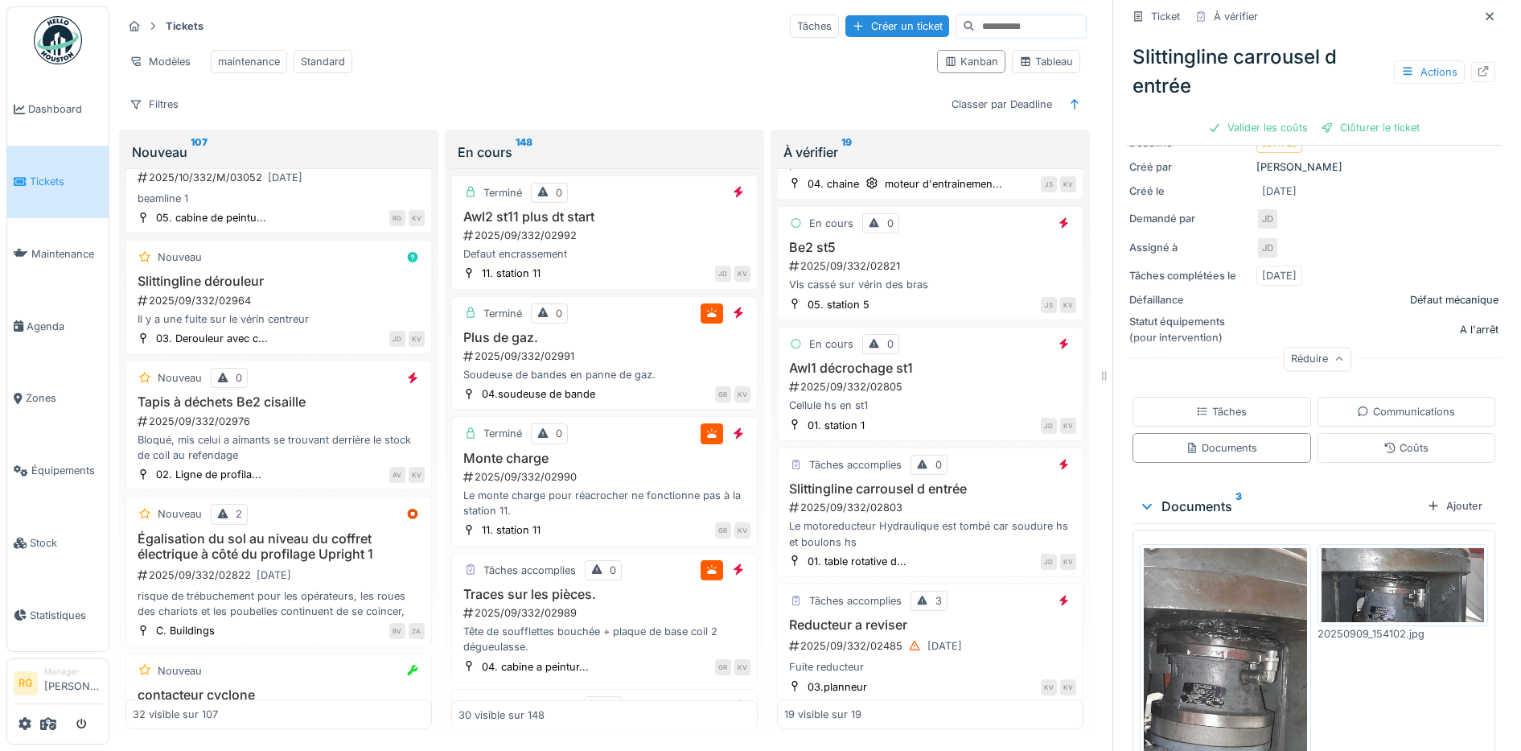
click at [1208, 629] on img at bounding box center [1225, 729] width 163 height 362
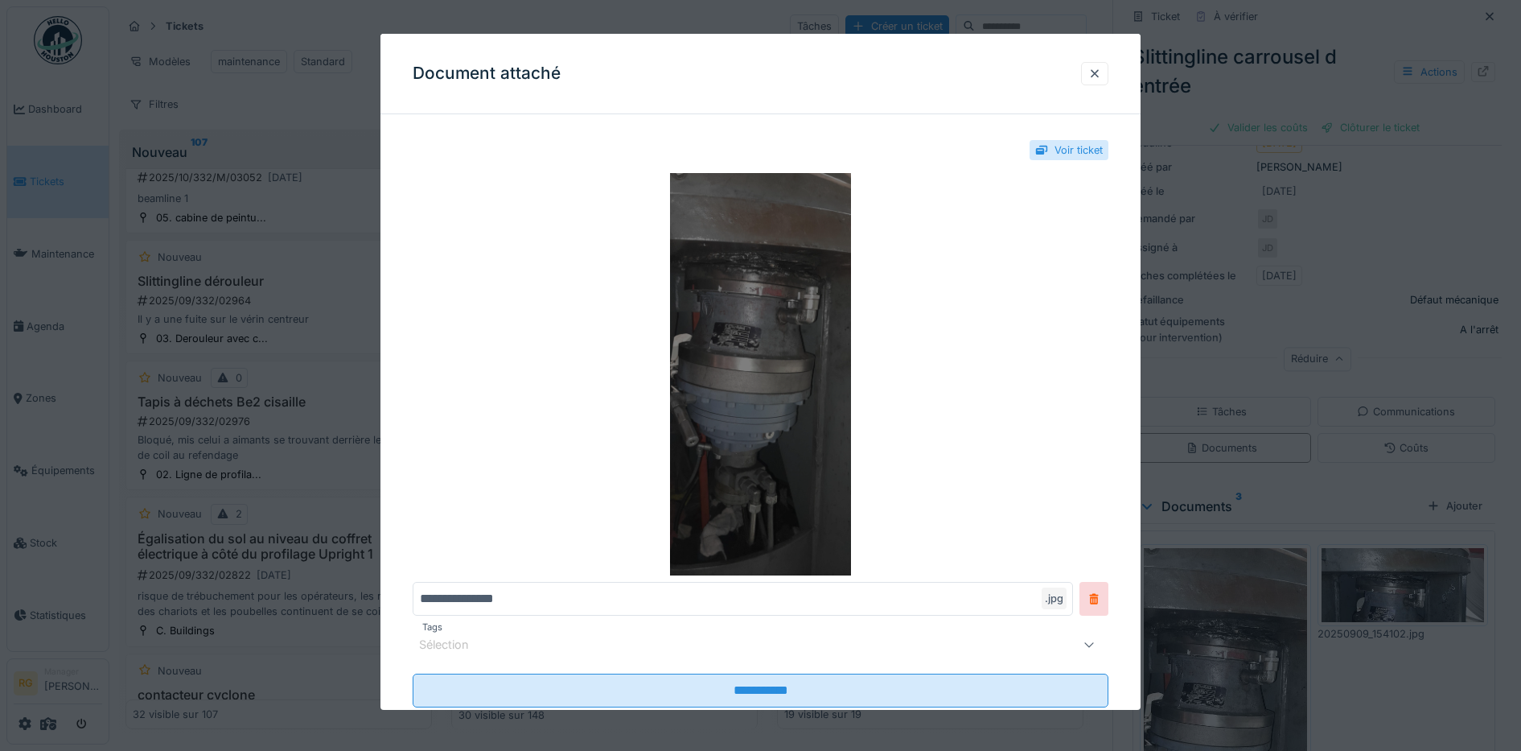
click at [750, 381] on img at bounding box center [761, 374] width 697 height 402
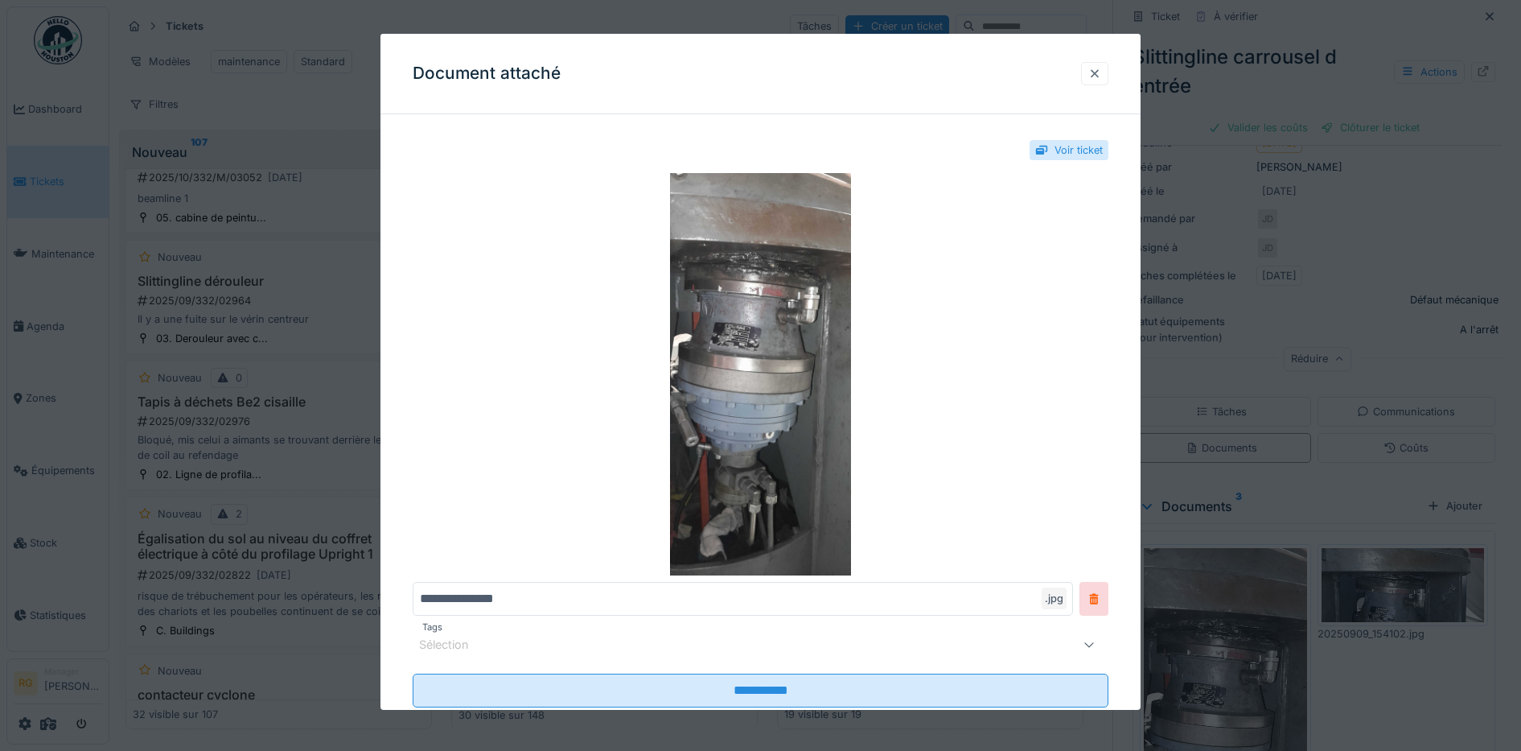
click at [1101, 74] on div at bounding box center [1095, 73] width 13 height 15
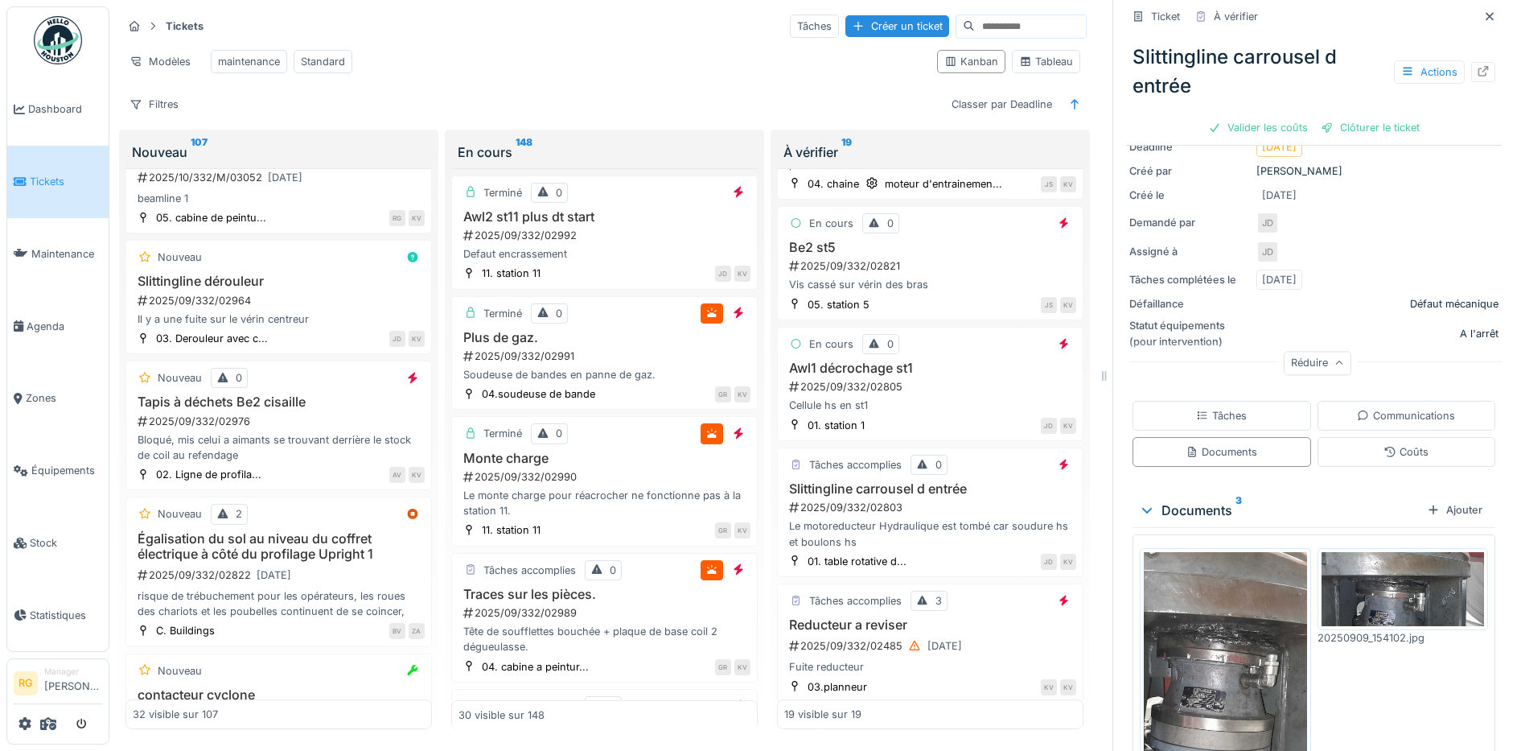
scroll to position [201, 0]
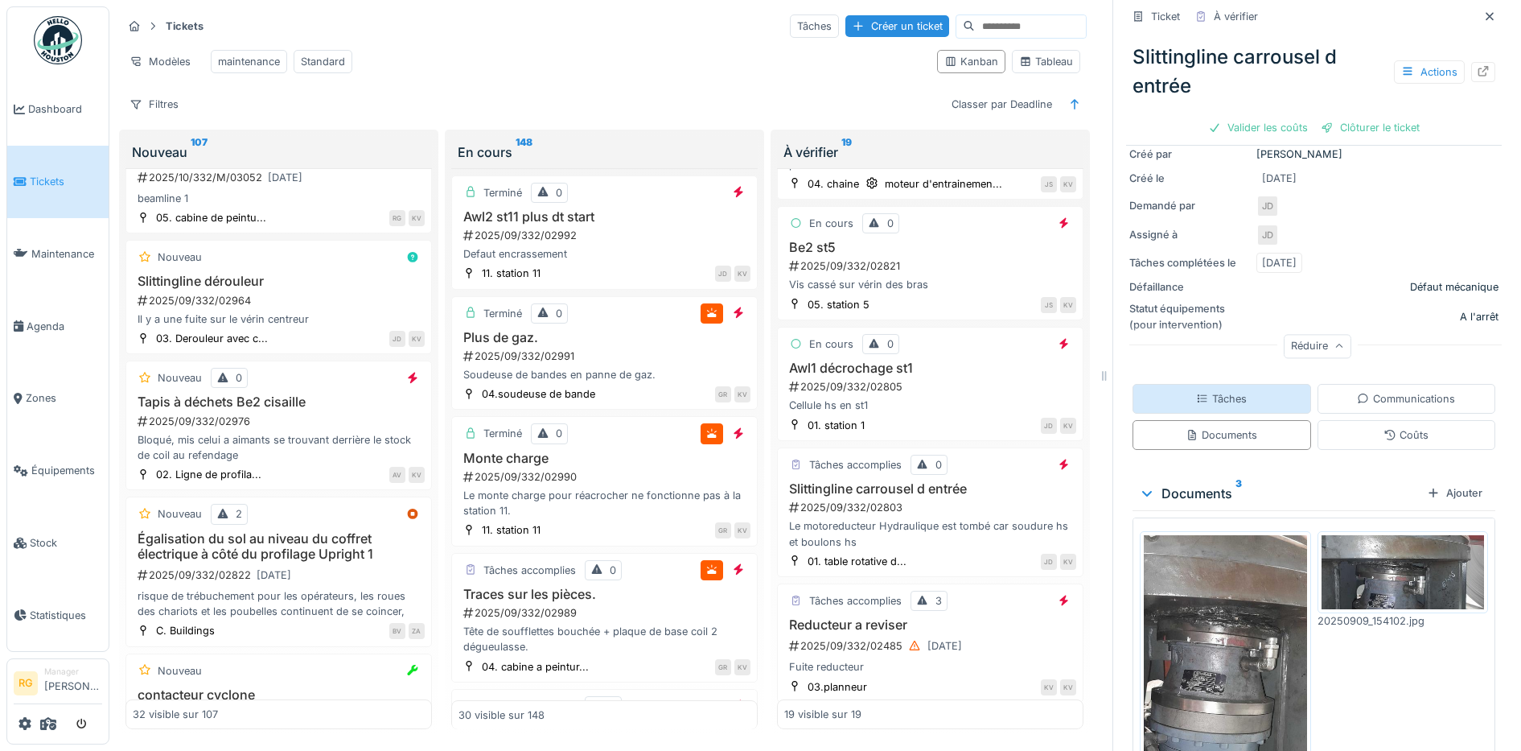
click at [1200, 391] on div "Tâches" at bounding box center [1221, 398] width 51 height 15
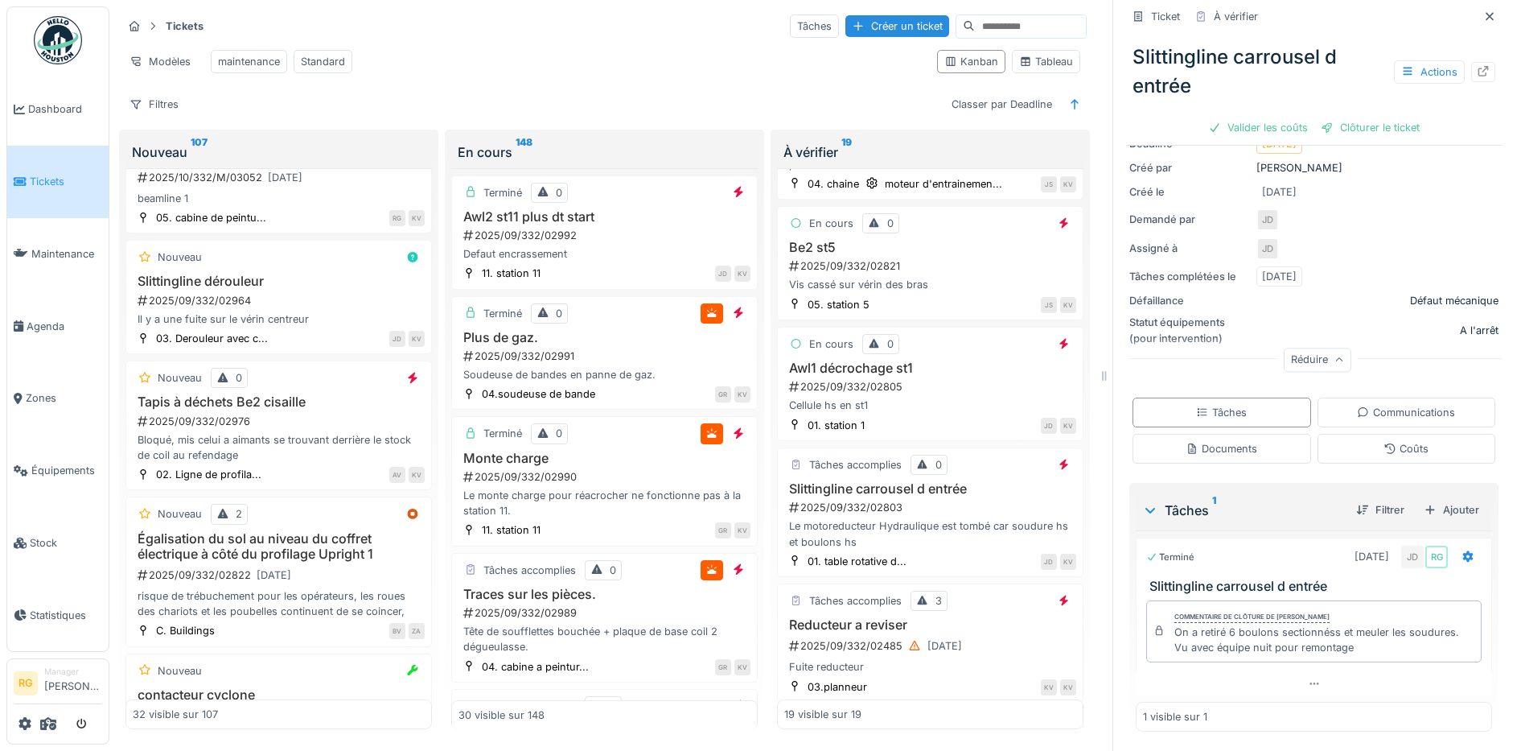
scroll to position [15, 0]
click at [1427, 434] on div "Coûts" at bounding box center [1407, 449] width 179 height 30
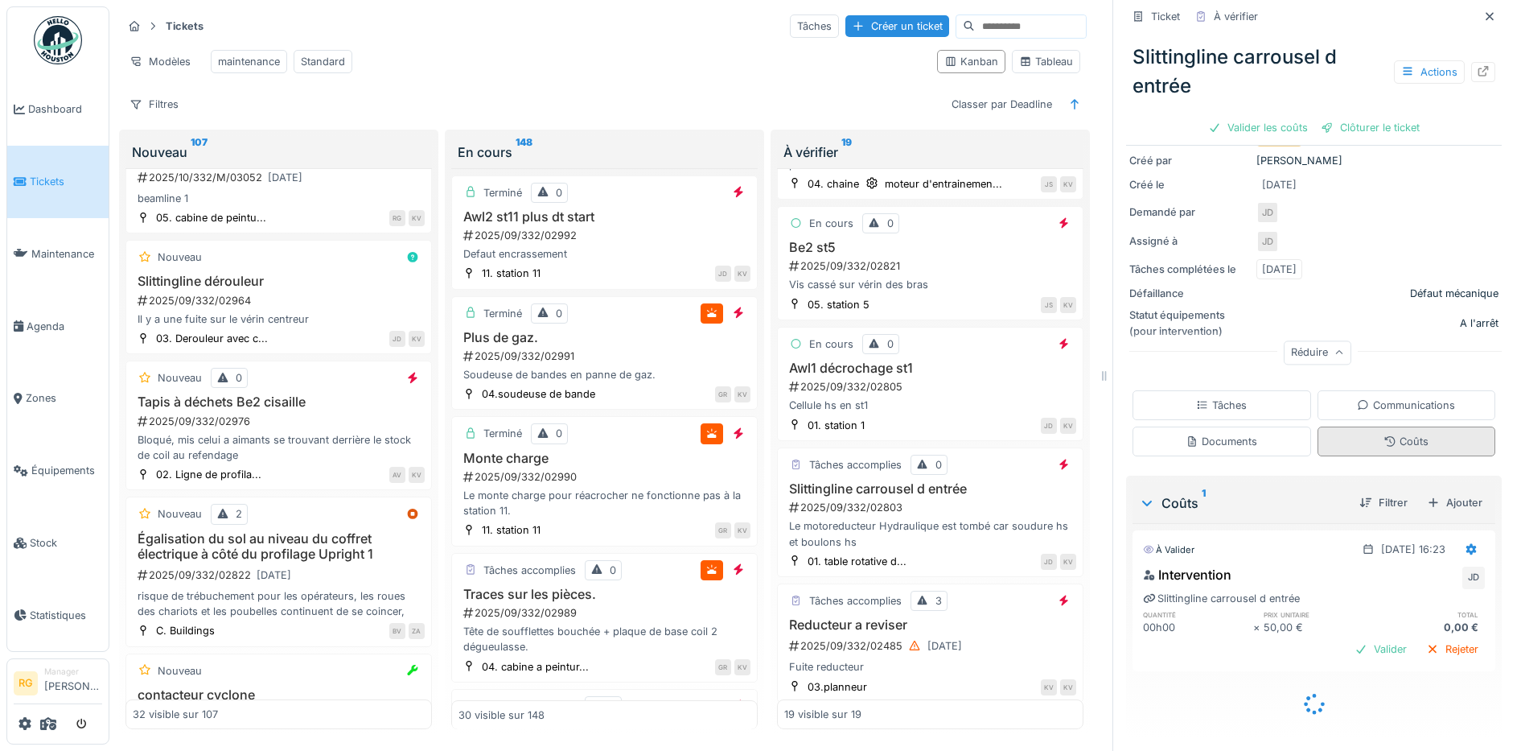
scroll to position [175, 0]
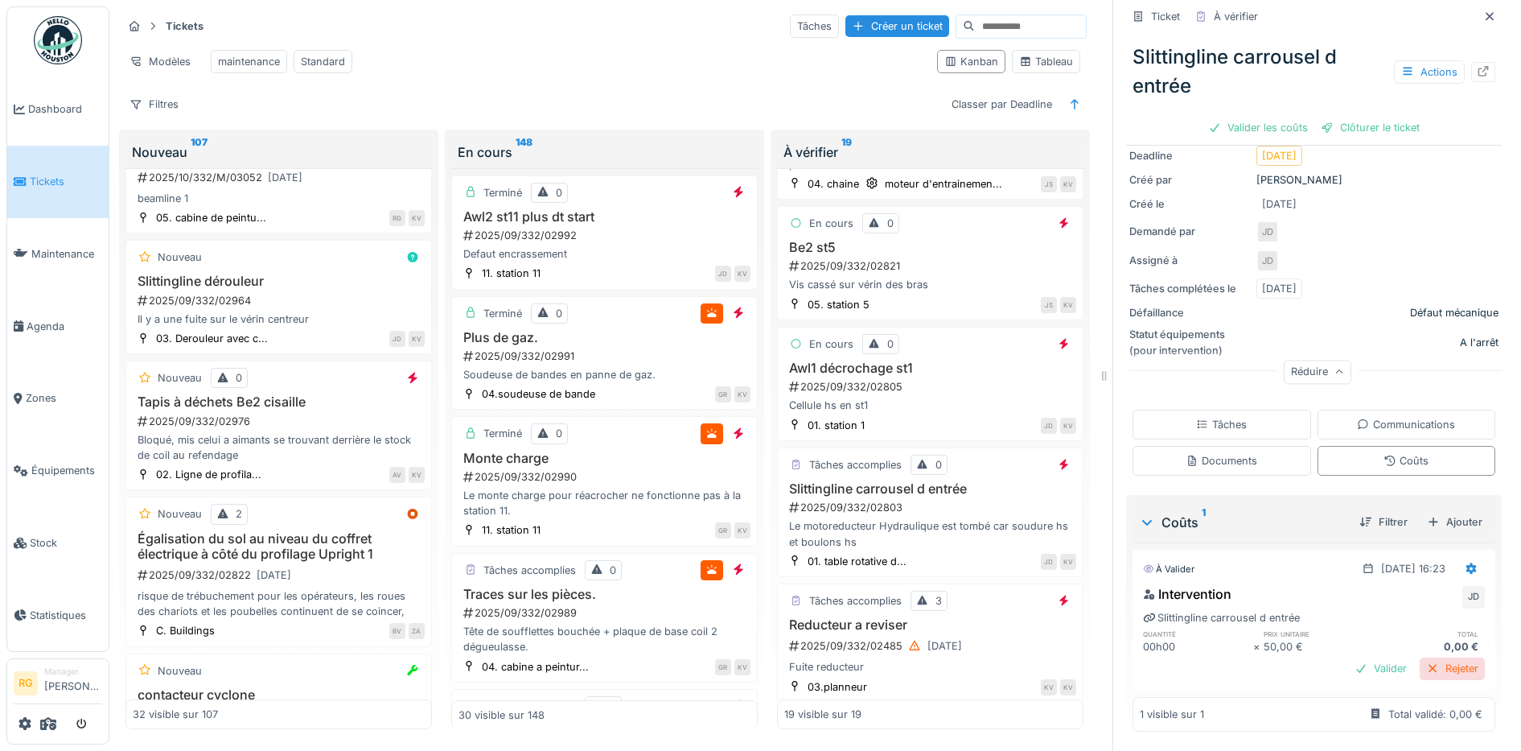
click at [1425, 657] on div "Rejeter" at bounding box center [1452, 668] width 65 height 22
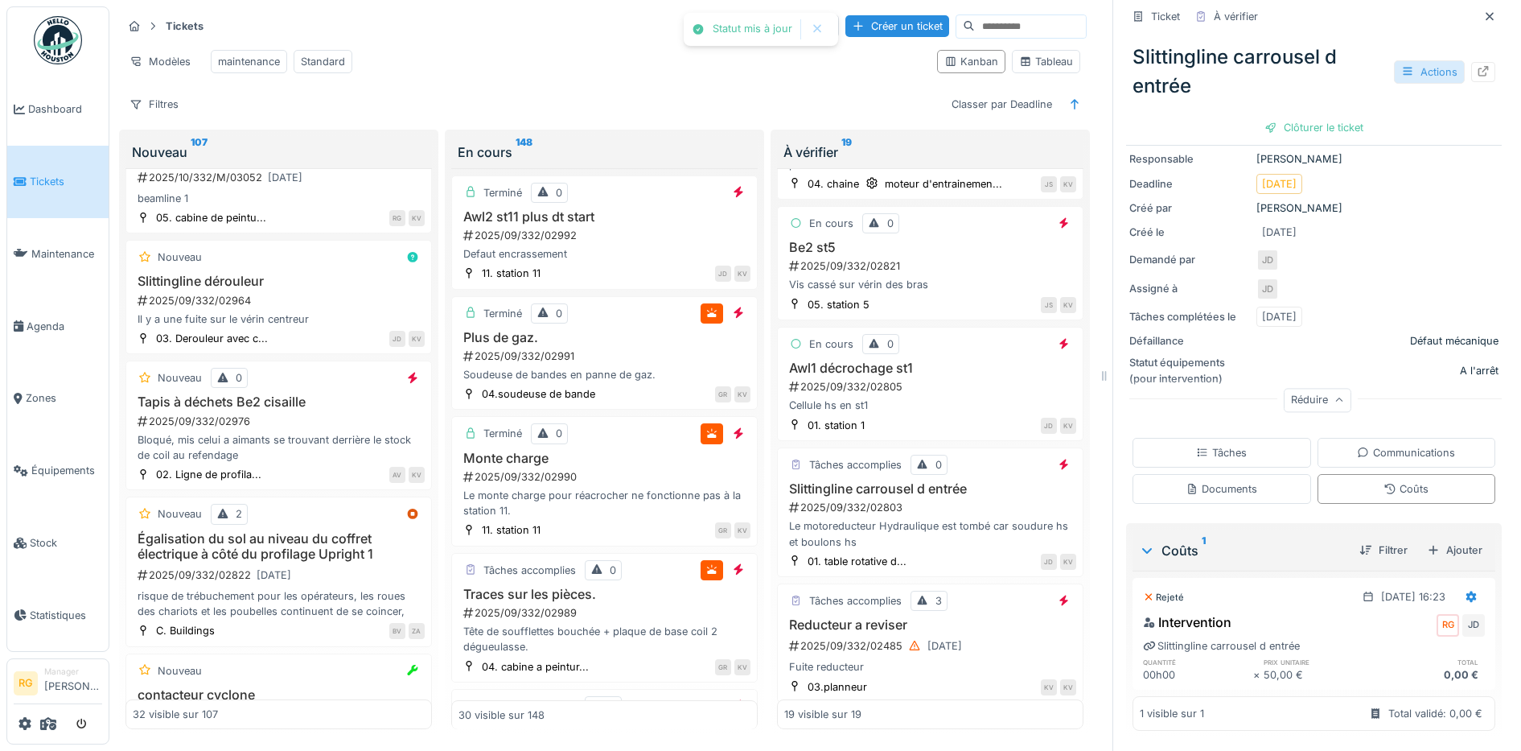
scroll to position [147, 0]
click at [1311, 117] on div "Clôturer le ticket" at bounding box center [1314, 128] width 112 height 22
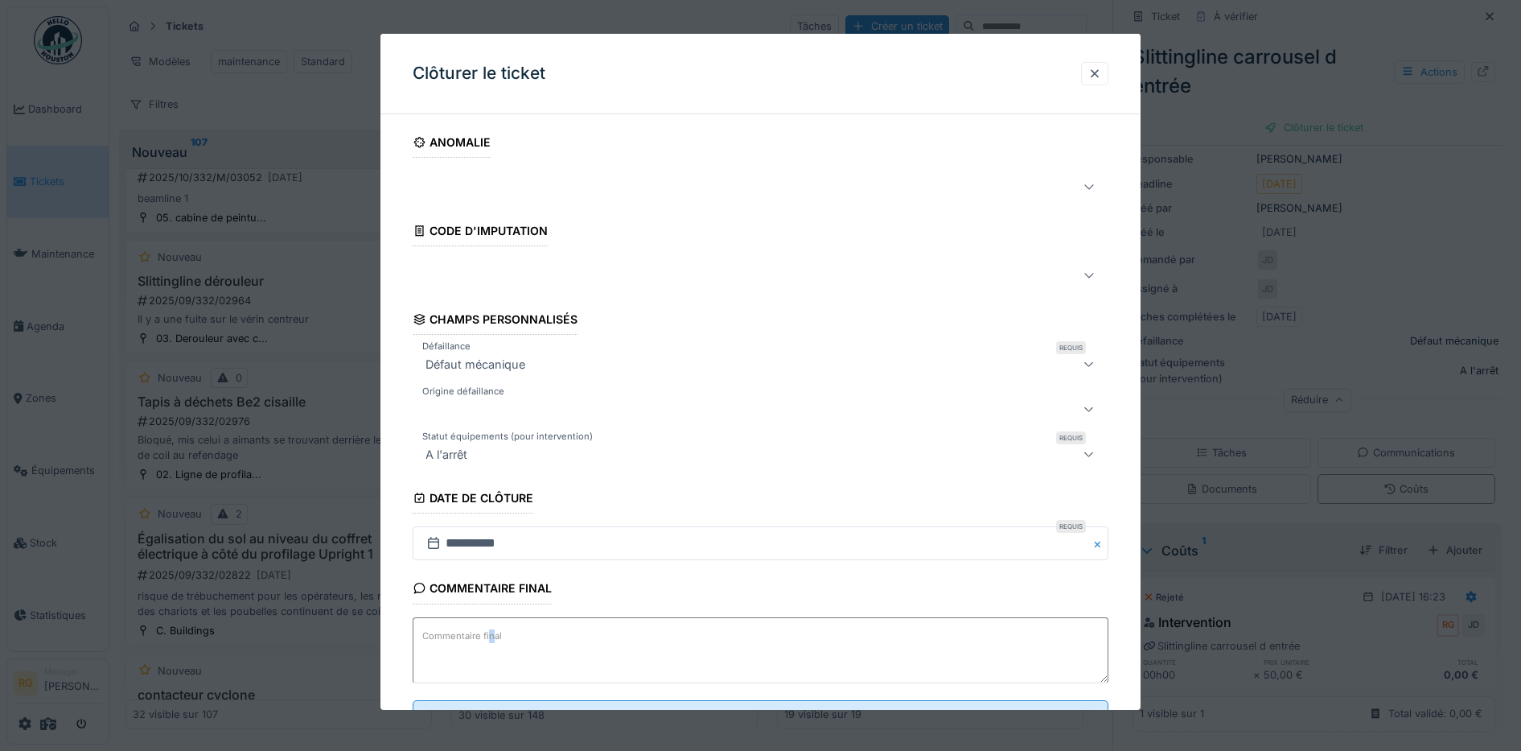
click at [492, 637] on label "Commentaire final" at bounding box center [462, 636] width 86 height 20
click at [492, 637] on textarea "Commentaire final" at bounding box center [761, 650] width 697 height 66
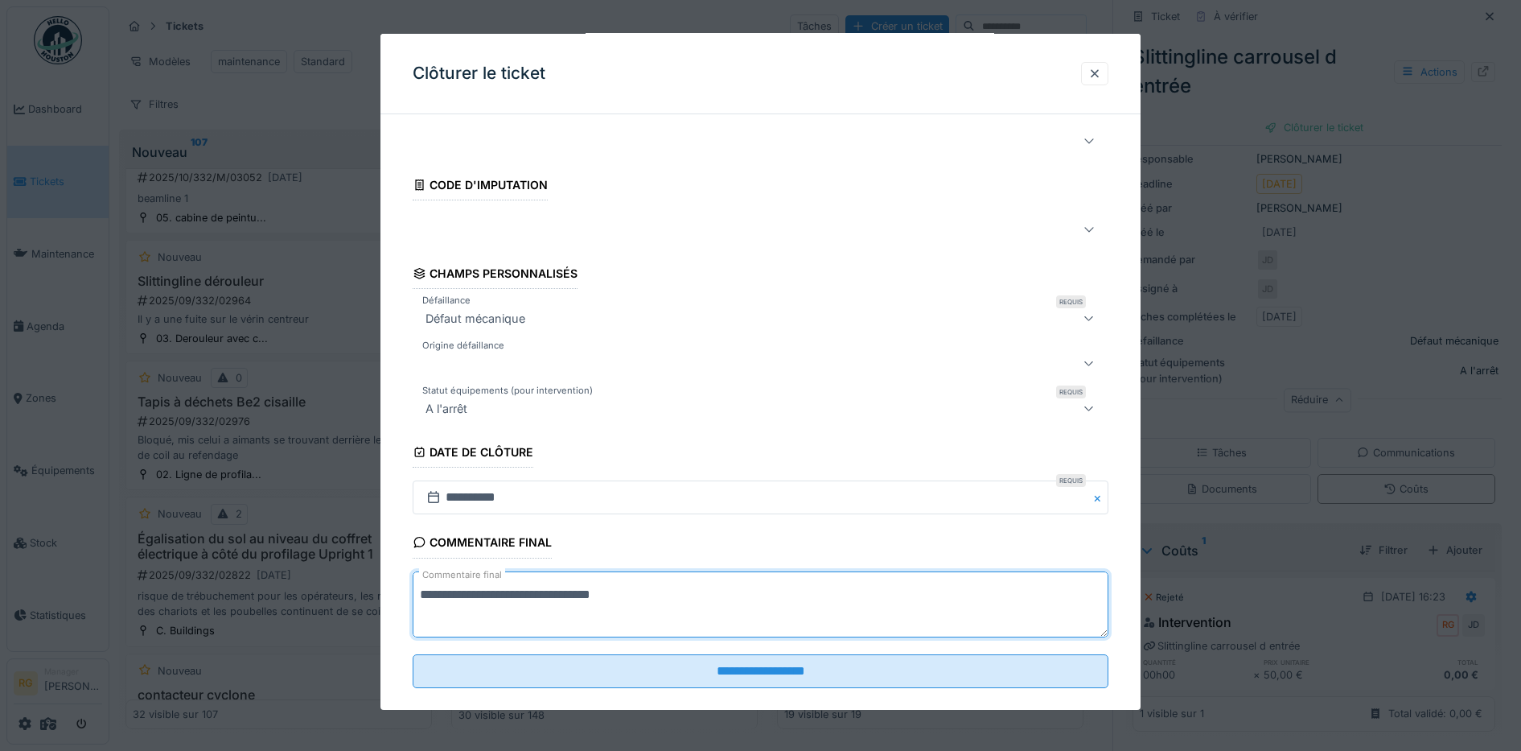
scroll to position [69, 0]
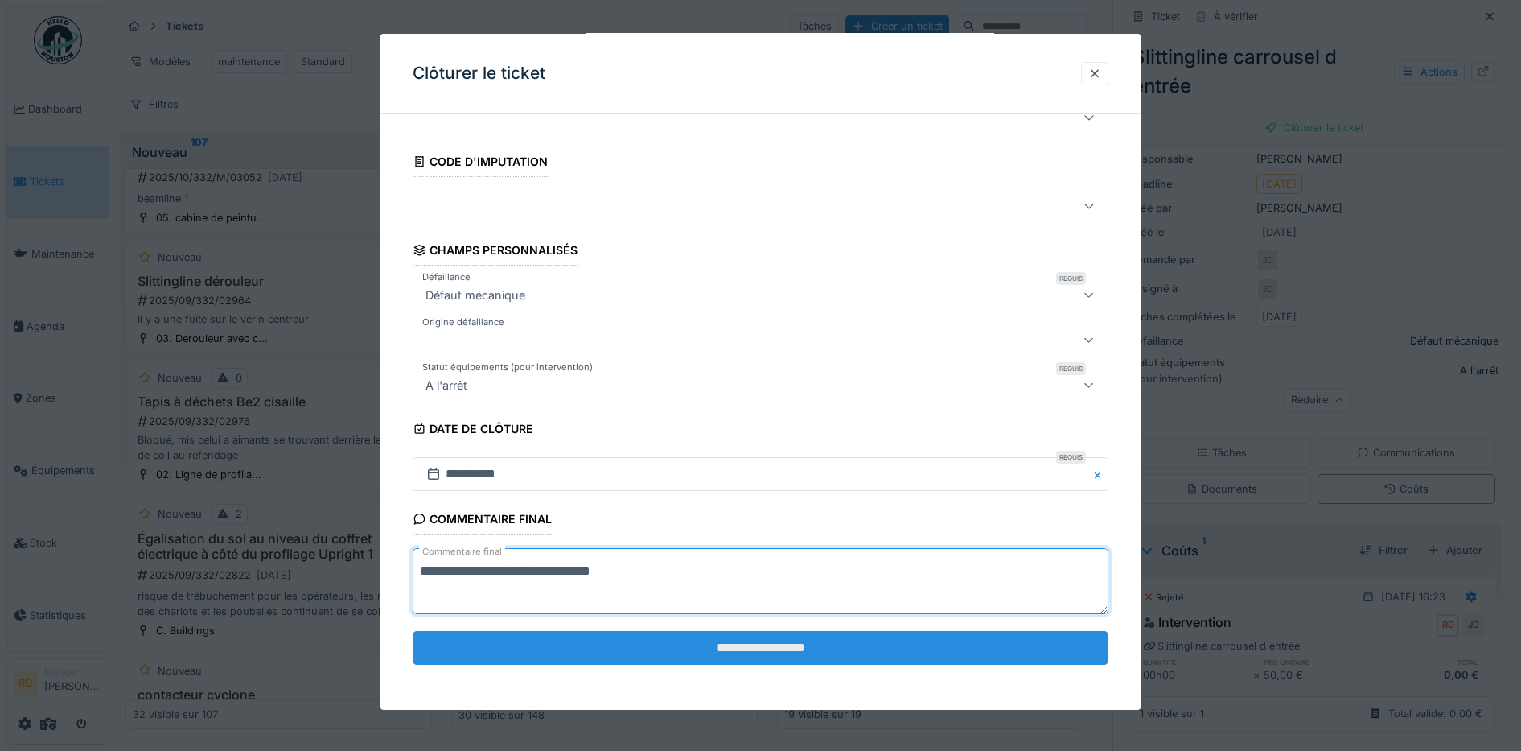
type textarea "**********"
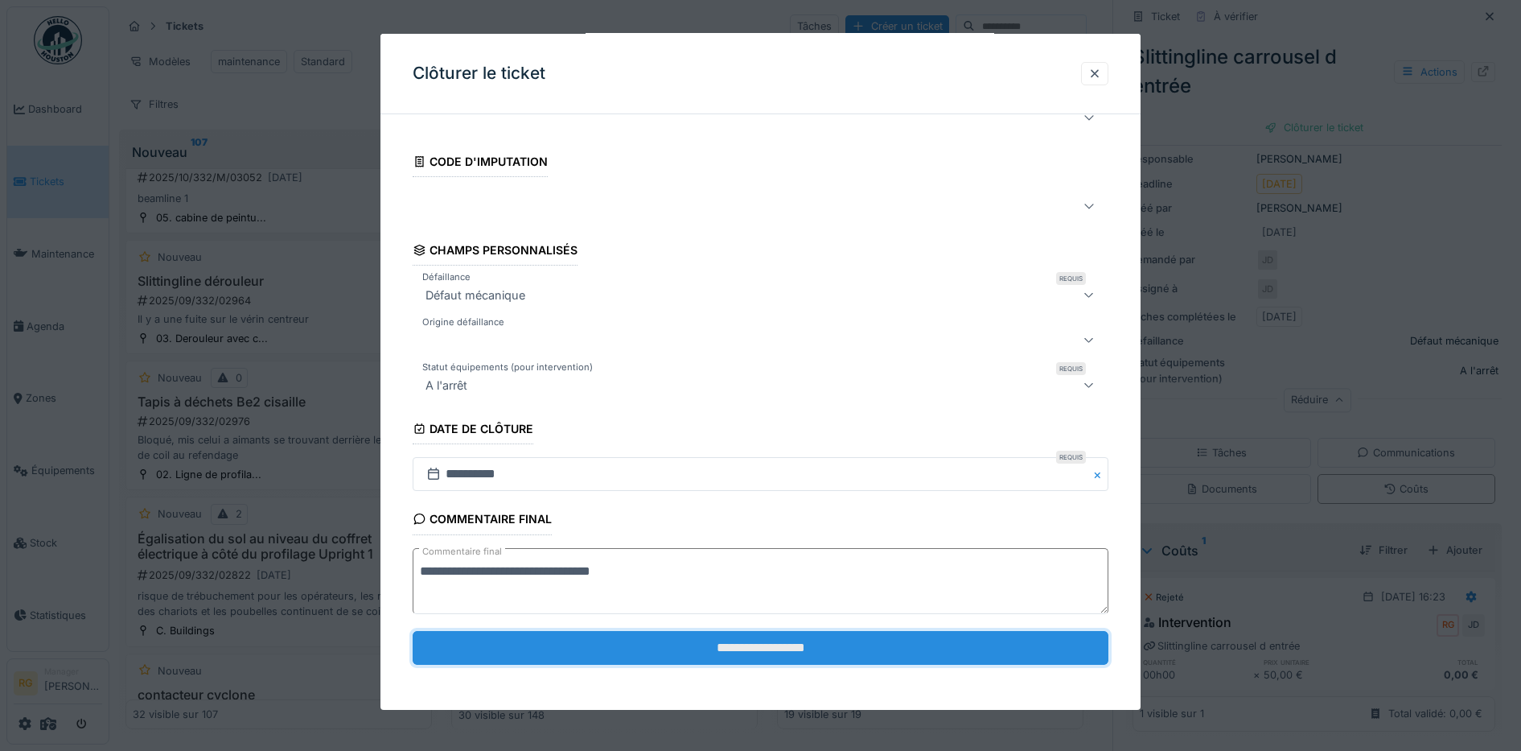
click at [810, 657] on input "**********" at bounding box center [761, 648] width 697 height 34
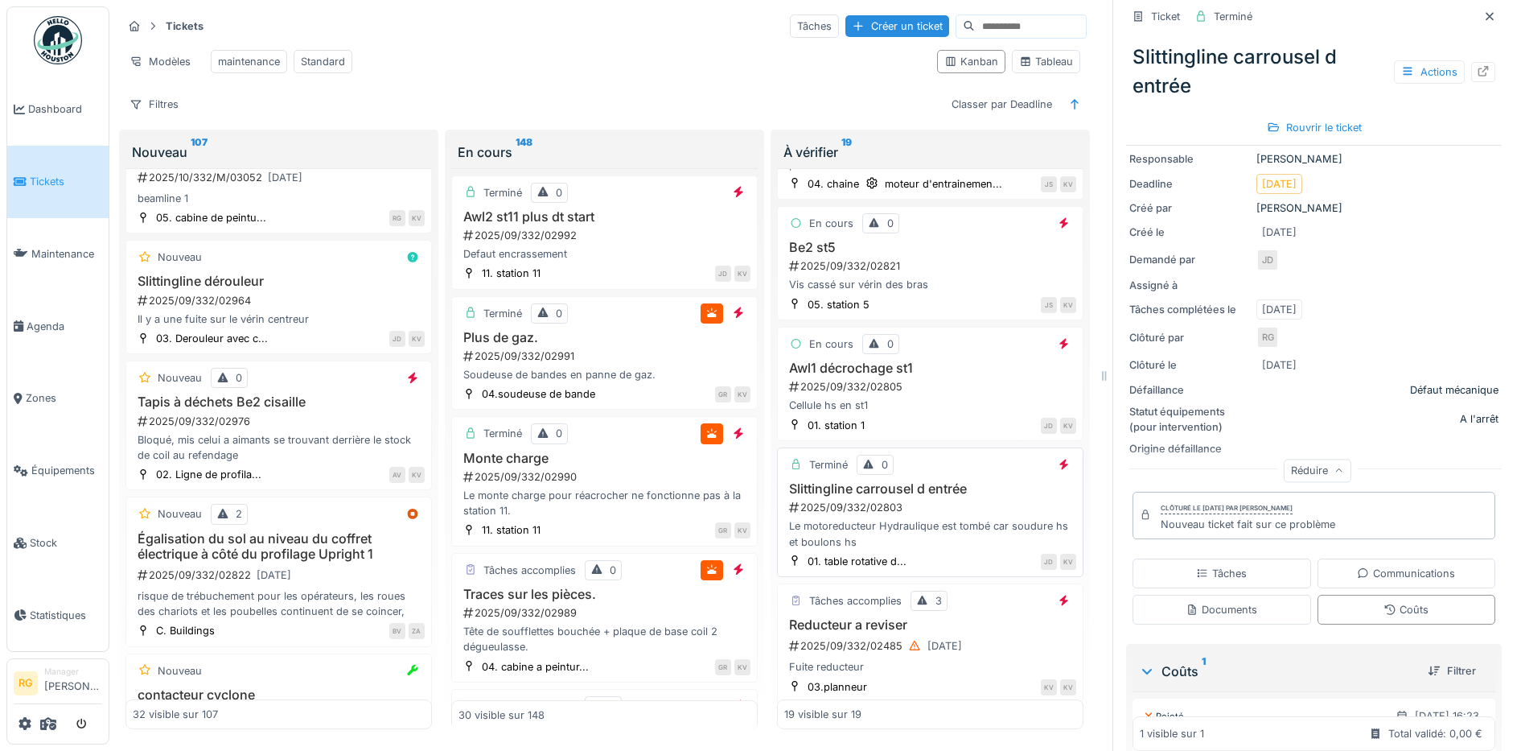
scroll to position [603, 0]
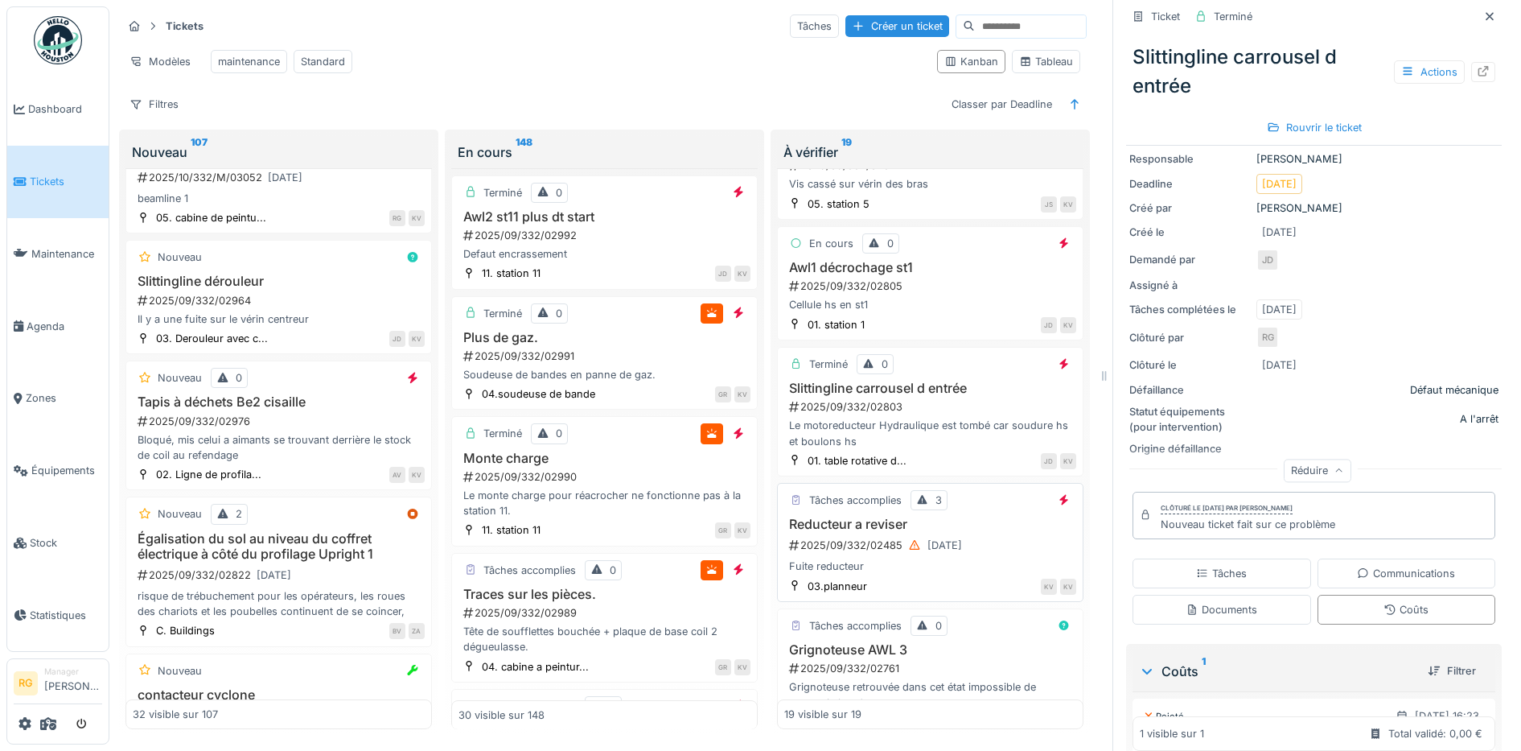
click at [981, 497] on div "Tâches accomplies 3 Reducteur a reviser 2025/09/332/02485 02/09/2025 Fuite redu…" at bounding box center [930, 542] width 307 height 119
click at [929, 558] on div "Fuite reducteur" at bounding box center [930, 565] width 292 height 15
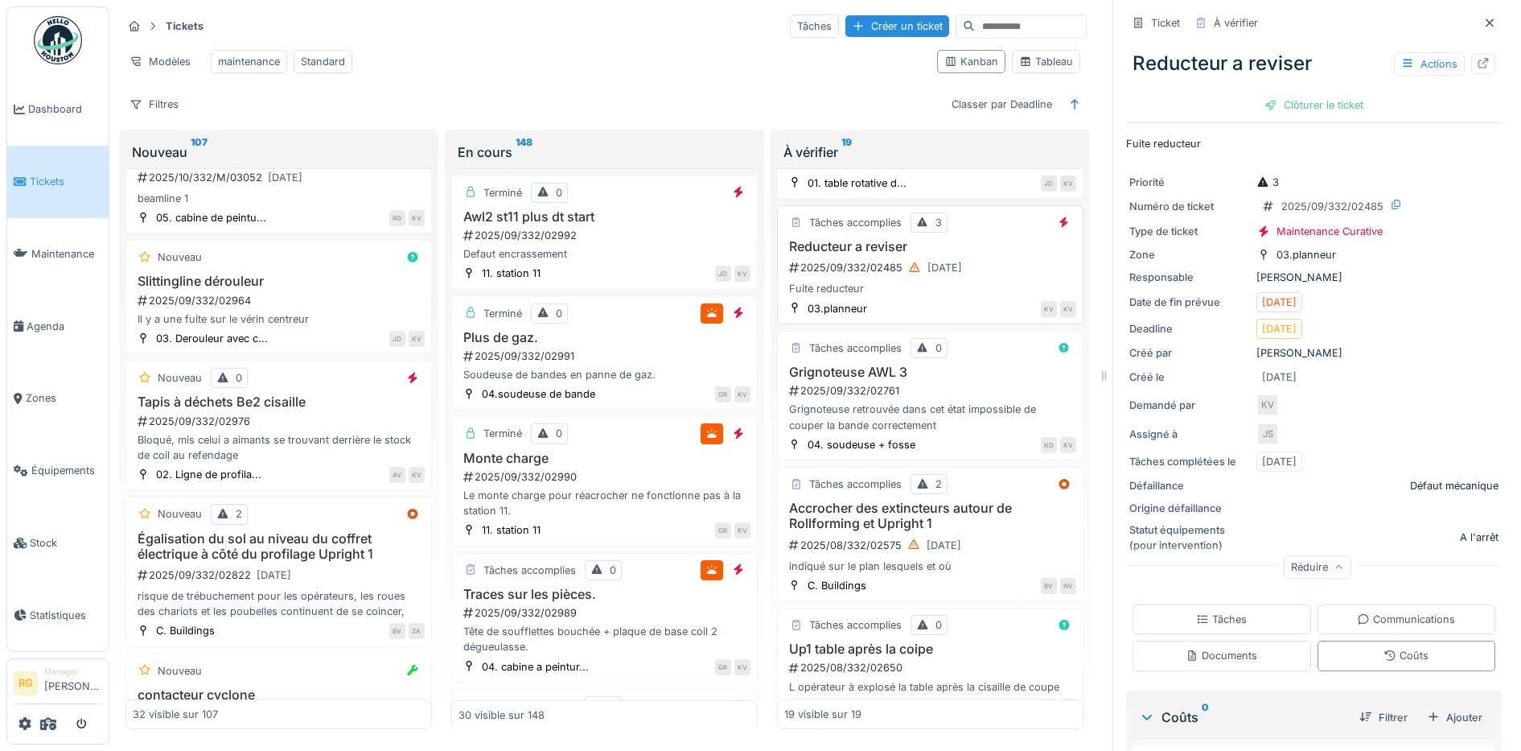
scroll to position [905, 0]
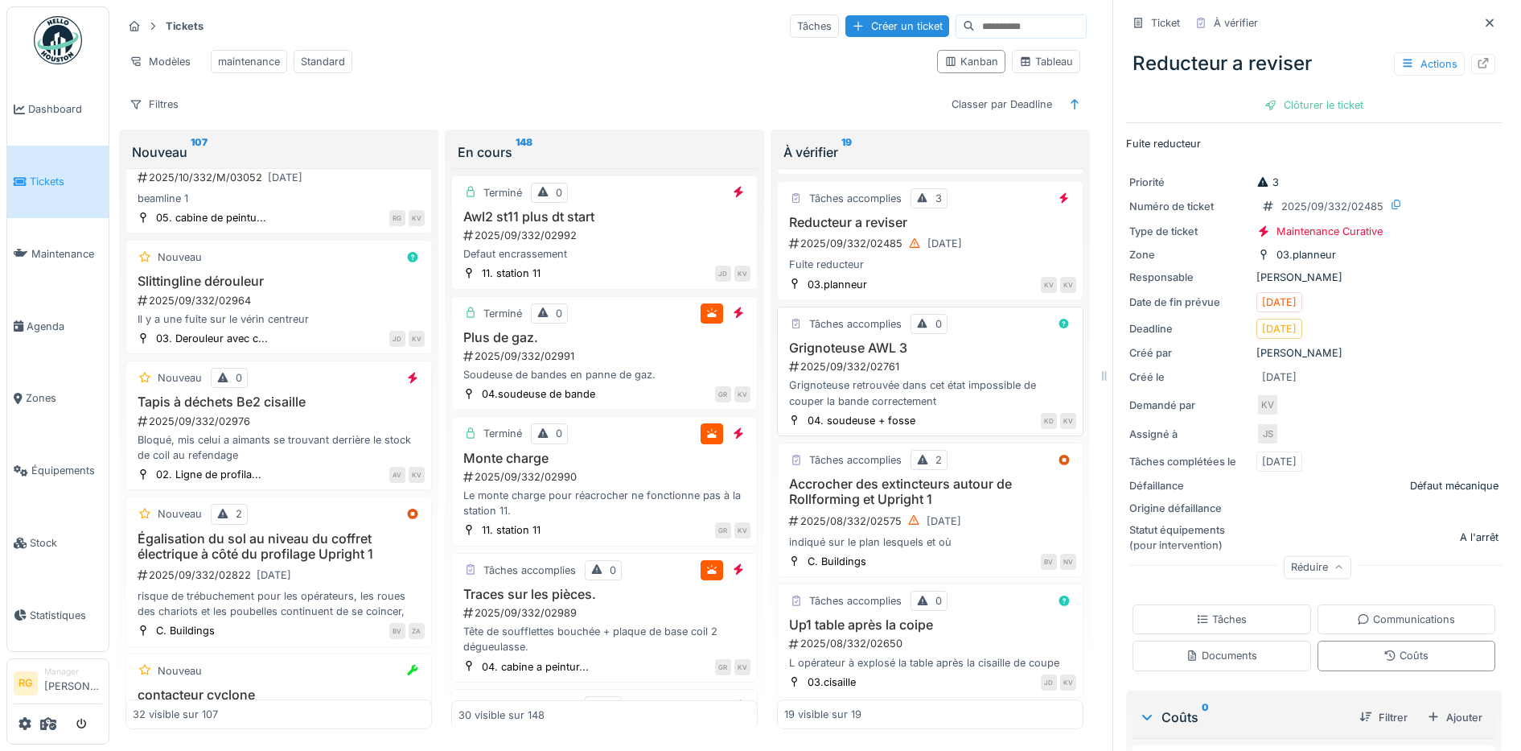
click at [935, 359] on div "2025/09/332/02761" at bounding box center [932, 366] width 289 height 15
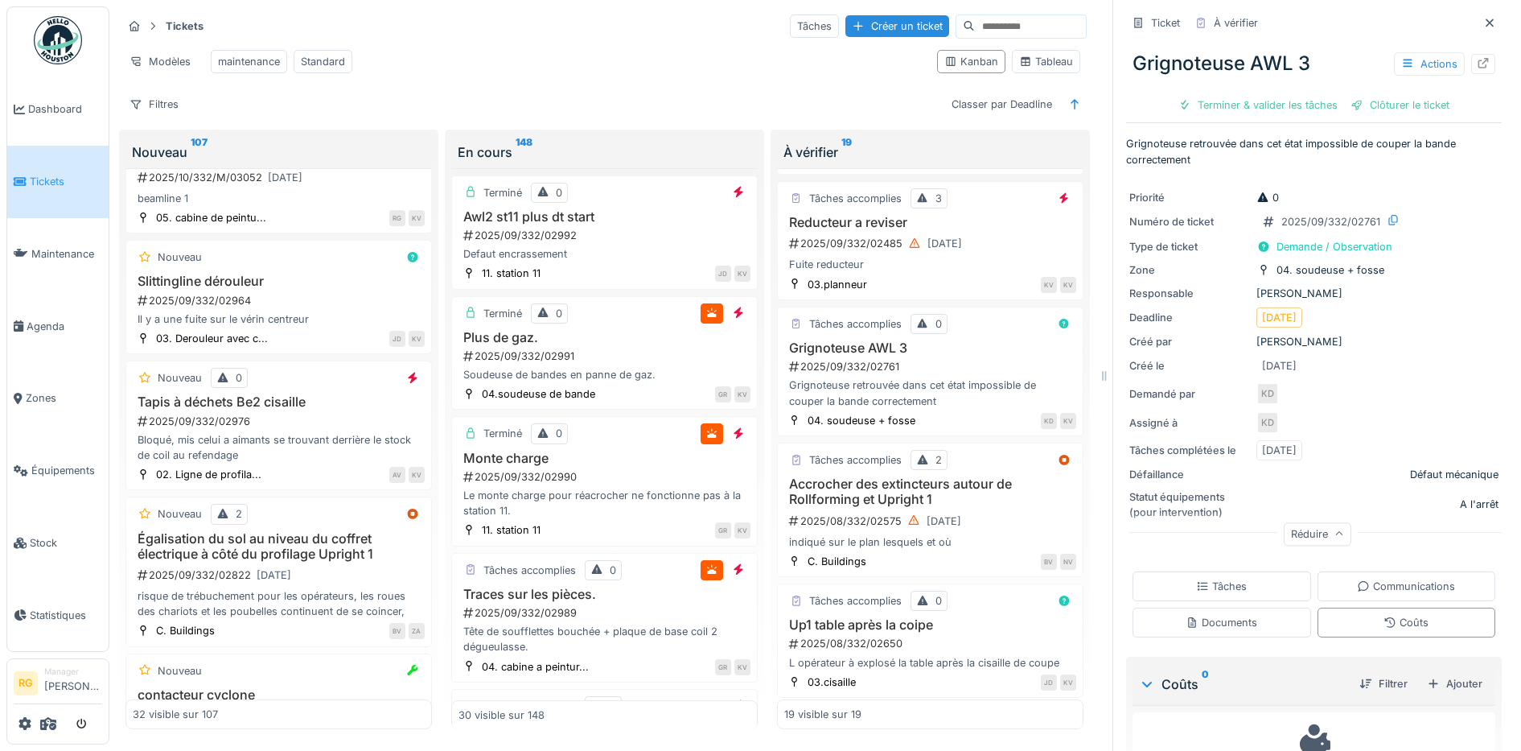
scroll to position [76, 0]
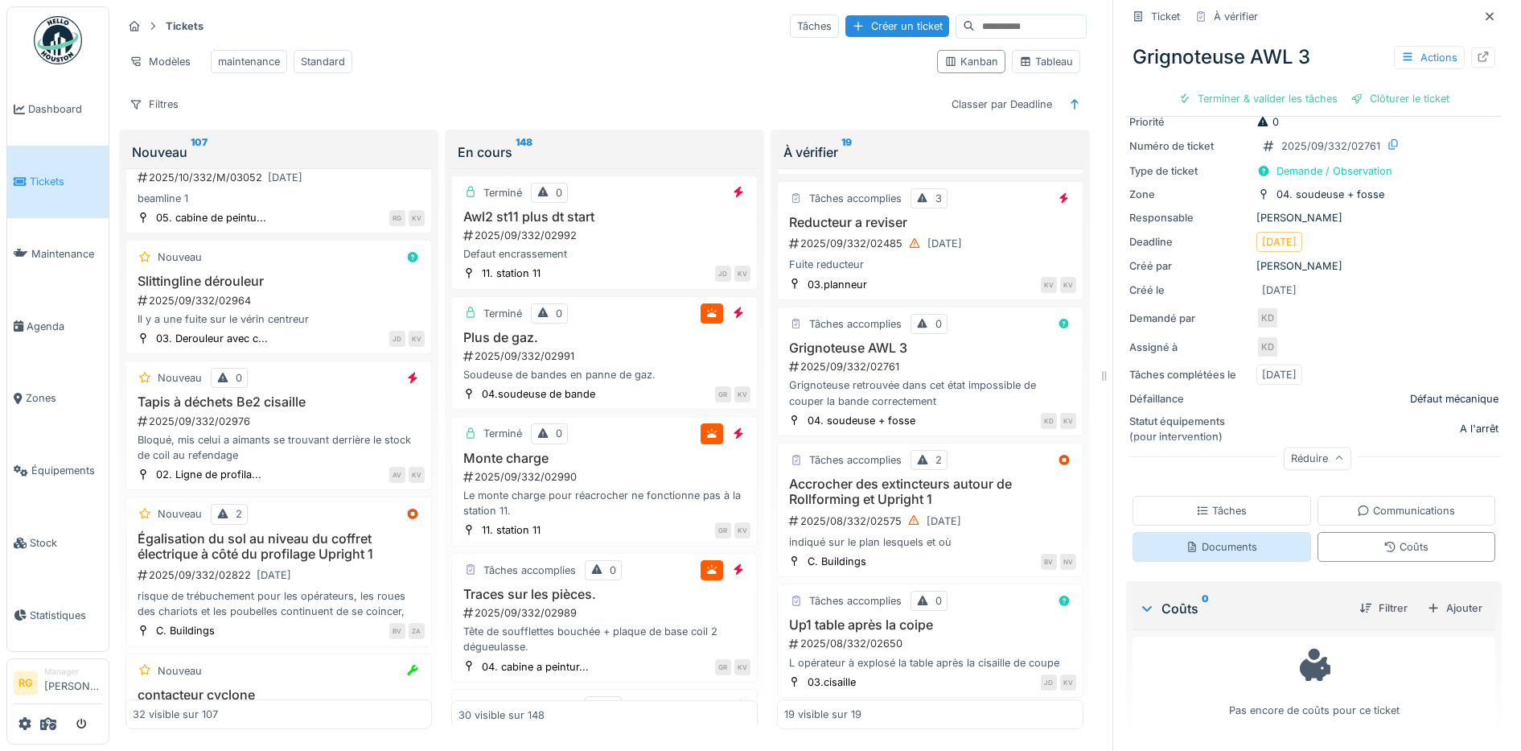
click at [1201, 539] on div "Documents" at bounding box center [1222, 546] width 72 height 15
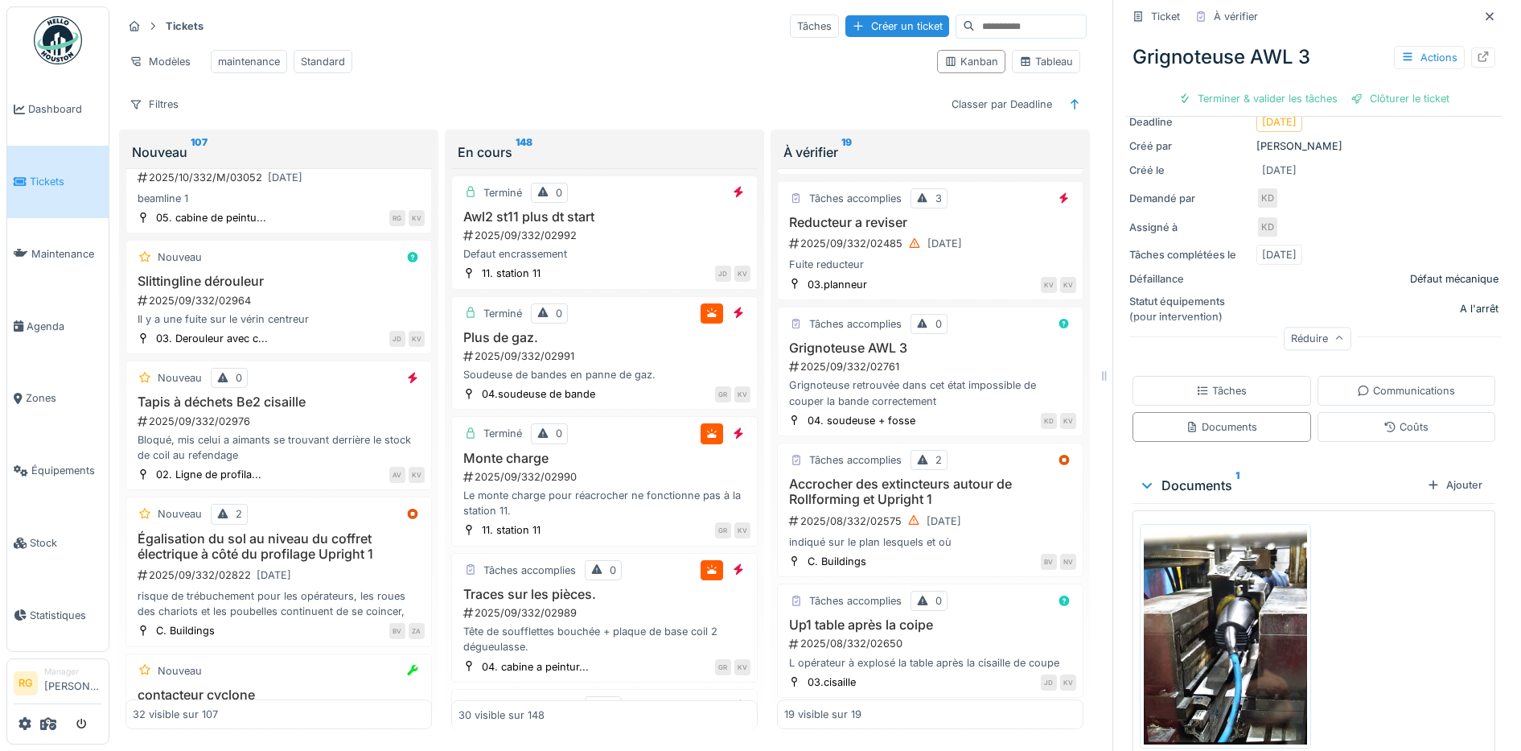
scroll to position [161, 0]
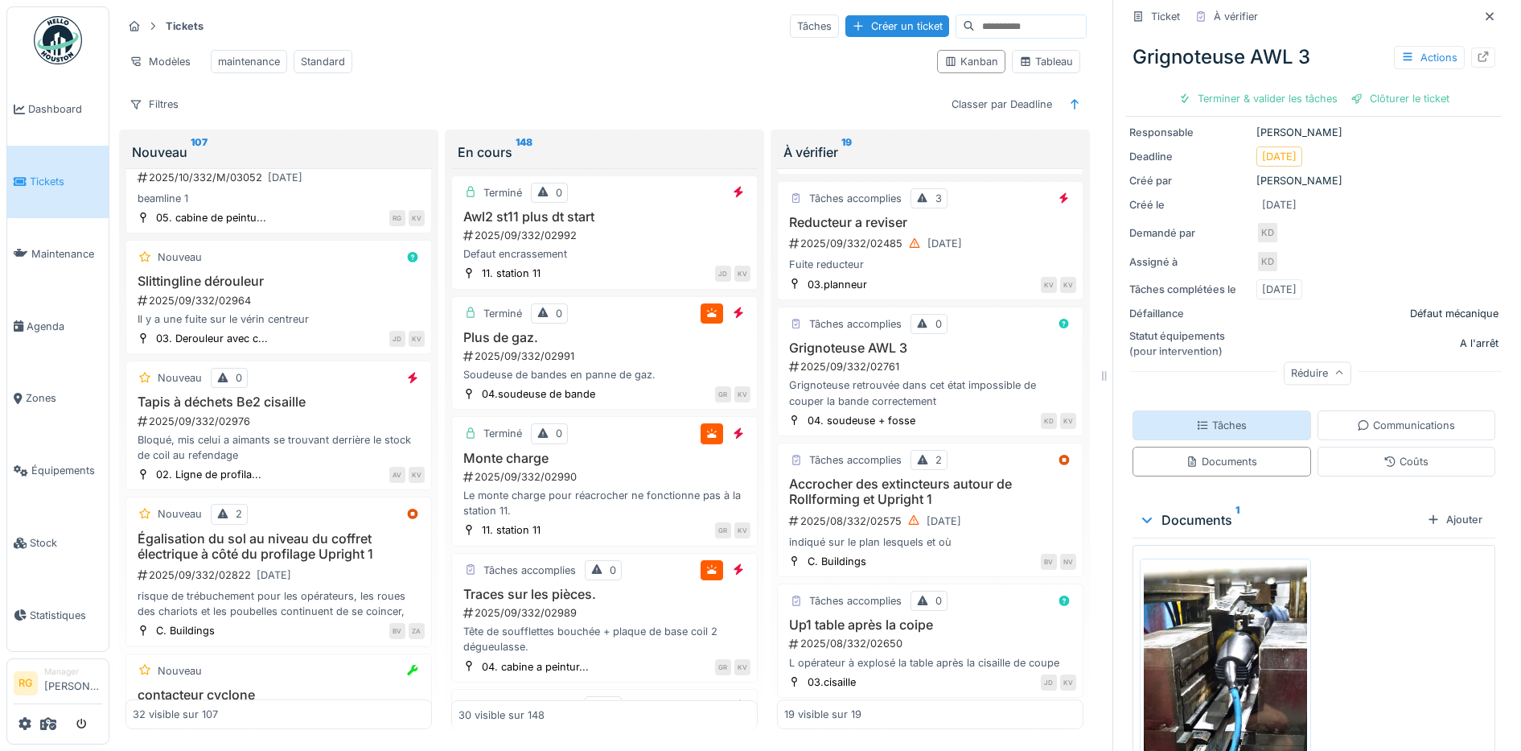
click at [1214, 418] on div "Tâches" at bounding box center [1221, 425] width 51 height 15
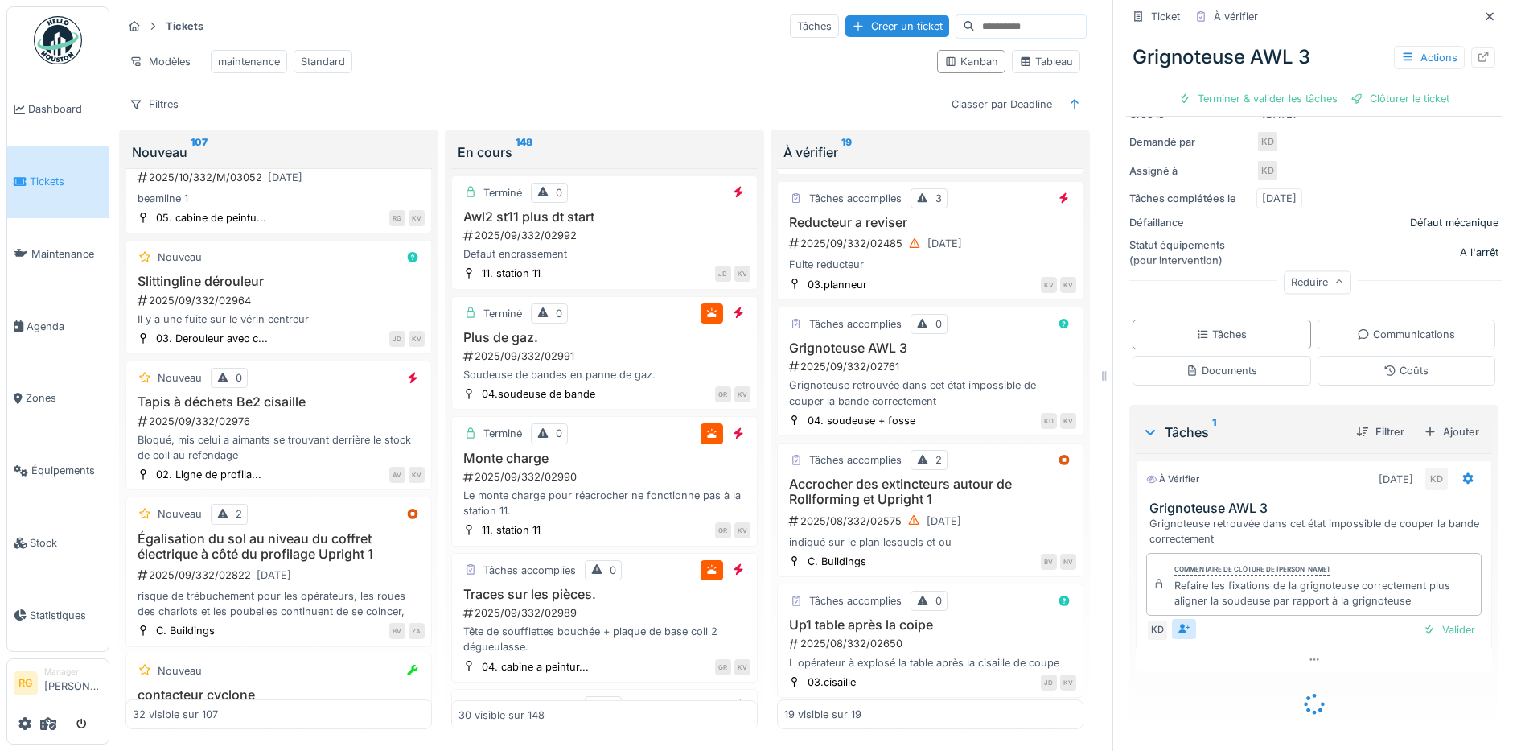
scroll to position [228, 0]
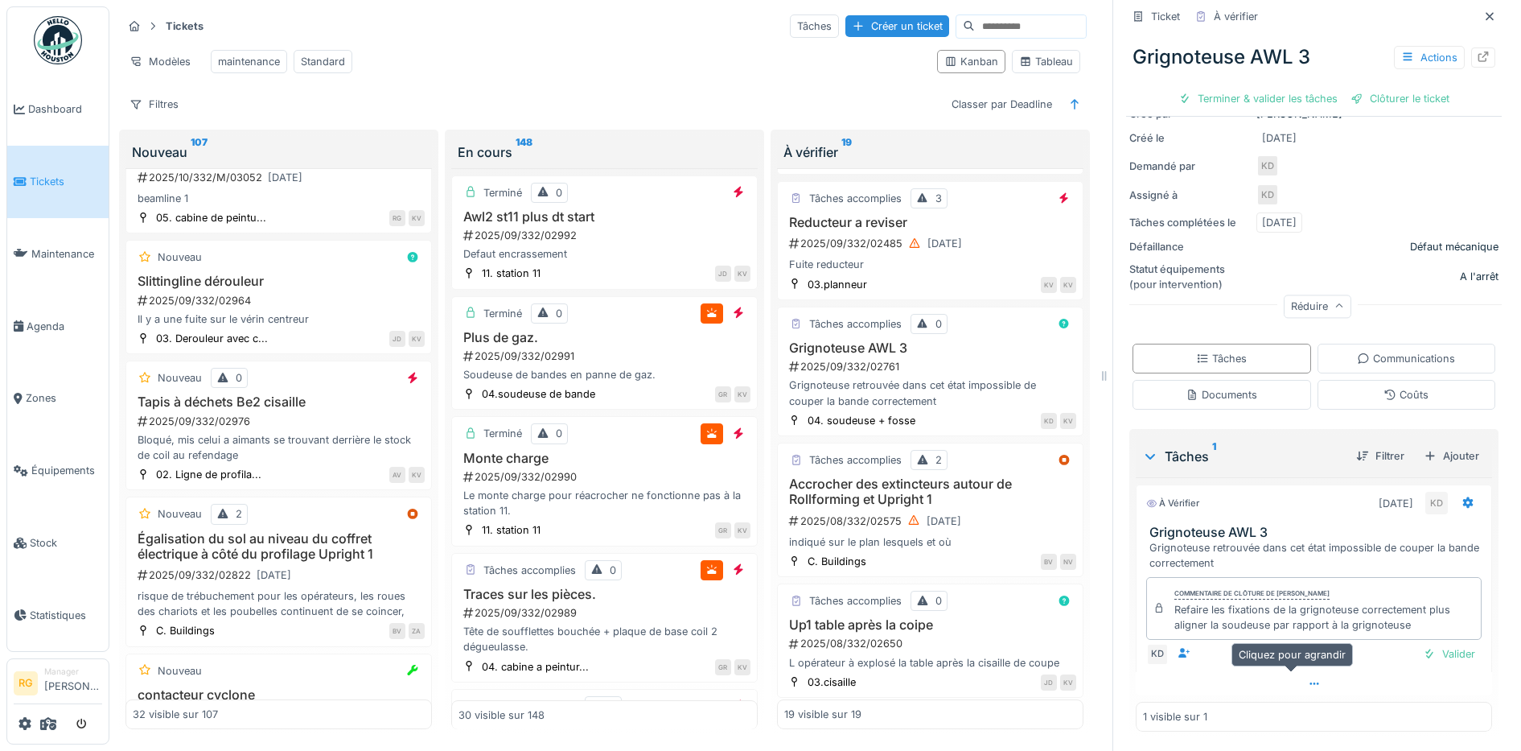
click at [1310, 682] on icon at bounding box center [1314, 683] width 9 height 2
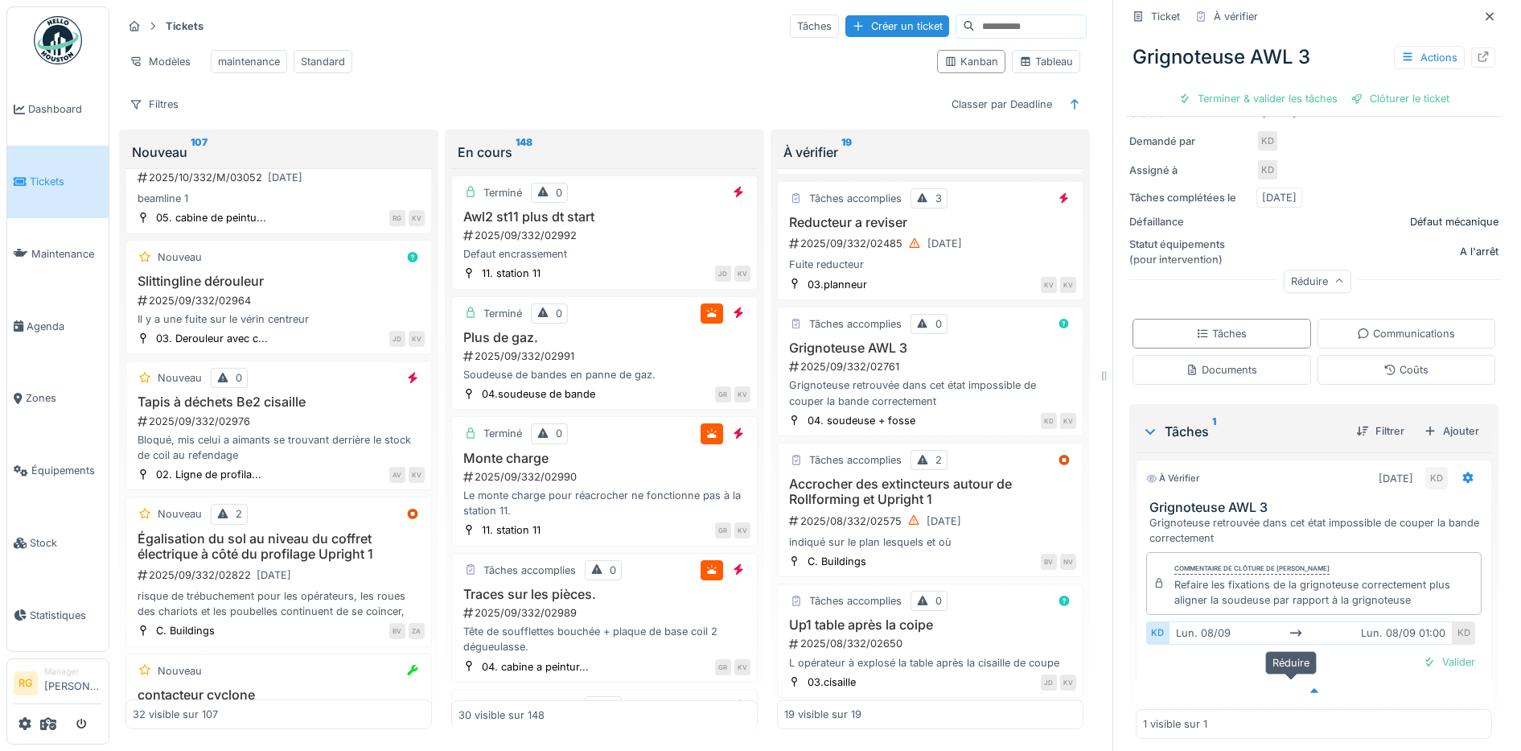
click at [1308, 685] on icon at bounding box center [1314, 690] width 13 height 10
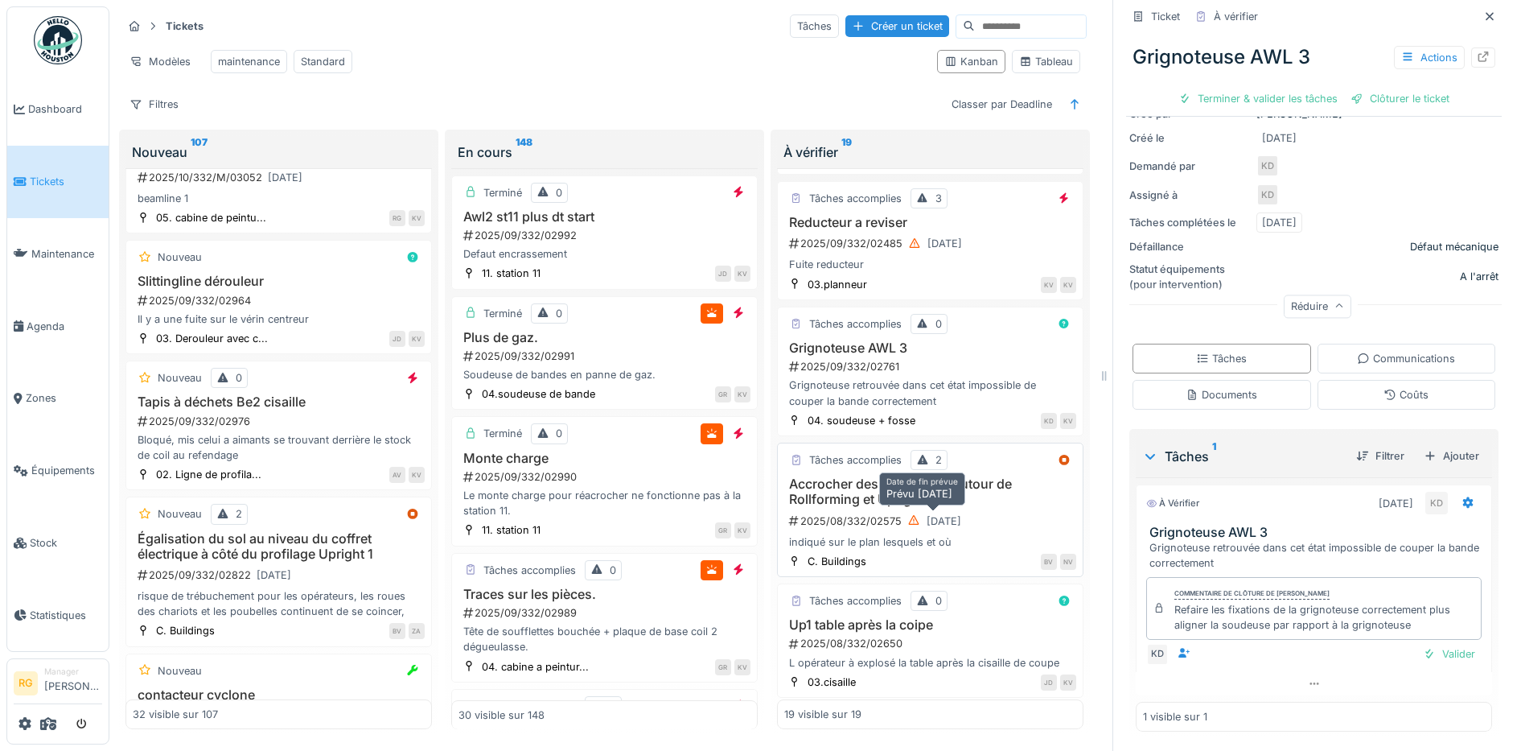
click at [967, 511] on div "30/08/2025" at bounding box center [934, 521] width 65 height 20
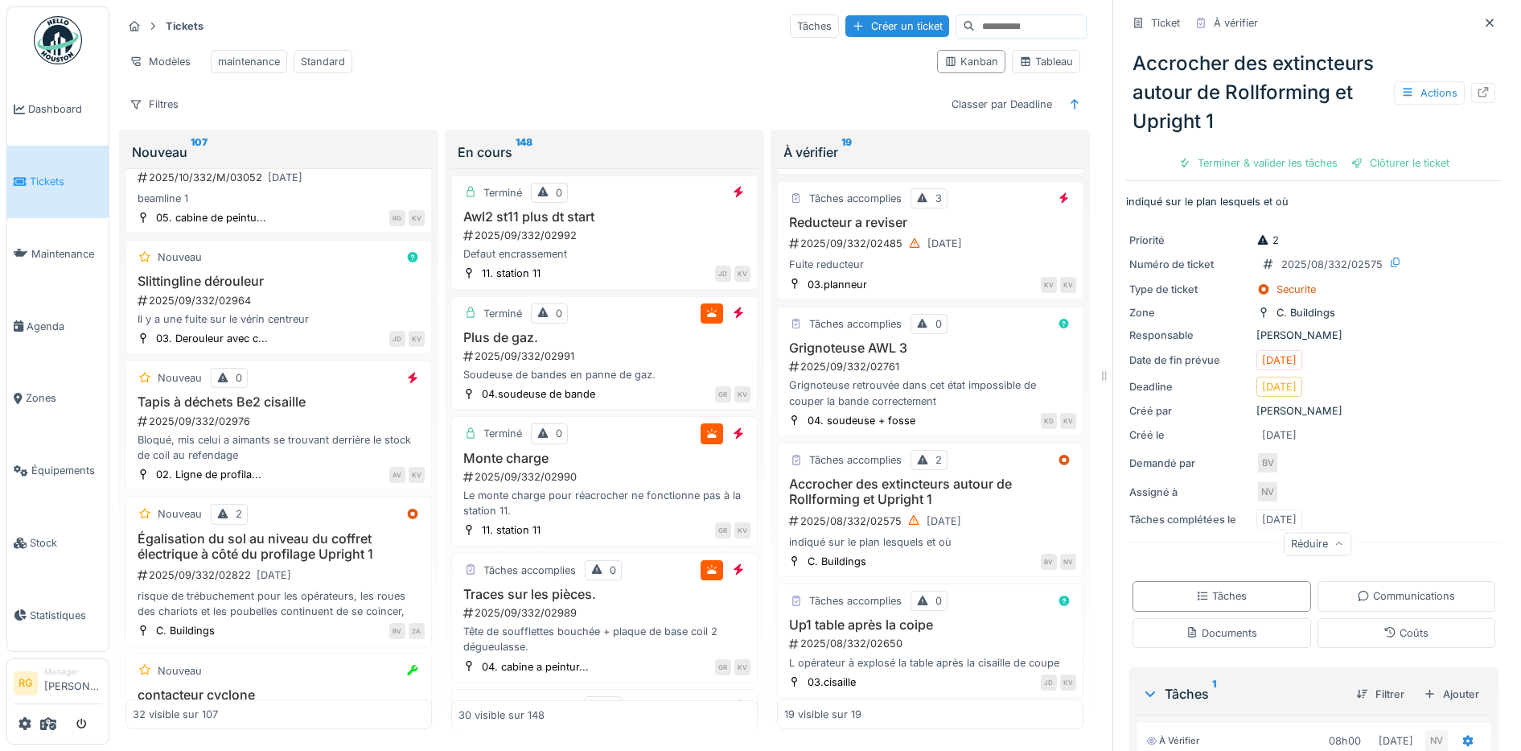
scroll to position [300, 0]
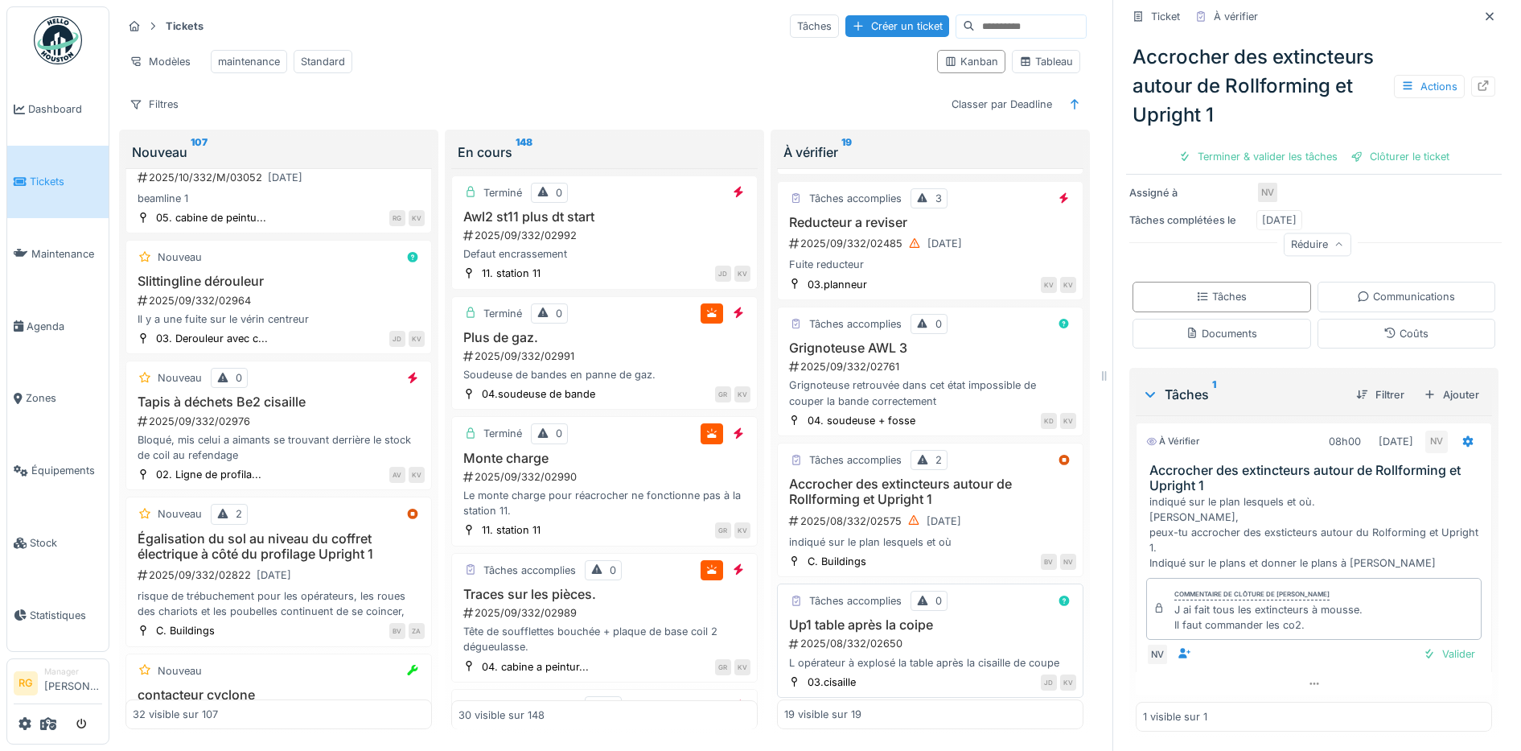
click at [936, 619] on div "Up1 table après la coipe 2025/08/332/02650 L opérateur à explosé la table après…" at bounding box center [930, 643] width 292 height 53
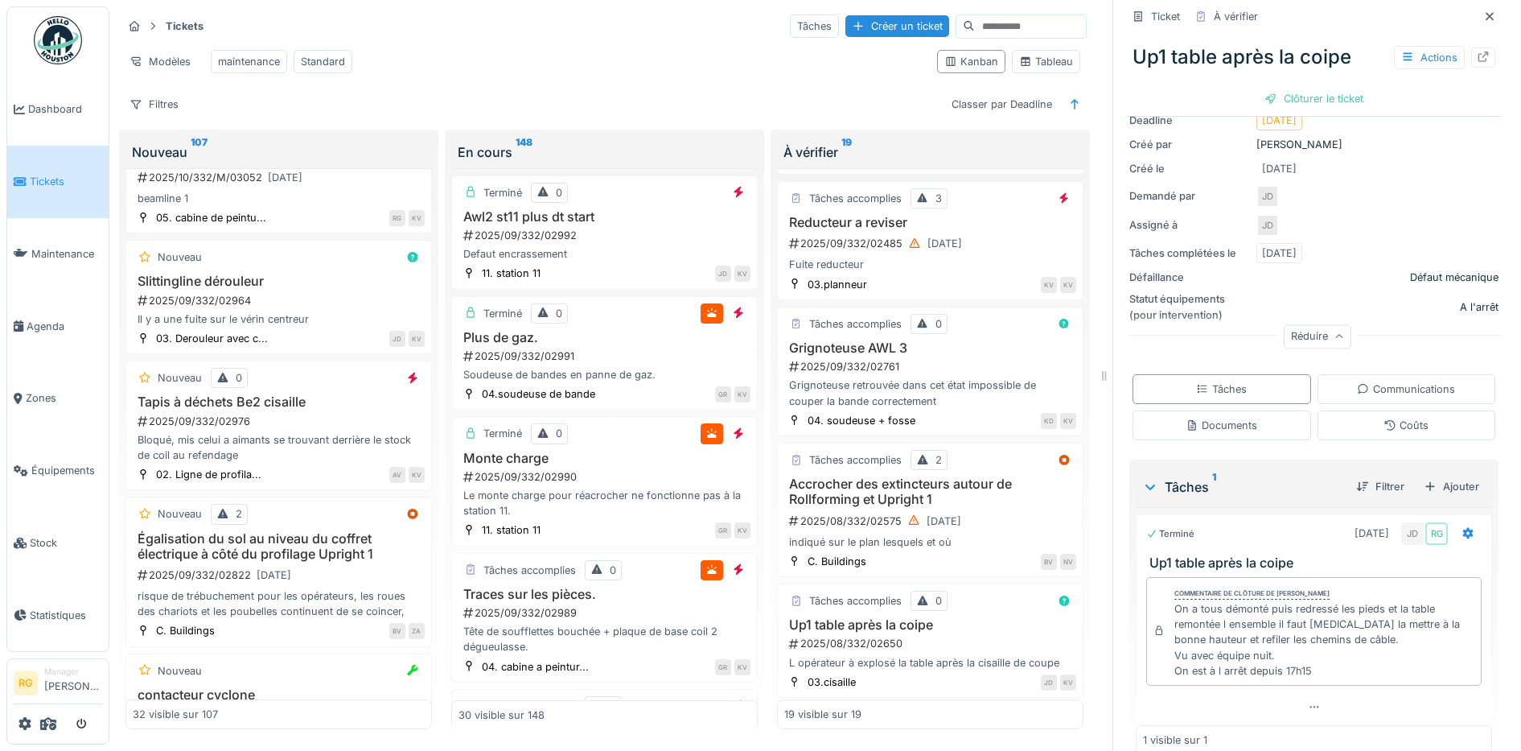
scroll to position [206, 0]
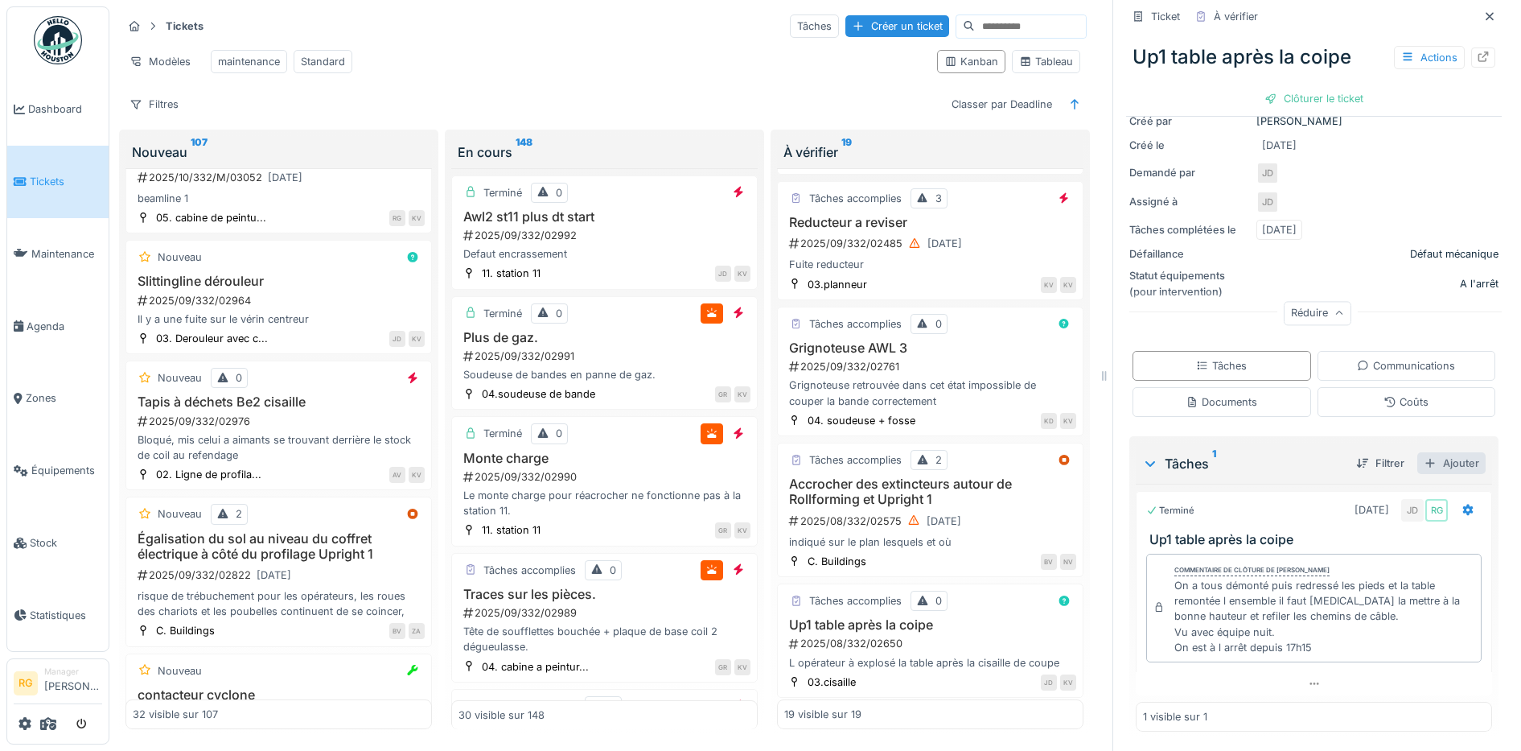
click at [1434, 452] on div "Ajouter" at bounding box center [1452, 463] width 68 height 22
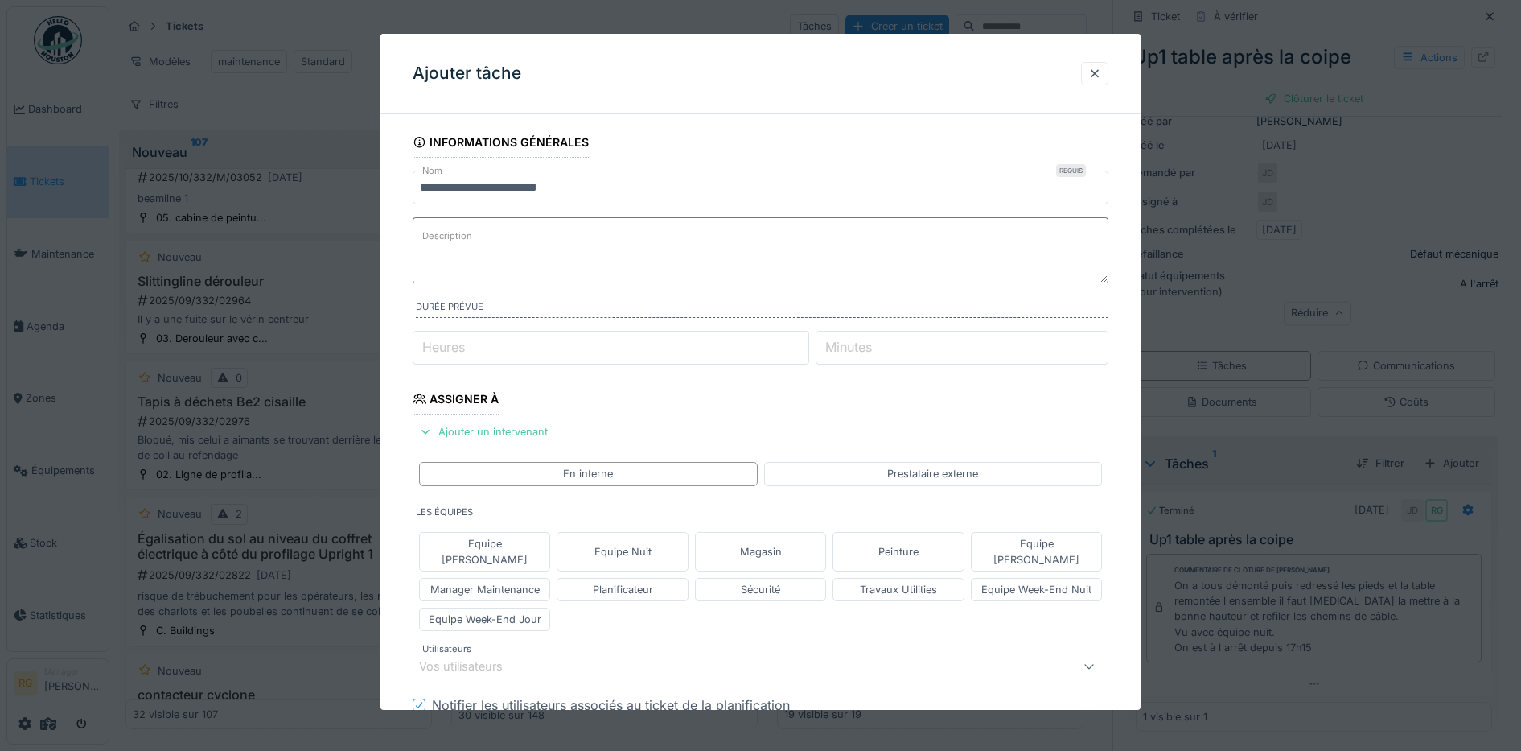
click at [488, 233] on textarea "Description" at bounding box center [761, 250] width 697 height 66
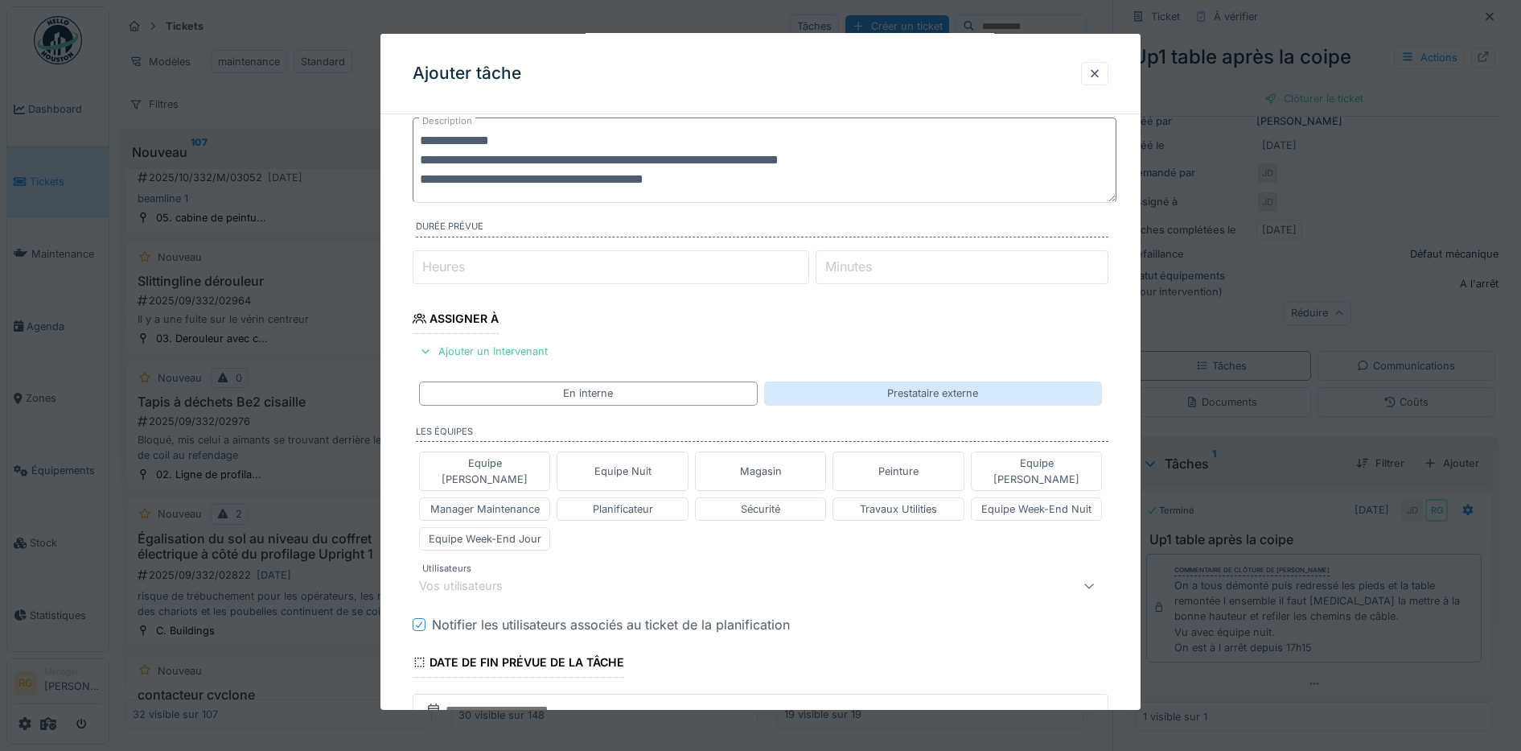
scroll to position [201, 0]
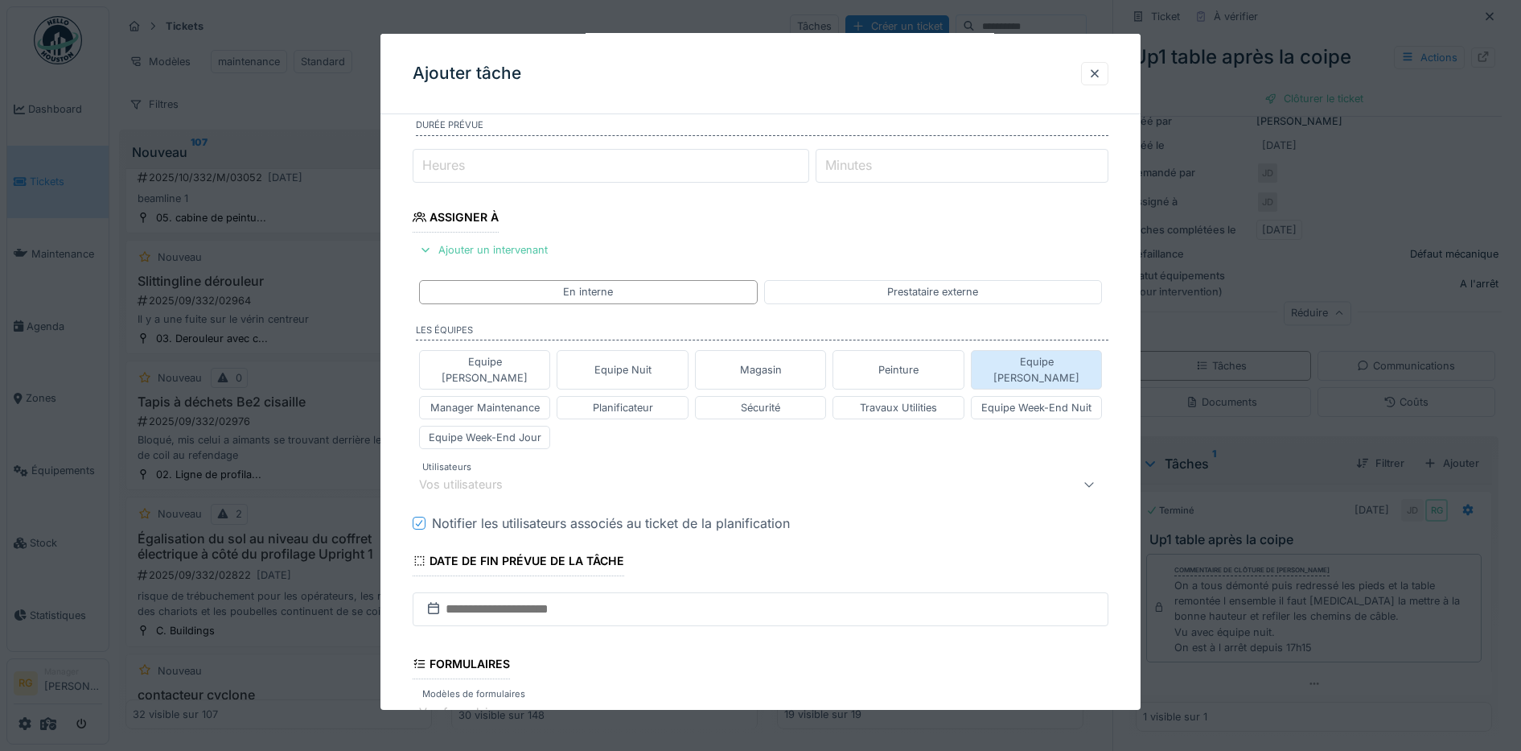
type textarea "**********"
click at [1076, 360] on div "Equipe [PERSON_NAME]" at bounding box center [1036, 369] width 117 height 31
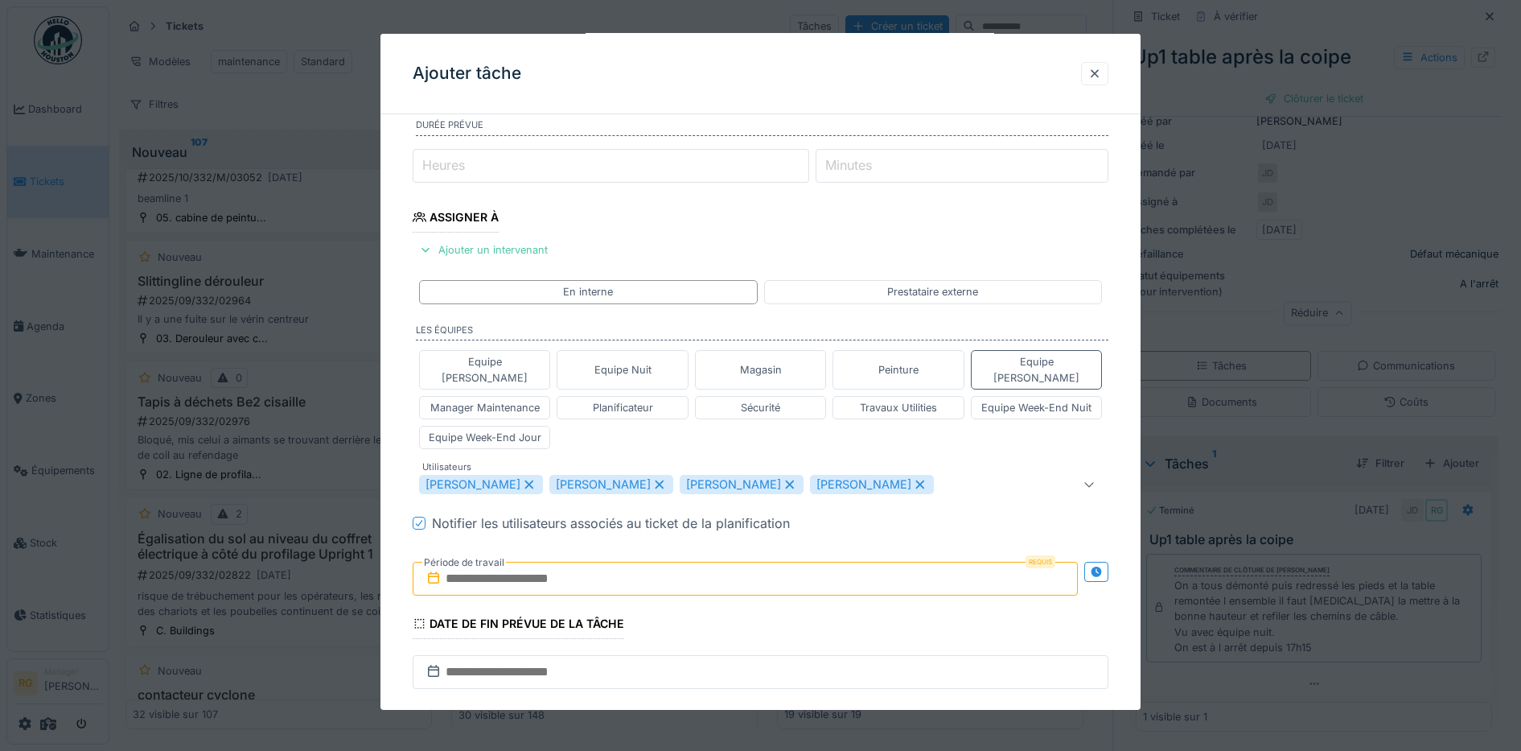
click at [537, 479] on icon at bounding box center [529, 484] width 14 height 11
click at [652, 479] on icon at bounding box center [659, 484] width 14 height 11
type input "****"
click at [490, 562] on input "text" at bounding box center [746, 579] width 666 height 34
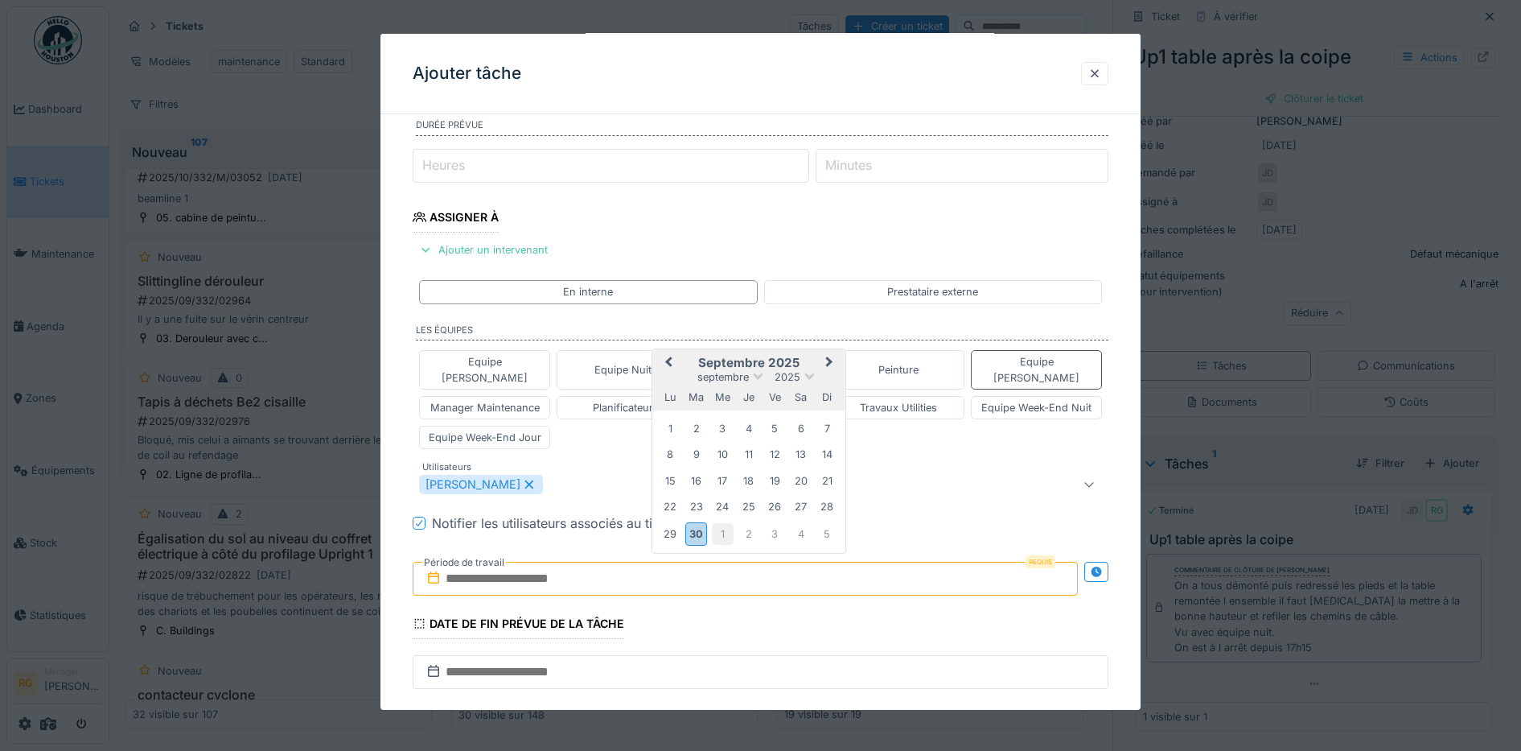
click at [722, 523] on div "1" at bounding box center [723, 534] width 22 height 22
click at [752, 418] on div "2" at bounding box center [749, 429] width 22 height 22
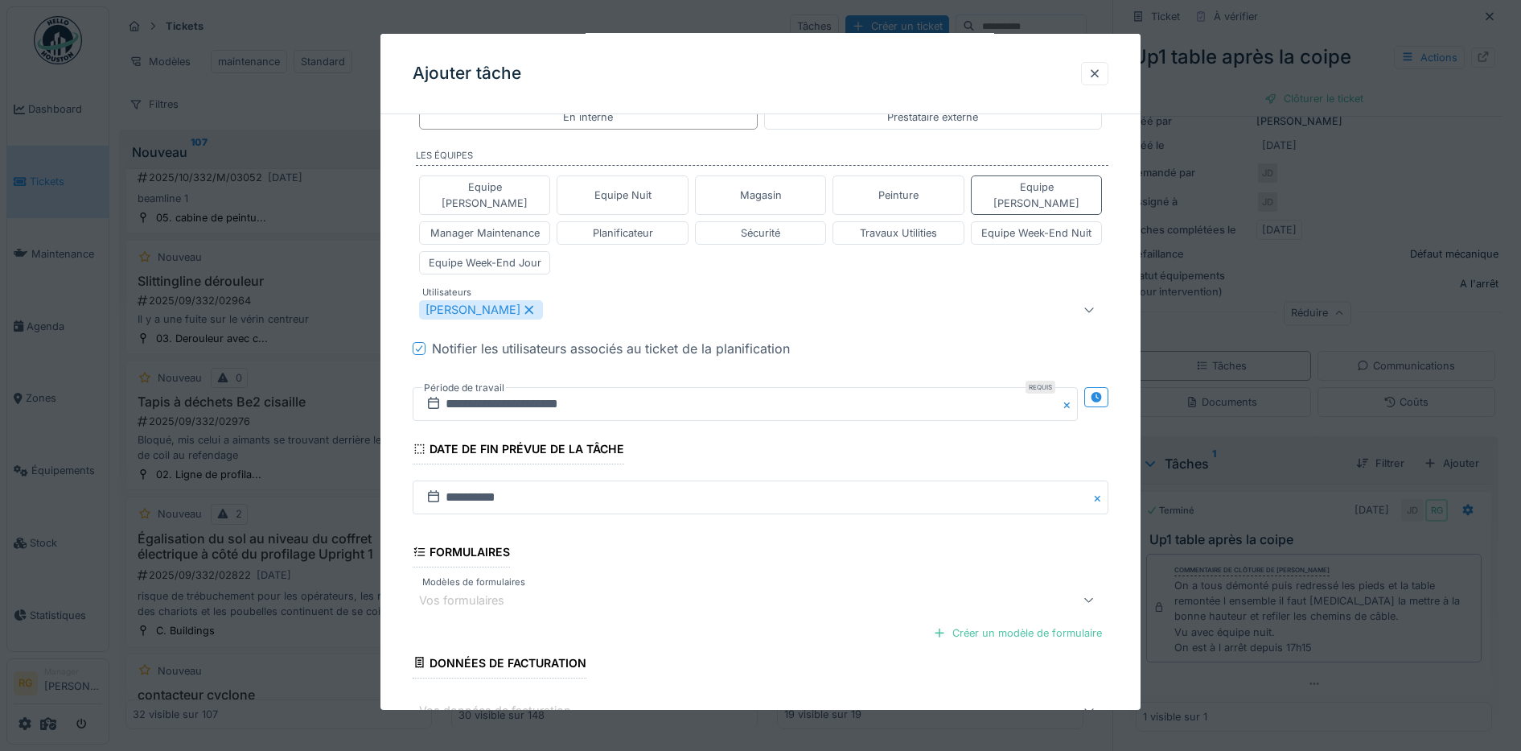
scroll to position [468, 0]
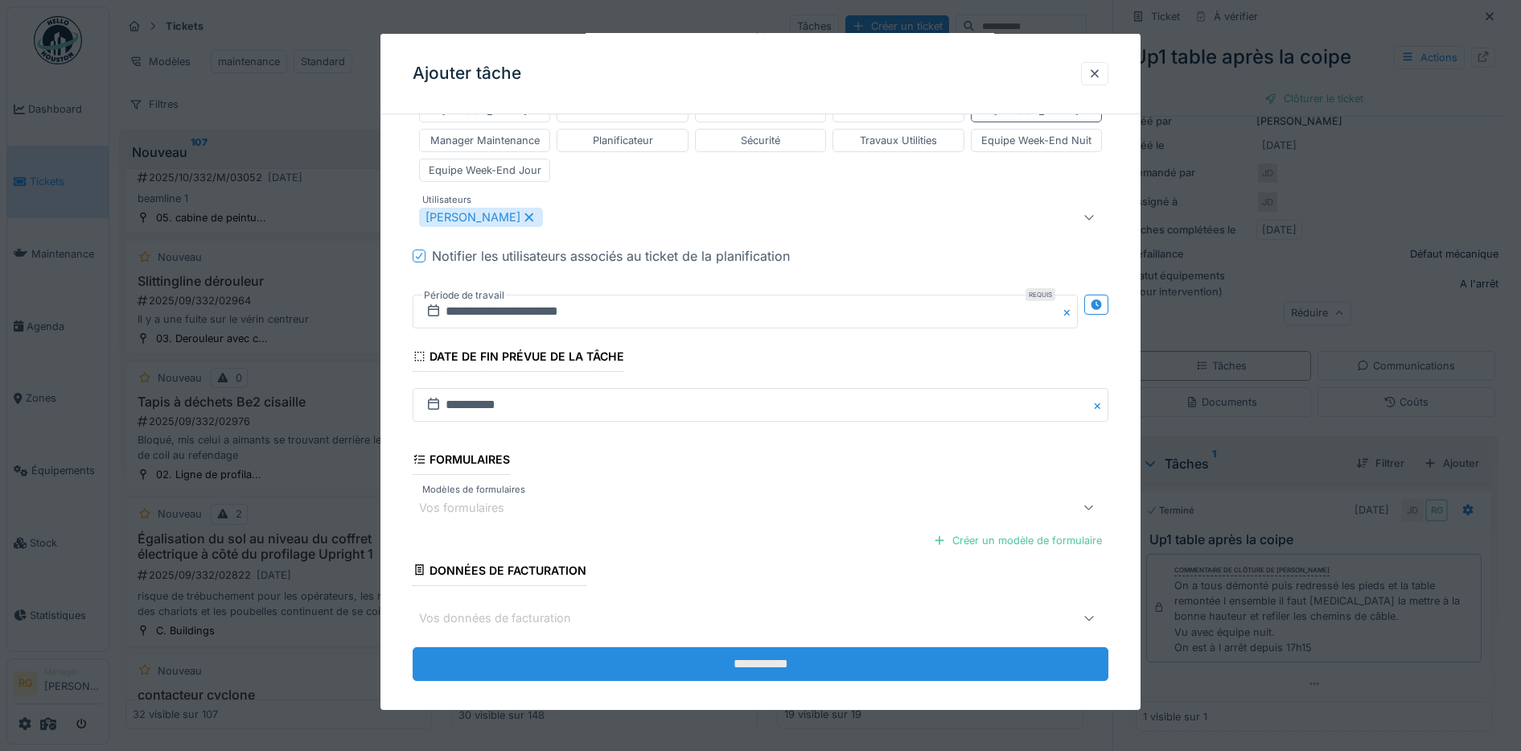
click at [783, 647] on input "**********" at bounding box center [761, 664] width 697 height 34
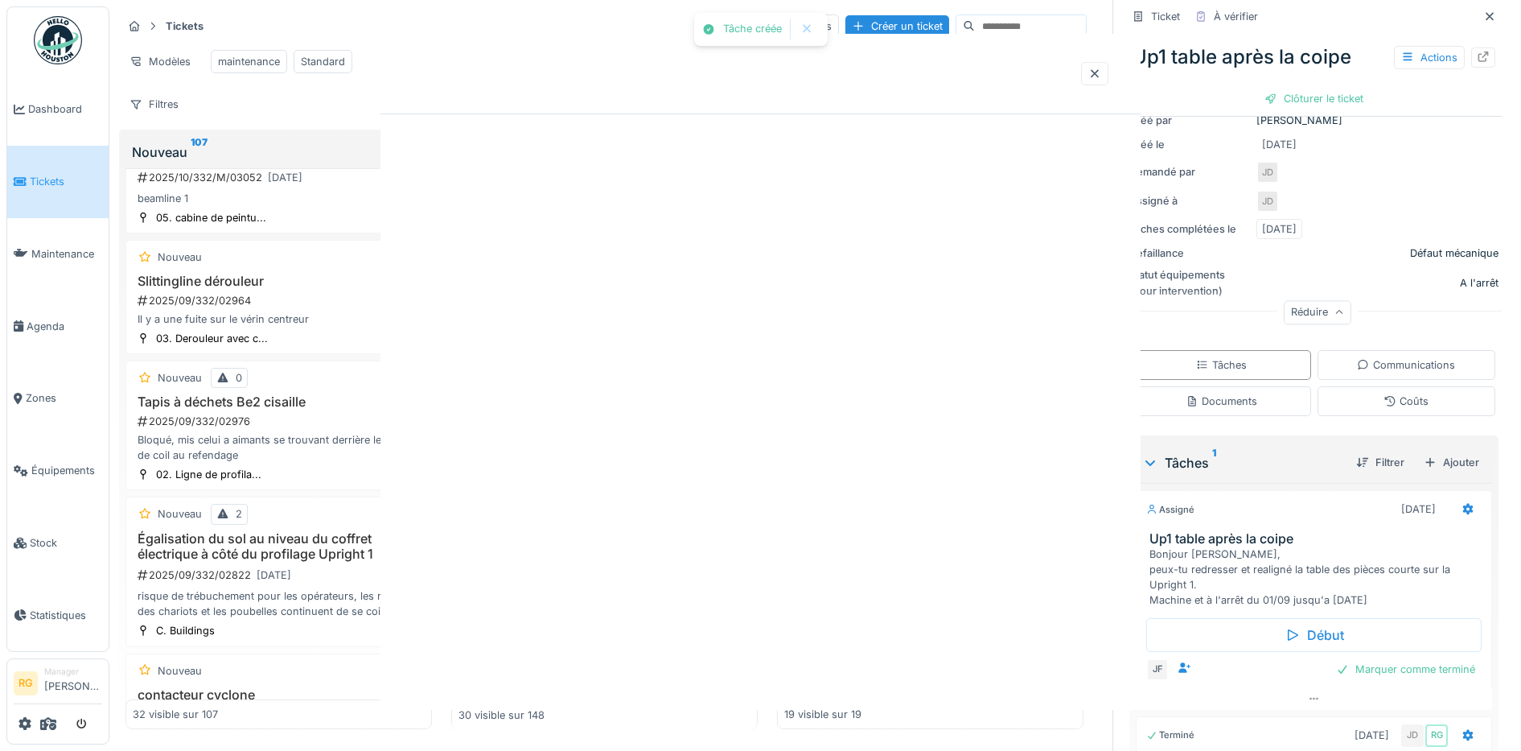
scroll to position [0, 0]
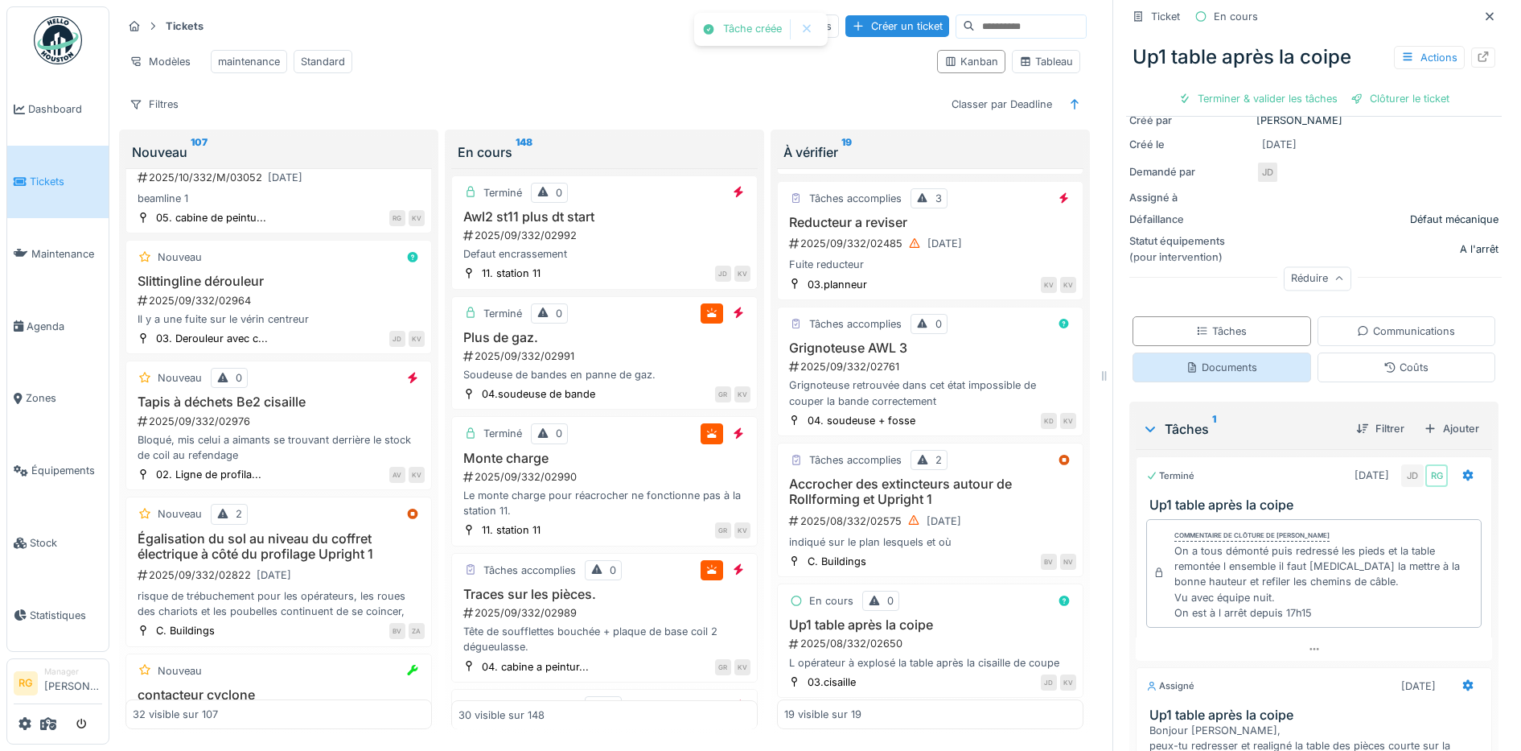
click at [1210, 360] on div "Documents" at bounding box center [1222, 367] width 72 height 15
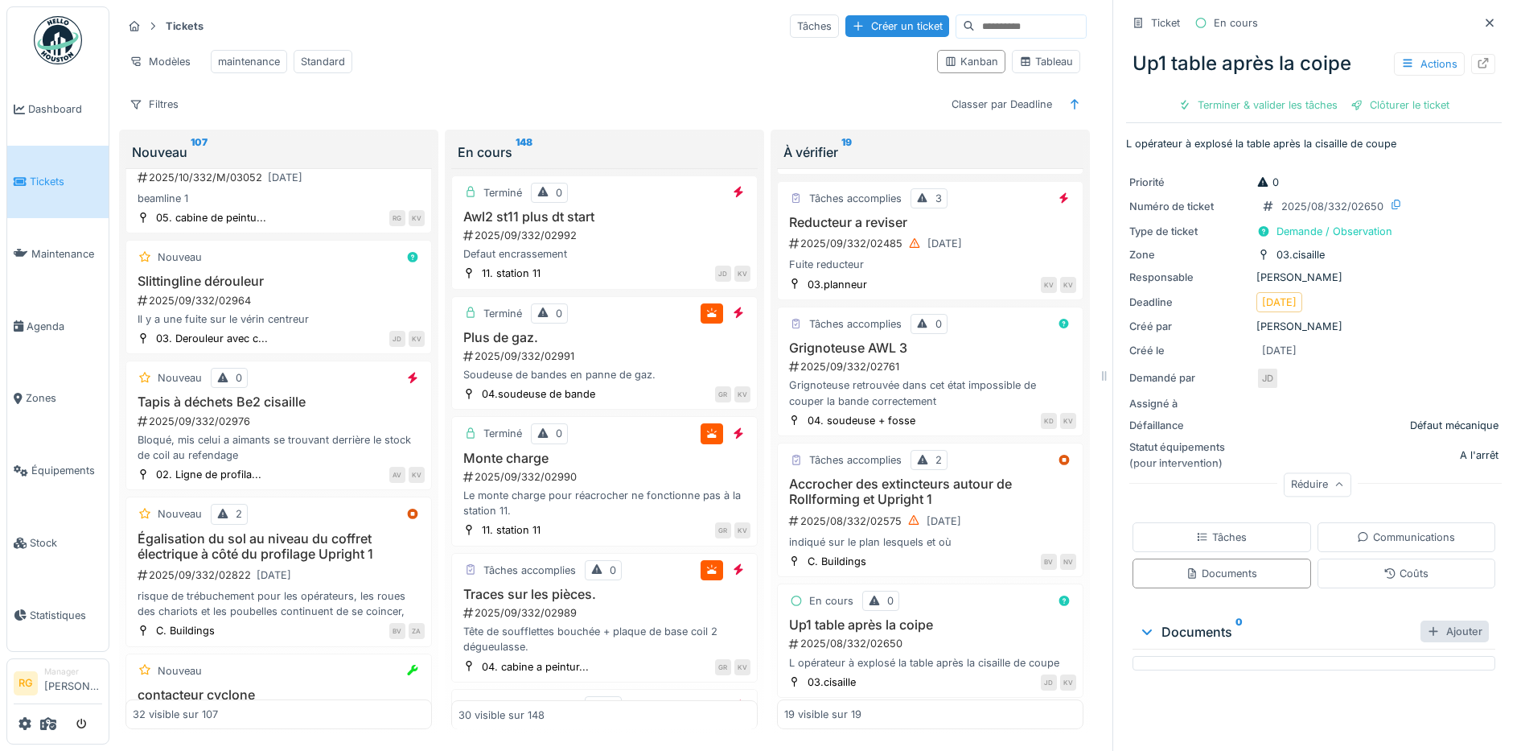
click at [1442, 620] on div "Ajouter" at bounding box center [1455, 631] width 68 height 22
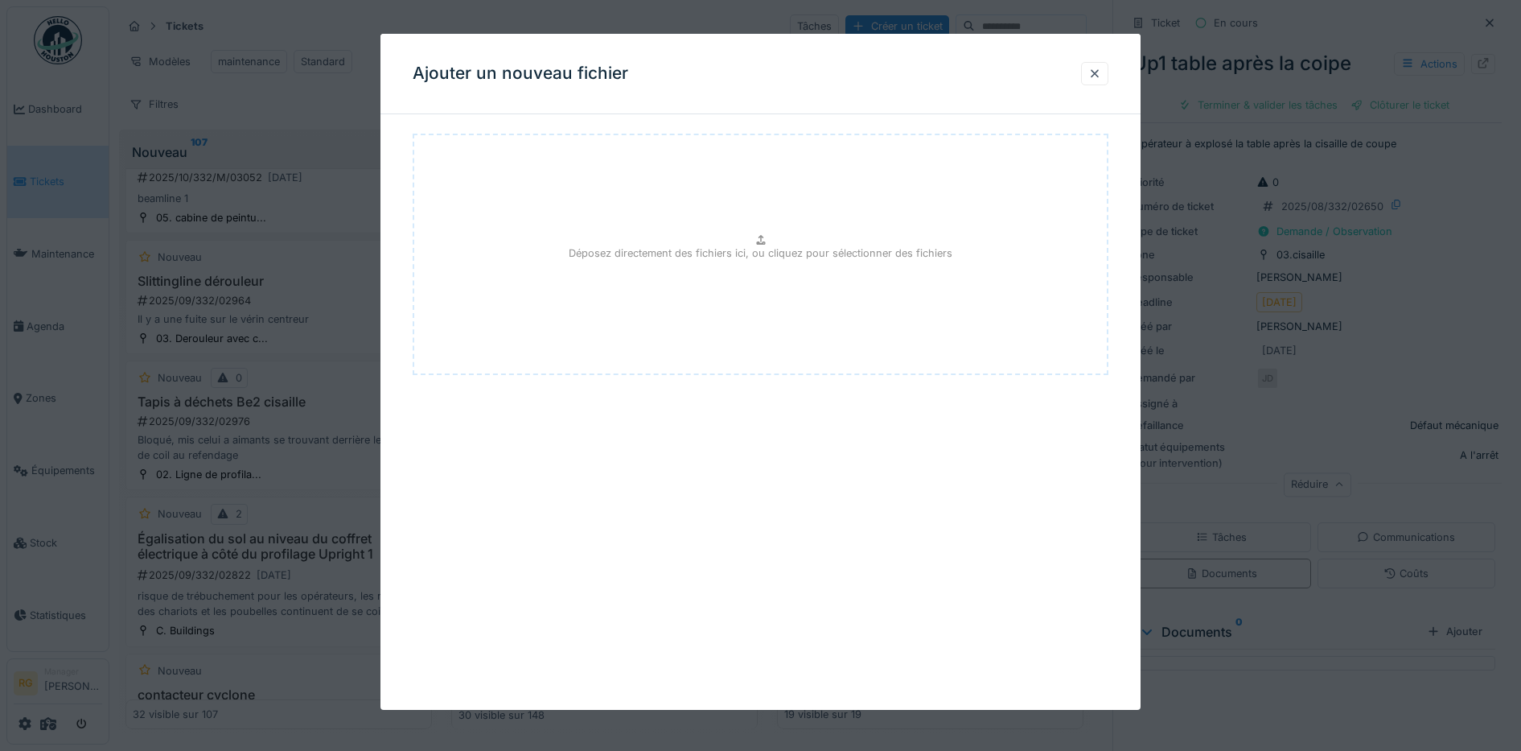
click at [762, 235] on icon at bounding box center [761, 240] width 13 height 10
type input "**********"
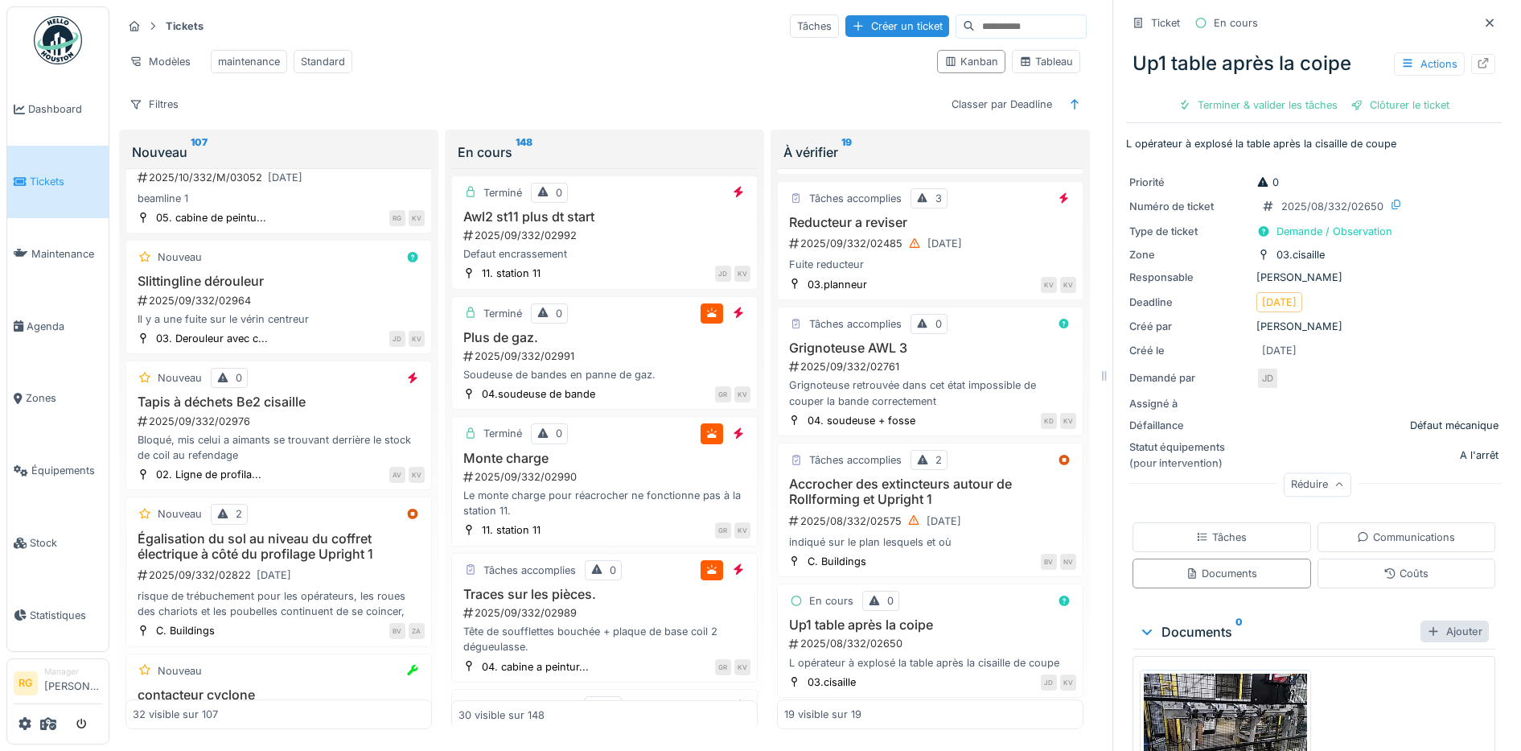
click at [1432, 620] on div "Ajouter" at bounding box center [1455, 631] width 68 height 22
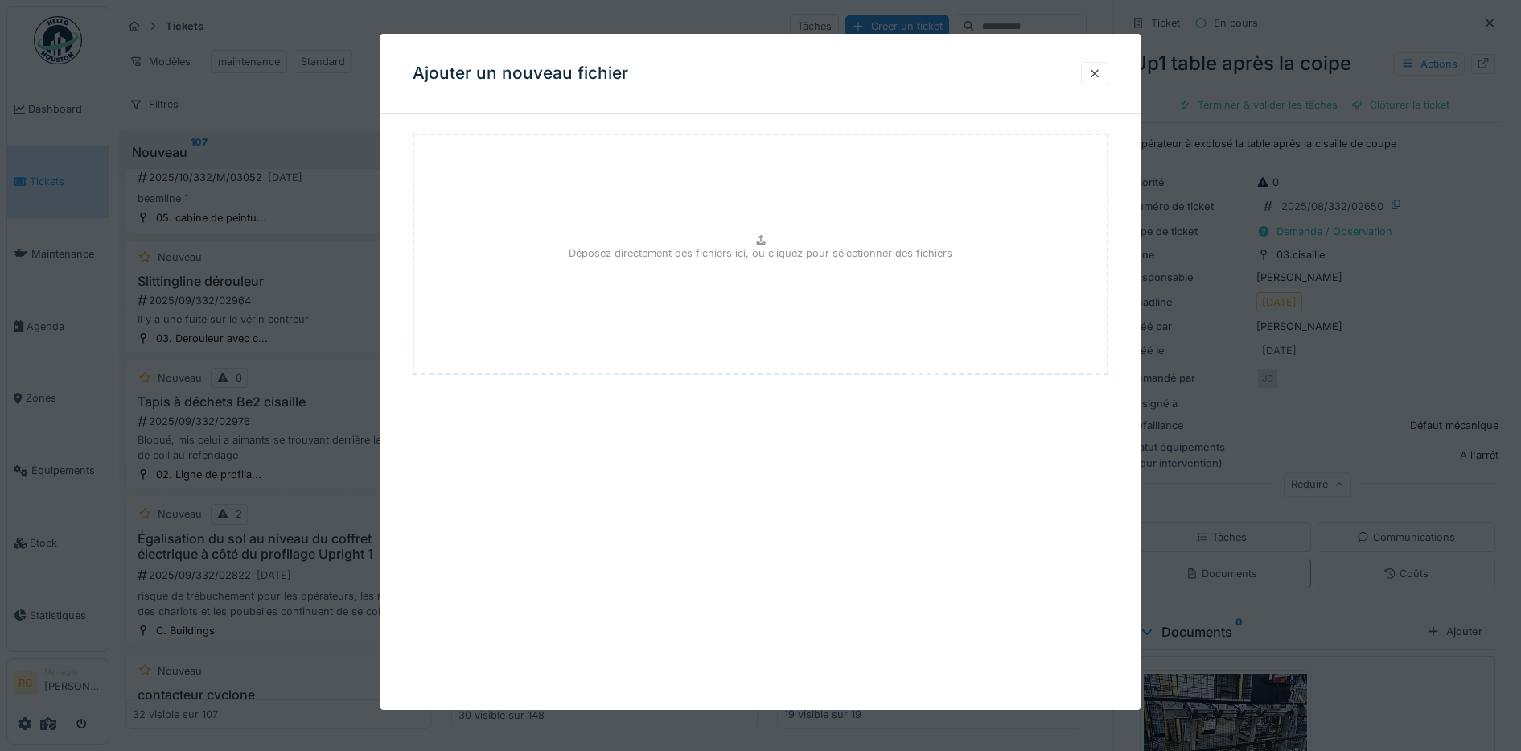
click at [765, 243] on icon at bounding box center [760, 240] width 9 height 10
type input "**********"
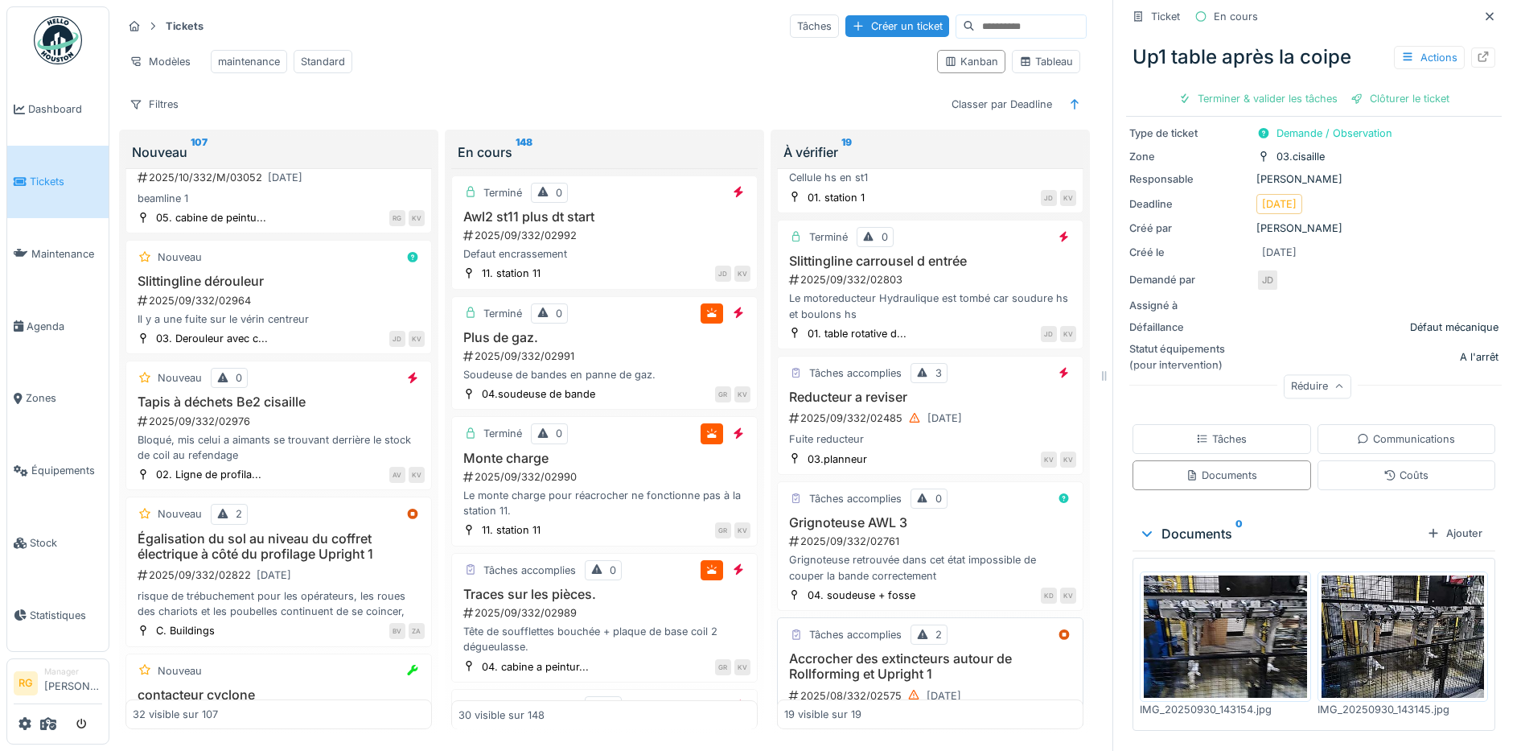
scroll to position [805, 0]
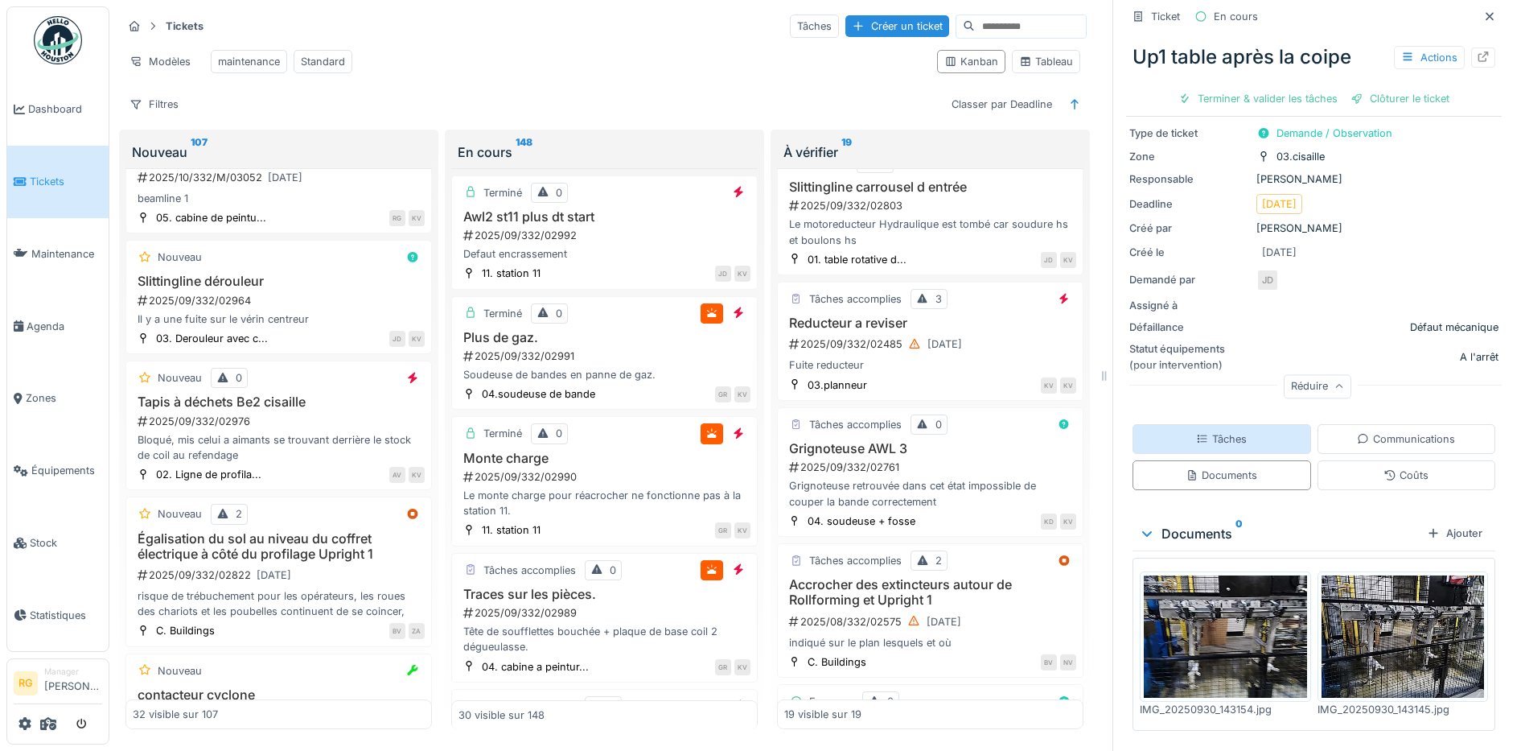
click at [1236, 424] on div "Tâches" at bounding box center [1222, 439] width 179 height 30
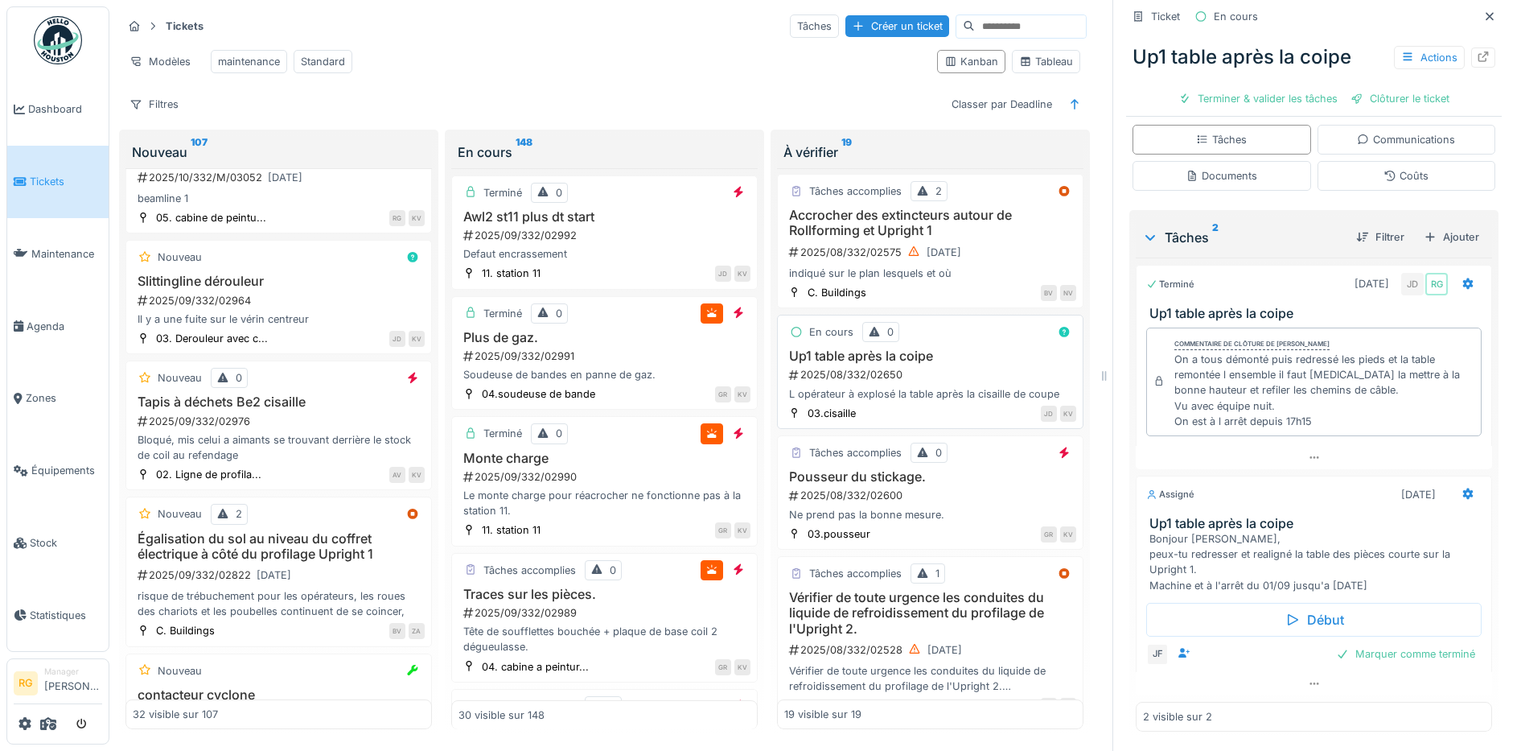
scroll to position [1207, 0]
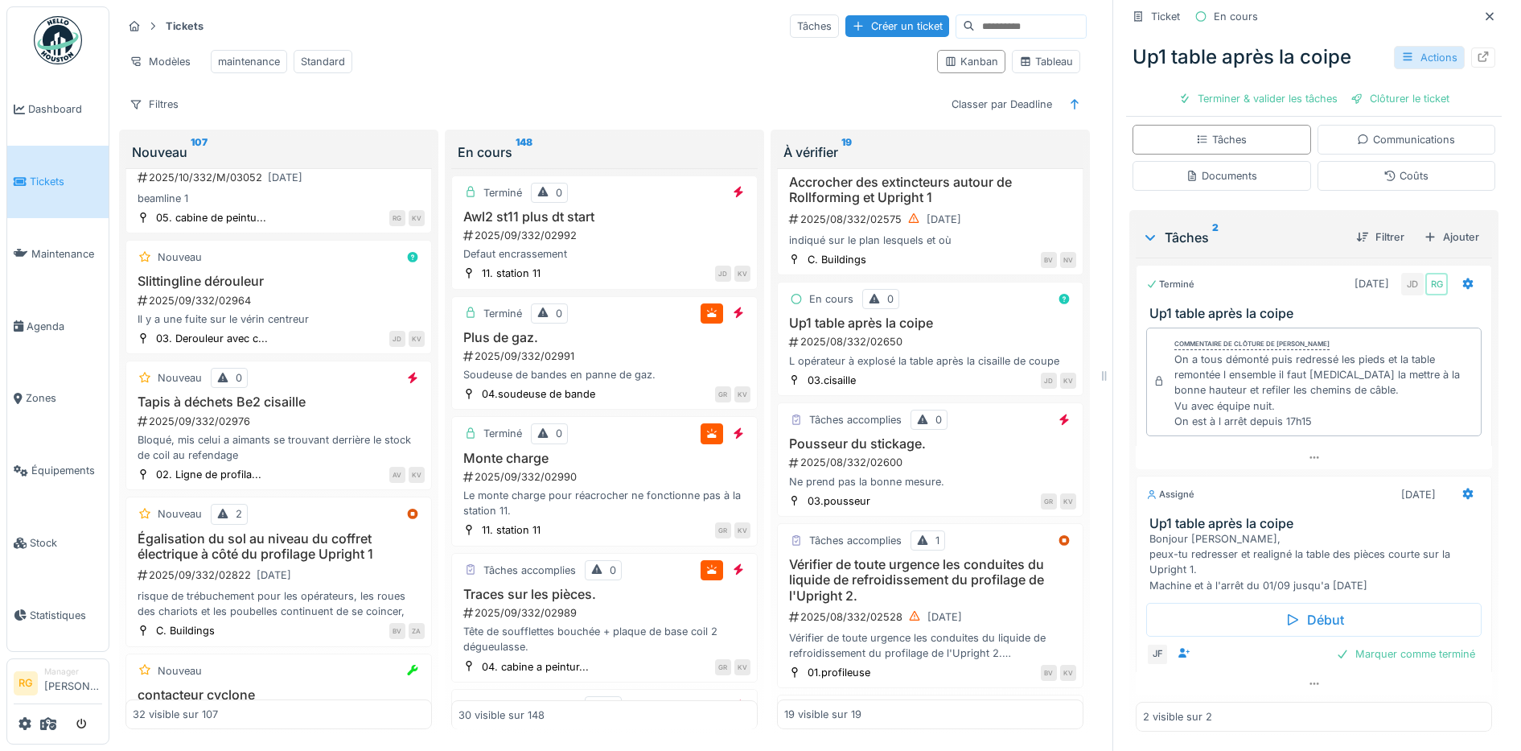
click at [1412, 46] on div "Actions" at bounding box center [1429, 57] width 71 height 23
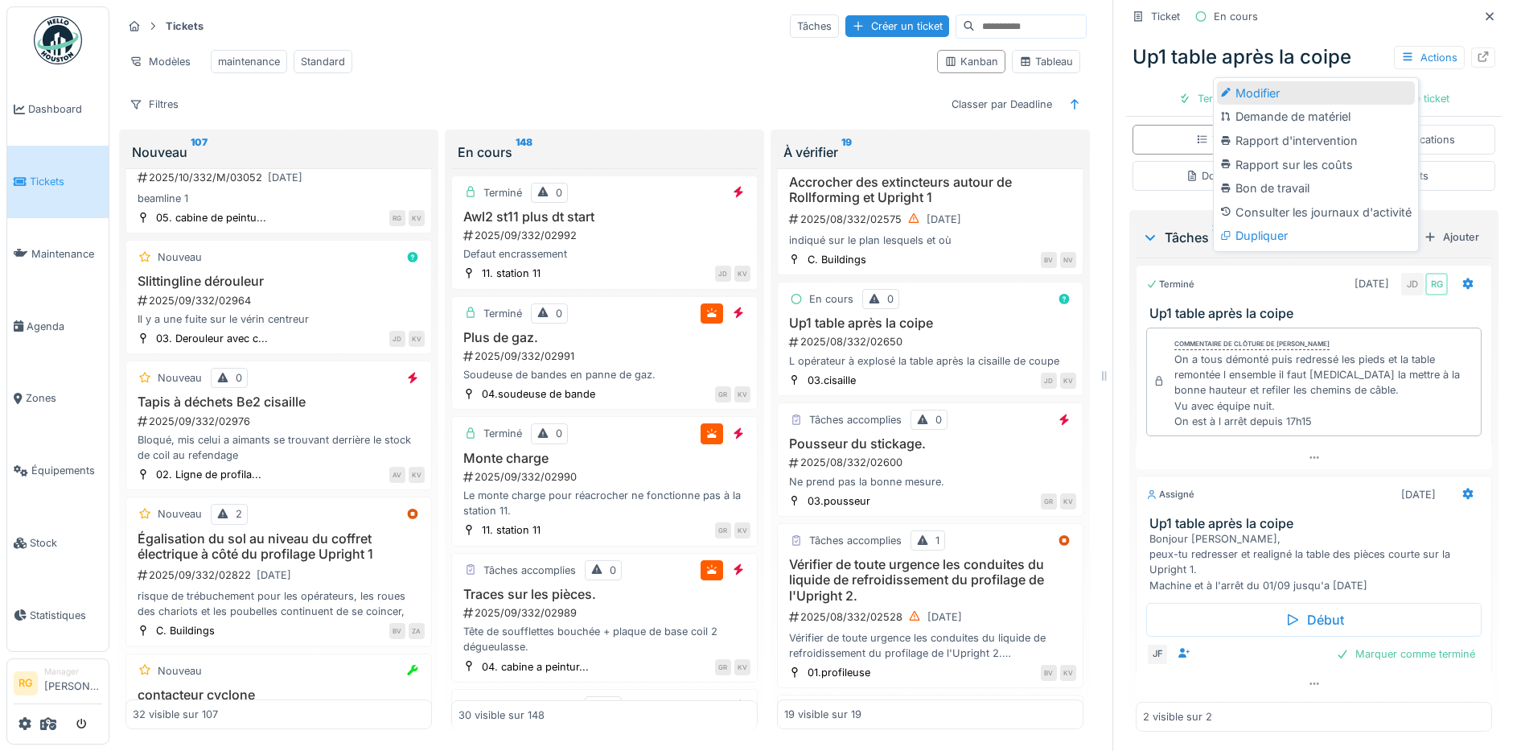
click at [1254, 81] on div "Modifier" at bounding box center [1316, 93] width 198 height 24
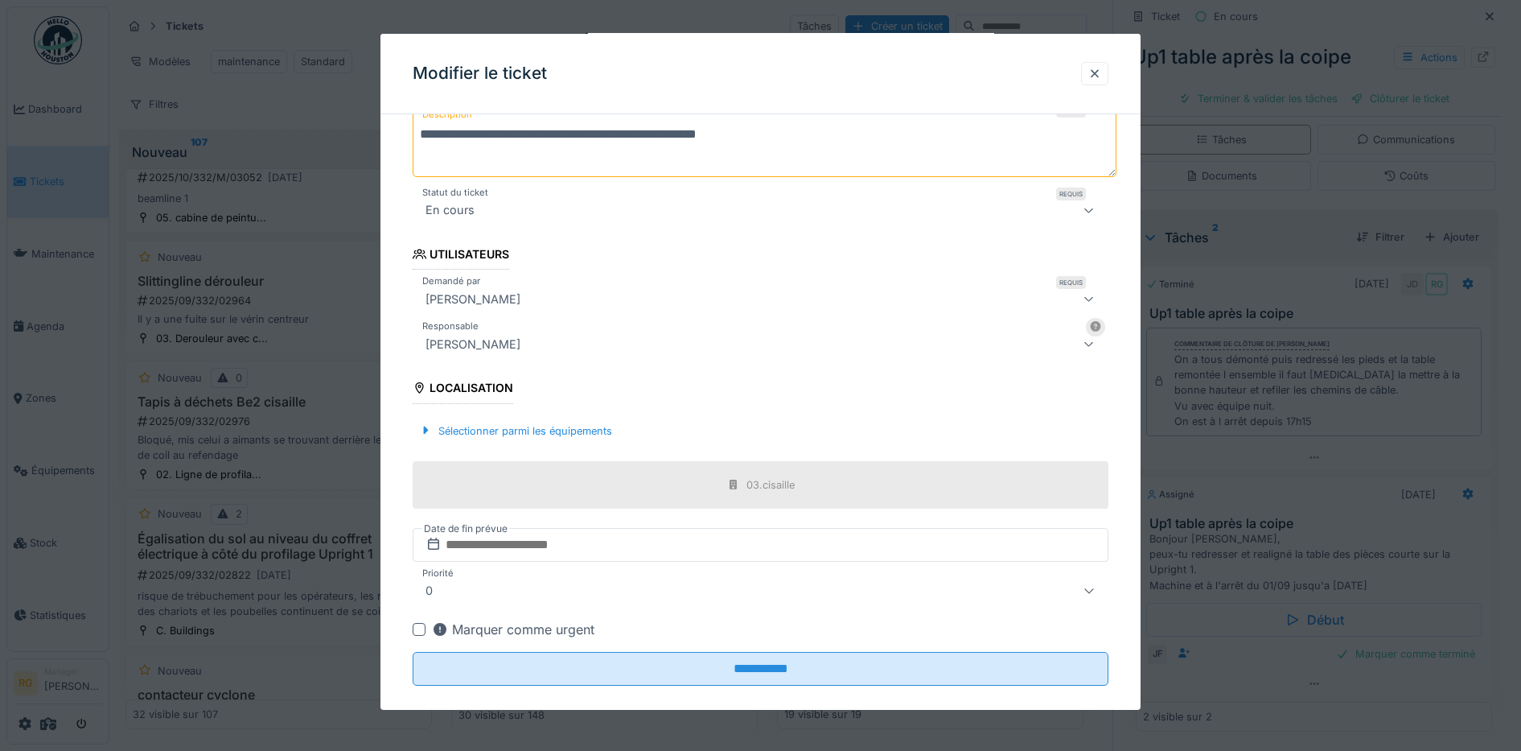
scroll to position [0, 0]
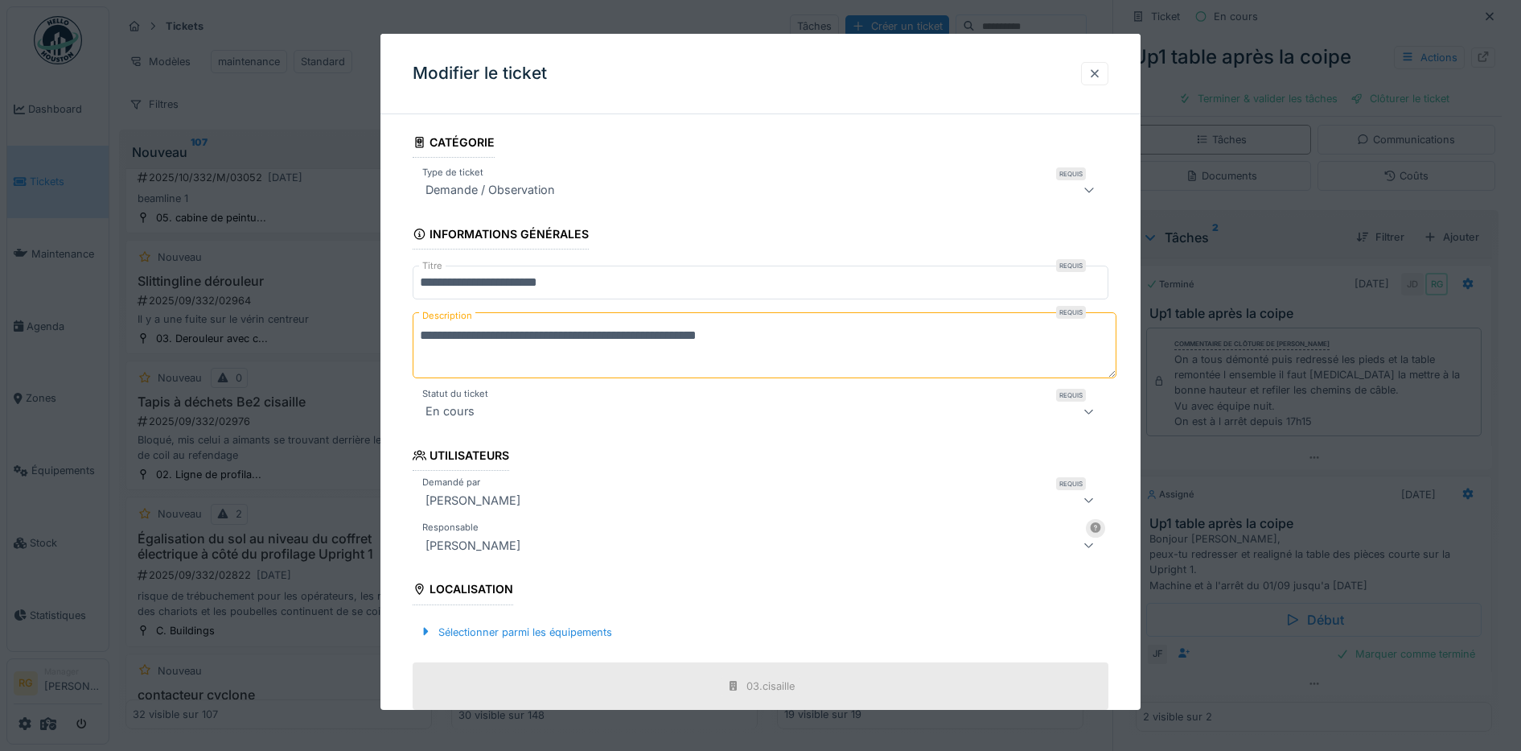
click at [1101, 76] on div at bounding box center [1095, 73] width 13 height 15
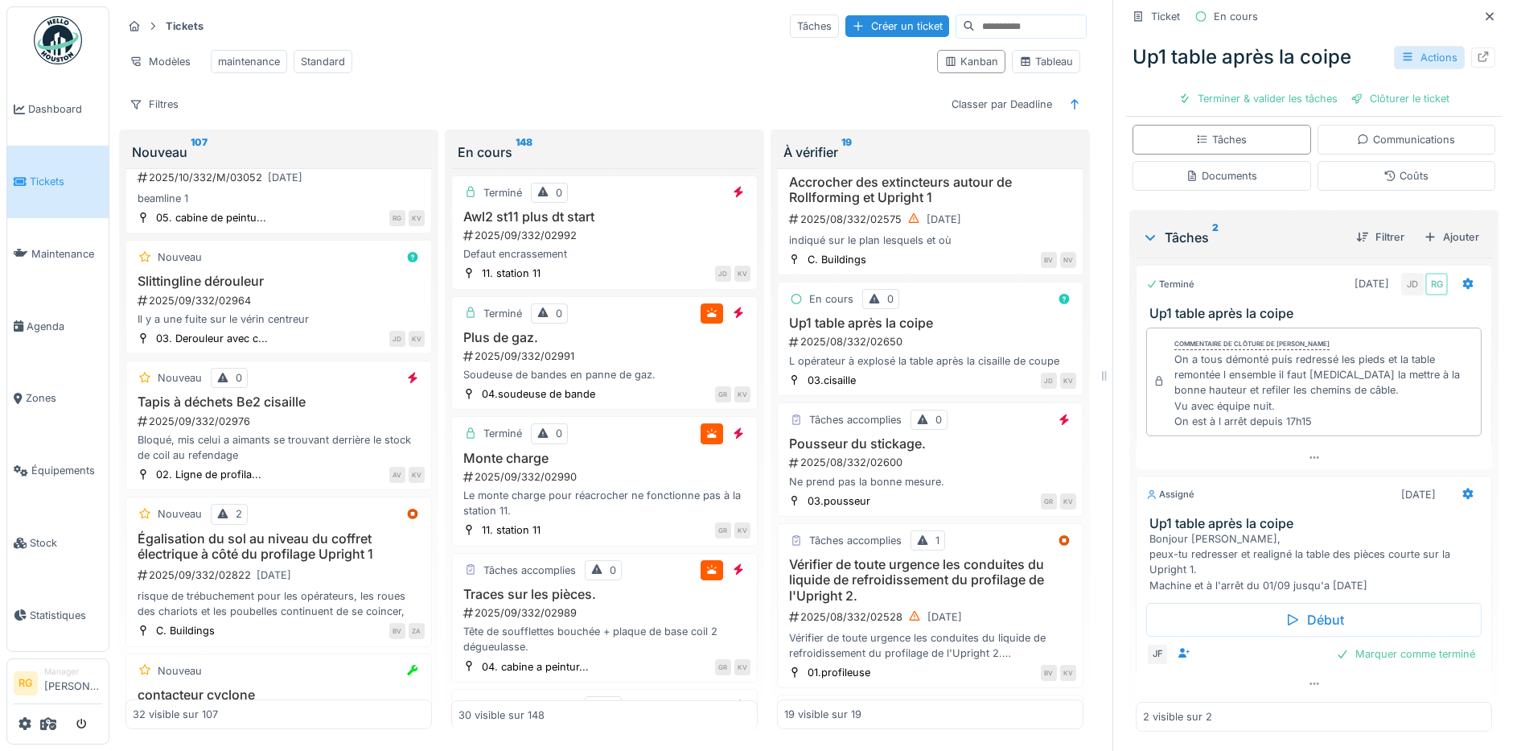
click at [1394, 46] on div "Actions" at bounding box center [1429, 57] width 71 height 23
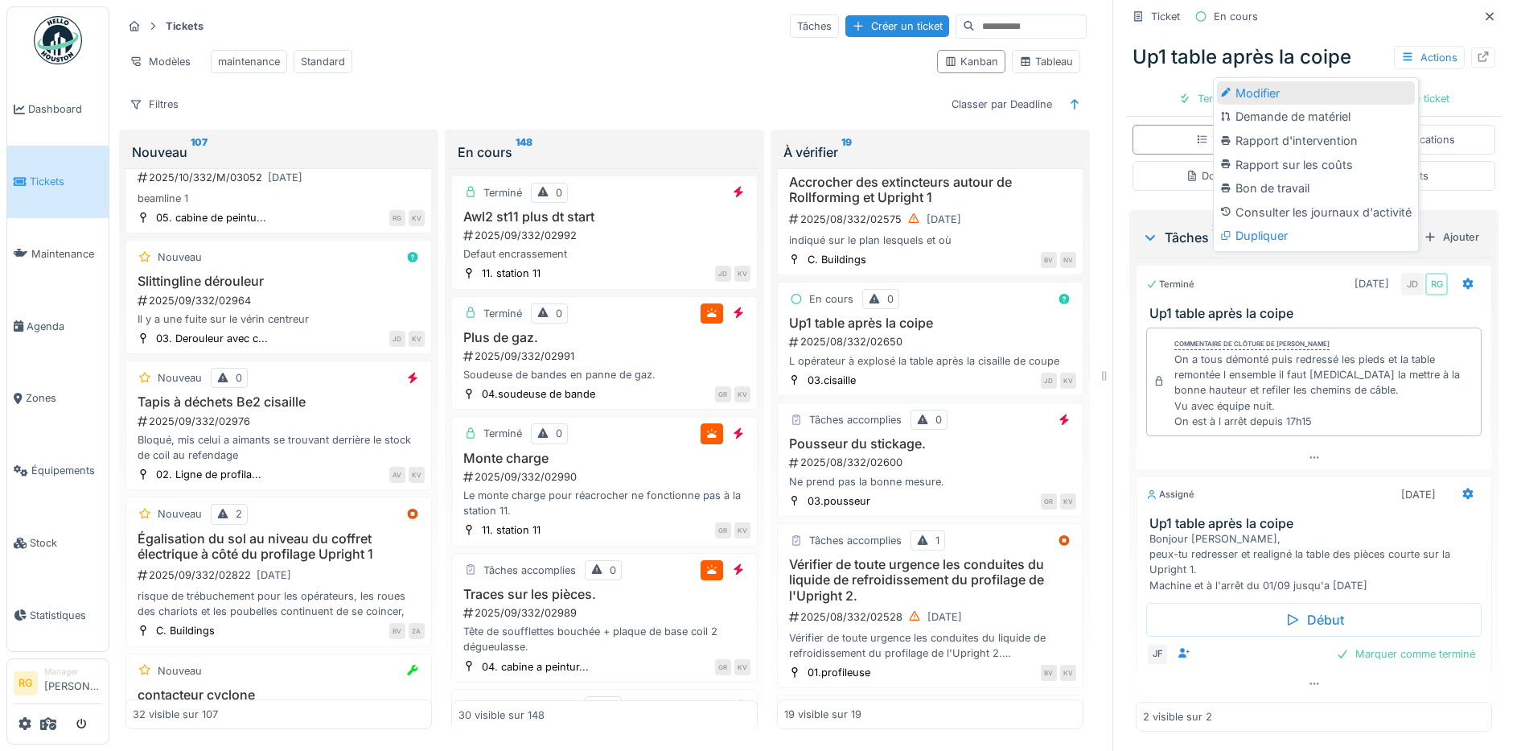
click at [1244, 81] on div "Modifier" at bounding box center [1316, 93] width 198 height 24
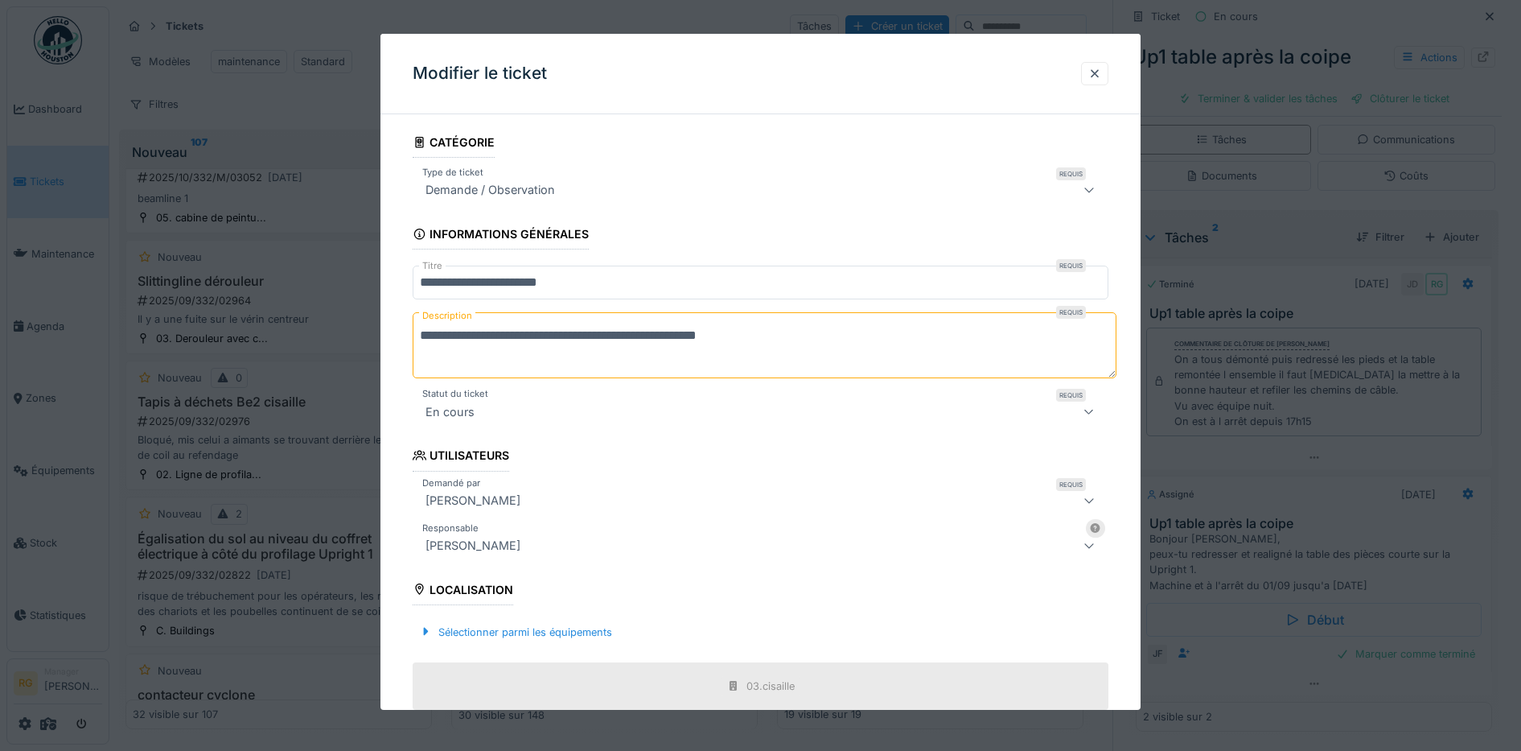
click at [550, 284] on input "**********" at bounding box center [761, 282] width 697 height 34
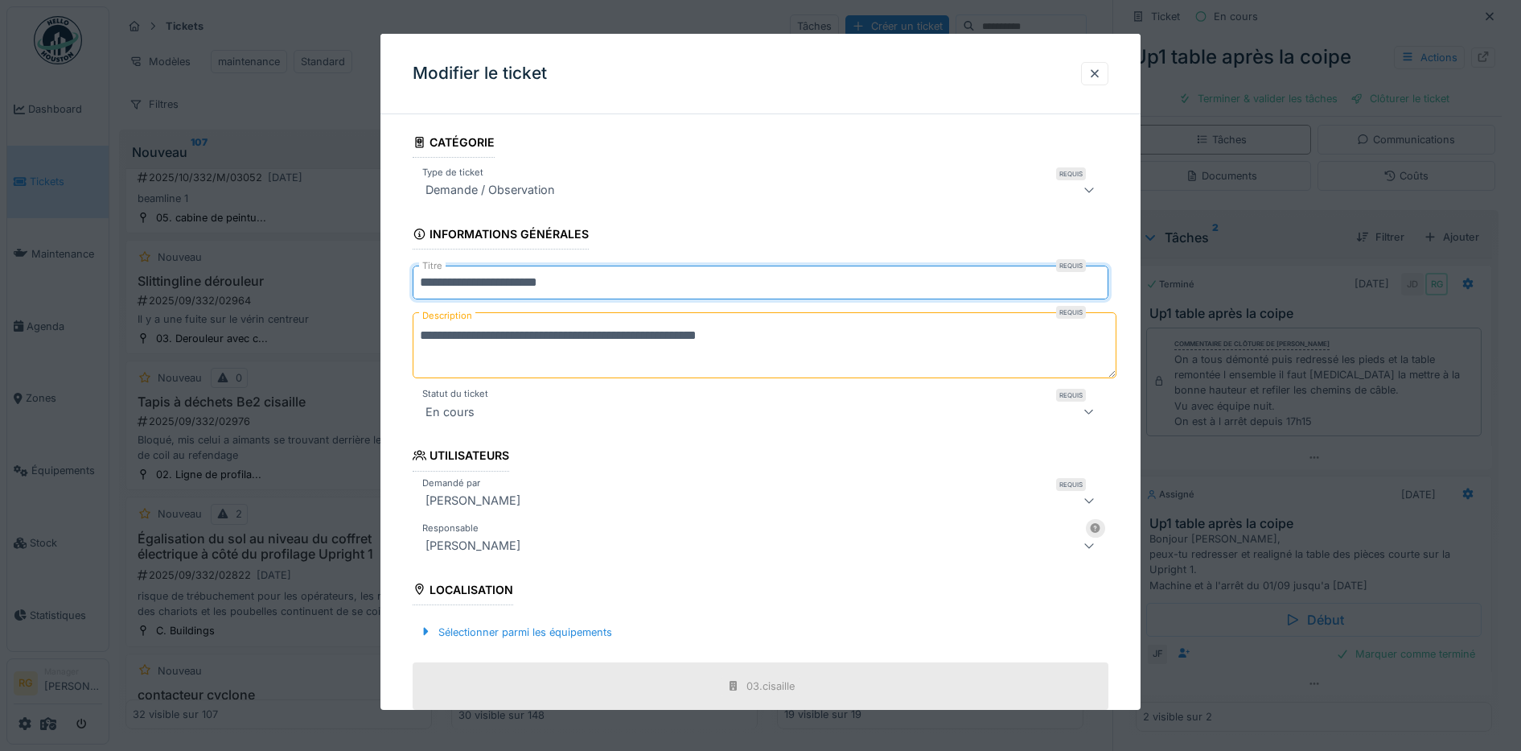
type input "**********"
click at [669, 228] on fieldset "**********" at bounding box center [761, 513] width 697 height 772
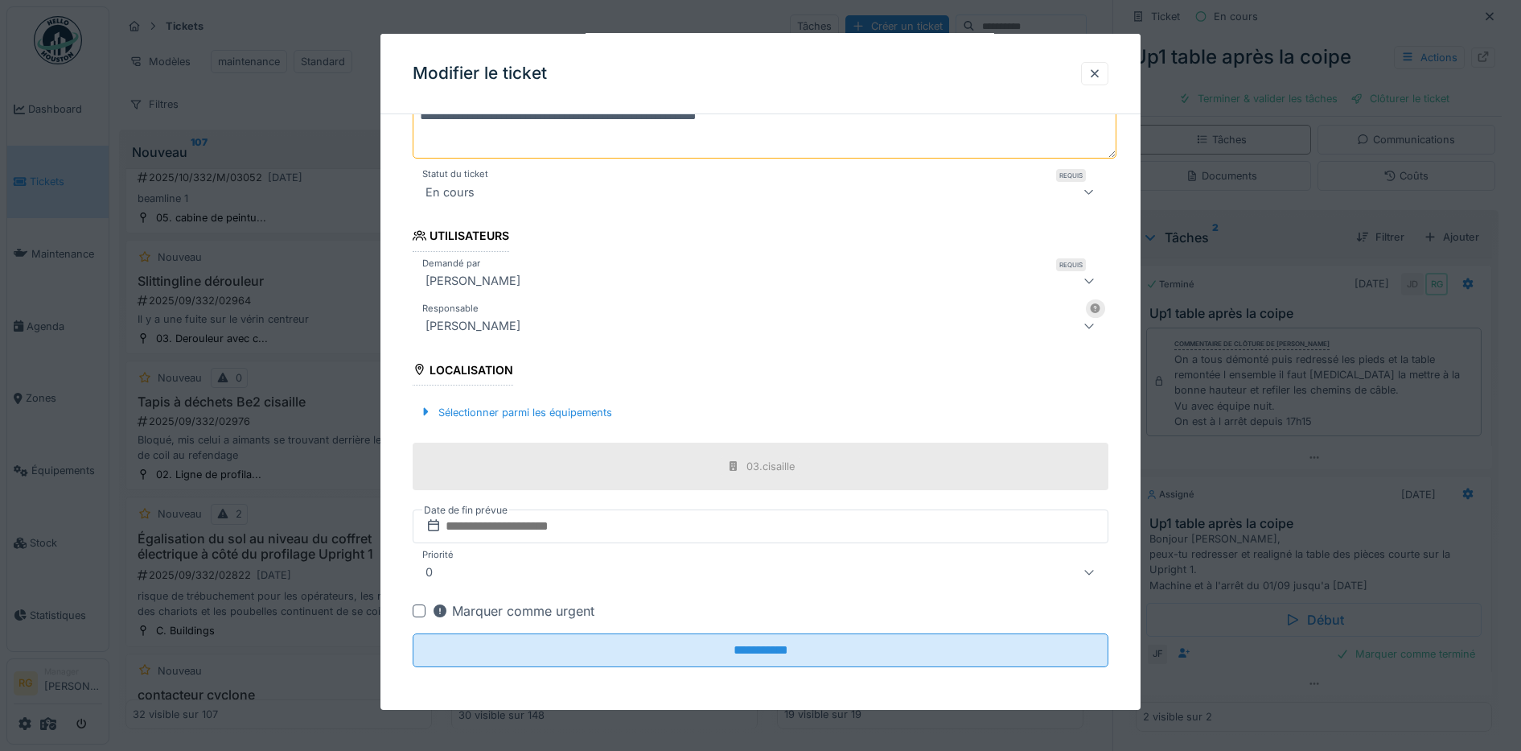
scroll to position [222, 0]
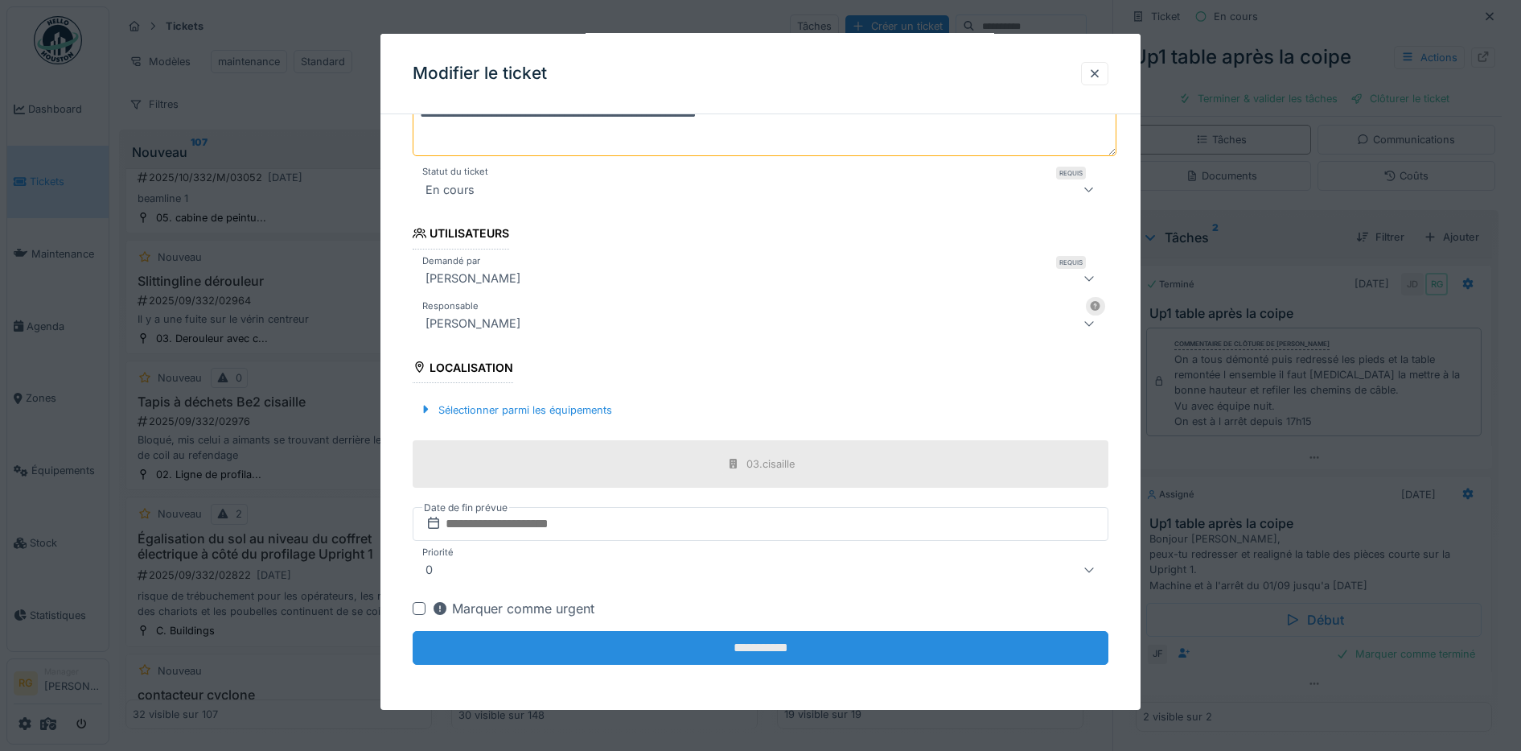
click at [825, 651] on input "**********" at bounding box center [761, 648] width 697 height 34
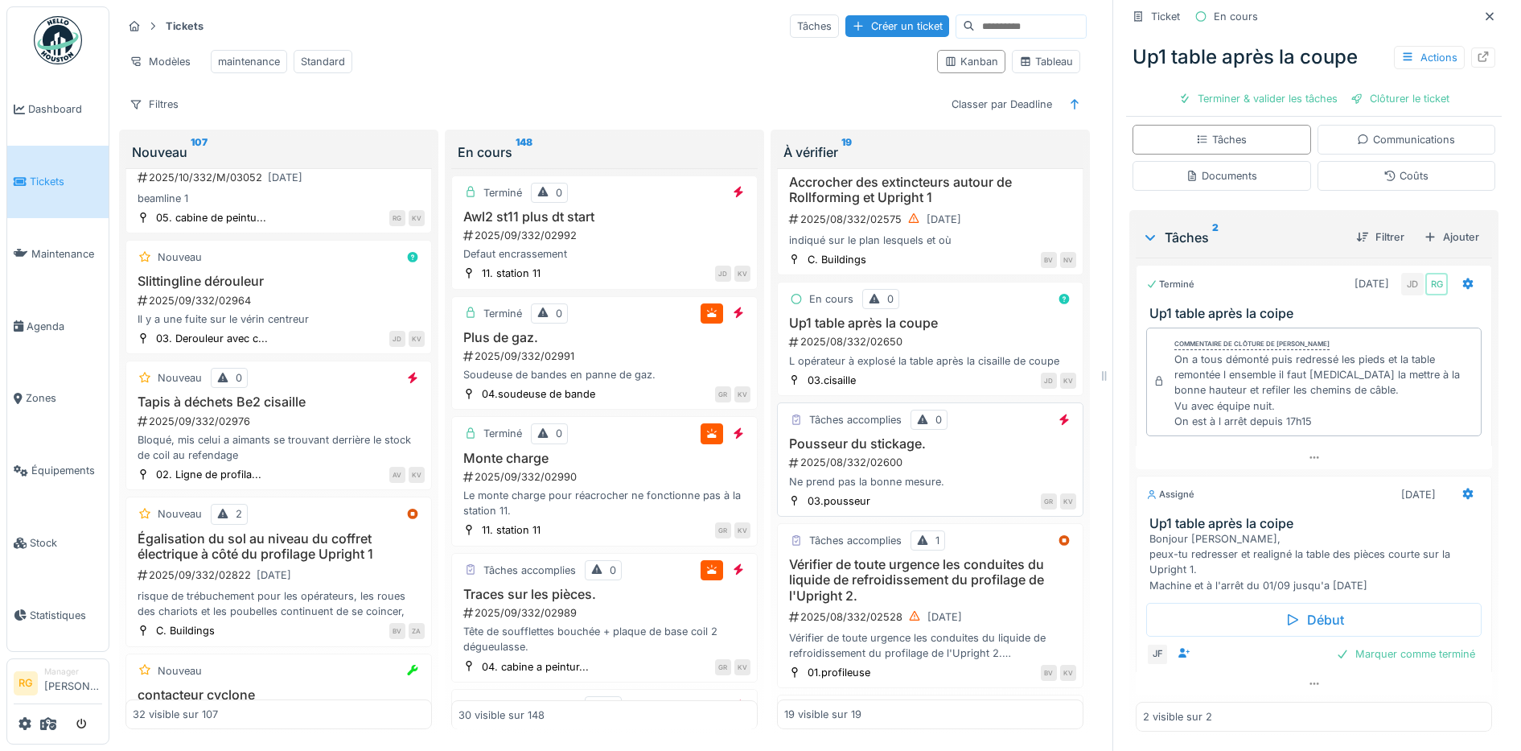
scroll to position [1307, 0]
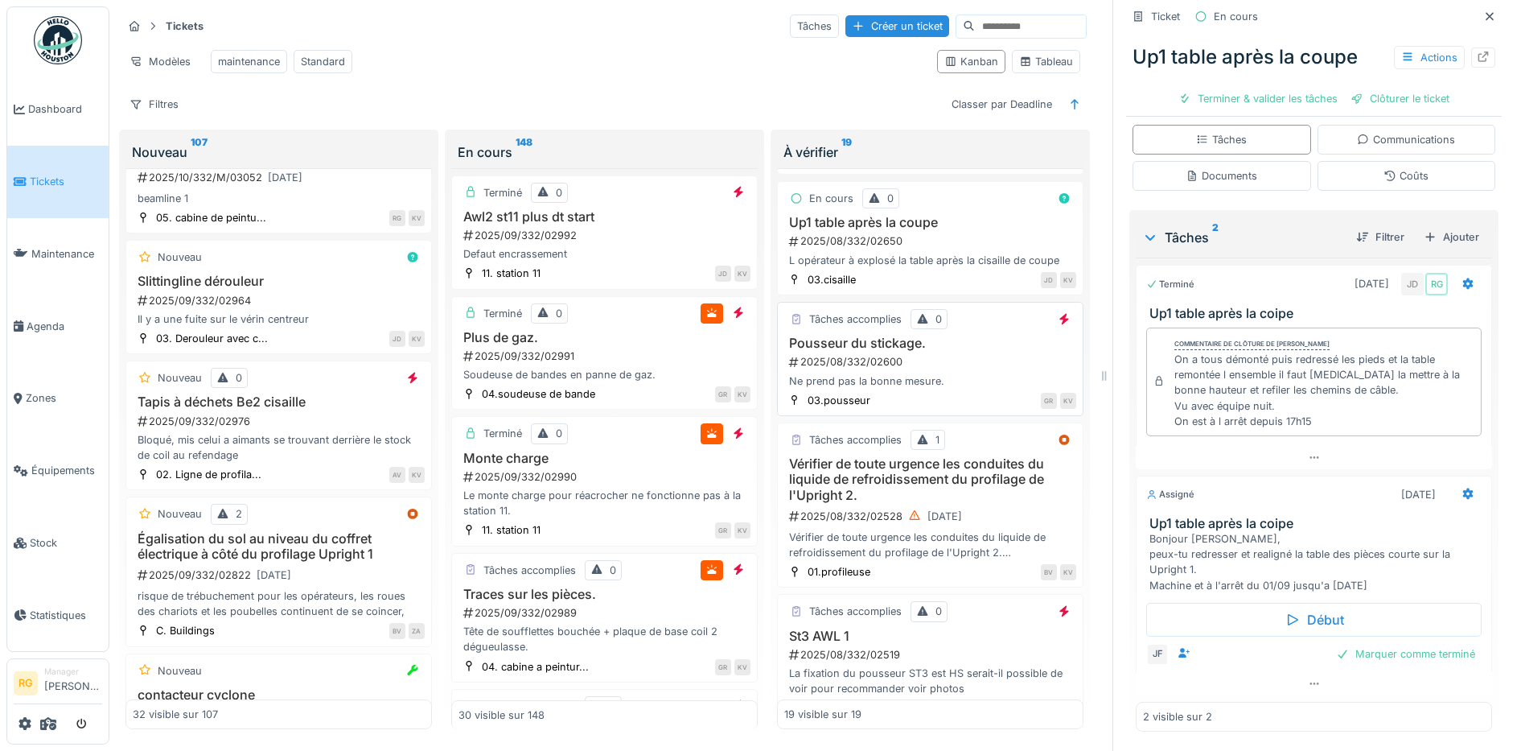
click at [945, 360] on div "2025/08/332/02600" at bounding box center [932, 361] width 289 height 15
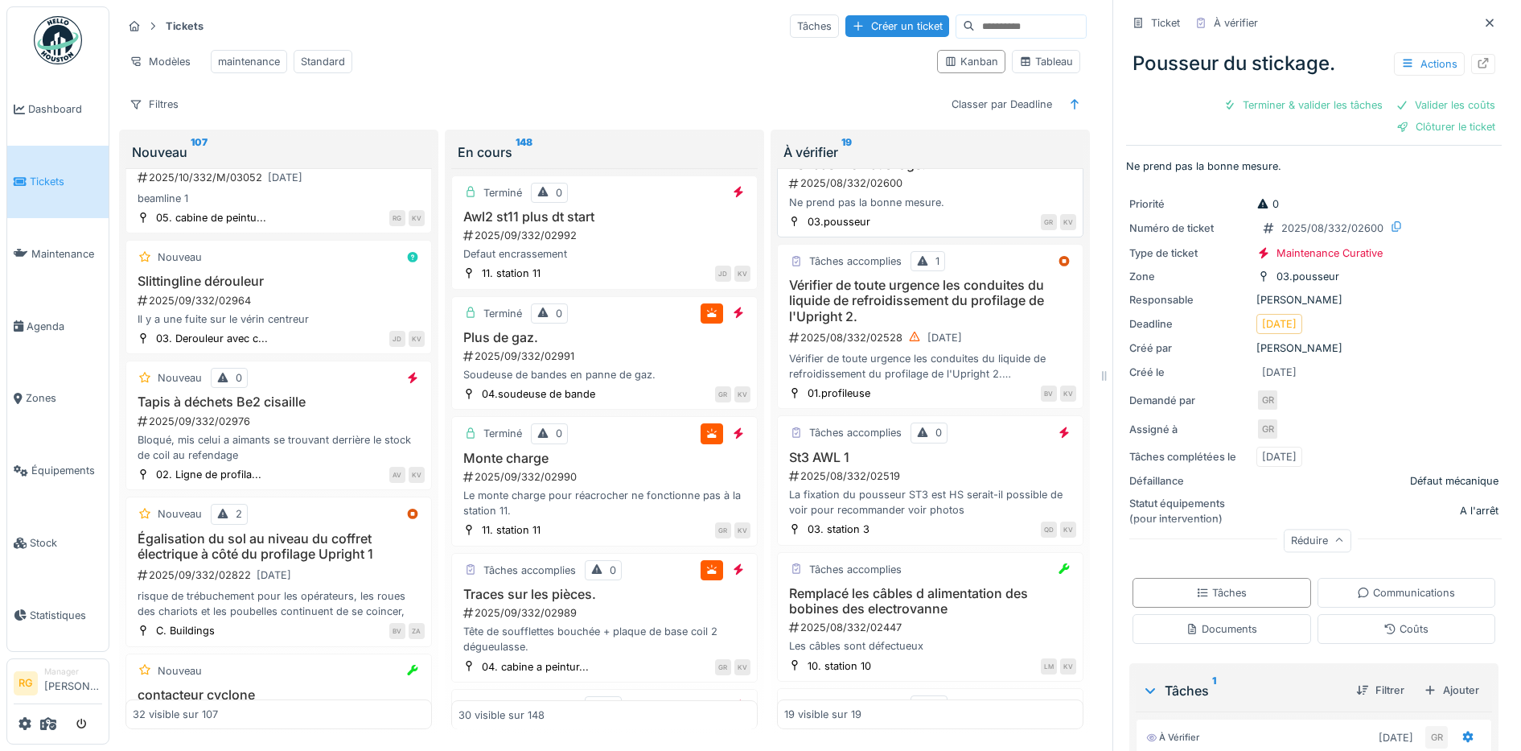
scroll to position [1509, 0]
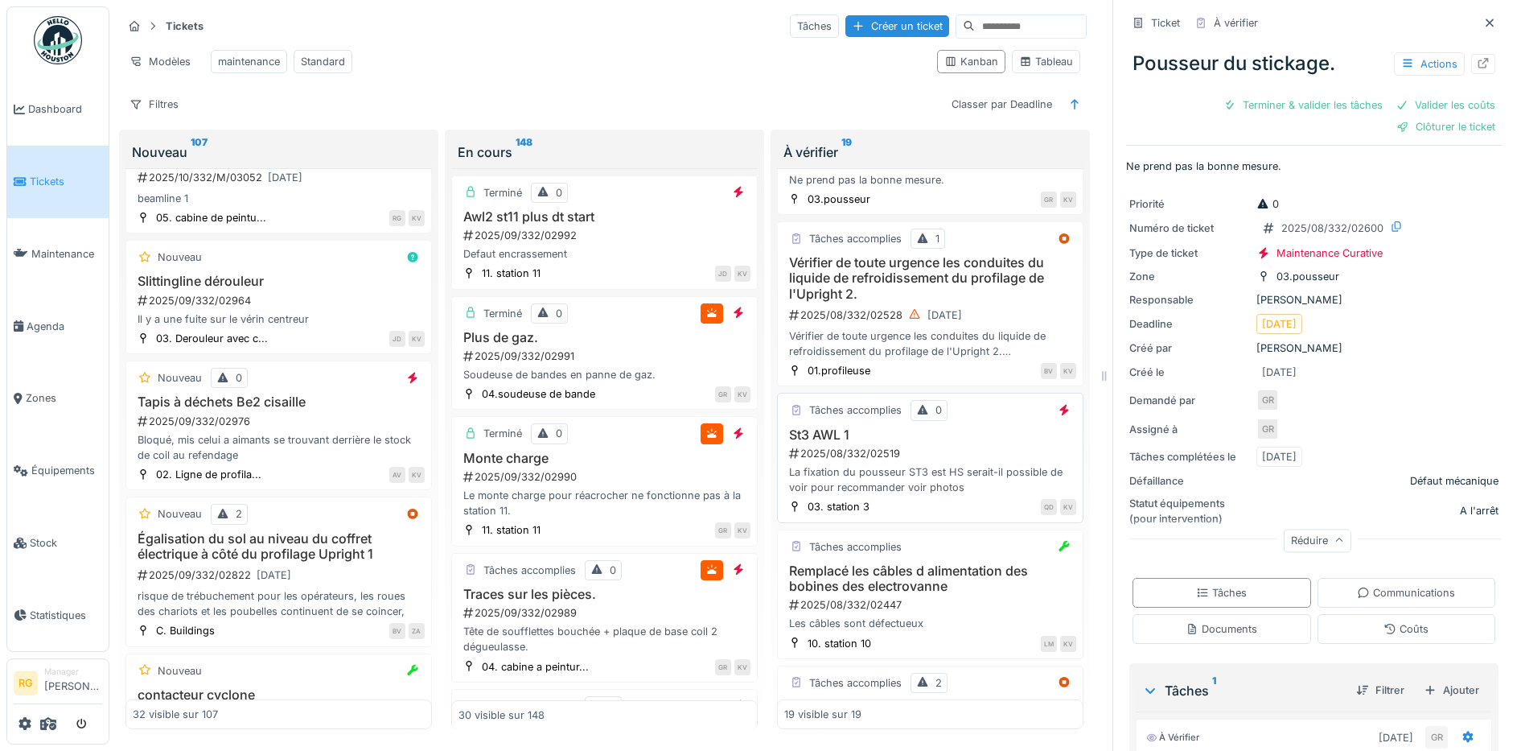
click at [926, 452] on div "2025/08/332/02519" at bounding box center [932, 453] width 289 height 15
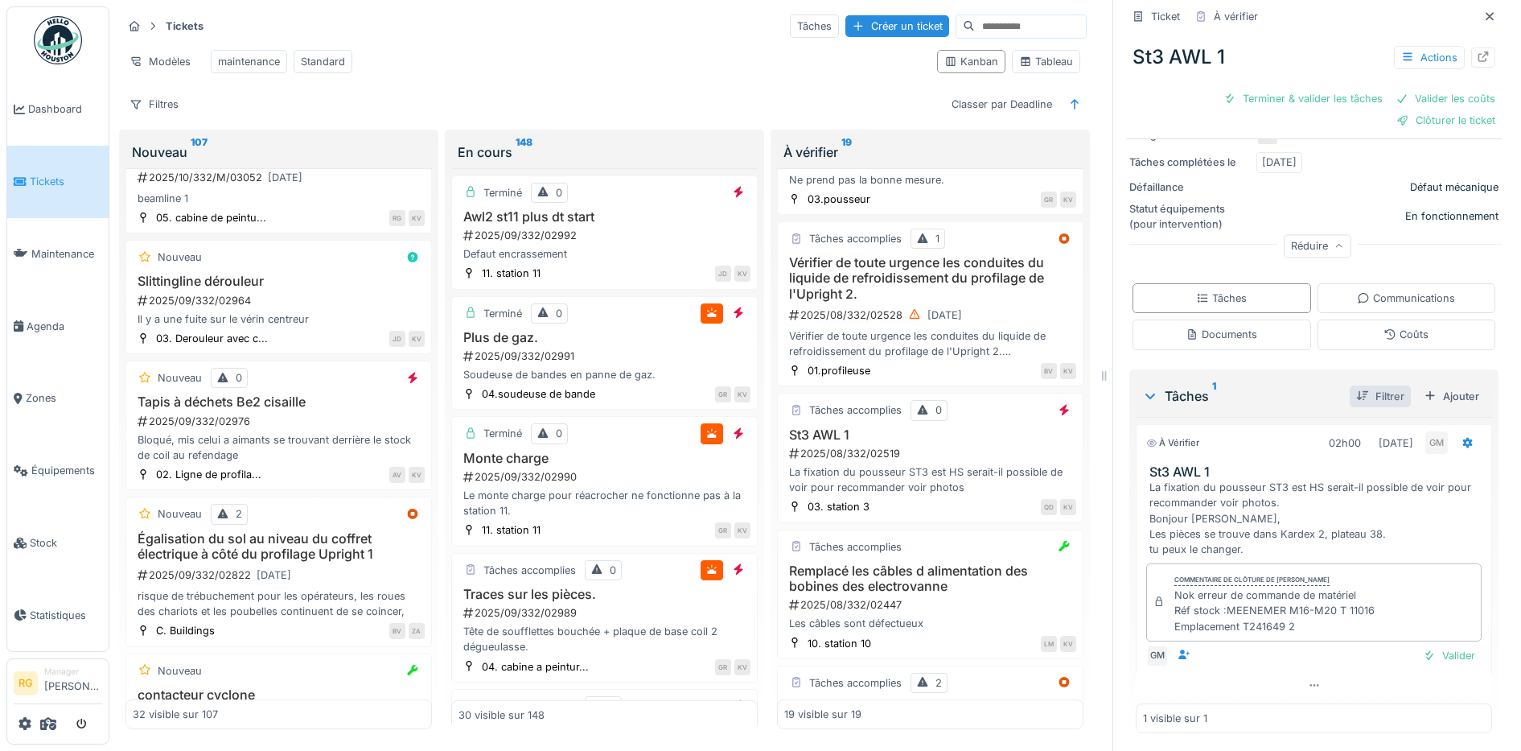
scroll to position [312, 0]
click at [1377, 289] on div "Communications" at bounding box center [1406, 296] width 98 height 15
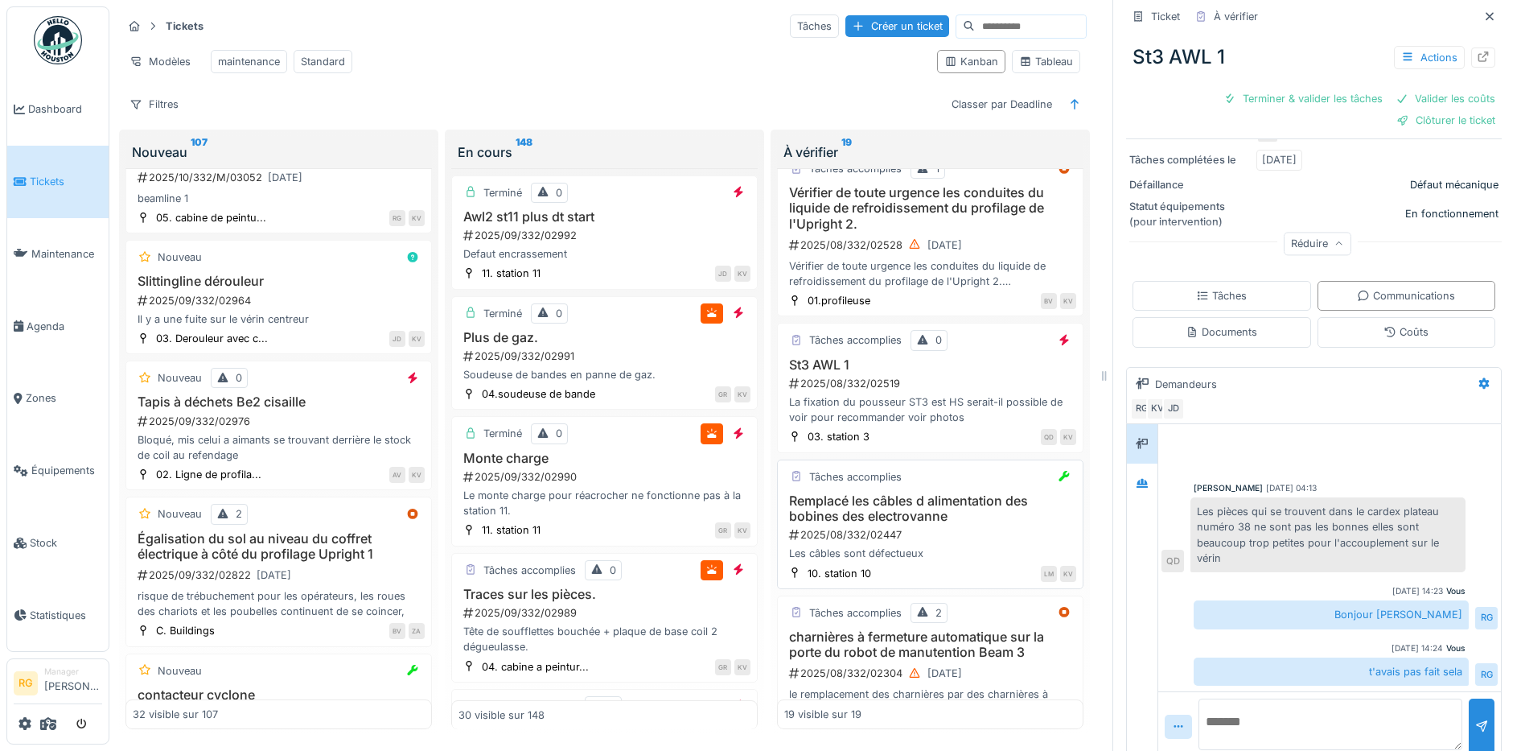
scroll to position [1609, 0]
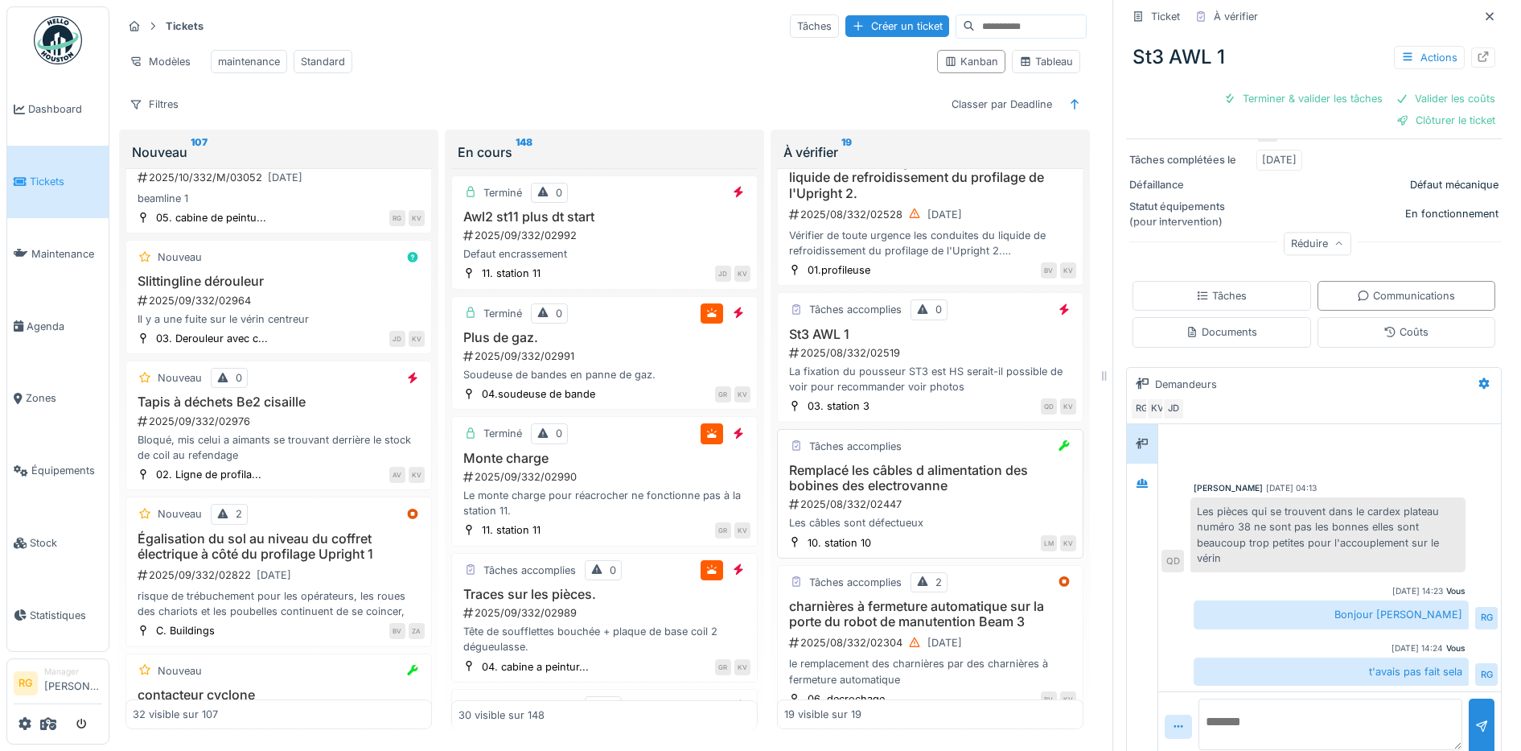
click at [943, 502] on div "2025/08/332/02447" at bounding box center [932, 503] width 289 height 15
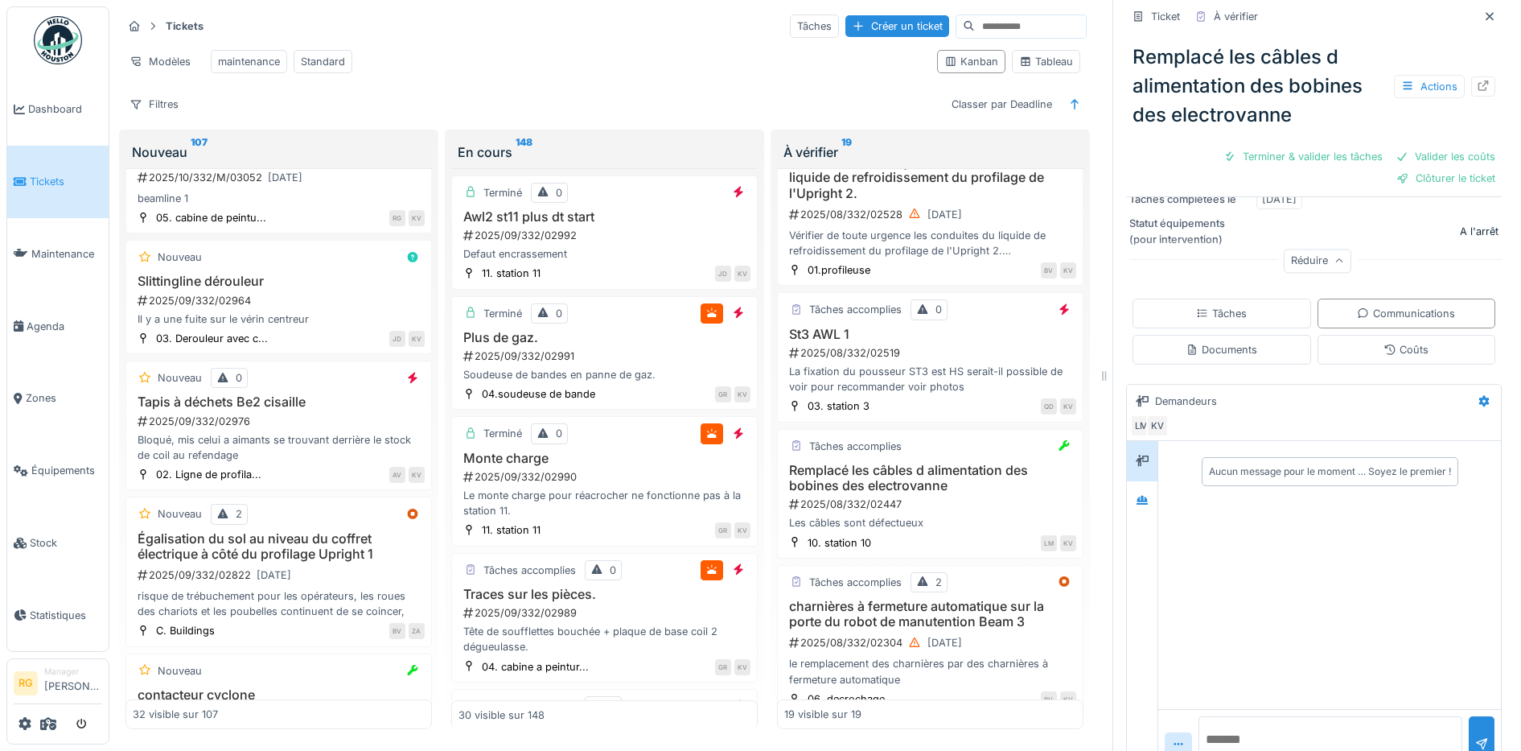
scroll to position [350, 0]
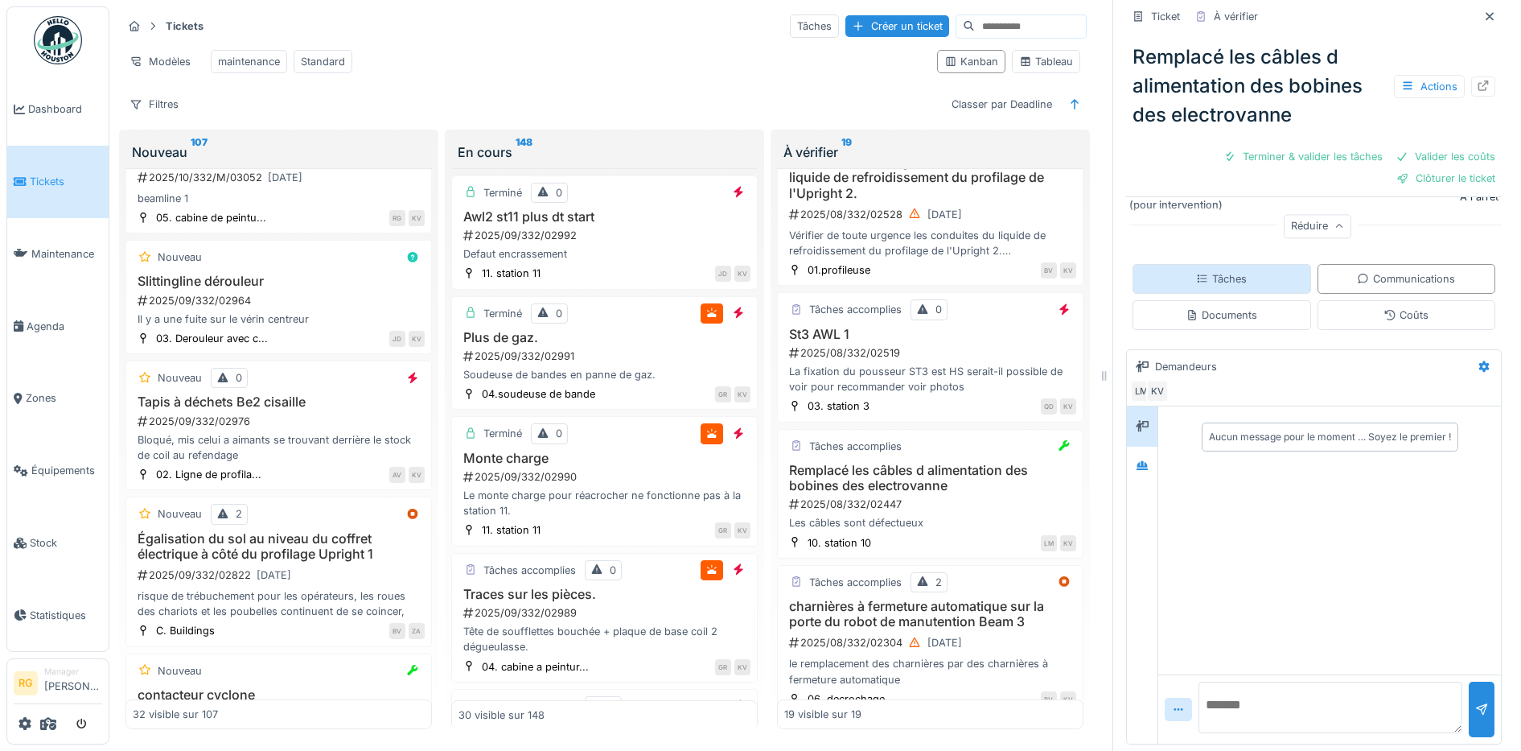
click at [1244, 264] on div "Tâches" at bounding box center [1222, 279] width 179 height 30
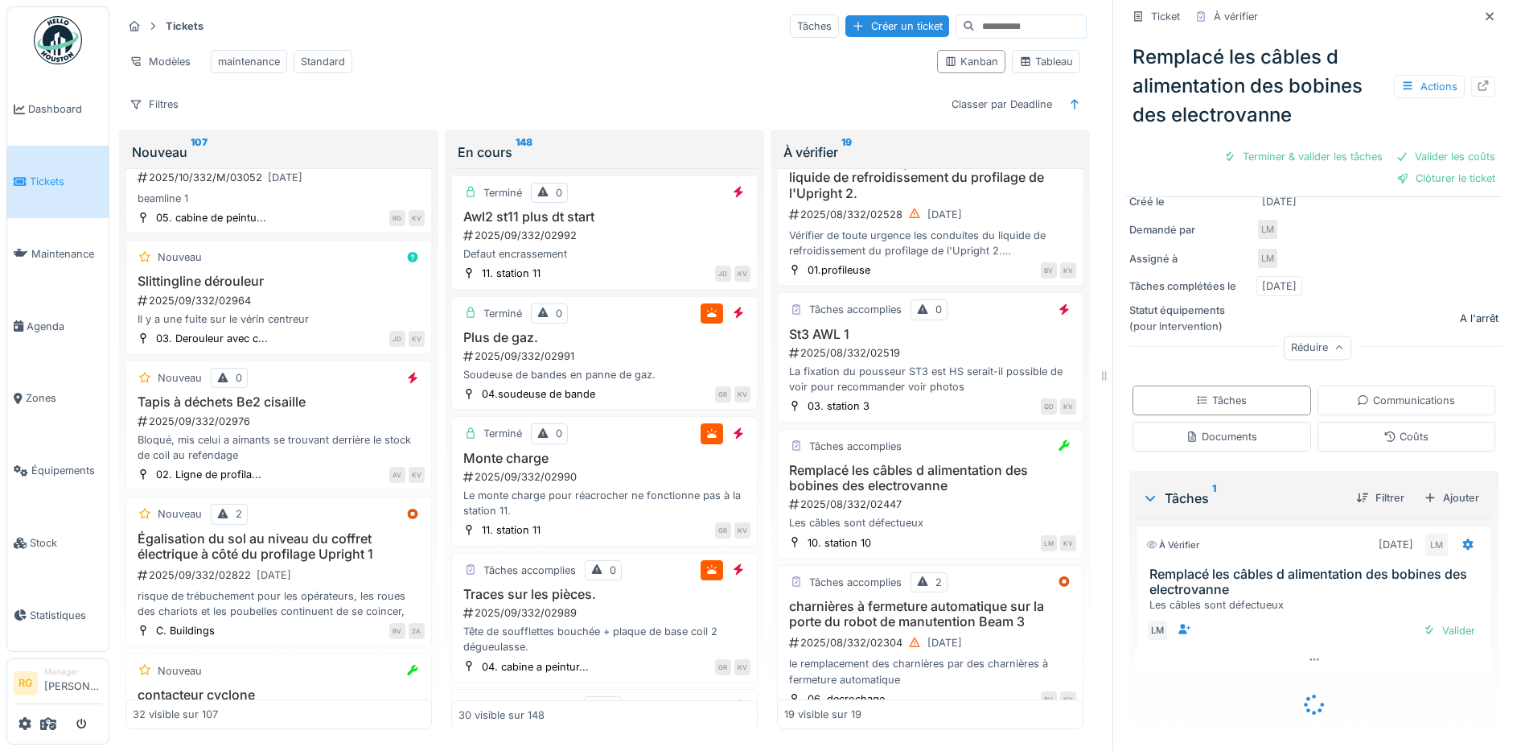
scroll to position [205, 0]
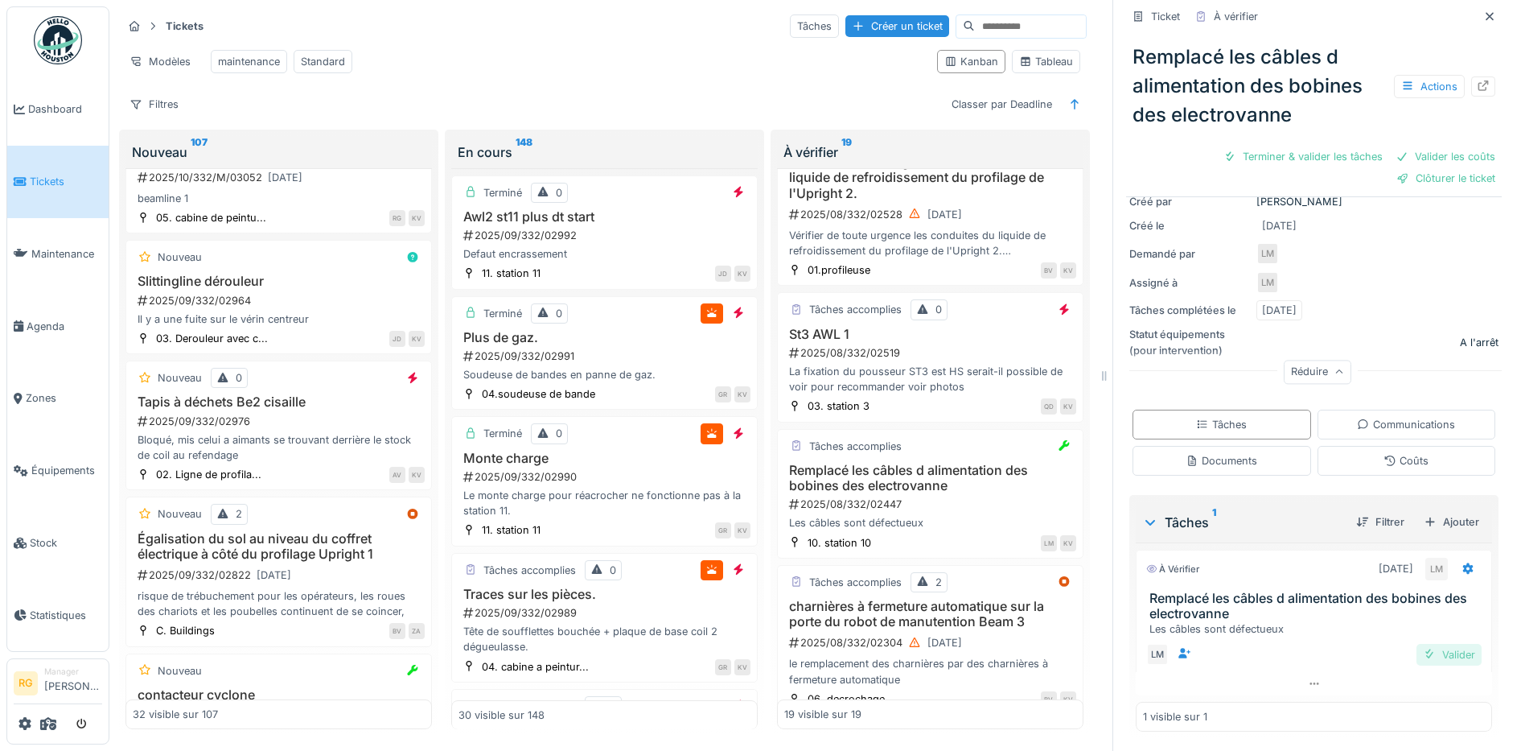
click at [1424, 644] on div "Valider" at bounding box center [1449, 655] width 65 height 22
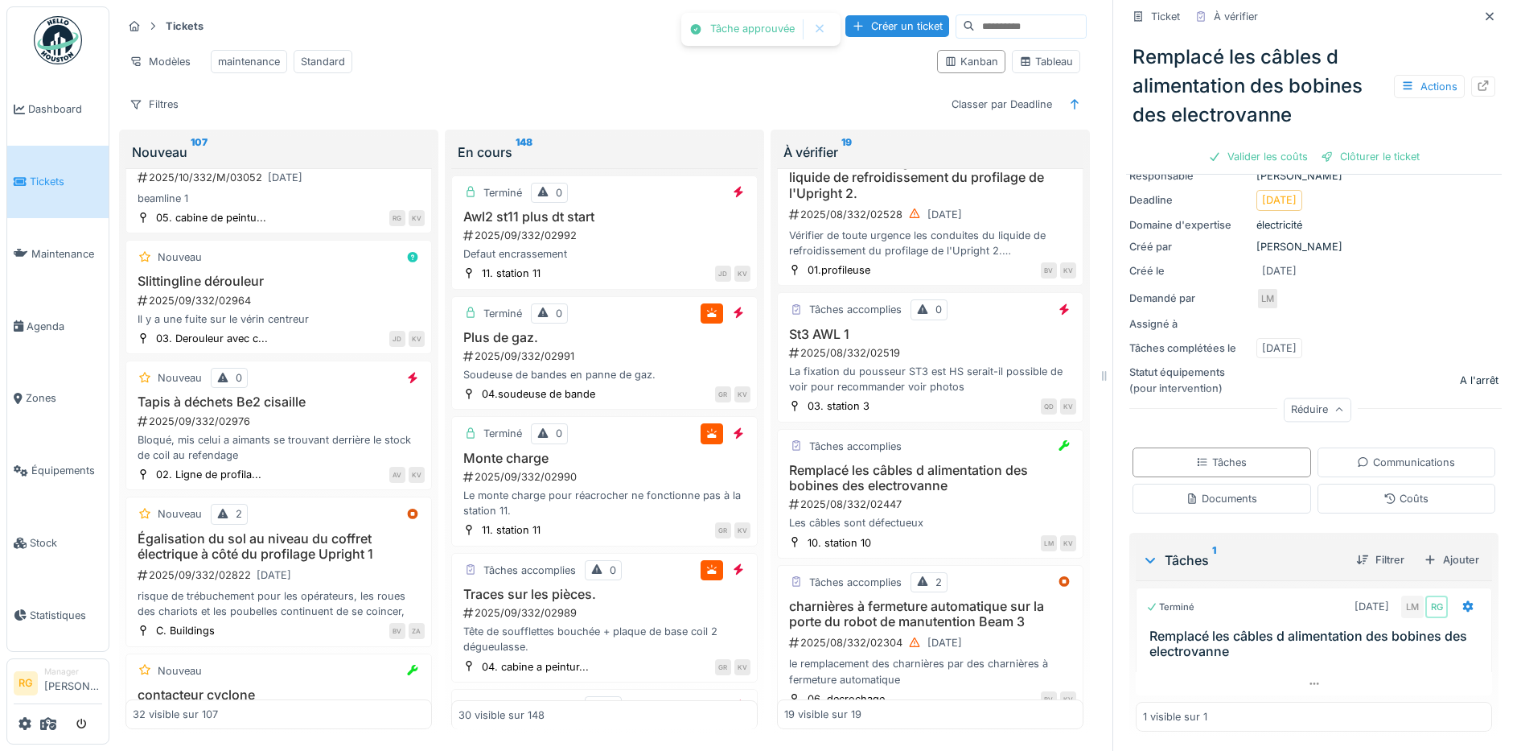
scroll to position [138, 0]
click at [1424, 549] on div "Ajouter" at bounding box center [1452, 560] width 68 height 22
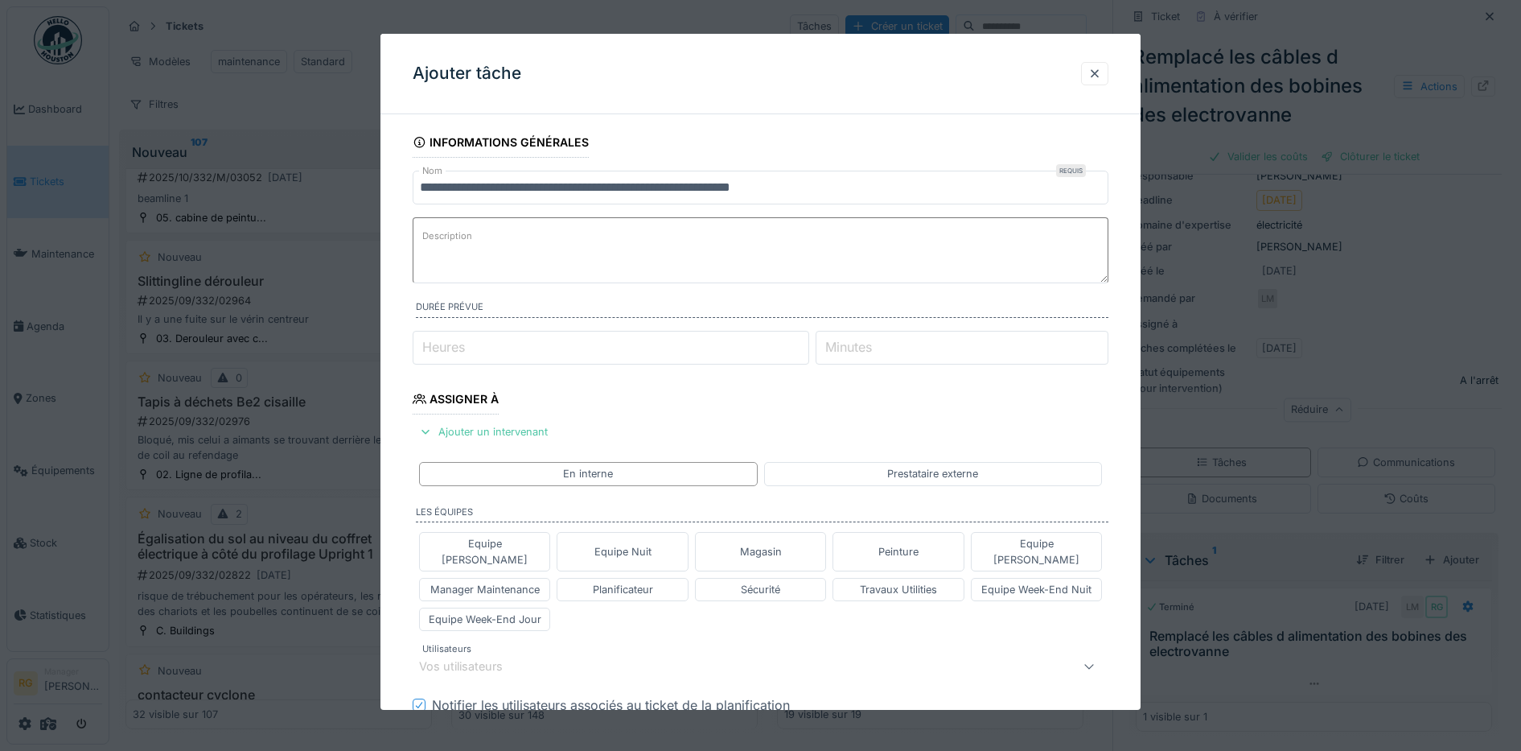
click at [492, 235] on textarea "Description" at bounding box center [761, 250] width 697 height 66
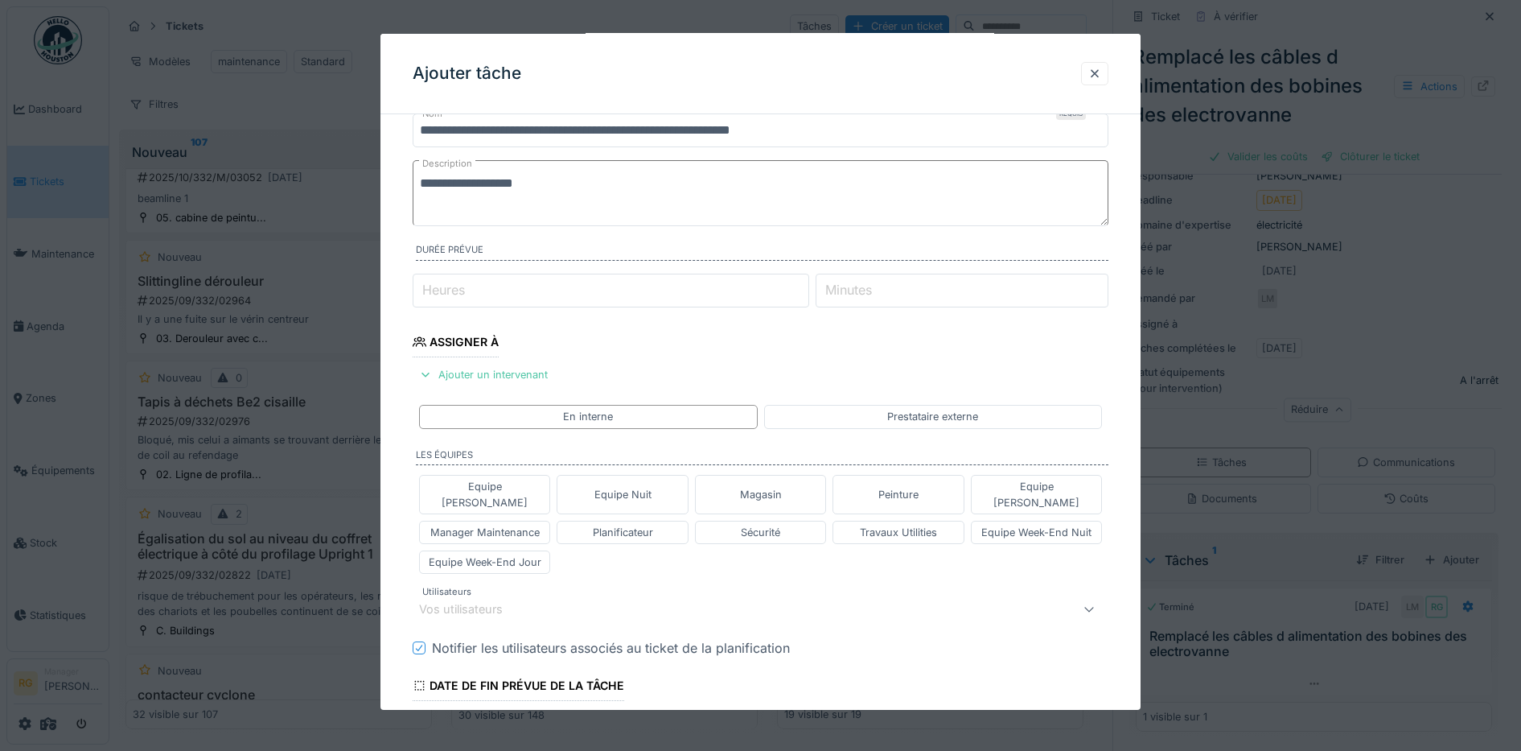
scroll to position [101, 0]
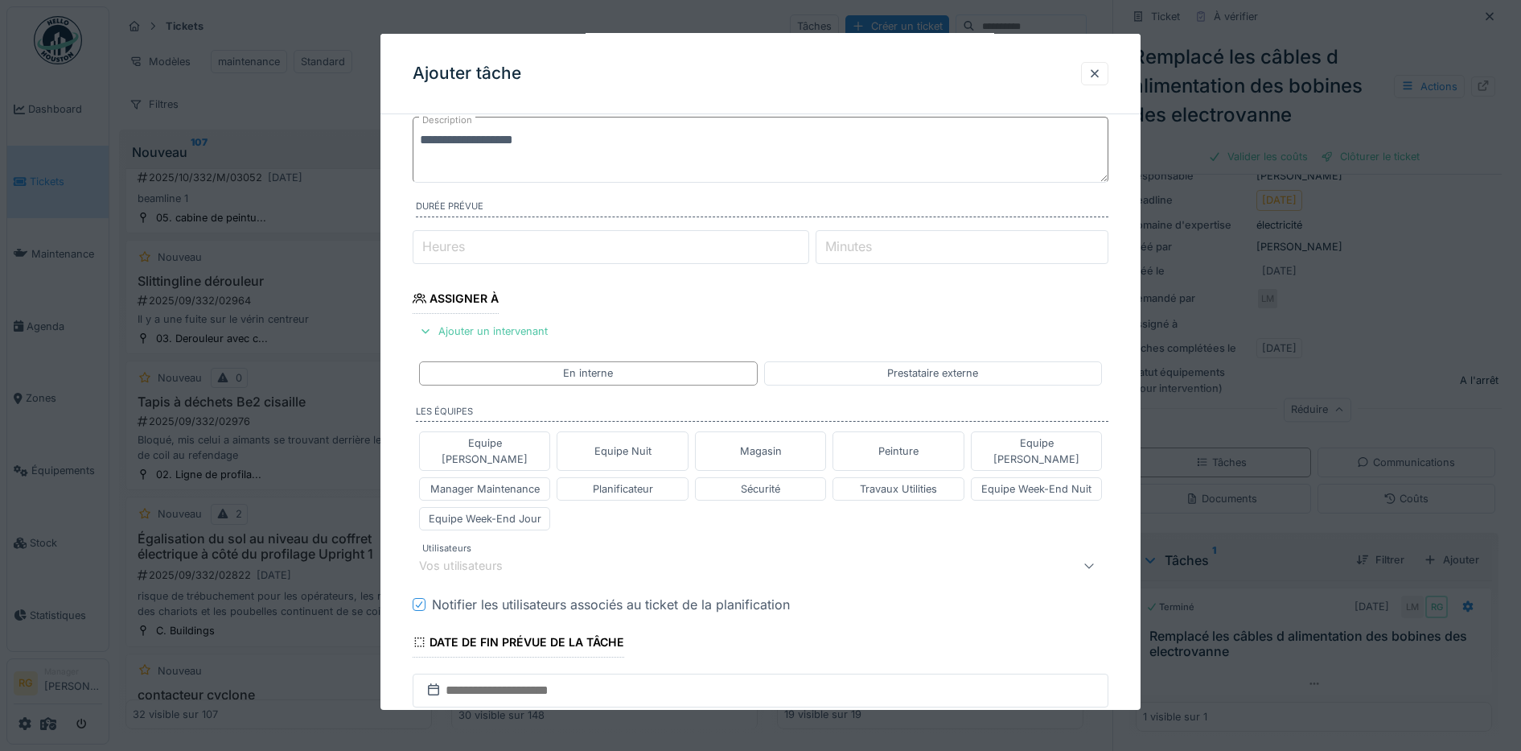
type textarea "**********"
click at [544, 556] on div "Vos utilisateurs" at bounding box center [720, 565] width 603 height 19
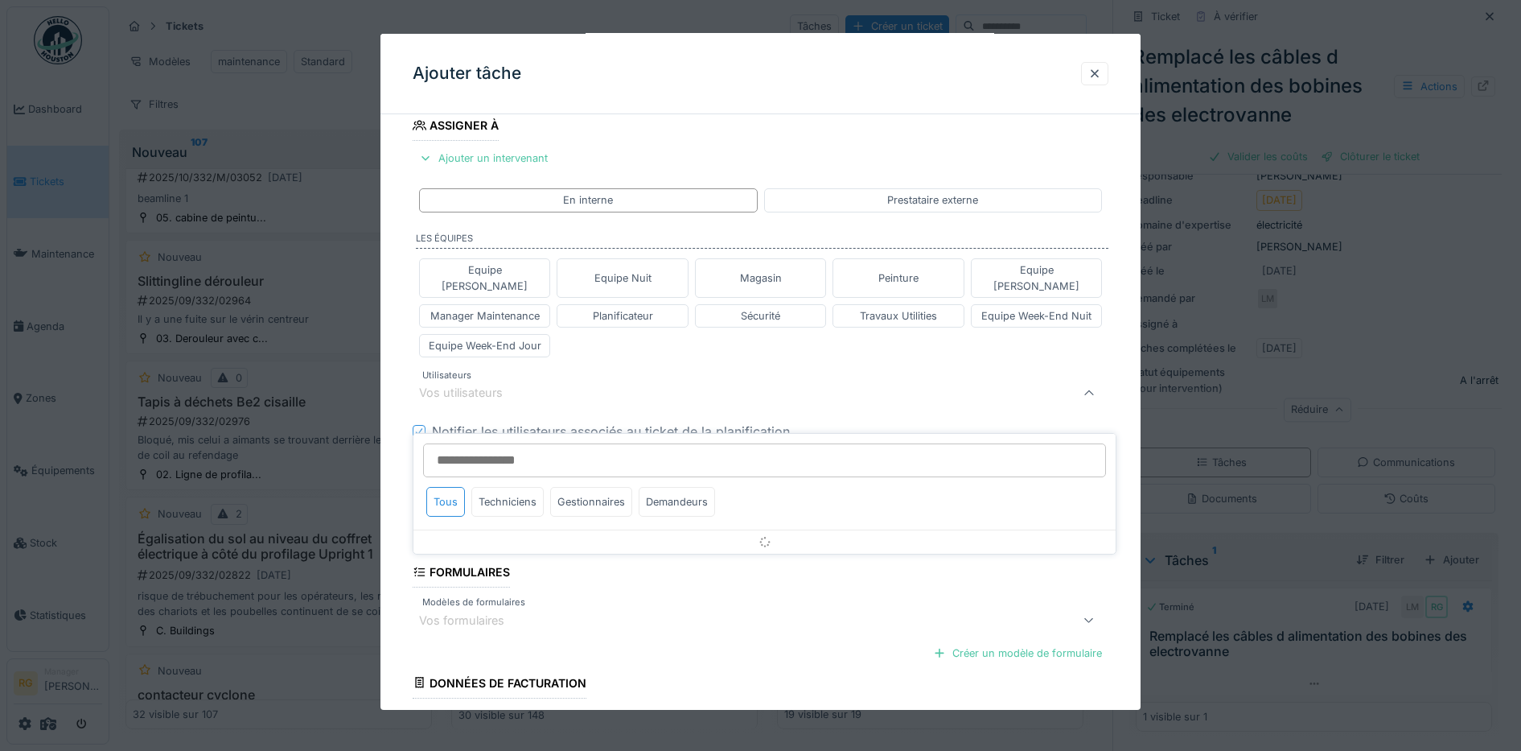
scroll to position [279, 0]
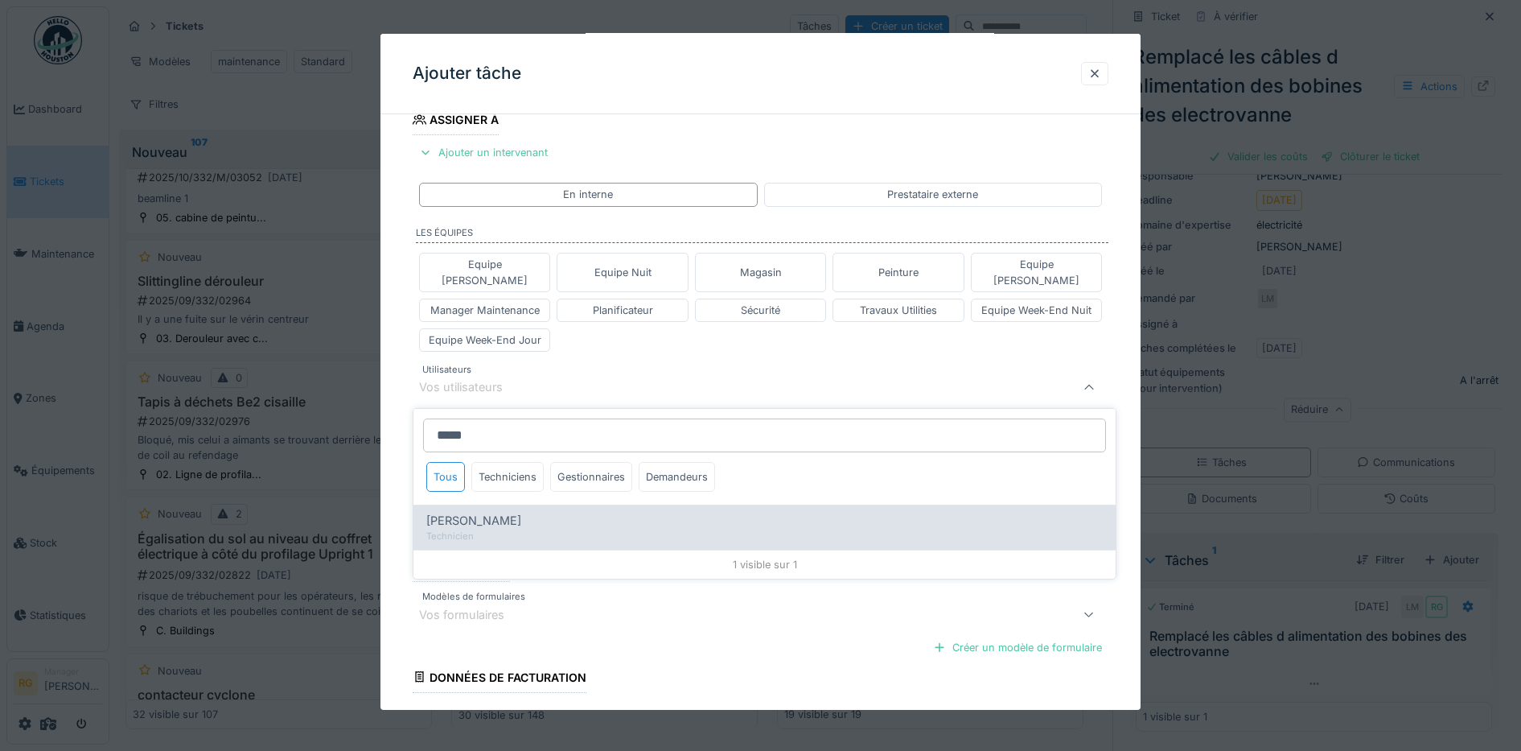
type input "*****"
click at [478, 512] on span "[PERSON_NAME]" at bounding box center [473, 521] width 95 height 18
type input "****"
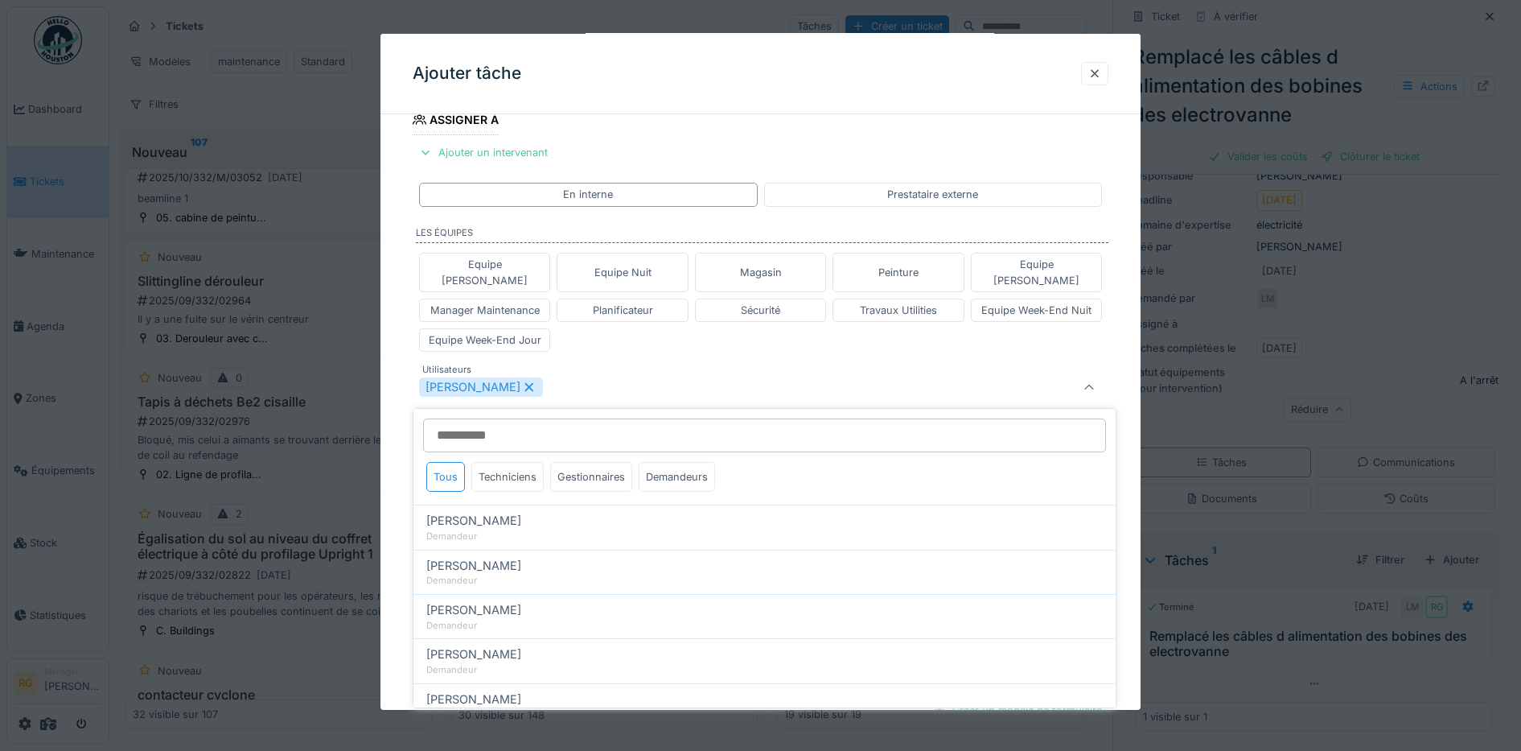
click at [628, 334] on div "Equipe Anthony Equipe Nuit Magasin Peinture Equipe Jean-Claude Manager Maintena…" at bounding box center [761, 302] width 697 height 112
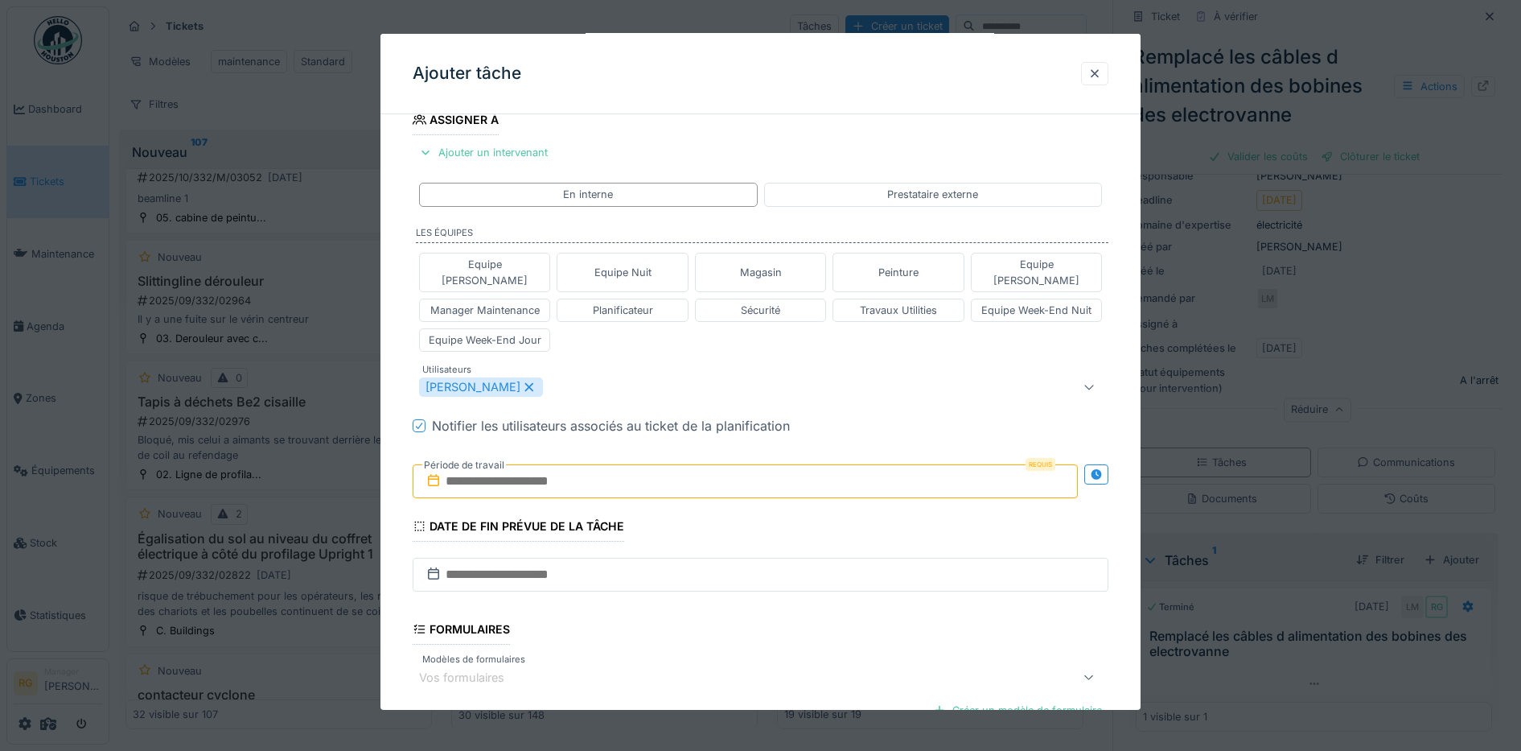
click at [535, 464] on input "text" at bounding box center [746, 481] width 666 height 34
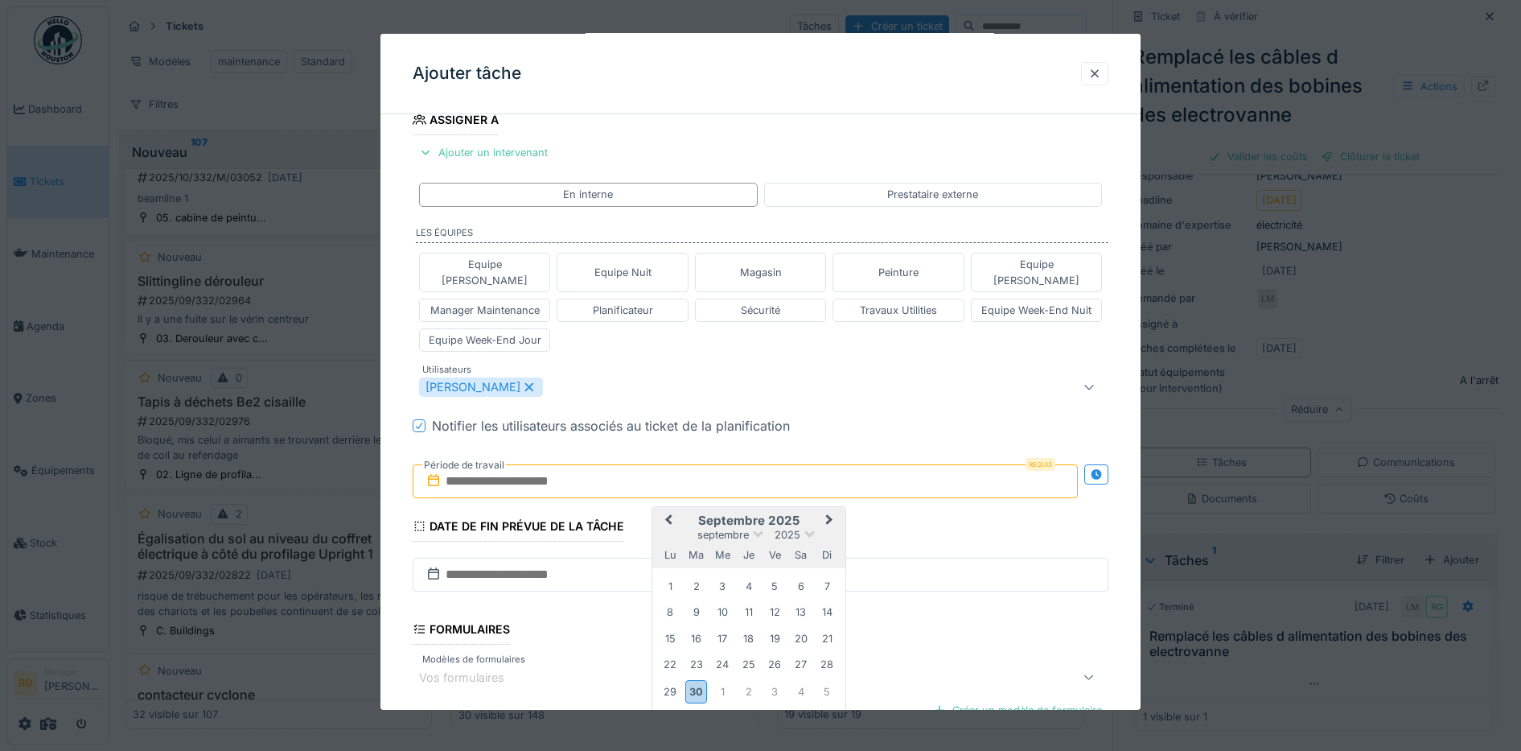
click at [831, 508] on button "Next Month" at bounding box center [831, 521] width 26 height 26
click at [669, 603] on div "6" at bounding box center [671, 614] width 22 height 22
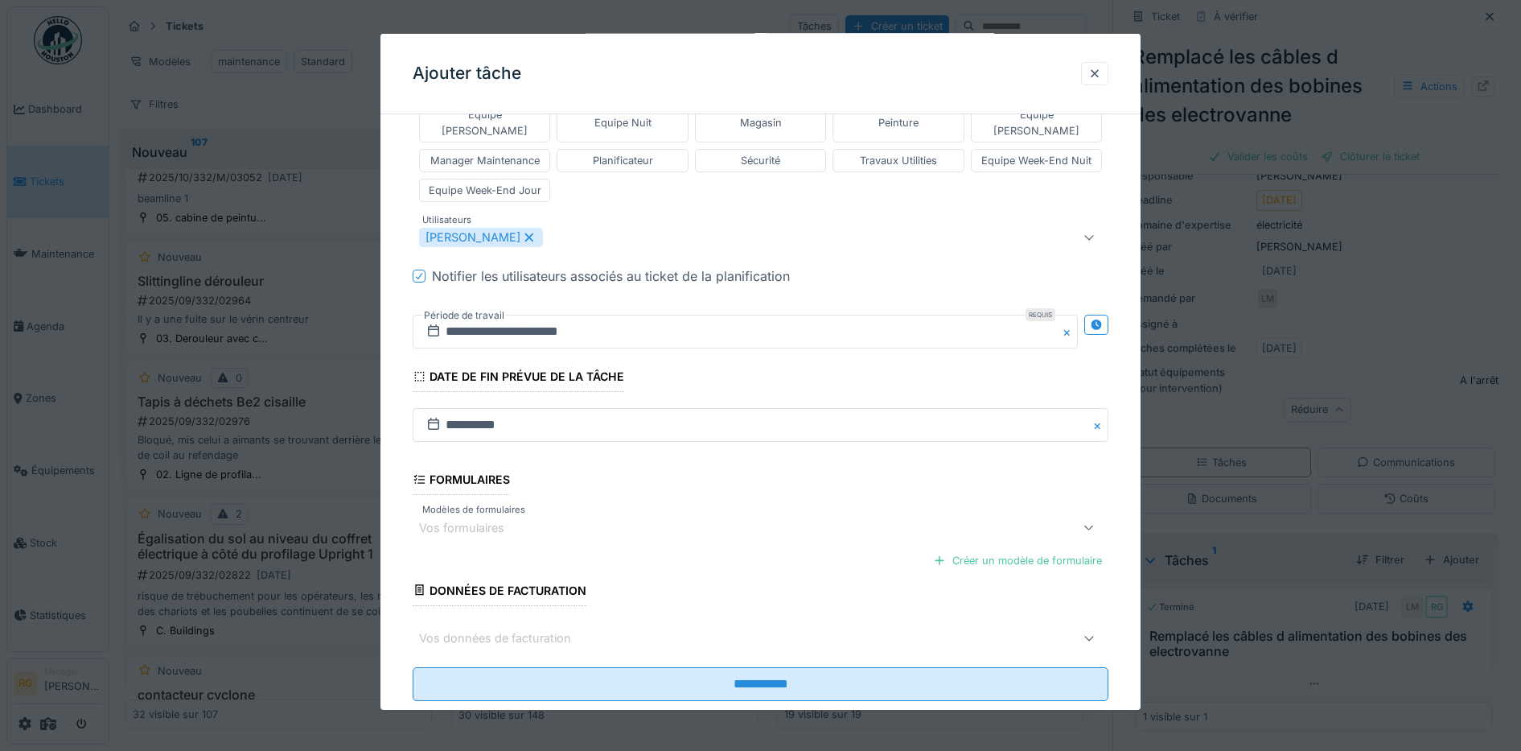
scroll to position [449, 0]
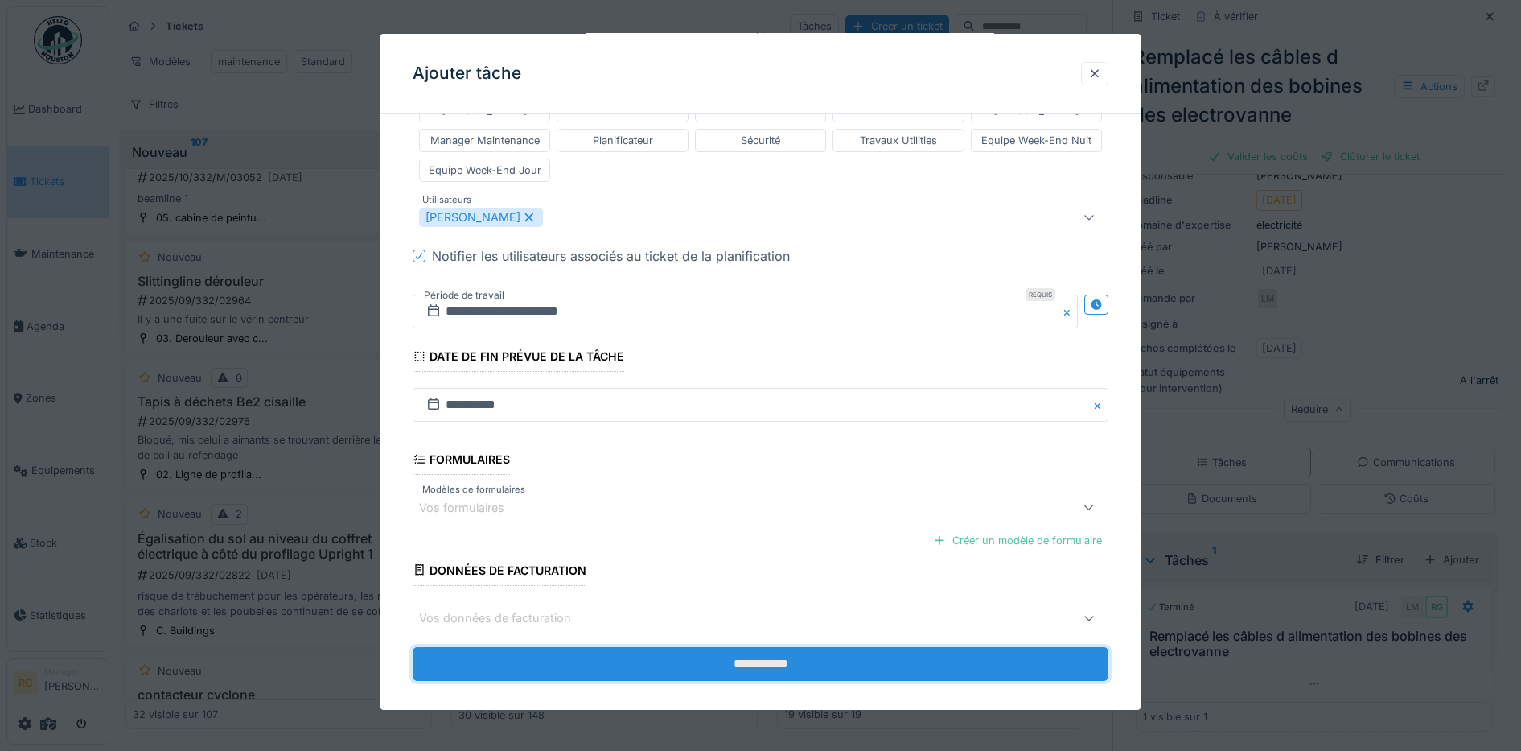
click at [715, 650] on input "**********" at bounding box center [761, 664] width 697 height 34
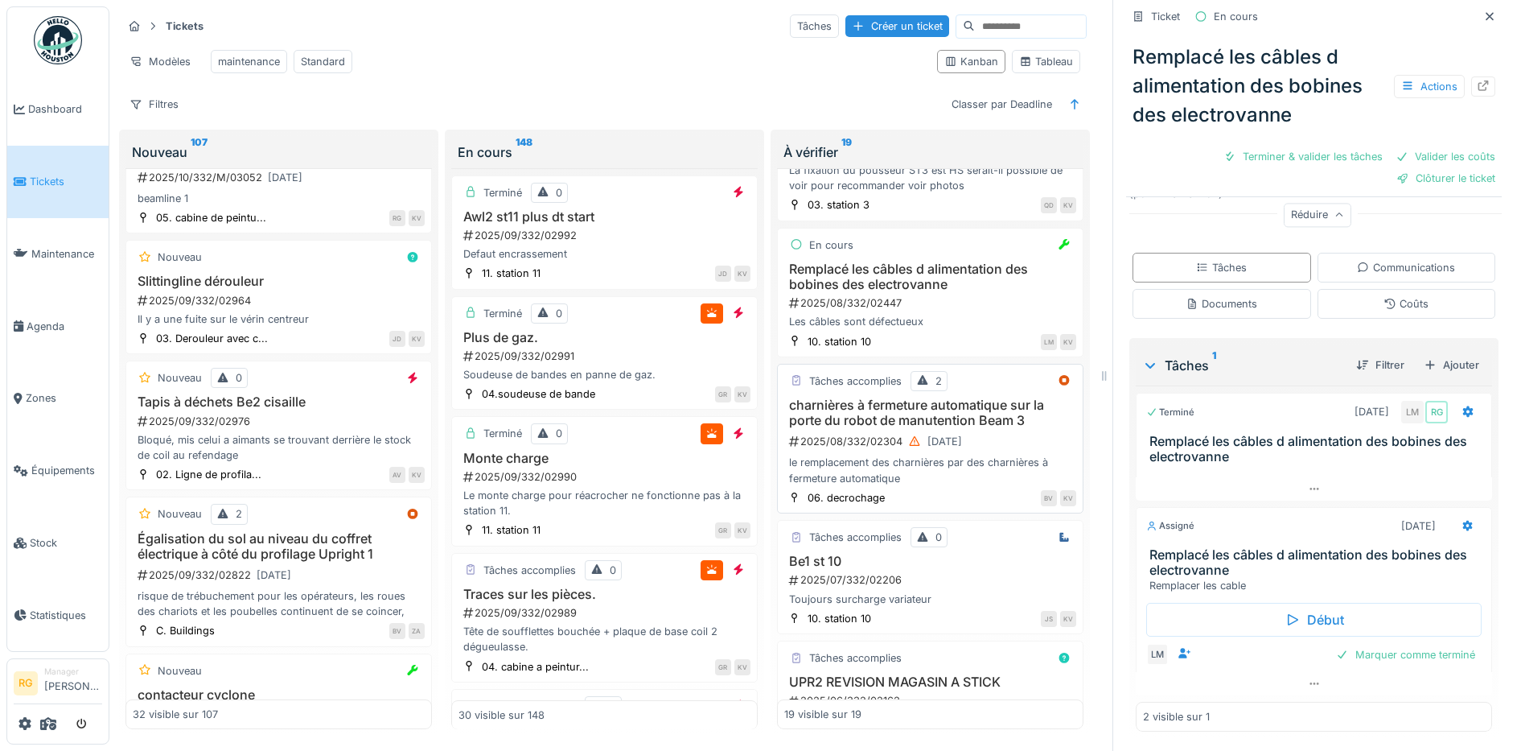
scroll to position [1911, 0]
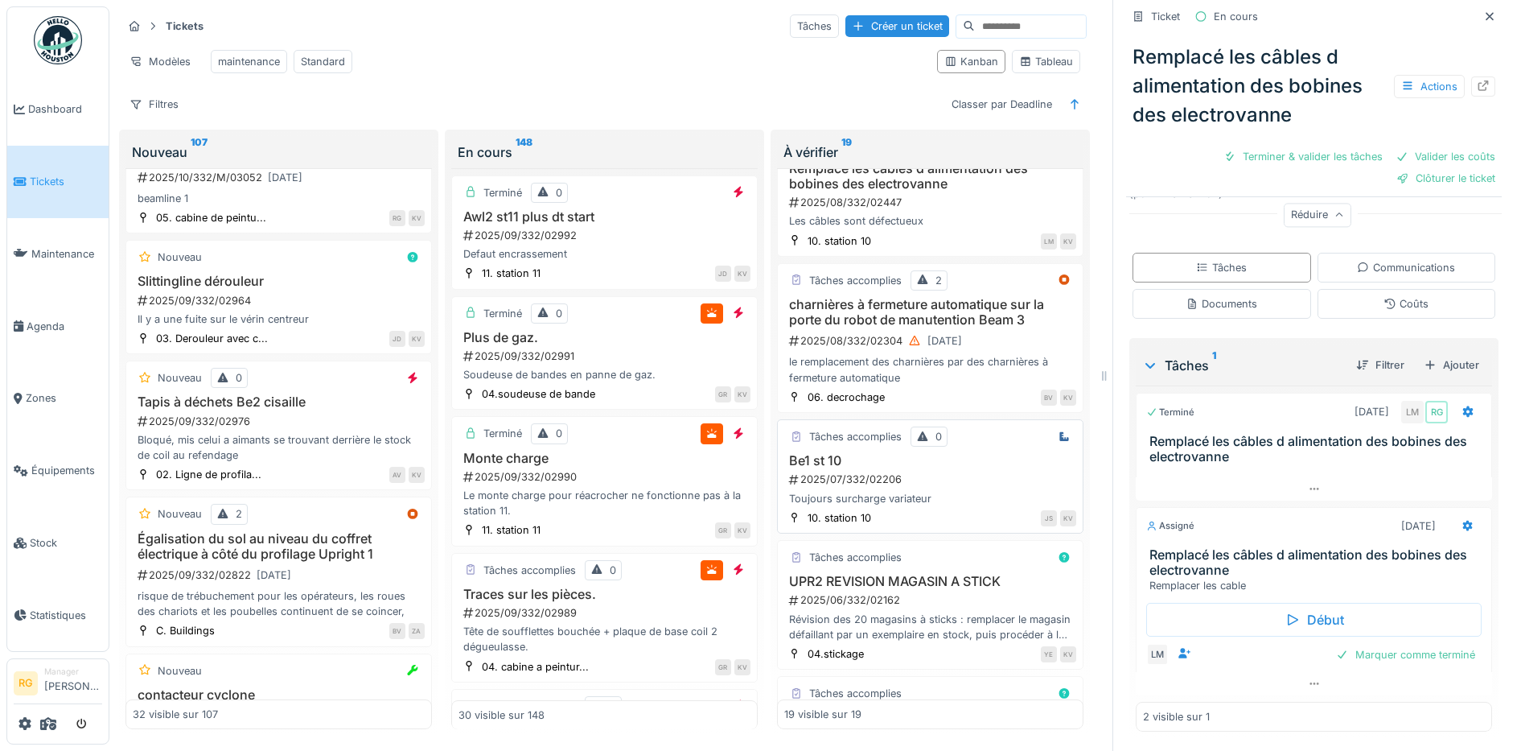
click at [940, 489] on div "Be1 st 10 2025/07/332/02206 Toujours surcharge variateur" at bounding box center [930, 479] width 292 height 53
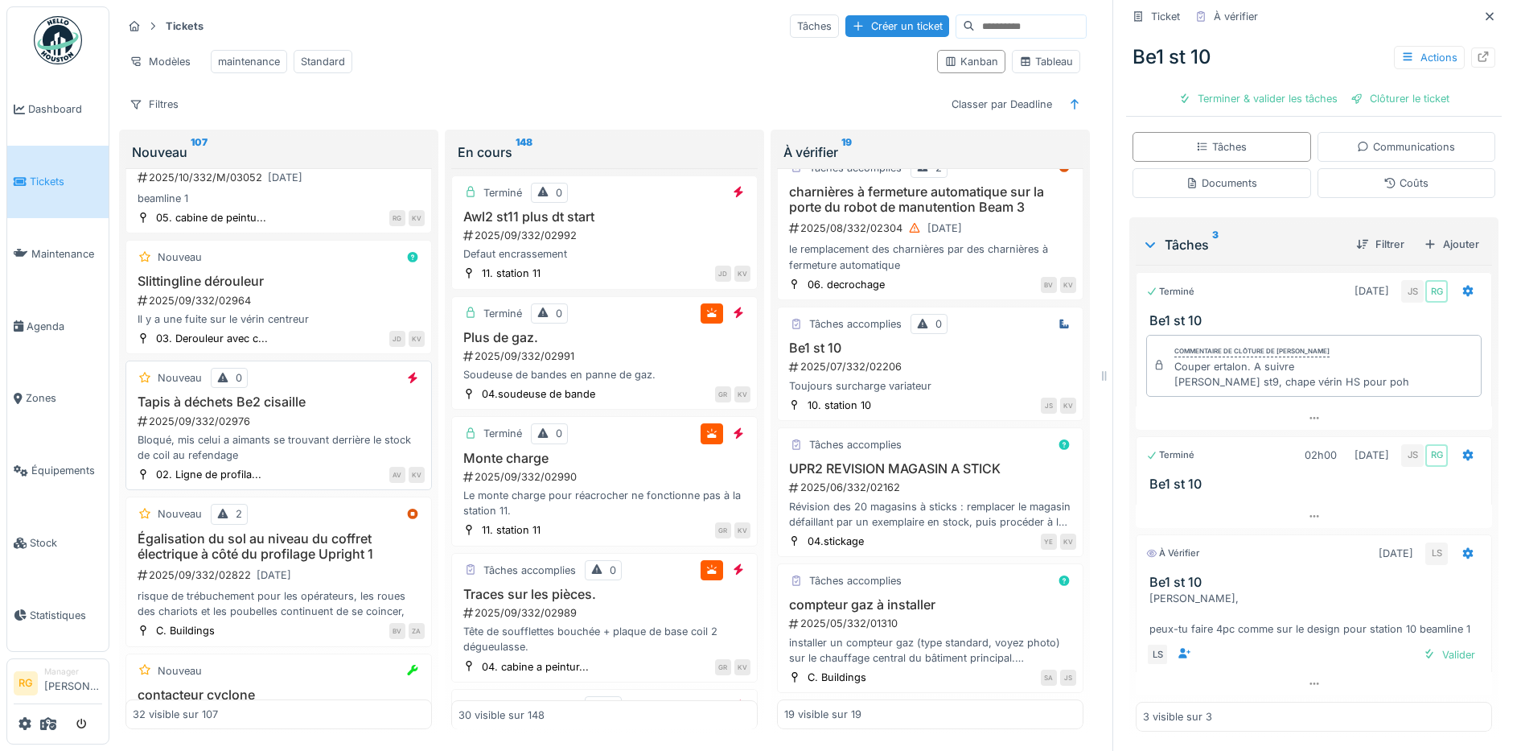
scroll to position [1448, 0]
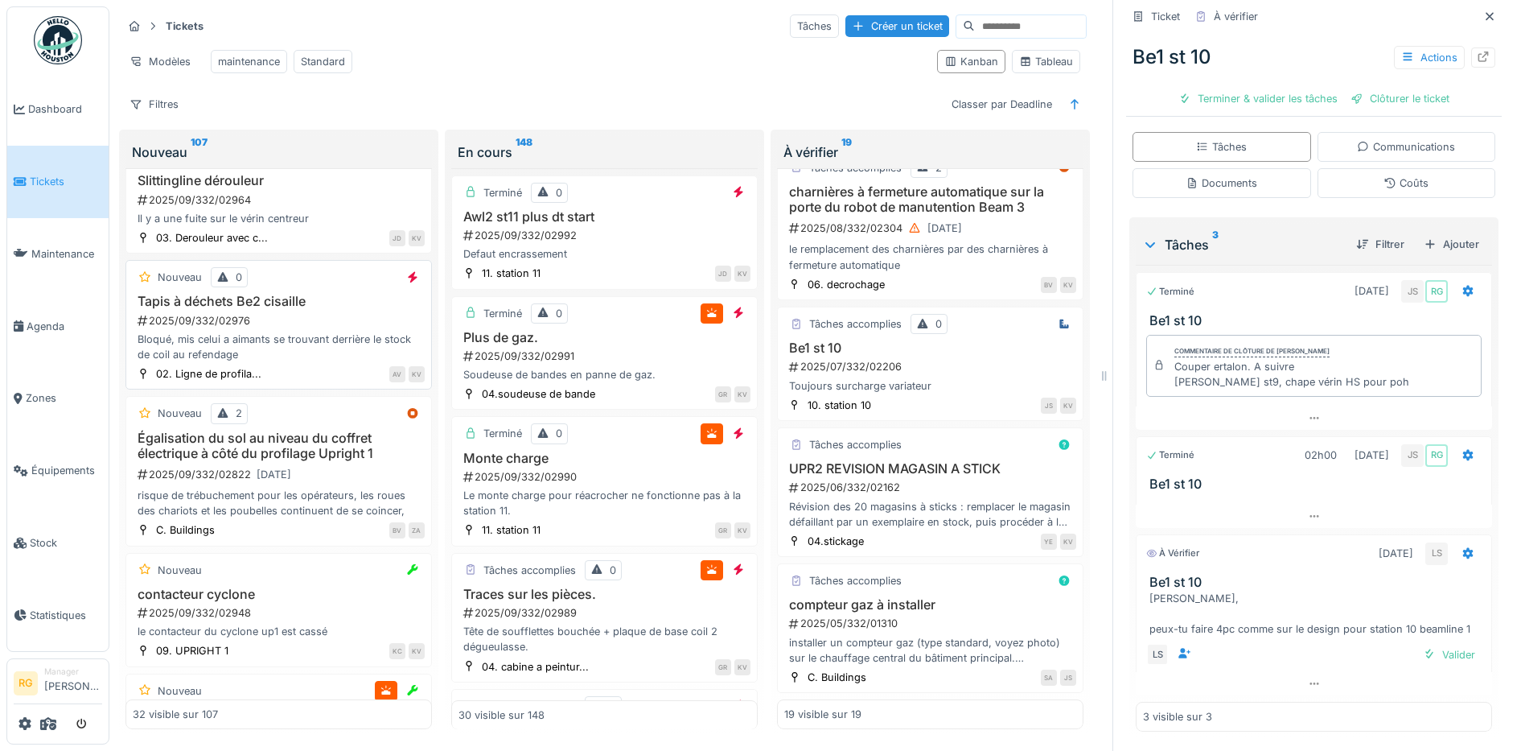
click at [303, 340] on div "Bloqué, mis celui a aimants se trouvant derrière le stock de coil au refendage" at bounding box center [279, 346] width 292 height 31
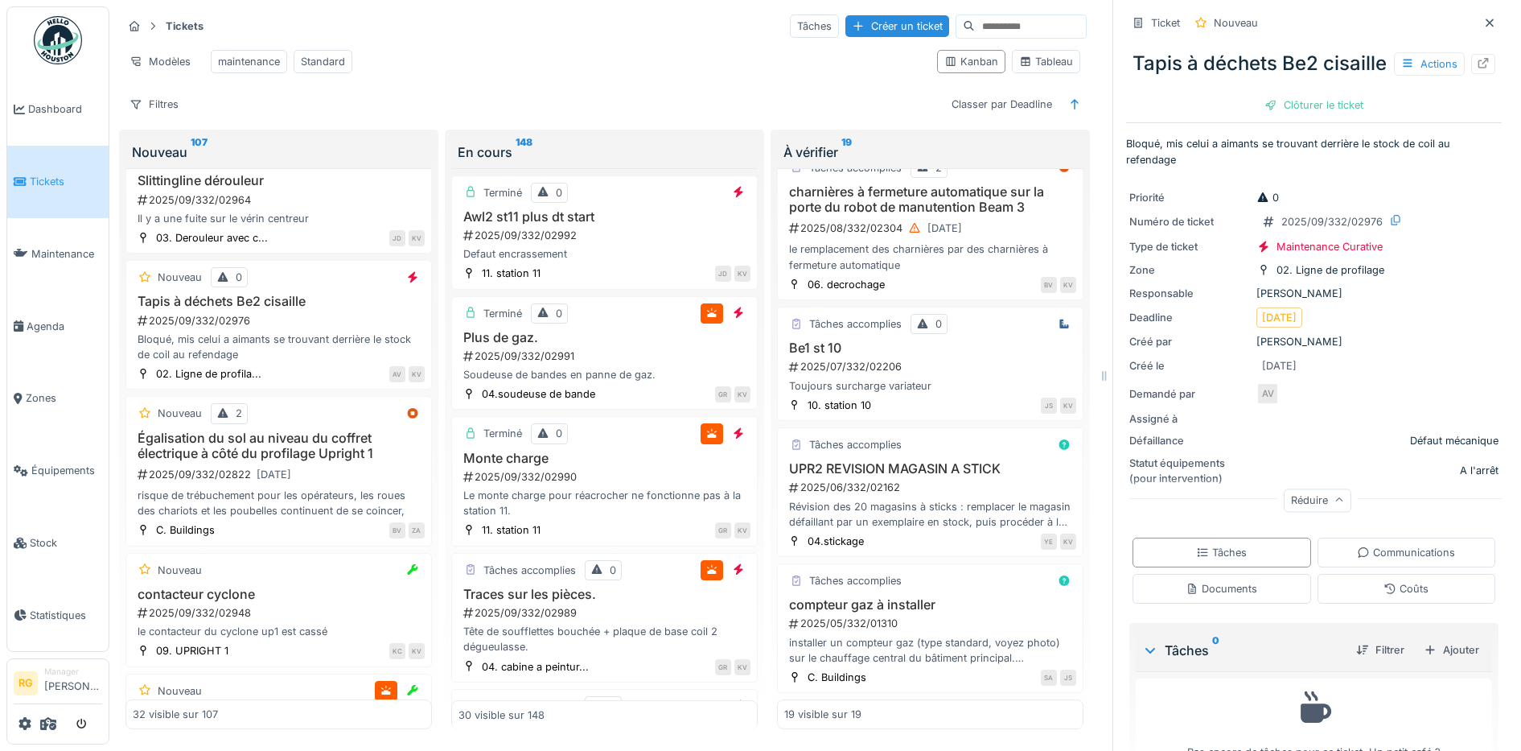
scroll to position [71, 0]
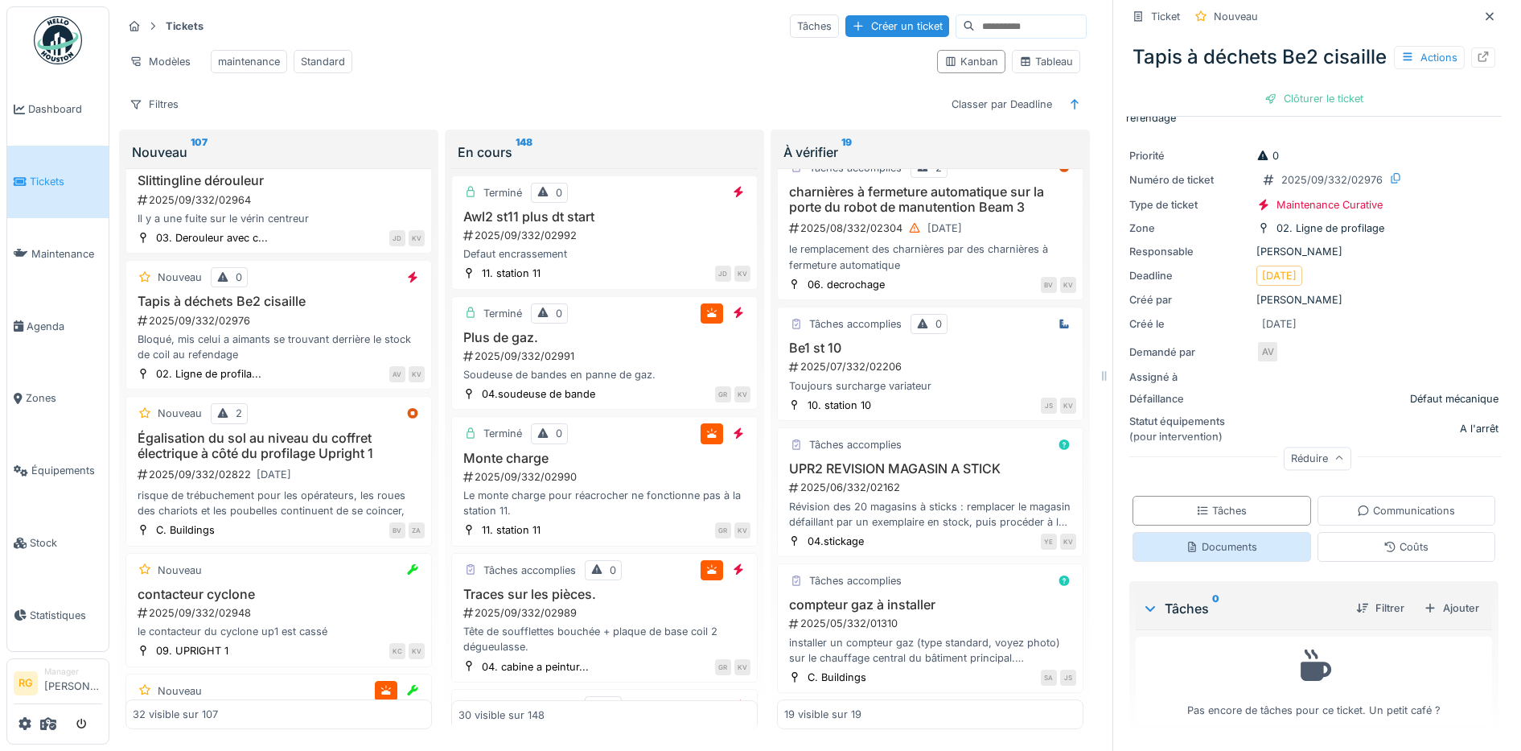
click at [1190, 539] on div "Documents" at bounding box center [1222, 546] width 72 height 15
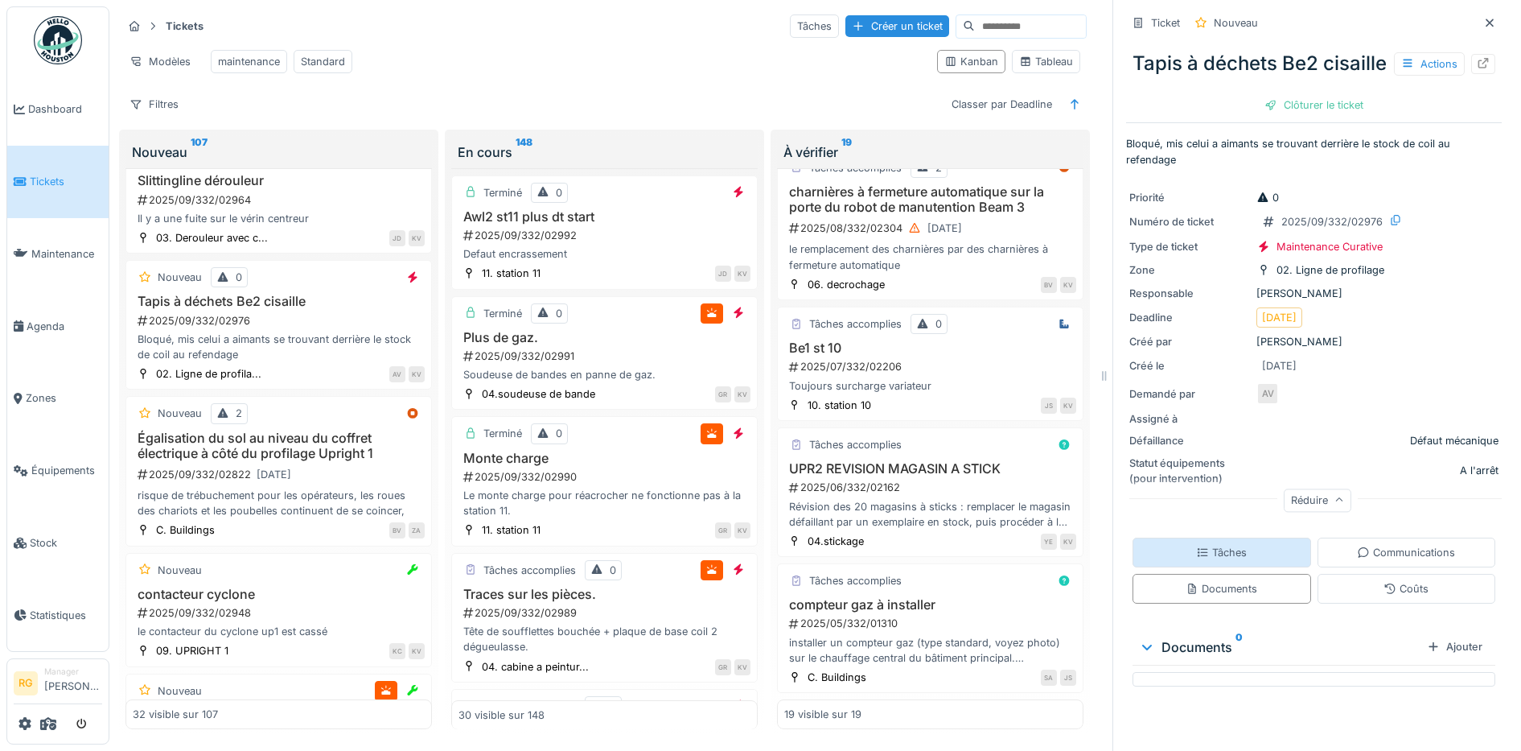
click at [1185, 567] on div "Tâches" at bounding box center [1222, 552] width 179 height 30
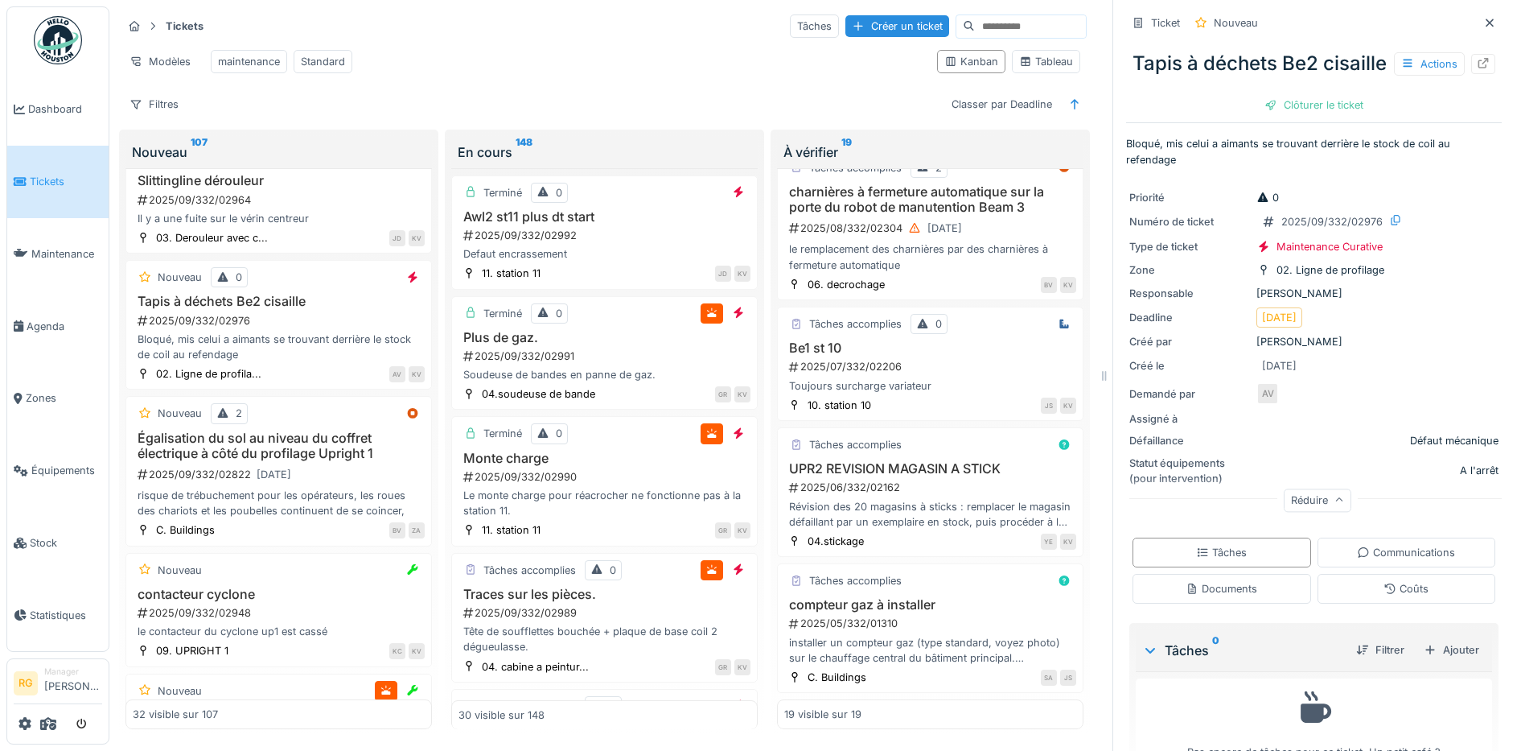
scroll to position [71, 0]
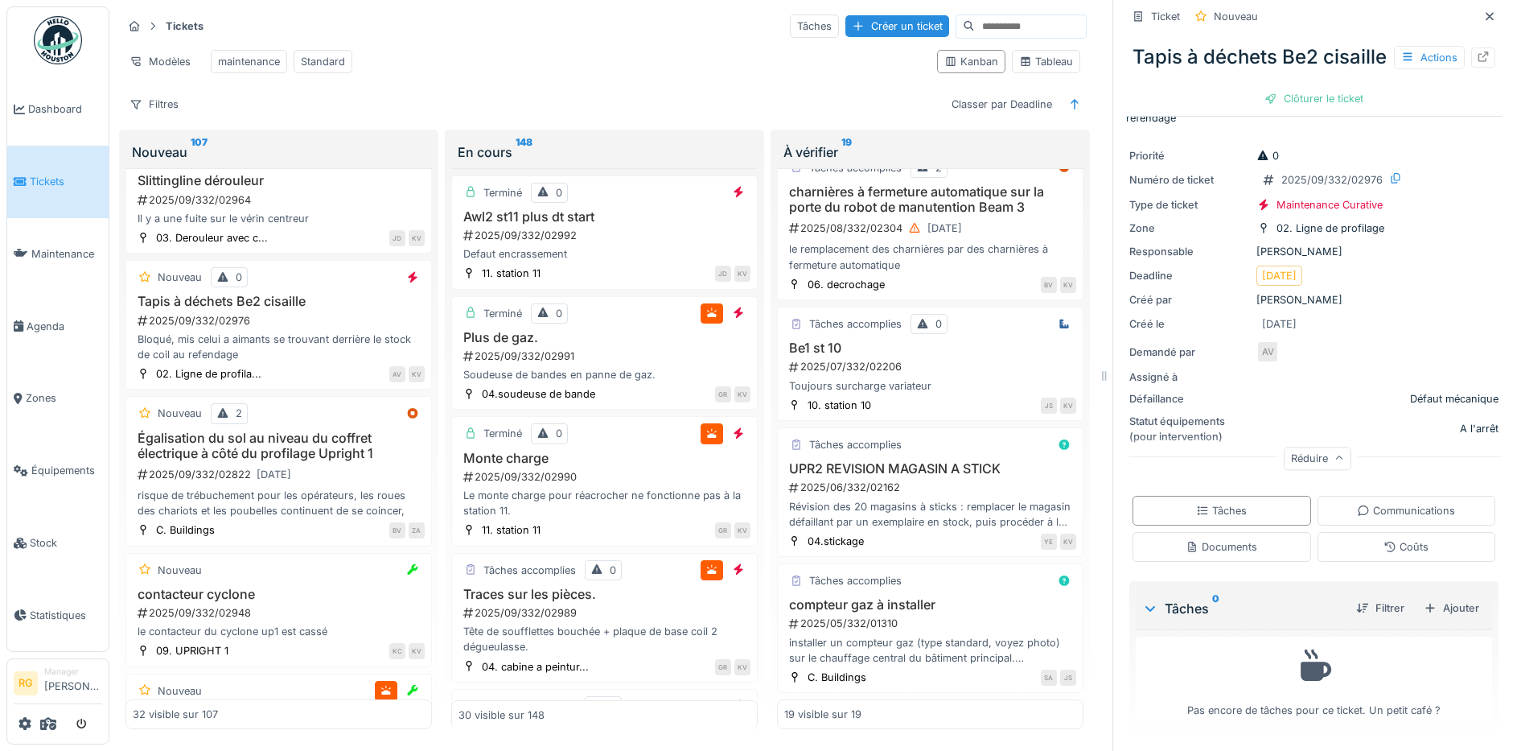
click at [1240, 537] on div "Documents" at bounding box center [1222, 547] width 179 height 30
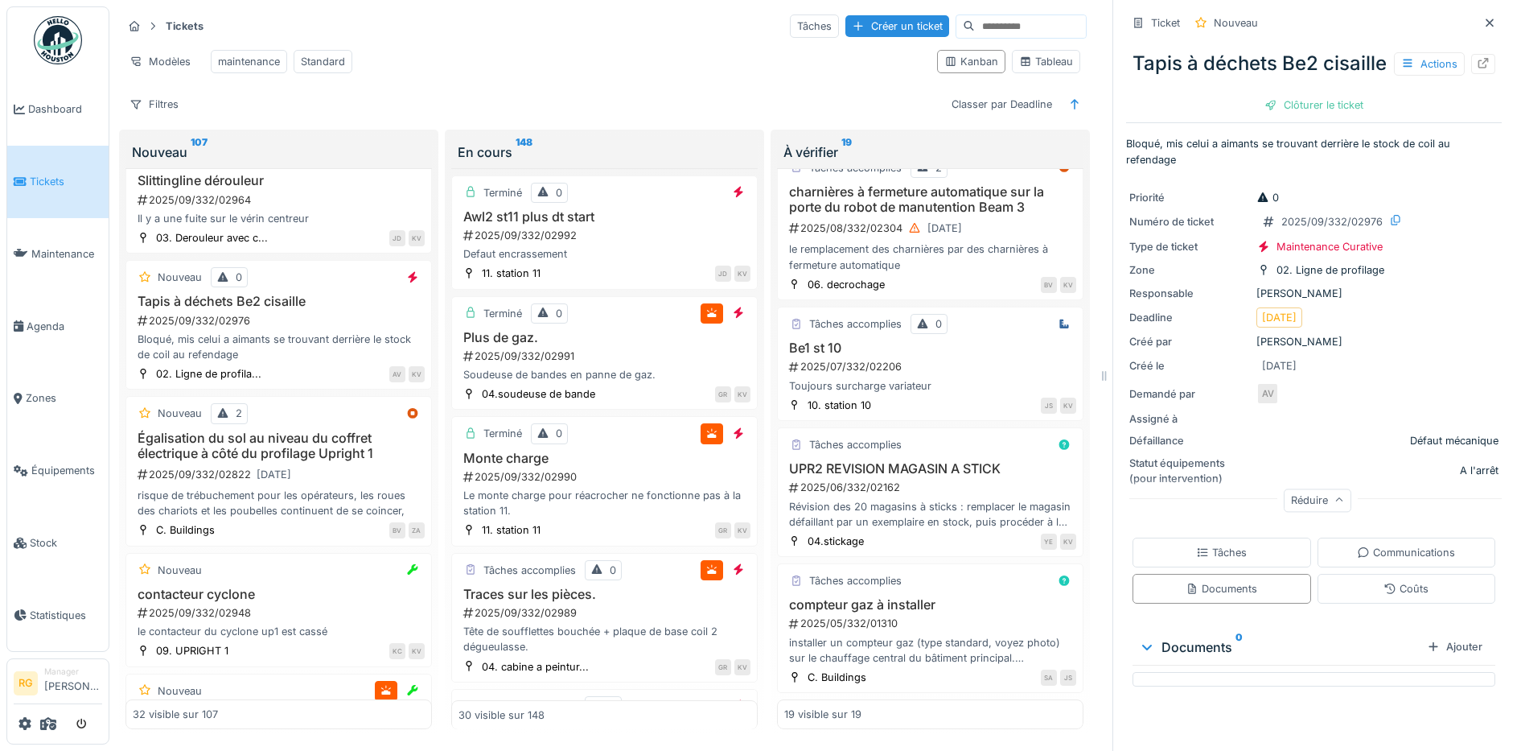
scroll to position [0, 0]
click at [1432, 657] on div "Ajouter" at bounding box center [1455, 647] width 68 height 22
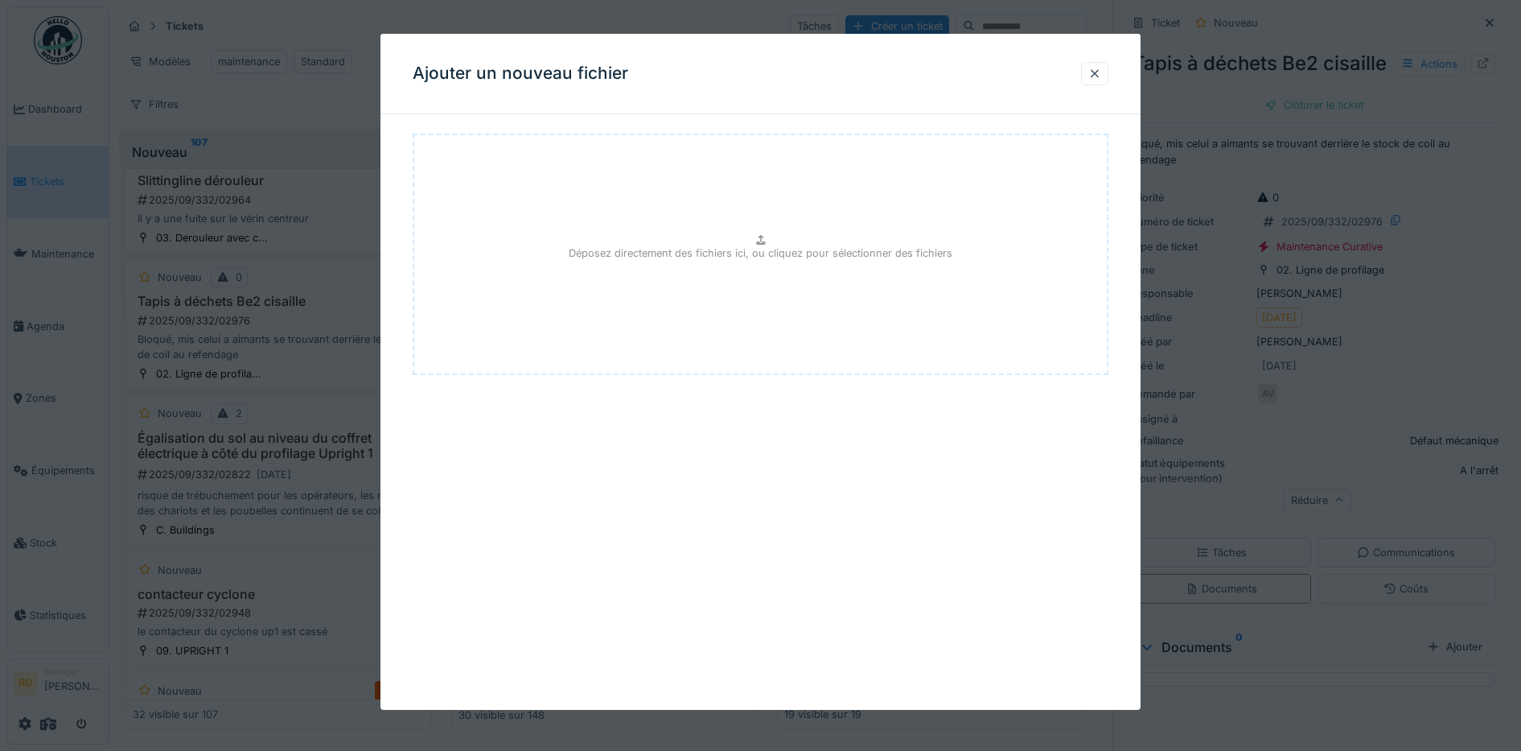
click at [765, 249] on p "Déposez directement des fichiers ici, ou cliquez pour sélectionner des fichiers" at bounding box center [761, 252] width 384 height 15
click at [758, 255] on p "Déposez directement des fichiers ici, ou cliquez pour sélectionner des fichiers" at bounding box center [761, 252] width 384 height 15
type input "**********"
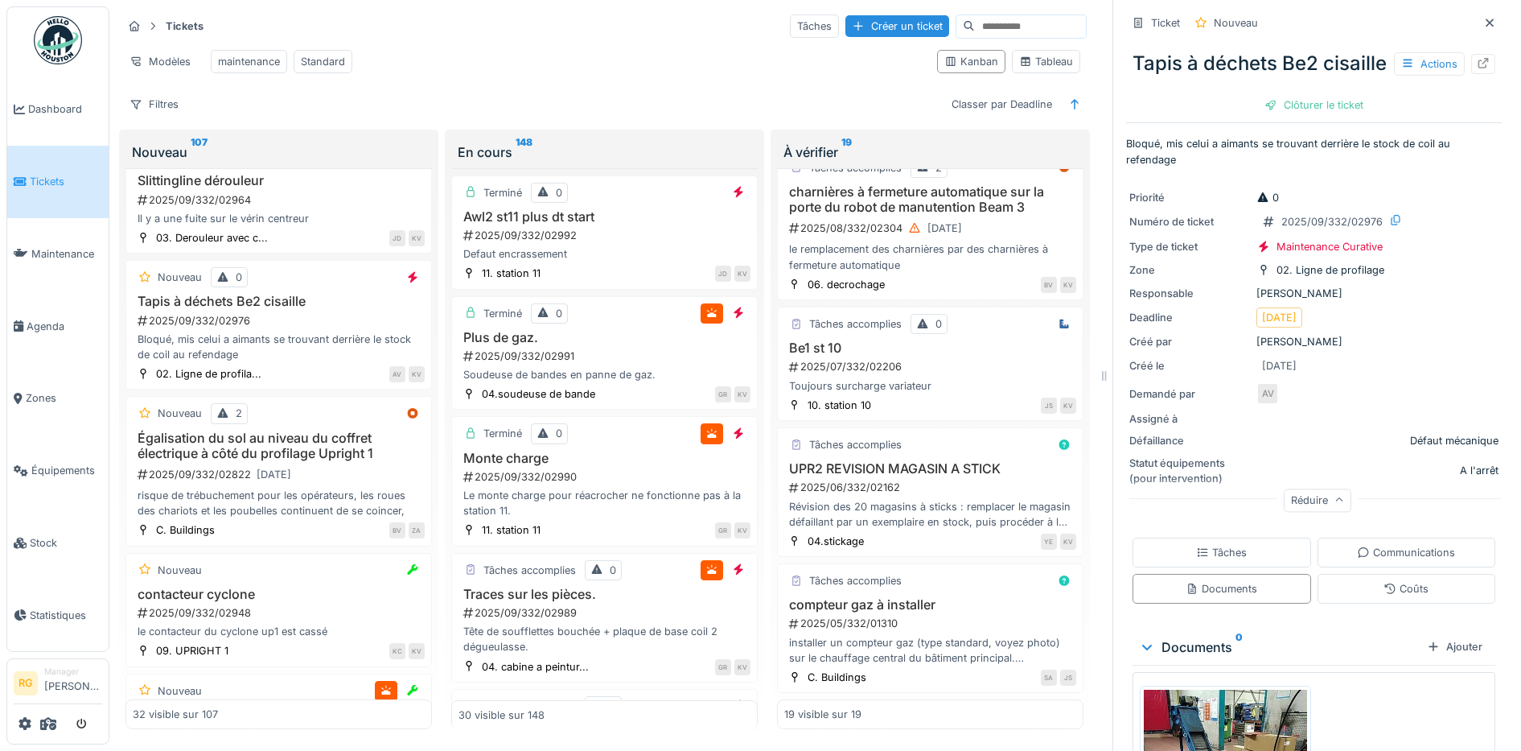
scroll to position [101, 0]
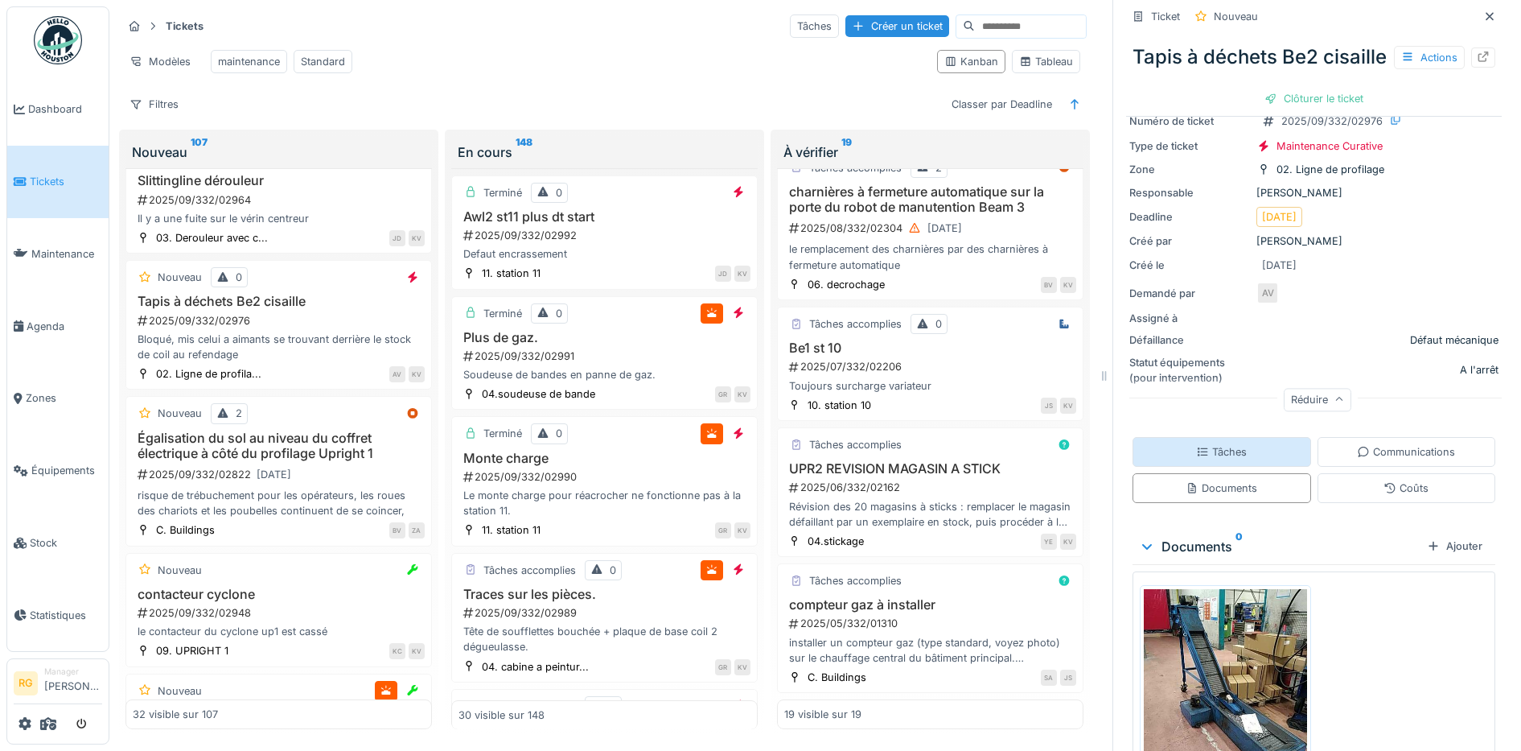
click at [1210, 459] on div "Tâches" at bounding box center [1221, 451] width 51 height 15
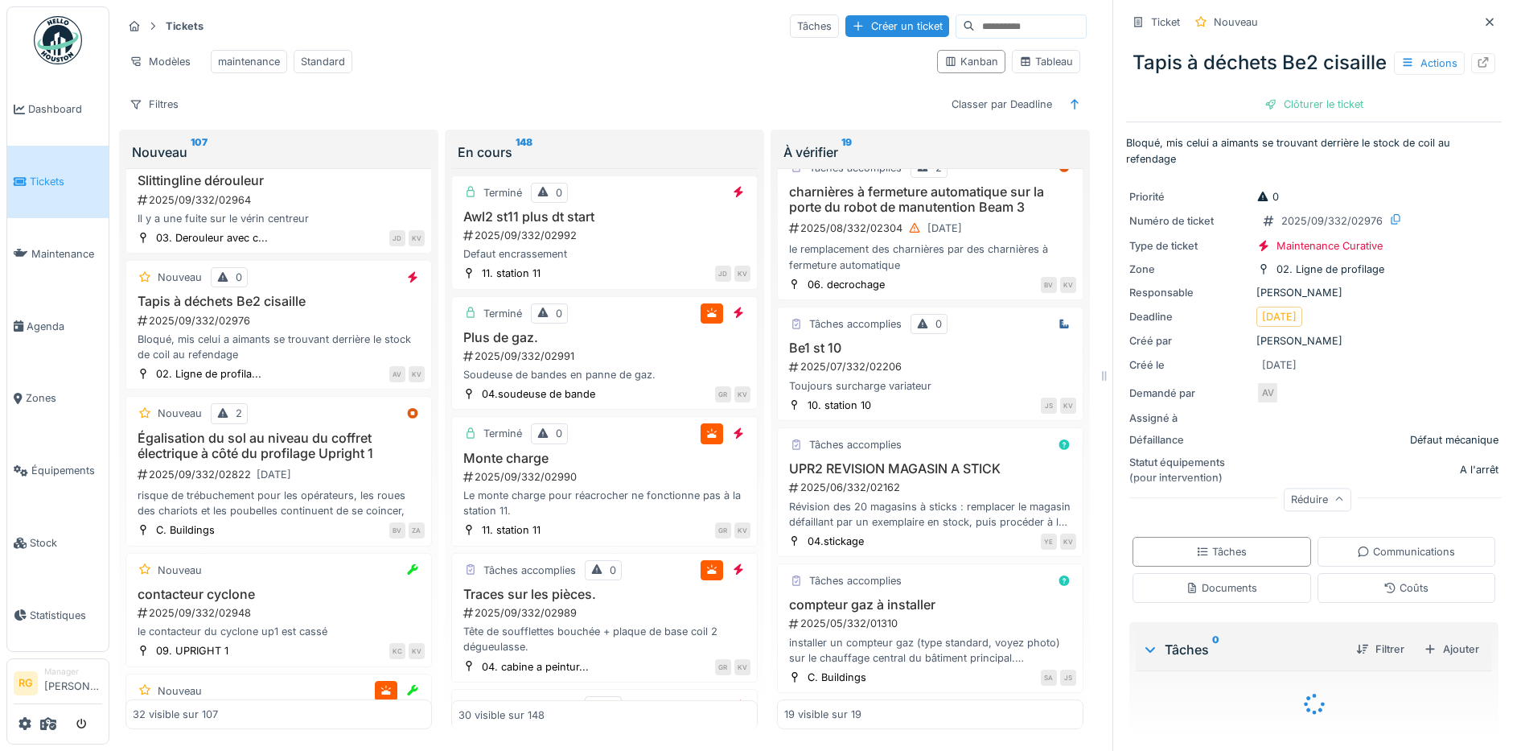
scroll to position [71, 0]
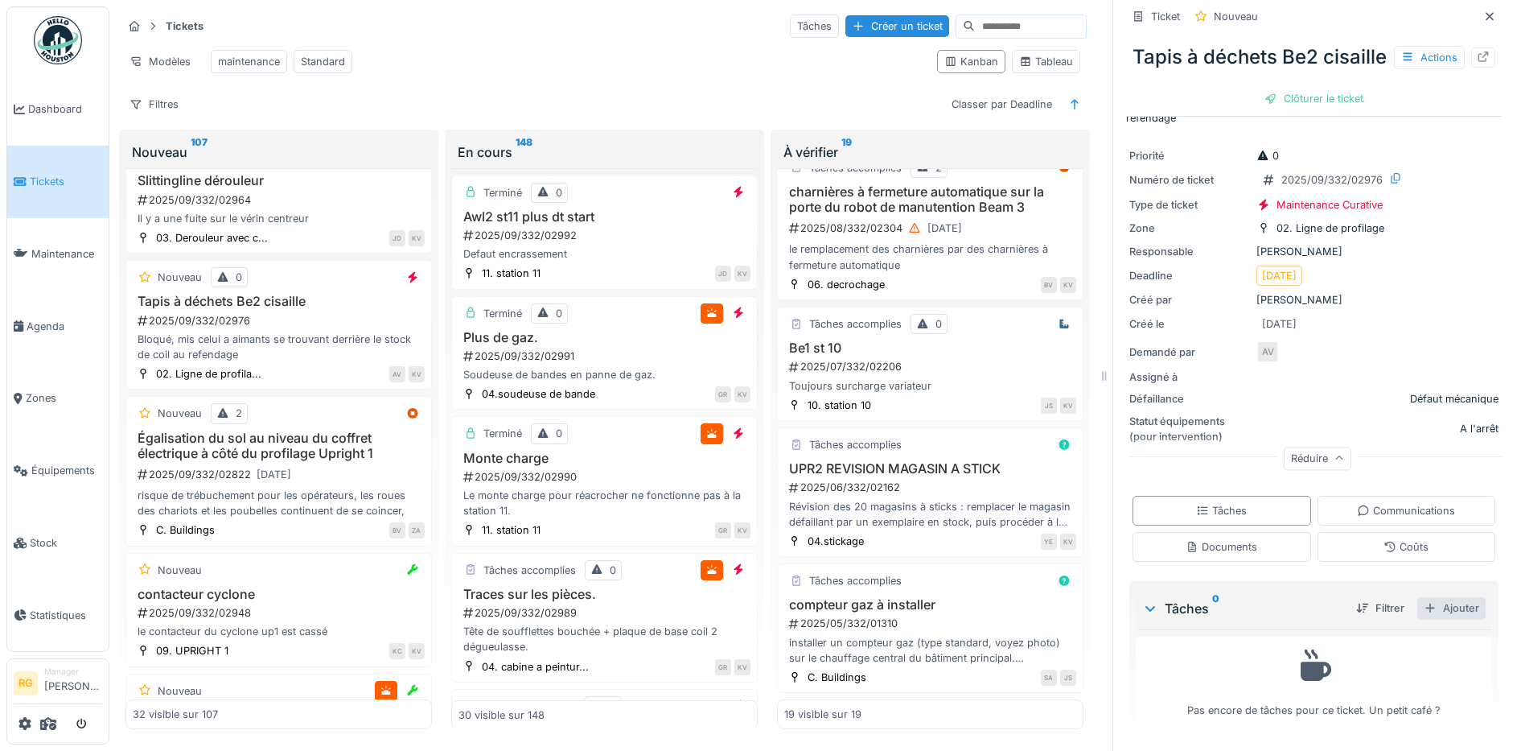
click at [1423, 597] on div "Ajouter" at bounding box center [1452, 608] width 68 height 22
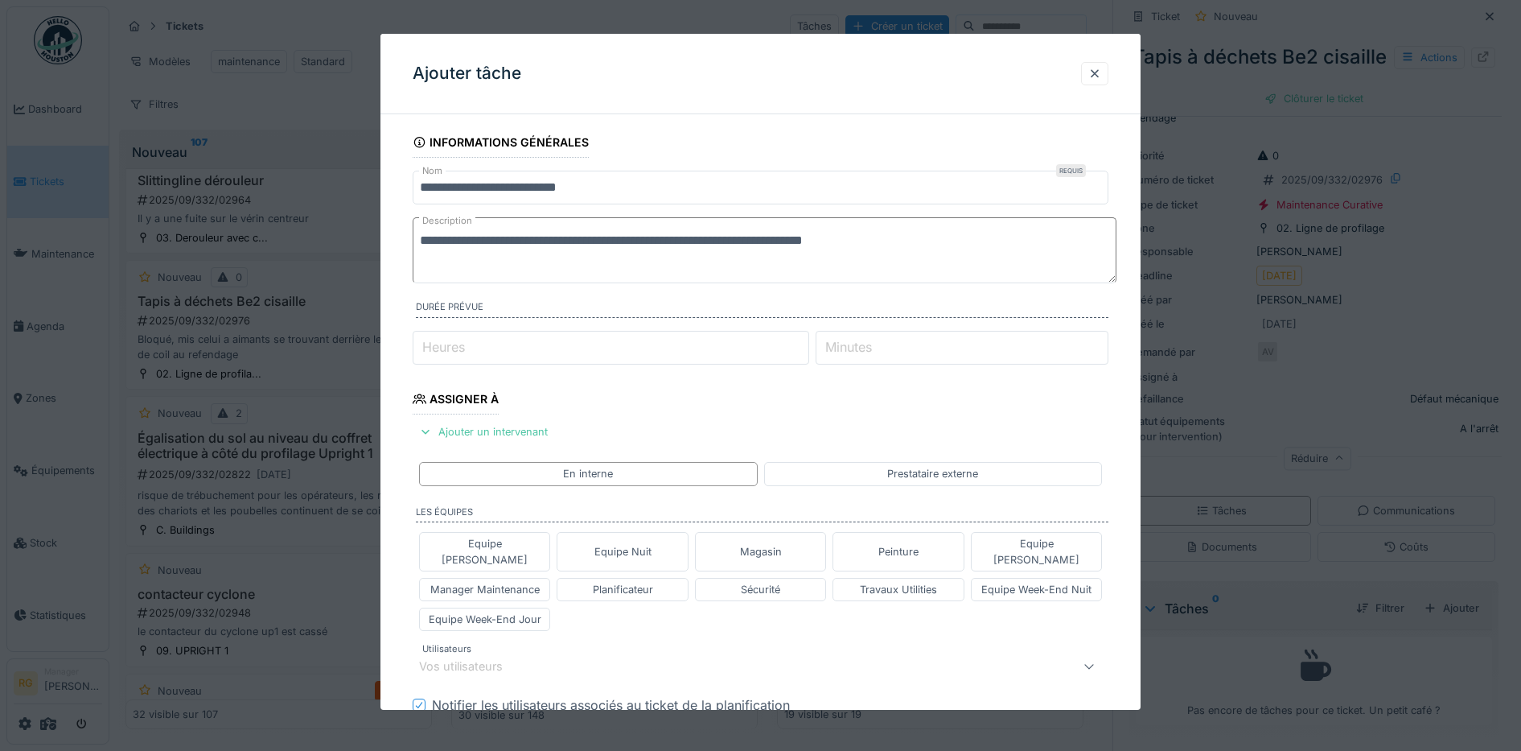
click at [904, 241] on textarea "**********" at bounding box center [765, 250] width 704 height 66
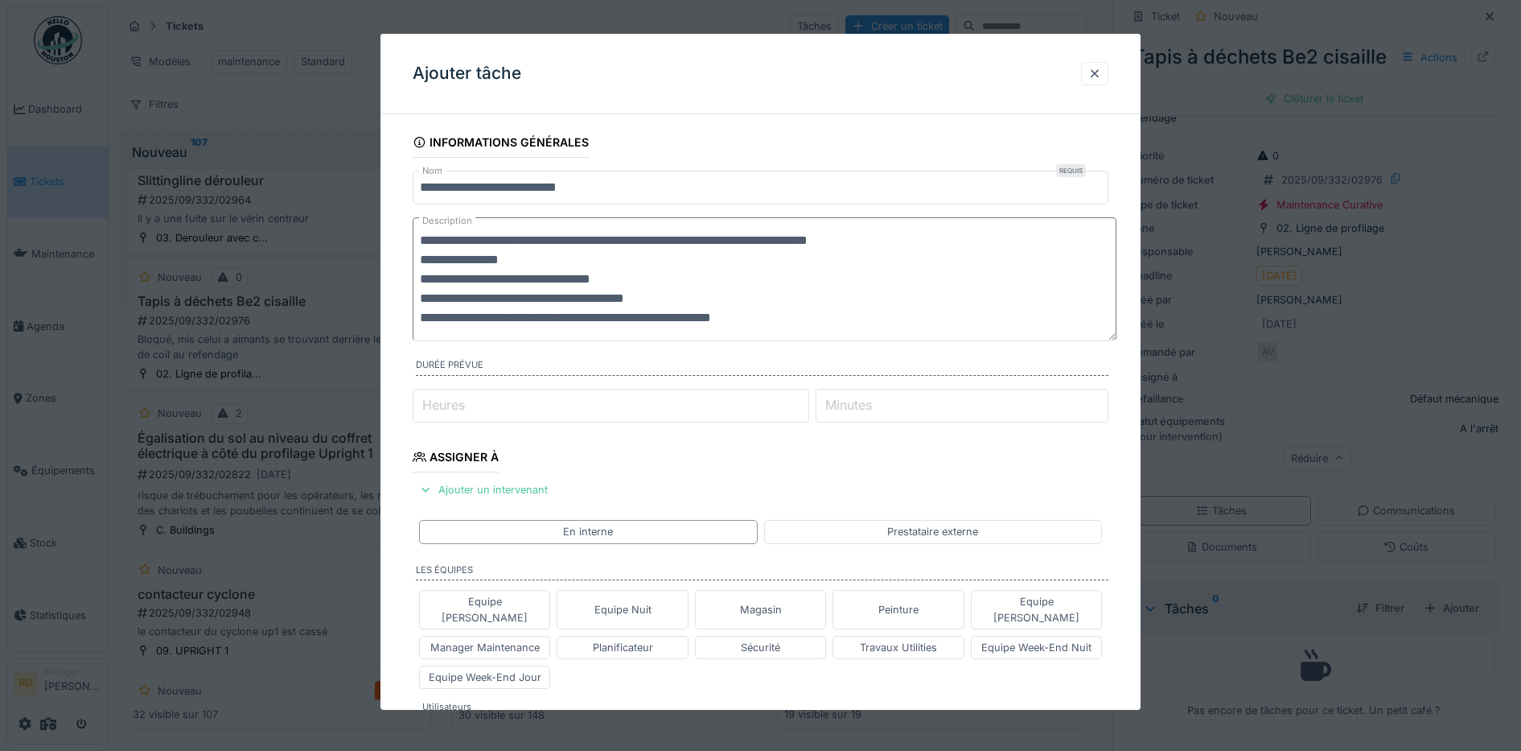
scroll to position [0, 0]
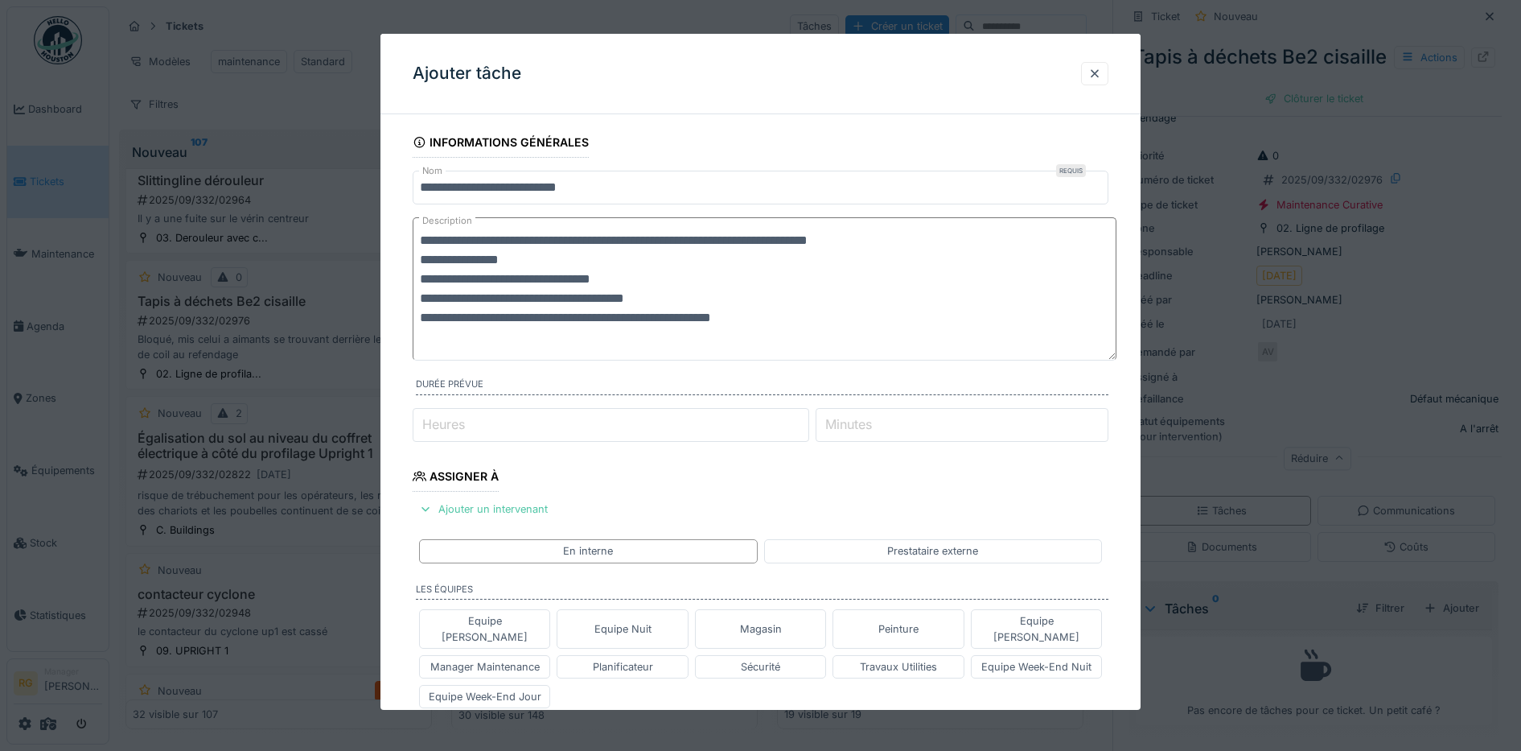
click at [599, 313] on textarea "**********" at bounding box center [765, 288] width 704 height 143
click at [603, 319] on textarea "**********" at bounding box center [765, 288] width 704 height 143
click at [798, 322] on textarea "**********" at bounding box center [765, 288] width 704 height 143
click at [449, 342] on textarea "**********" at bounding box center [765, 288] width 704 height 143
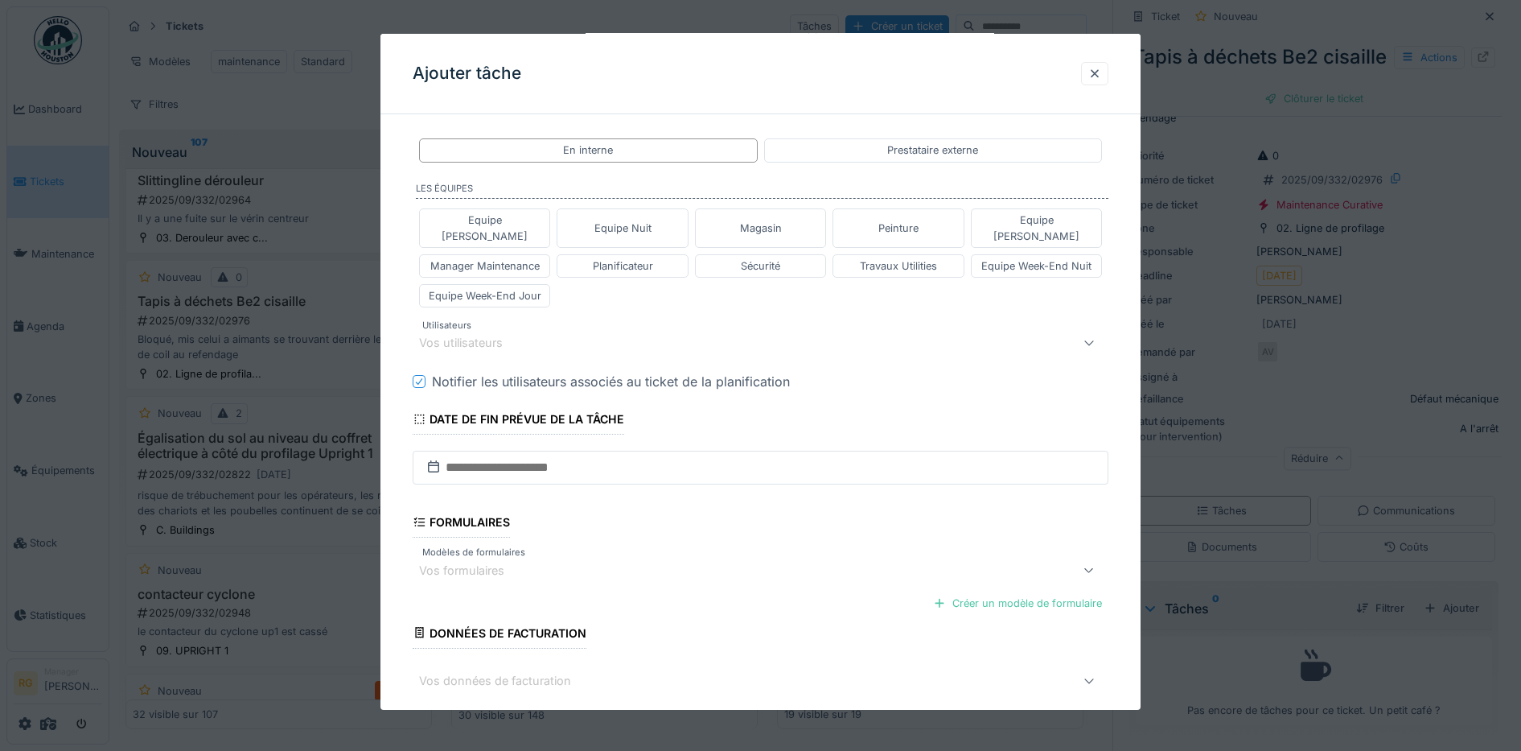
scroll to position [402, 0]
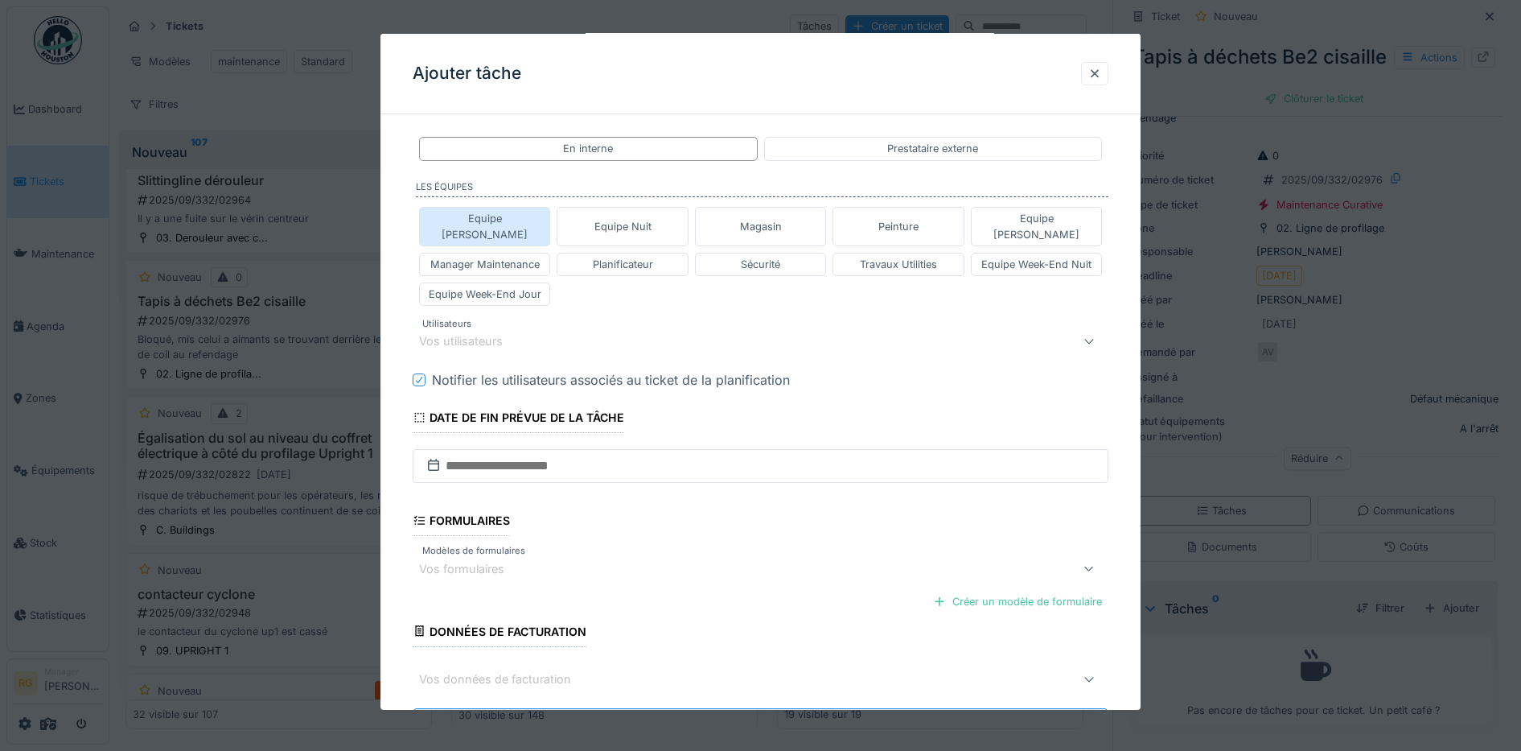
type textarea "**********"
click at [501, 217] on div "Equipe [PERSON_NAME]" at bounding box center [484, 226] width 117 height 31
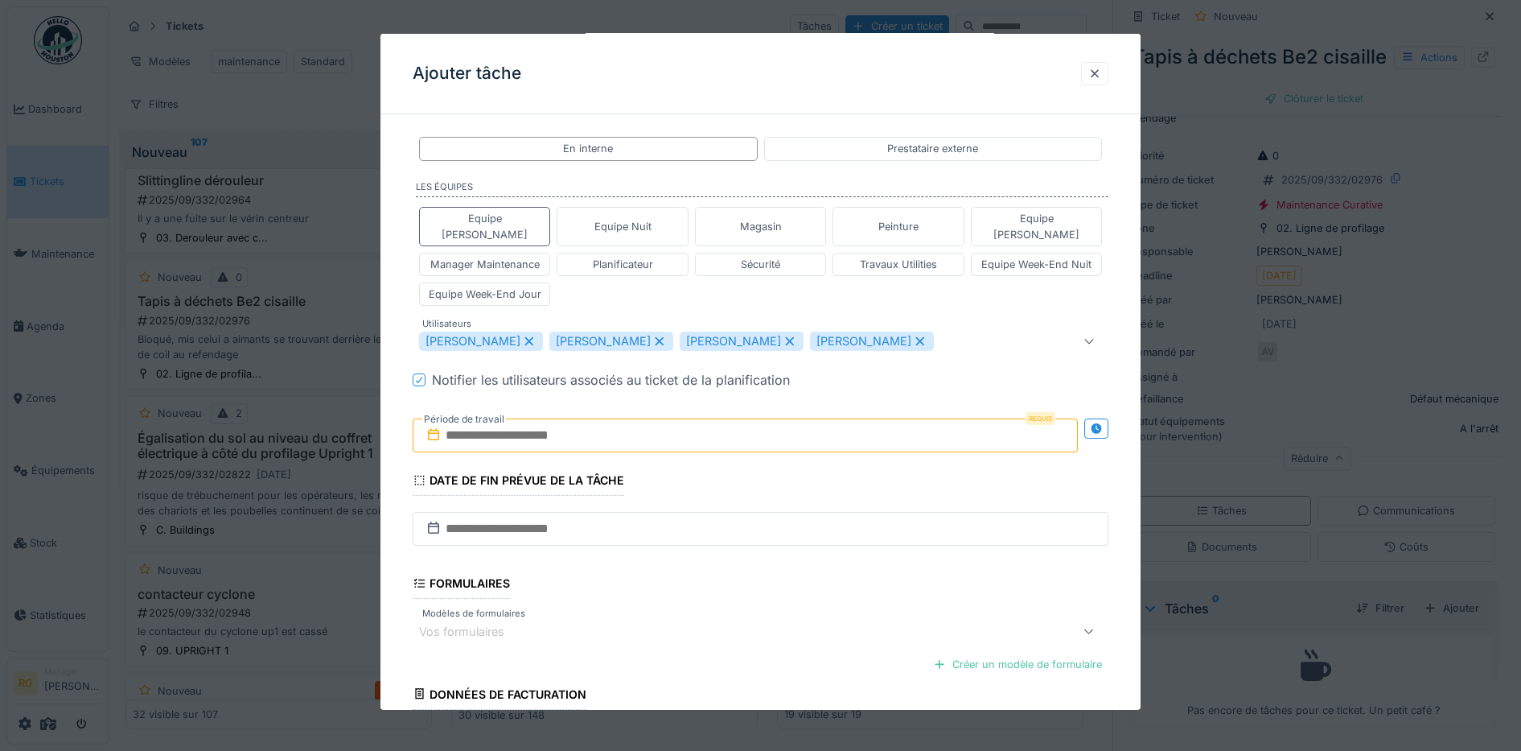
click at [533, 337] on icon at bounding box center [529, 341] width 9 height 9
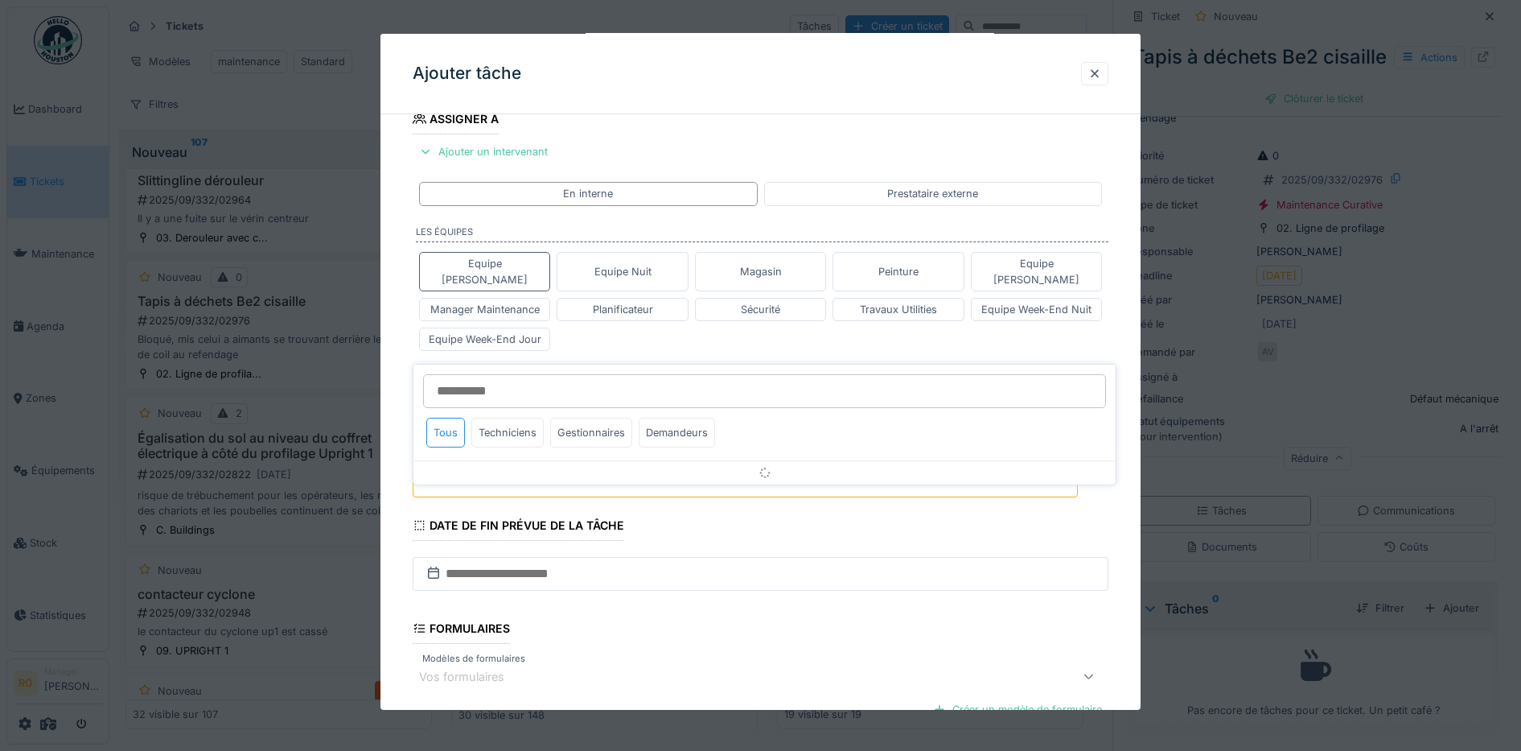
scroll to position [356, 0]
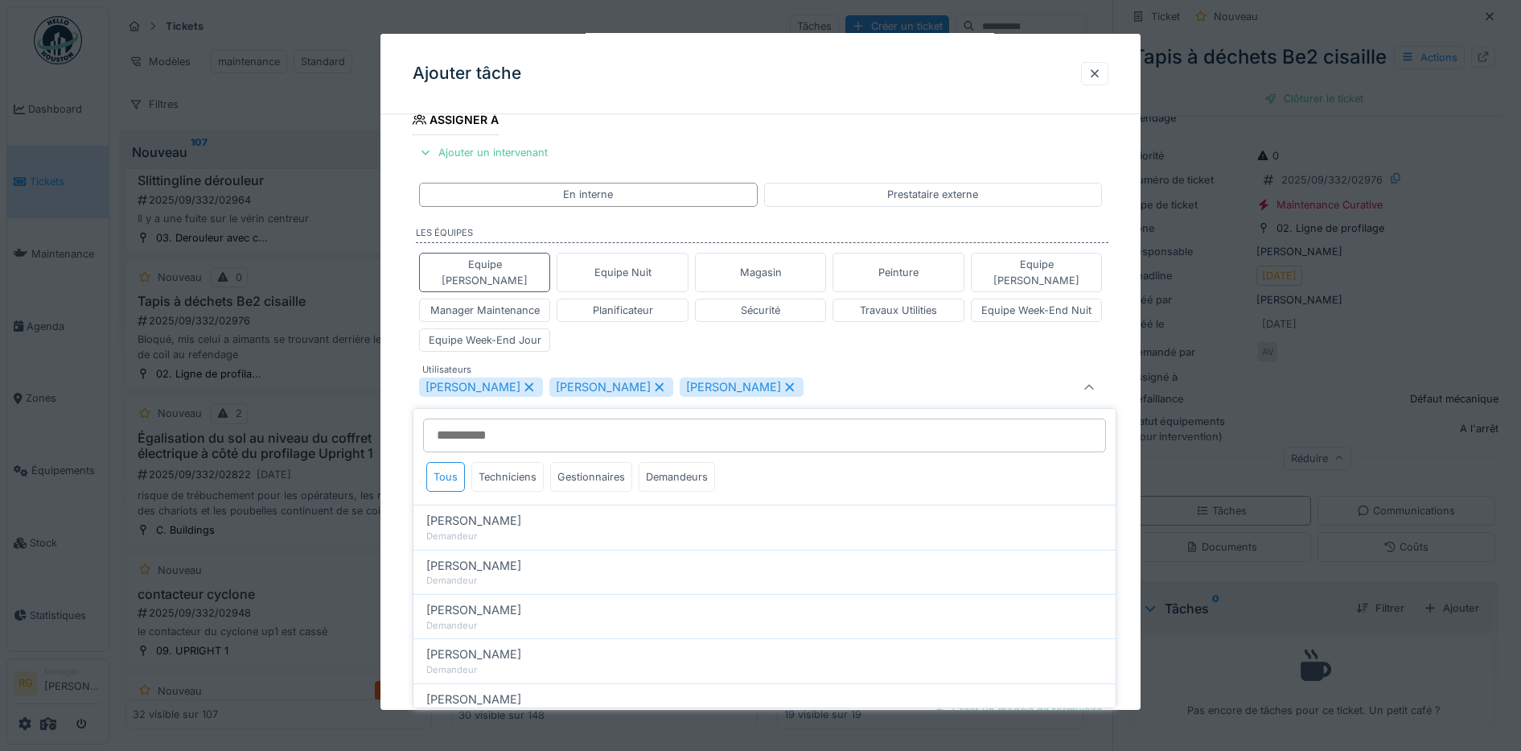
click at [664, 383] on icon at bounding box center [659, 387] width 9 height 9
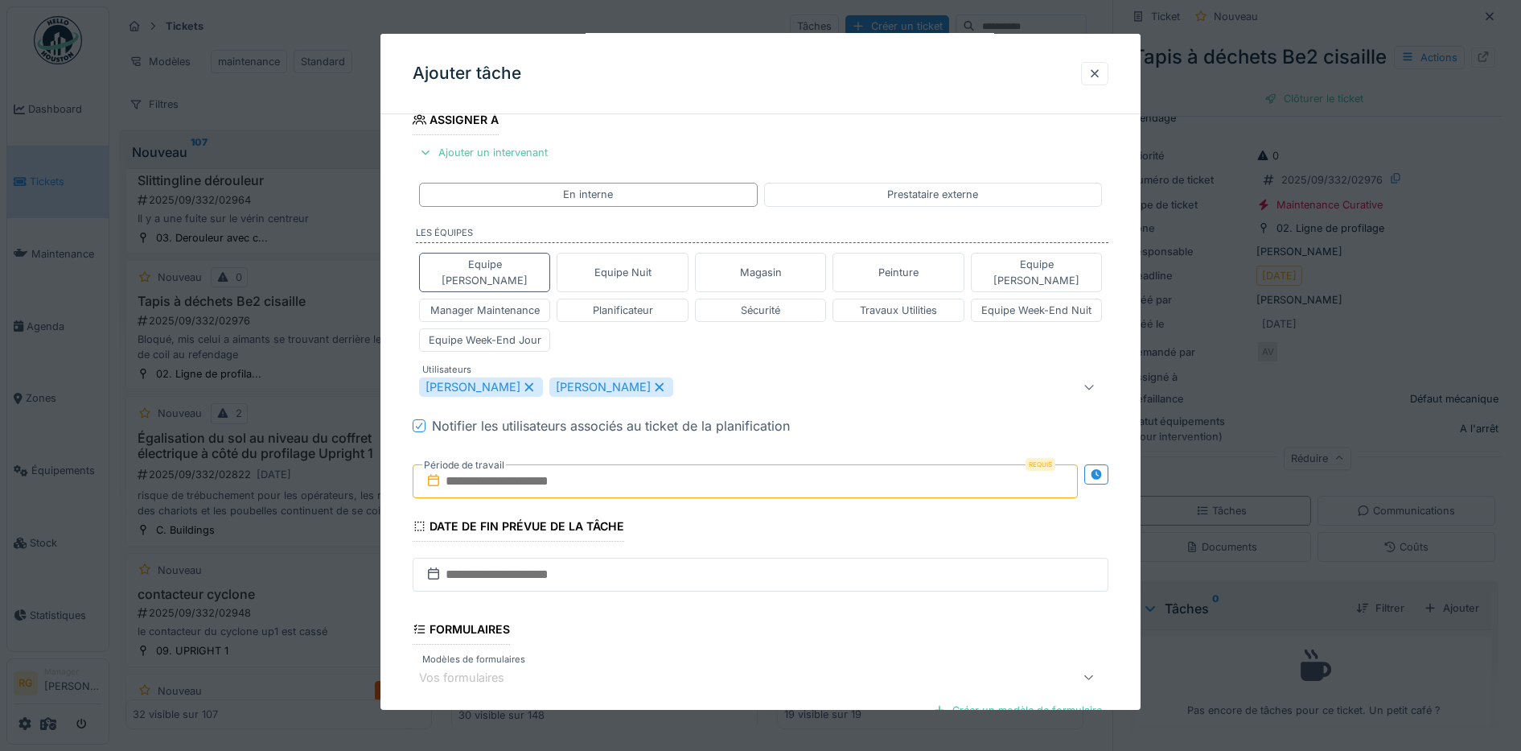
click at [664, 383] on icon at bounding box center [659, 387] width 9 height 9
type input "****"
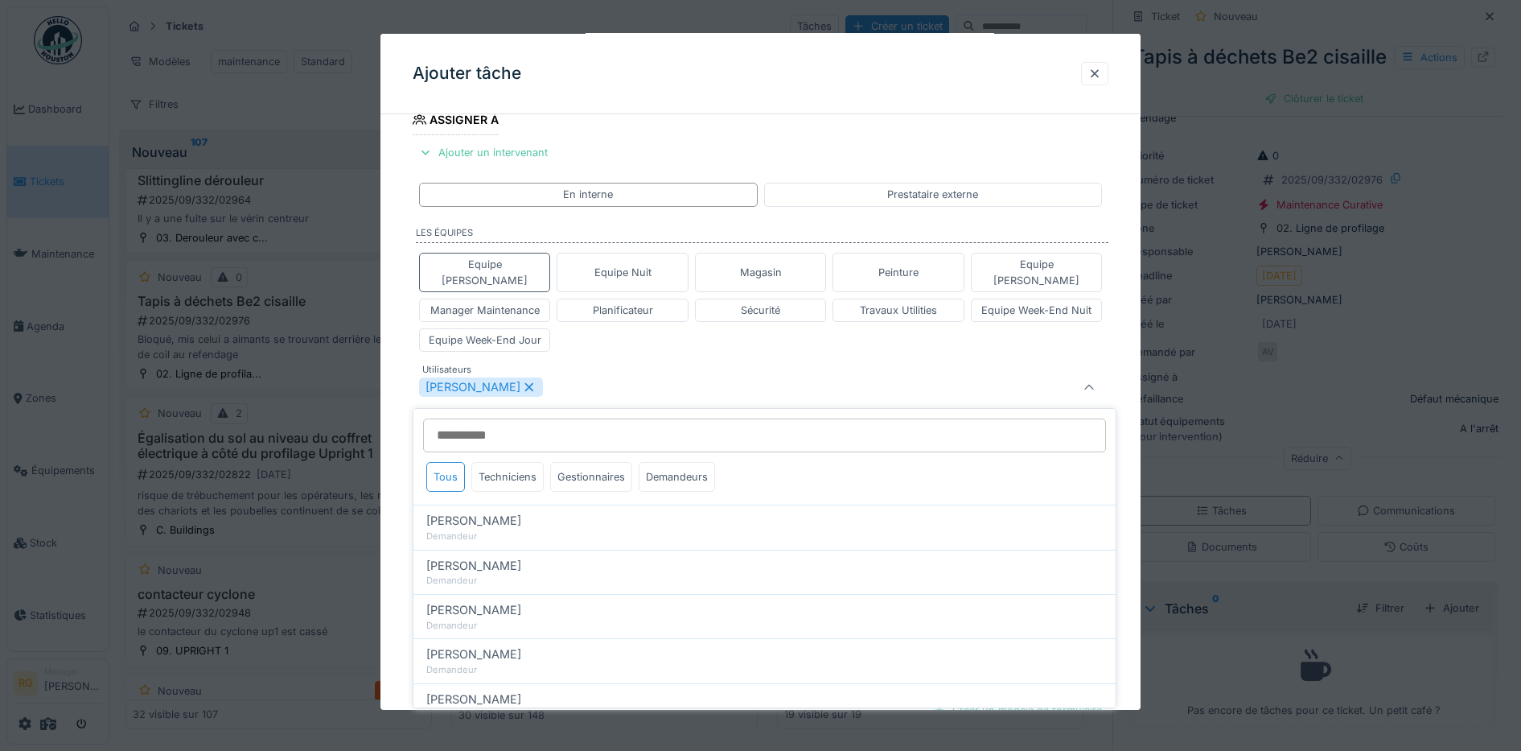
click at [635, 325] on div "Equipe Anthony Equipe Nuit Magasin Peinture Equipe Jean-Claude Manager Maintena…" at bounding box center [761, 302] width 697 height 112
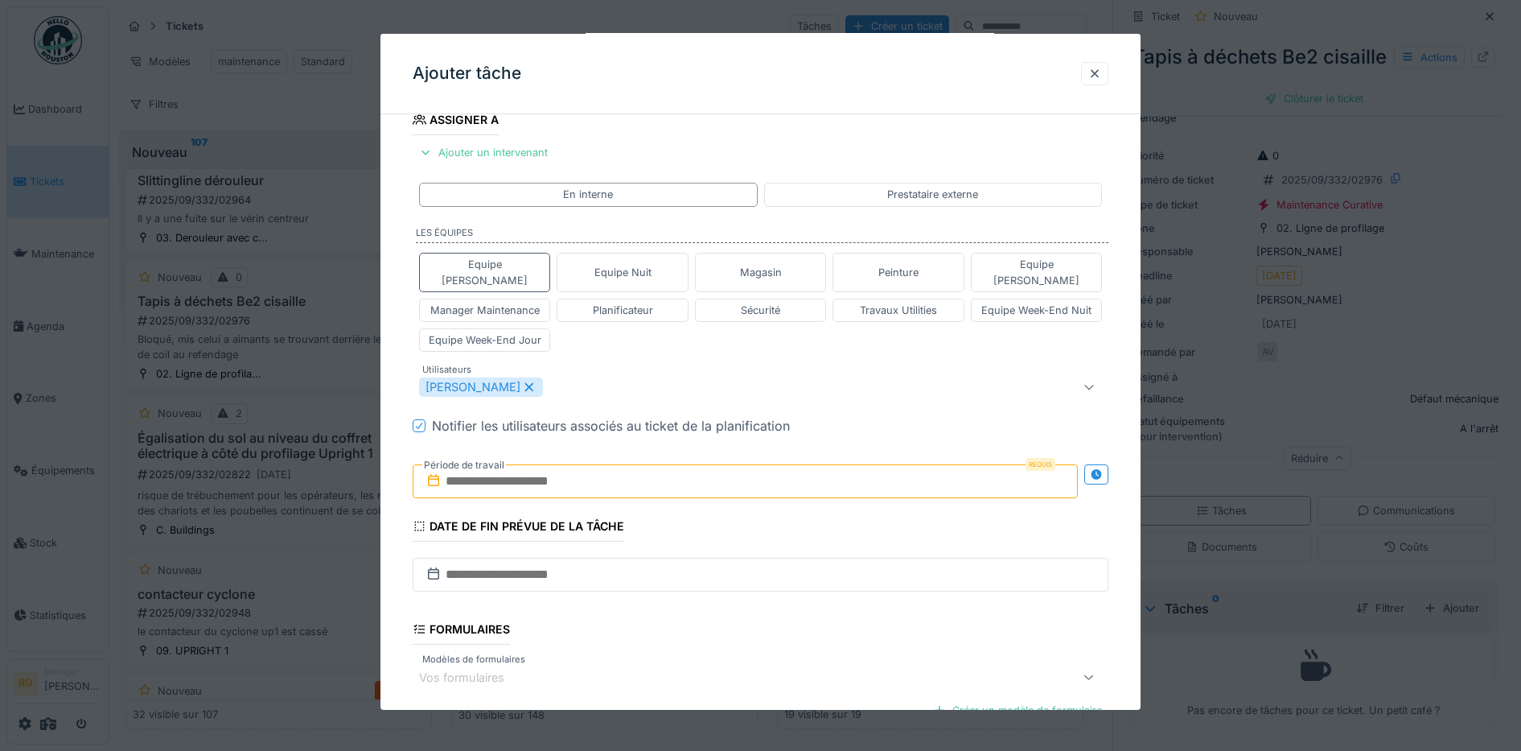
click at [484, 464] on input "text" at bounding box center [746, 481] width 666 height 34
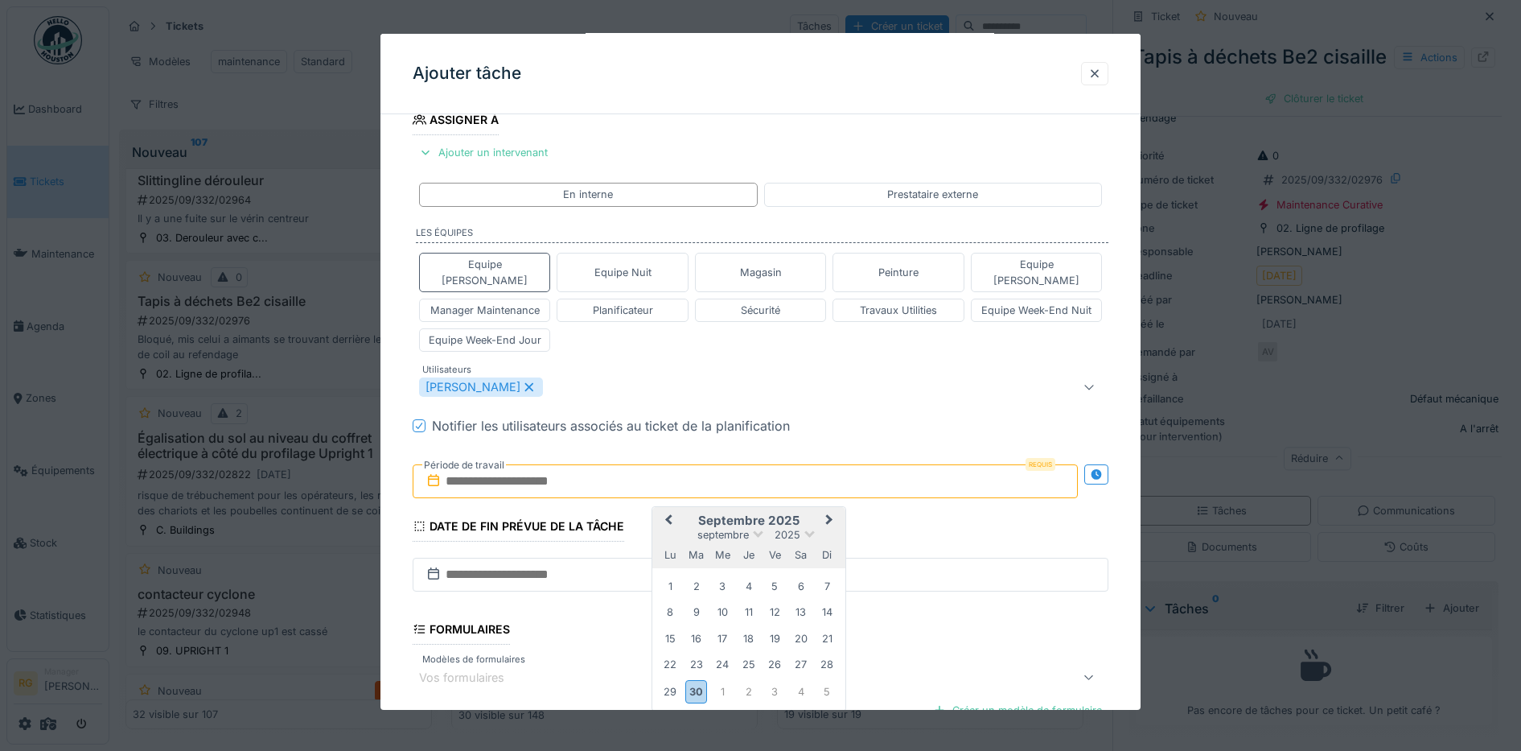
scroll to position [457, 0]
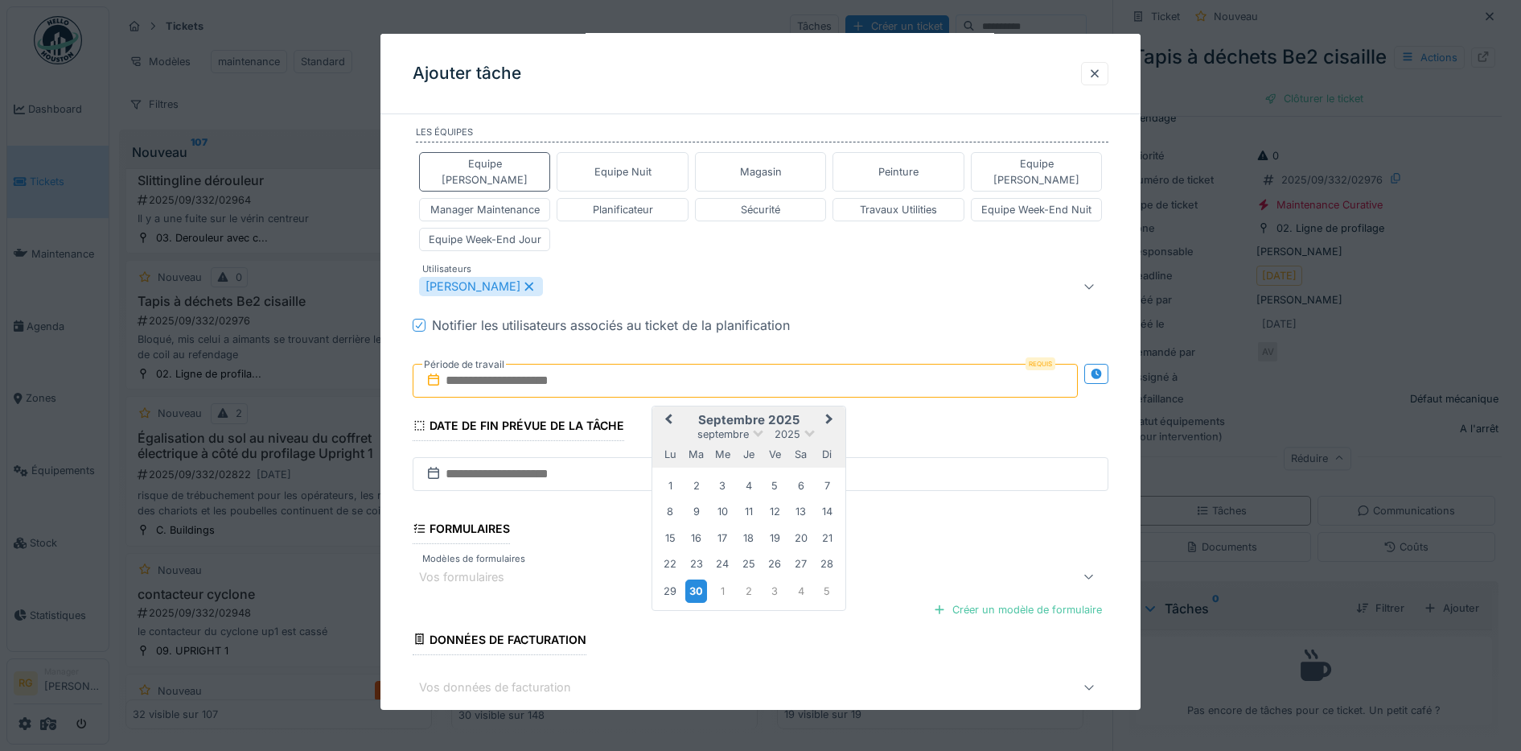
click at [698, 579] on div "30" at bounding box center [696, 590] width 22 height 23
click at [772, 580] on div "3" at bounding box center [775, 591] width 22 height 22
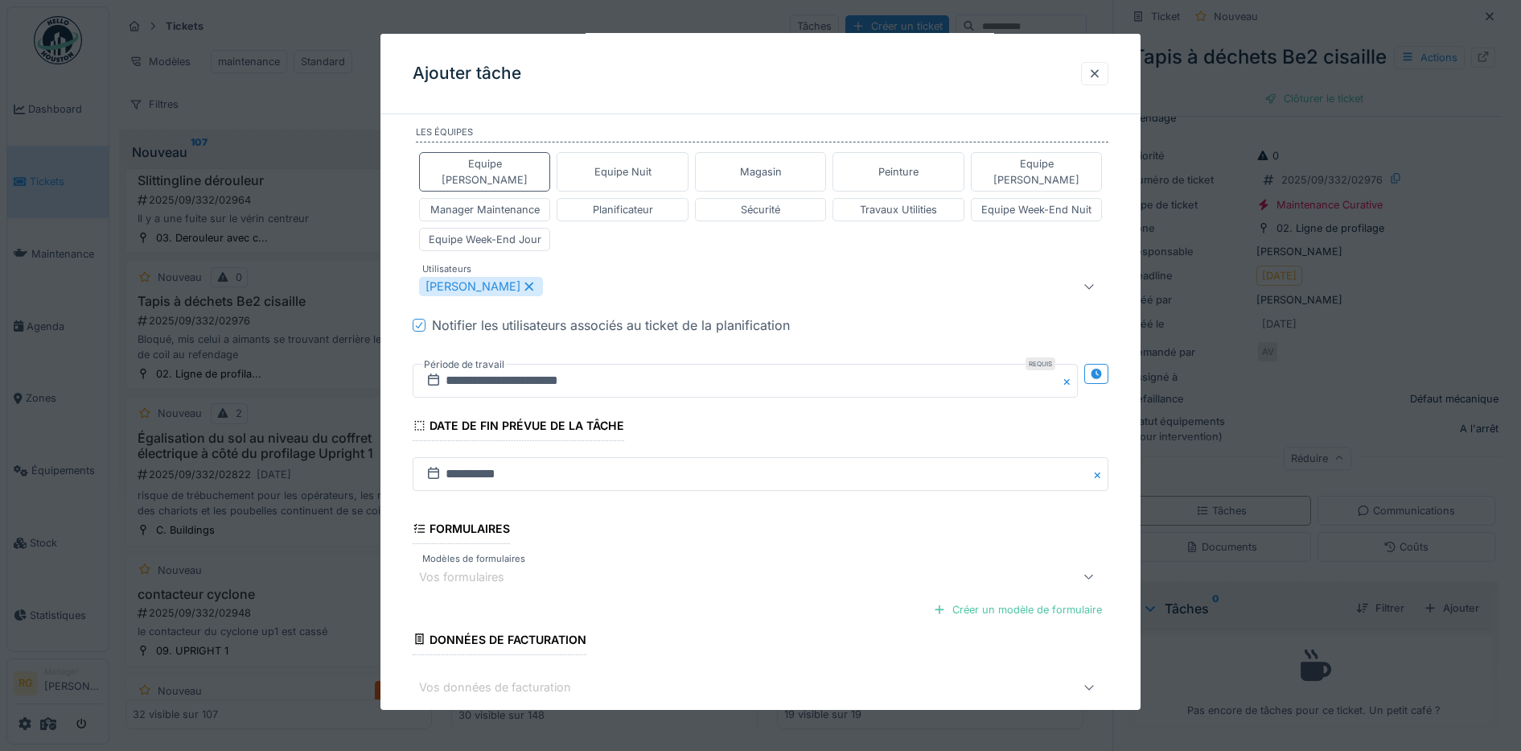
scroll to position [526, 0]
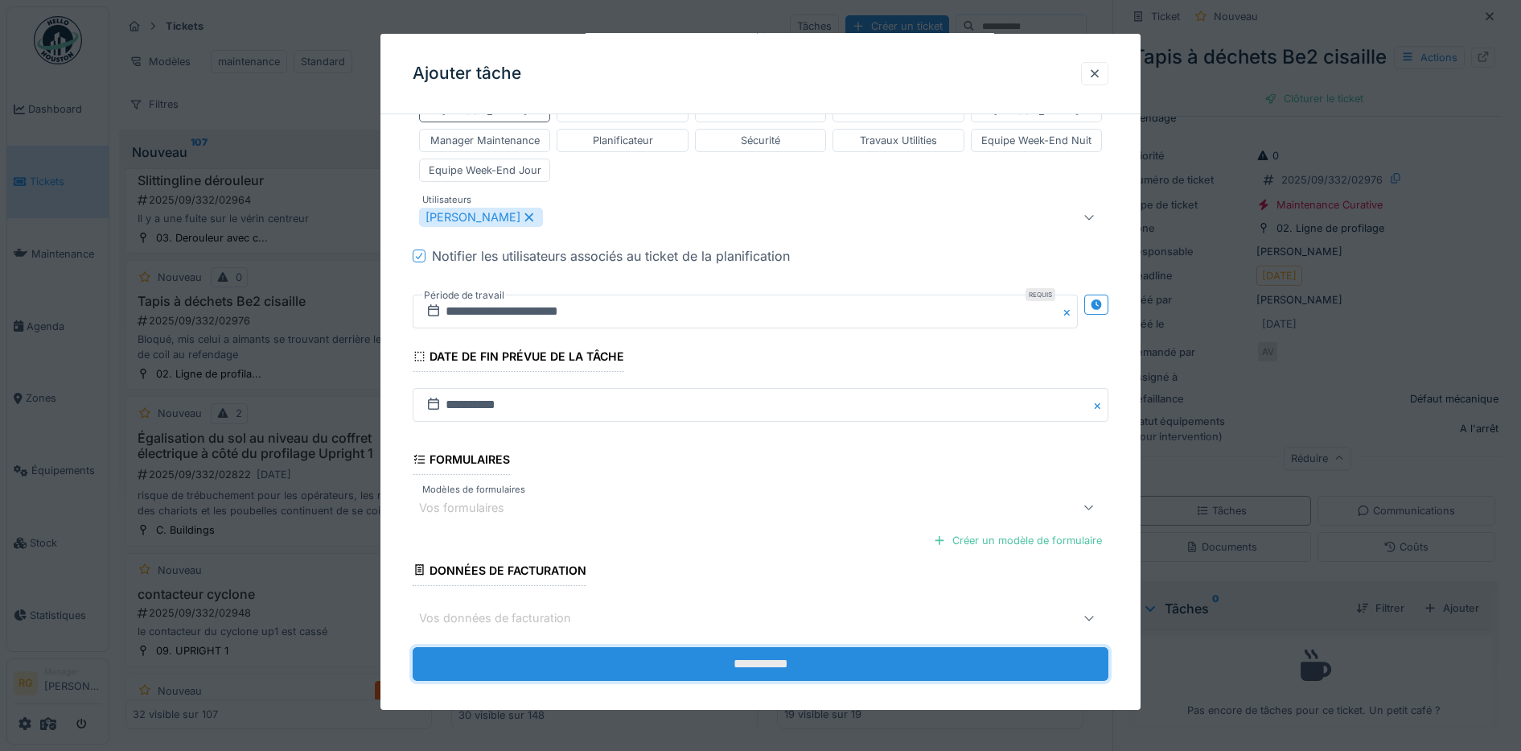
click at [804, 648] on input "**********" at bounding box center [761, 664] width 697 height 34
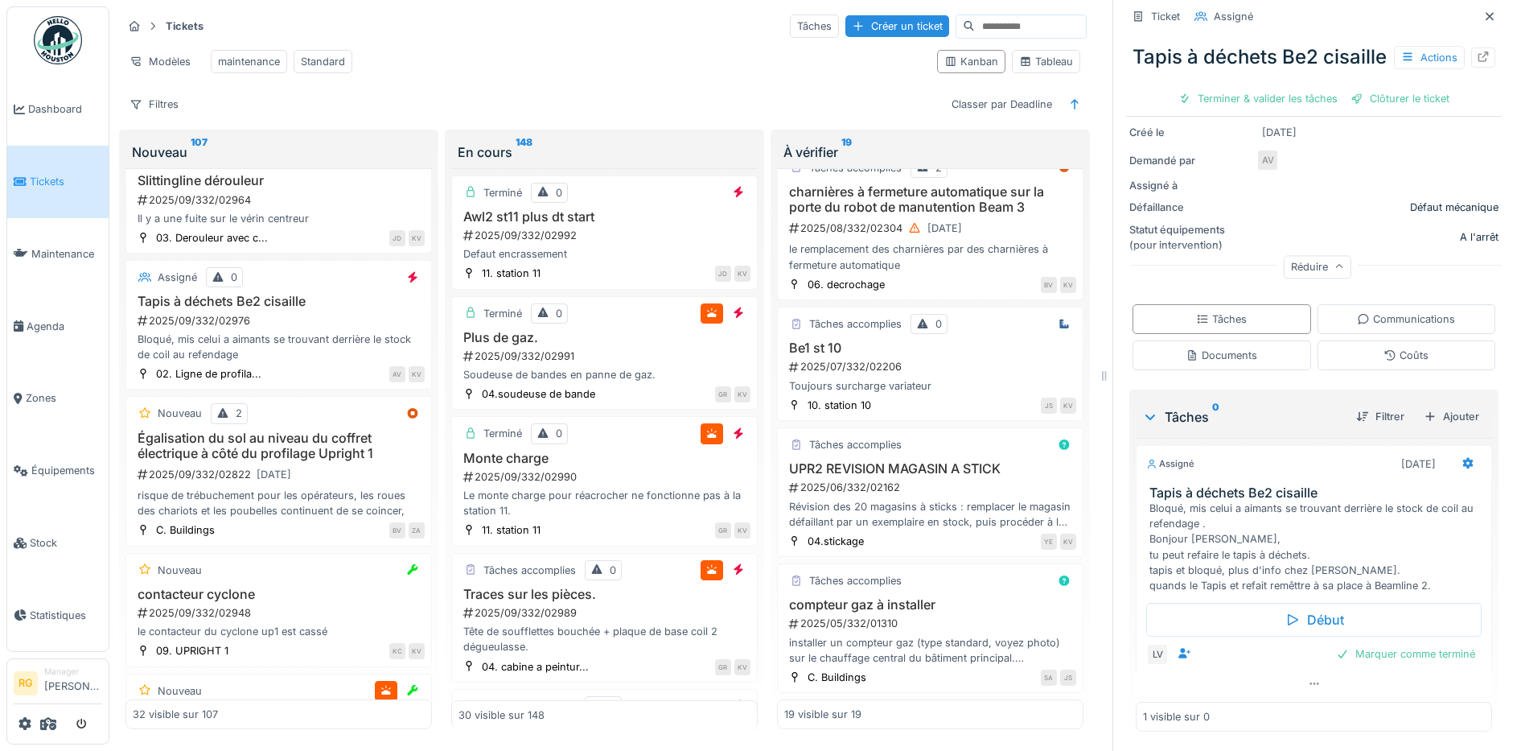
scroll to position [0, 0]
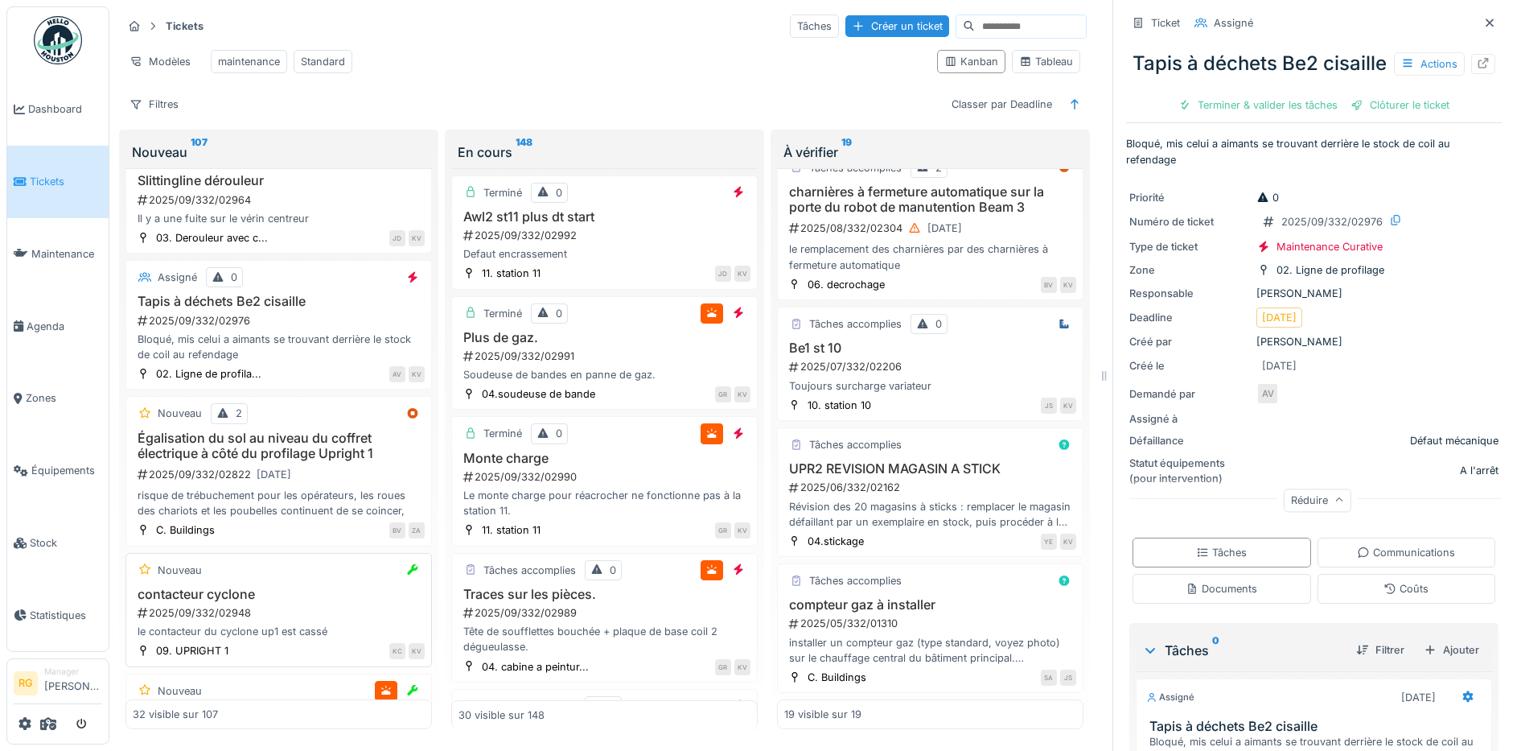
click at [297, 603] on div "contacteur cyclone 2025/09/332/02948 le contacteur du cyclone up1 est cassé" at bounding box center [279, 613] width 292 height 53
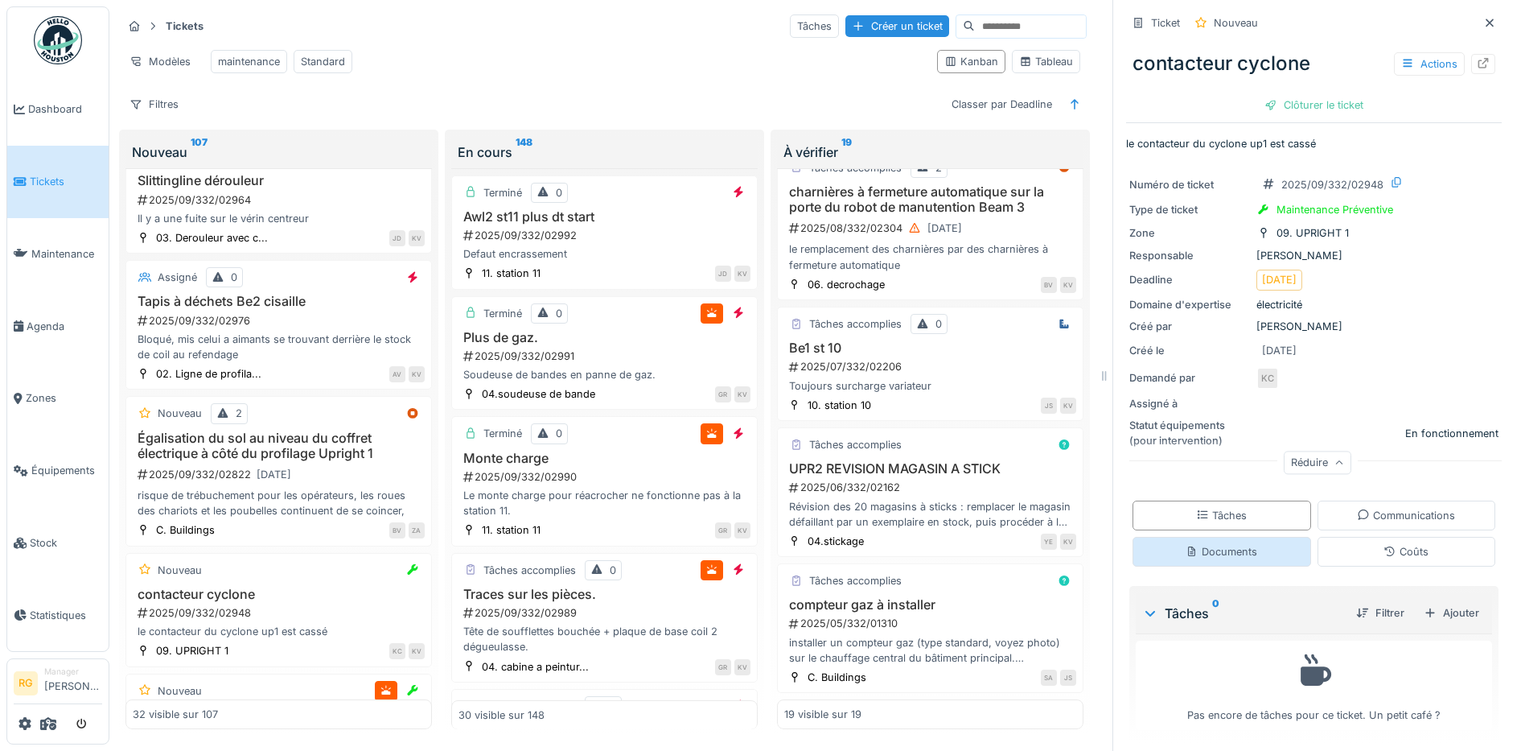
click at [1215, 544] on div "Documents" at bounding box center [1222, 551] width 72 height 15
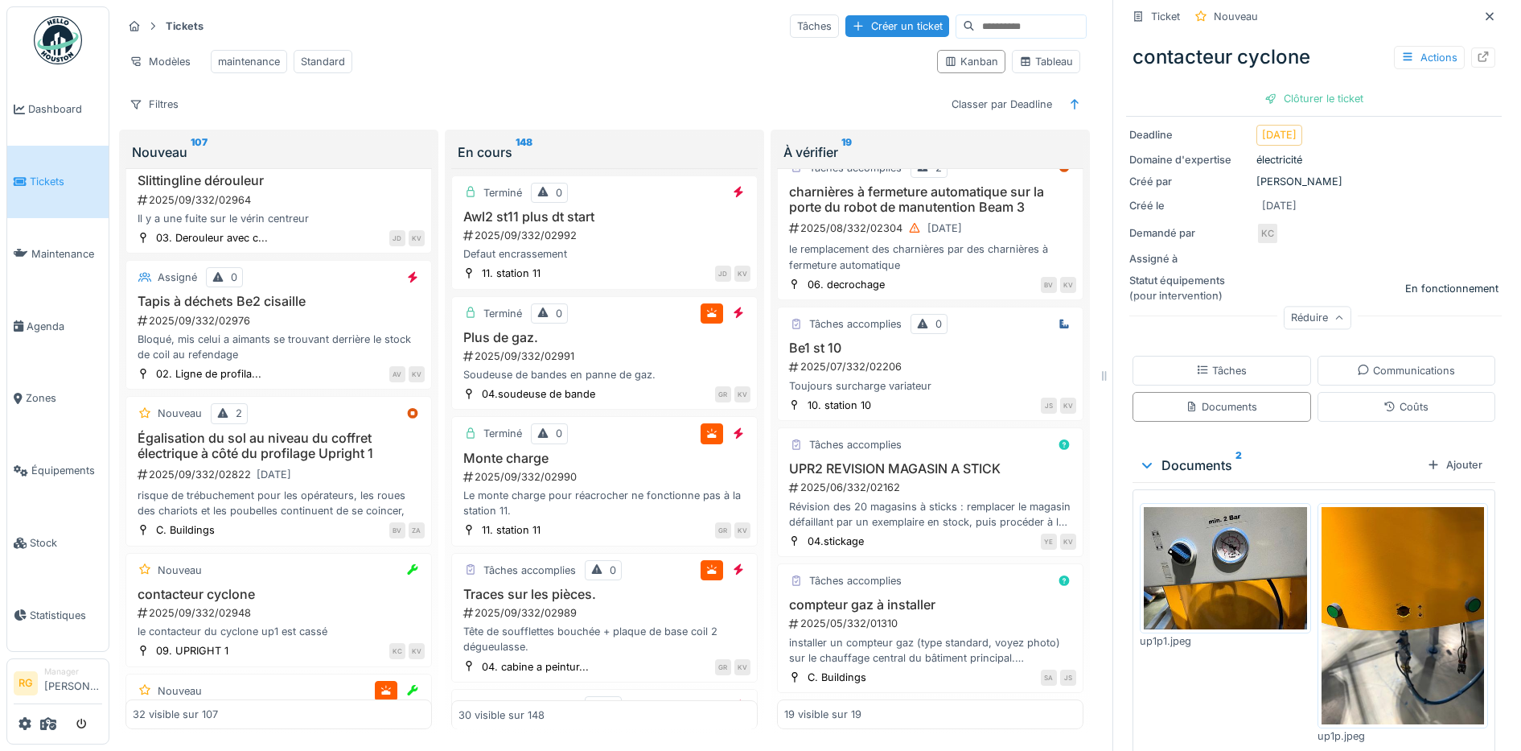
scroll to position [191, 0]
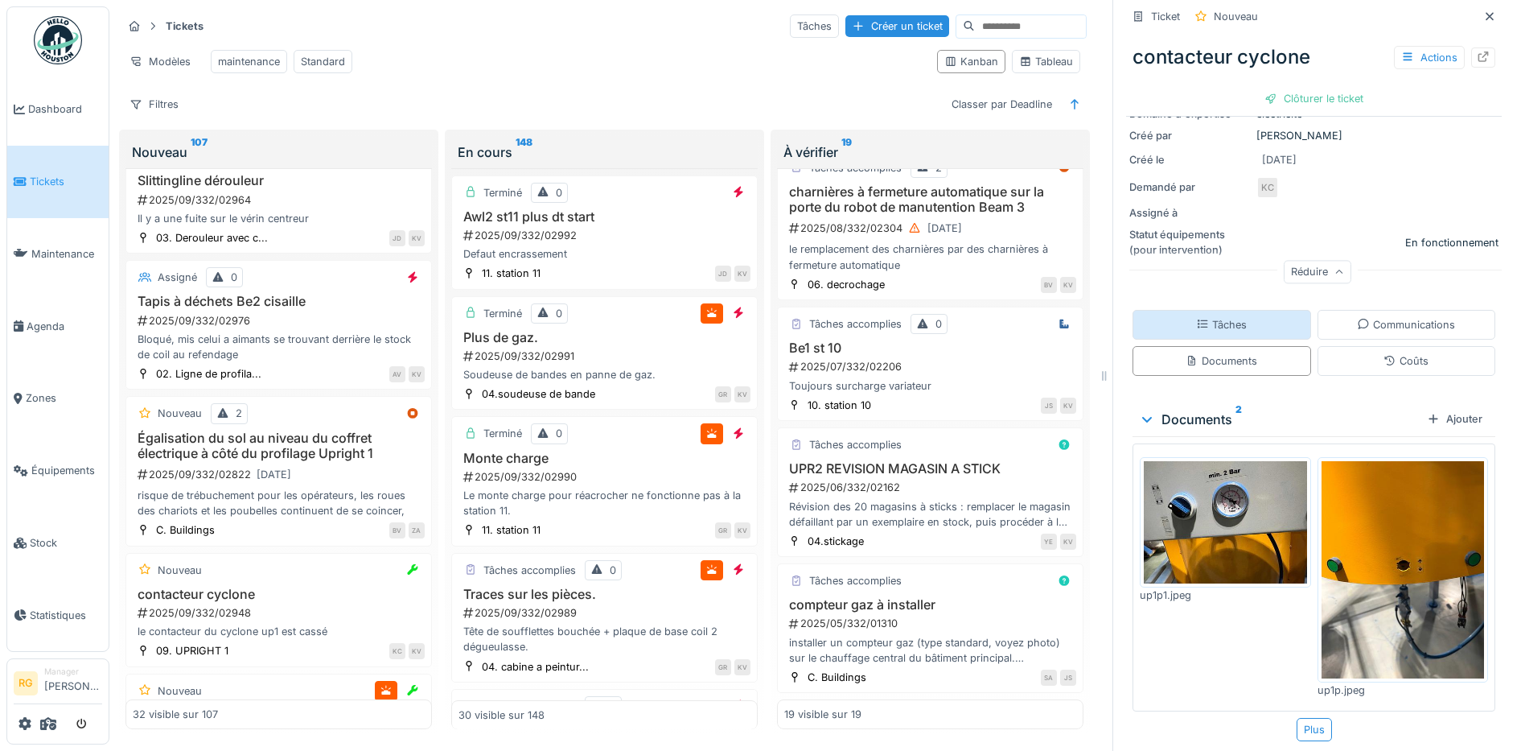
click at [1219, 317] on div "Tâches" at bounding box center [1221, 324] width 51 height 15
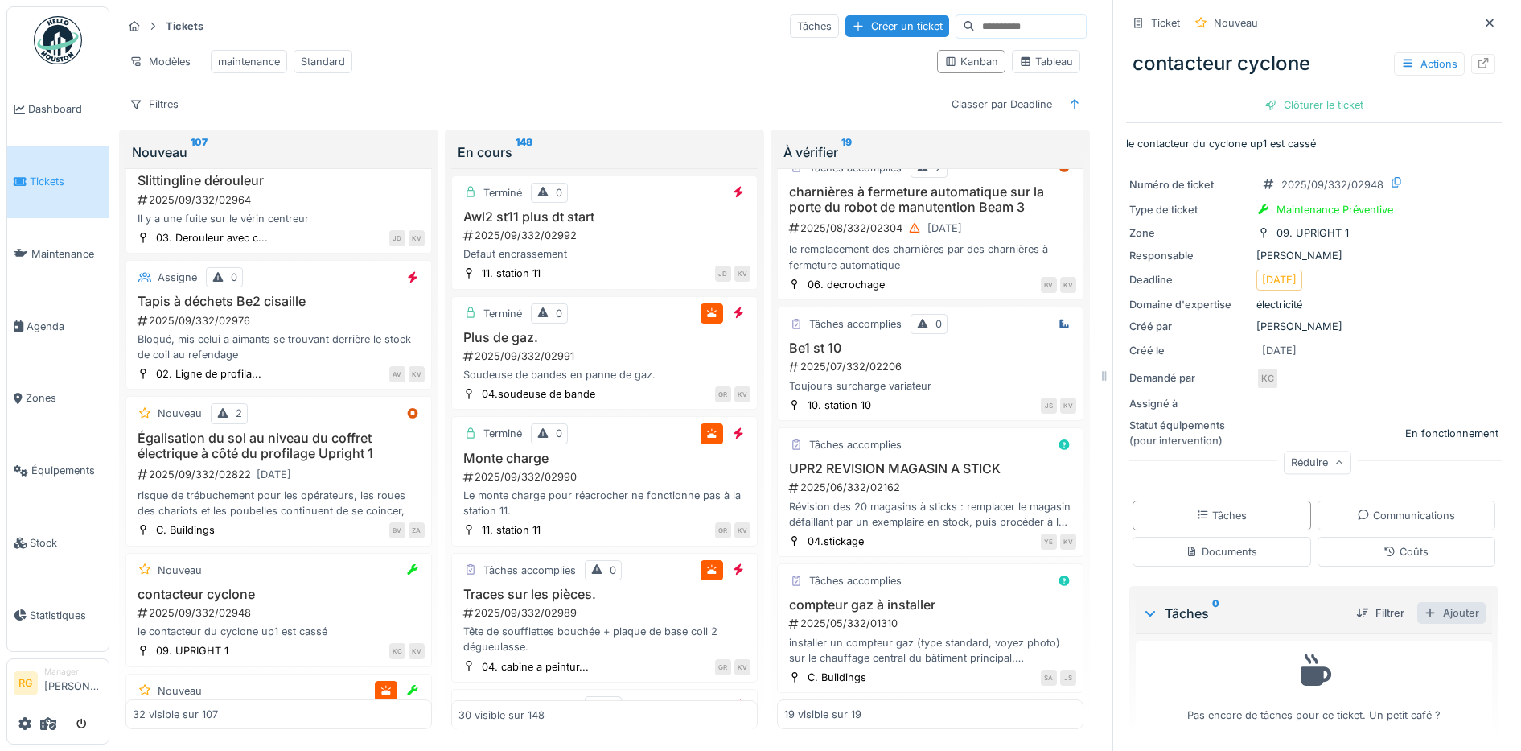
click at [1427, 602] on div "Ajouter" at bounding box center [1452, 613] width 68 height 22
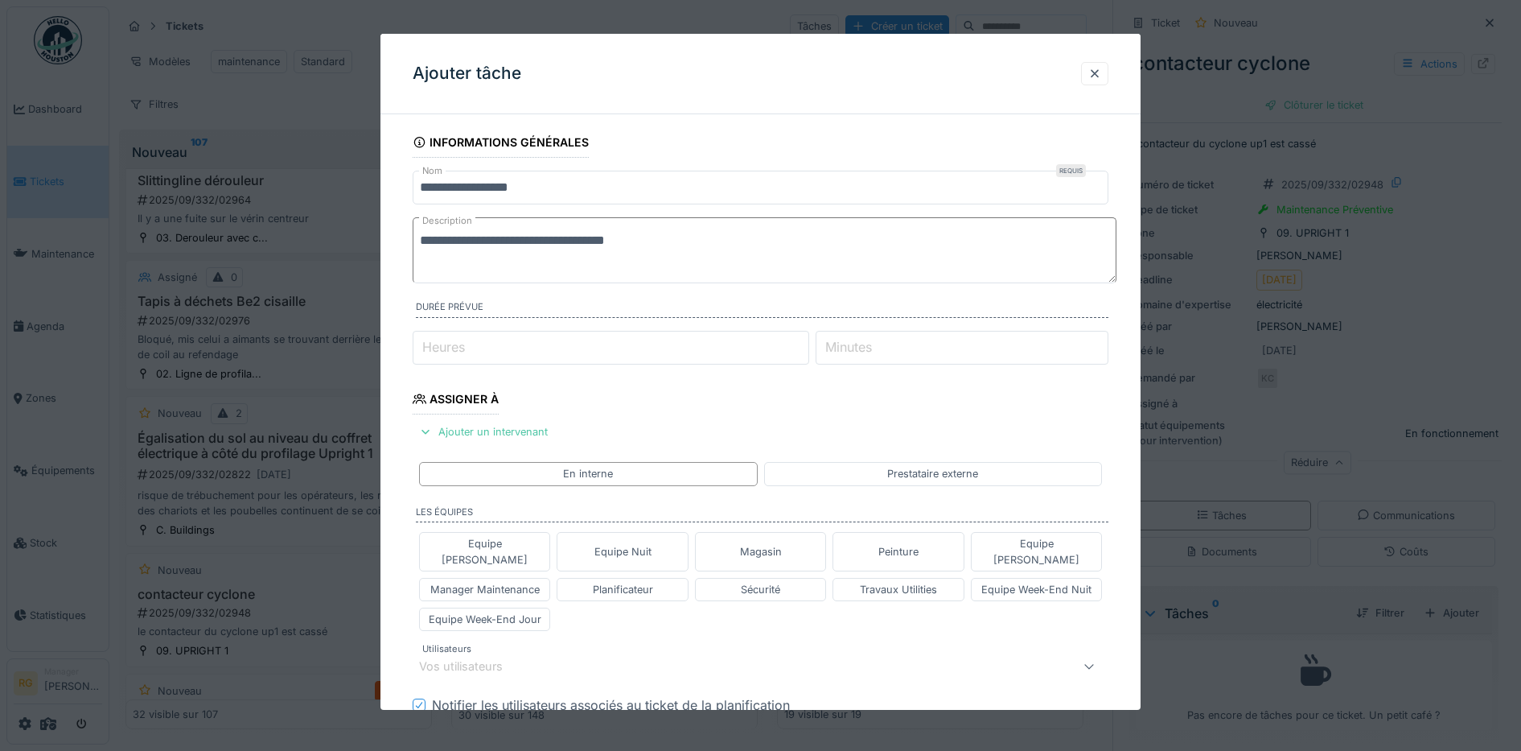
click at [693, 241] on textarea "**********" at bounding box center [765, 250] width 704 height 66
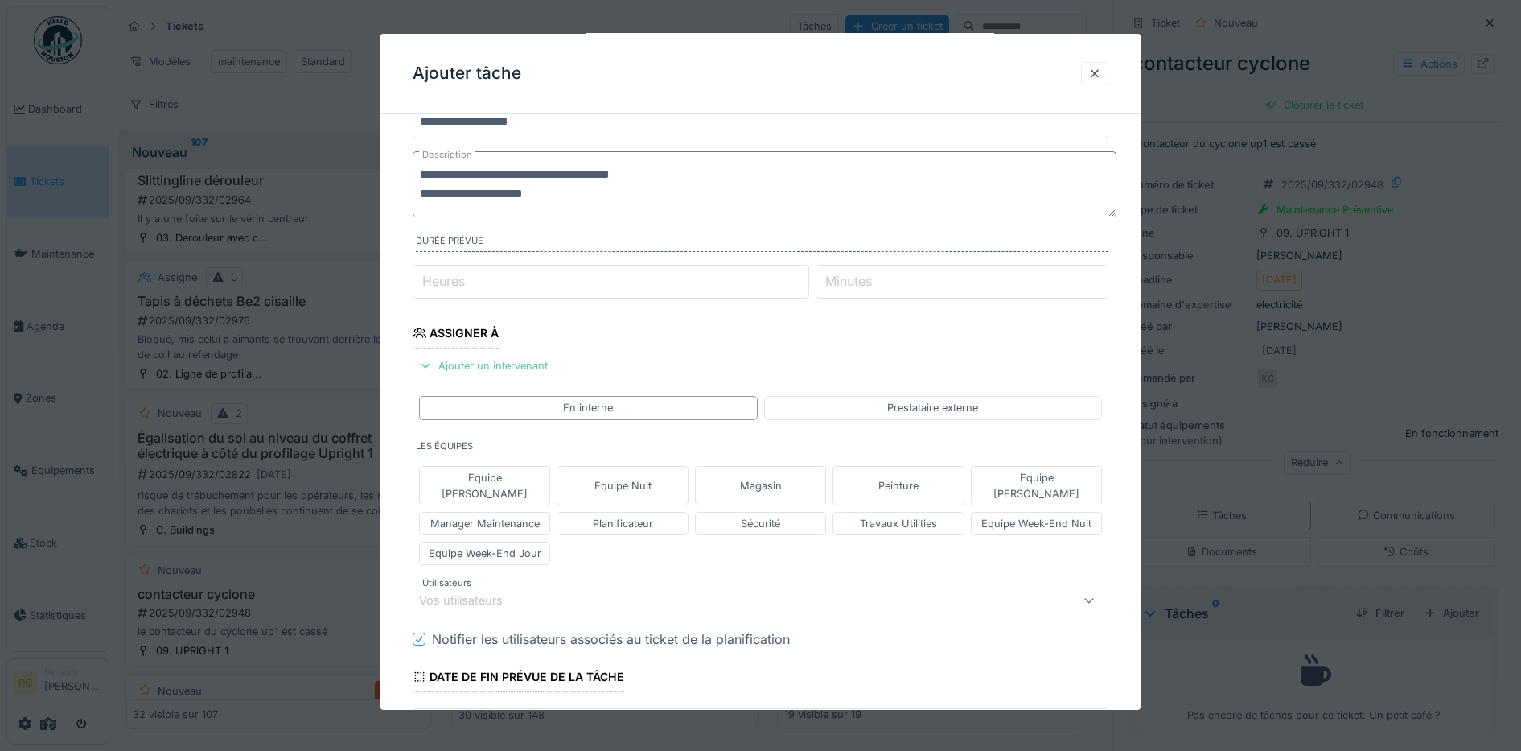
scroll to position [101, 0]
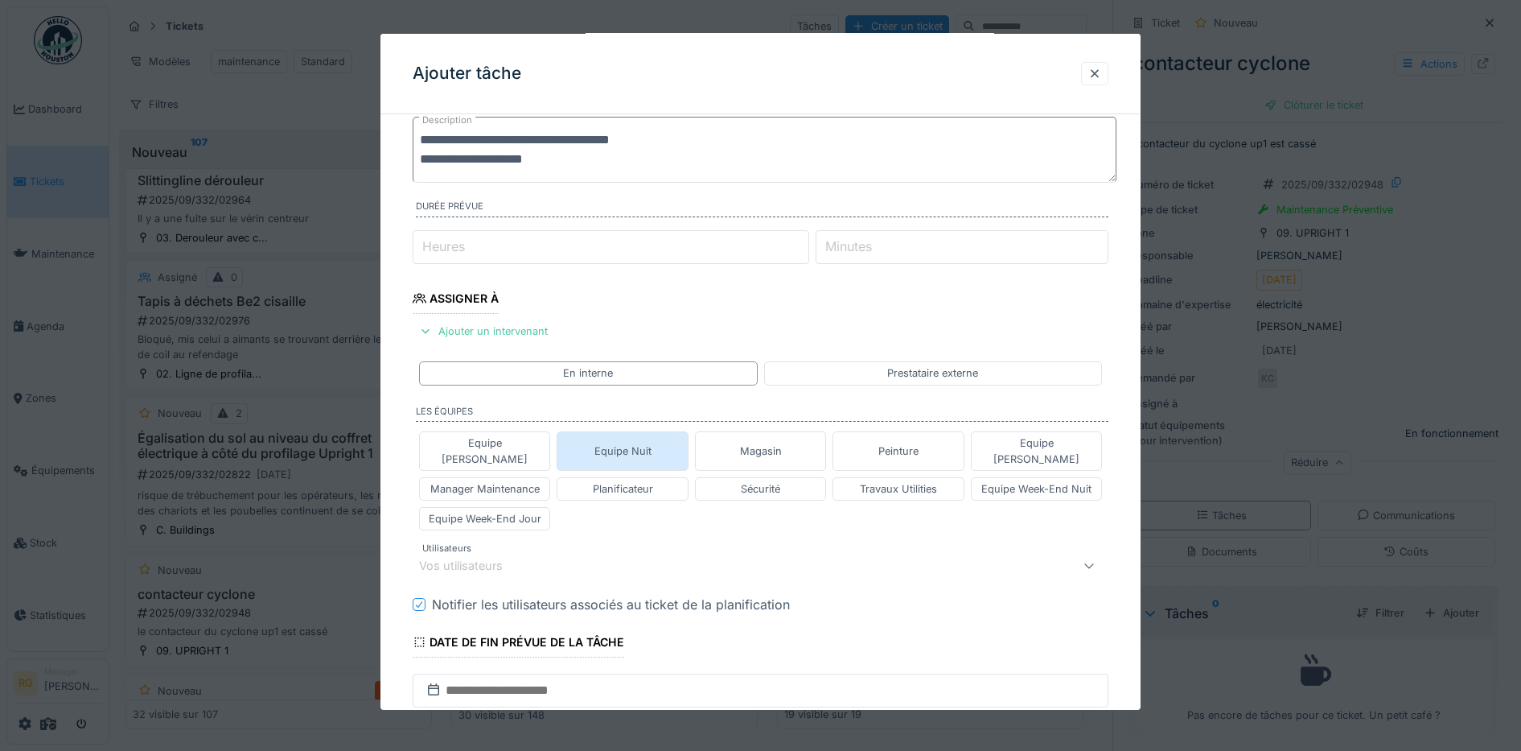
type textarea "**********"
click at [624, 443] on div "Equipe Nuit" at bounding box center [623, 450] width 57 height 15
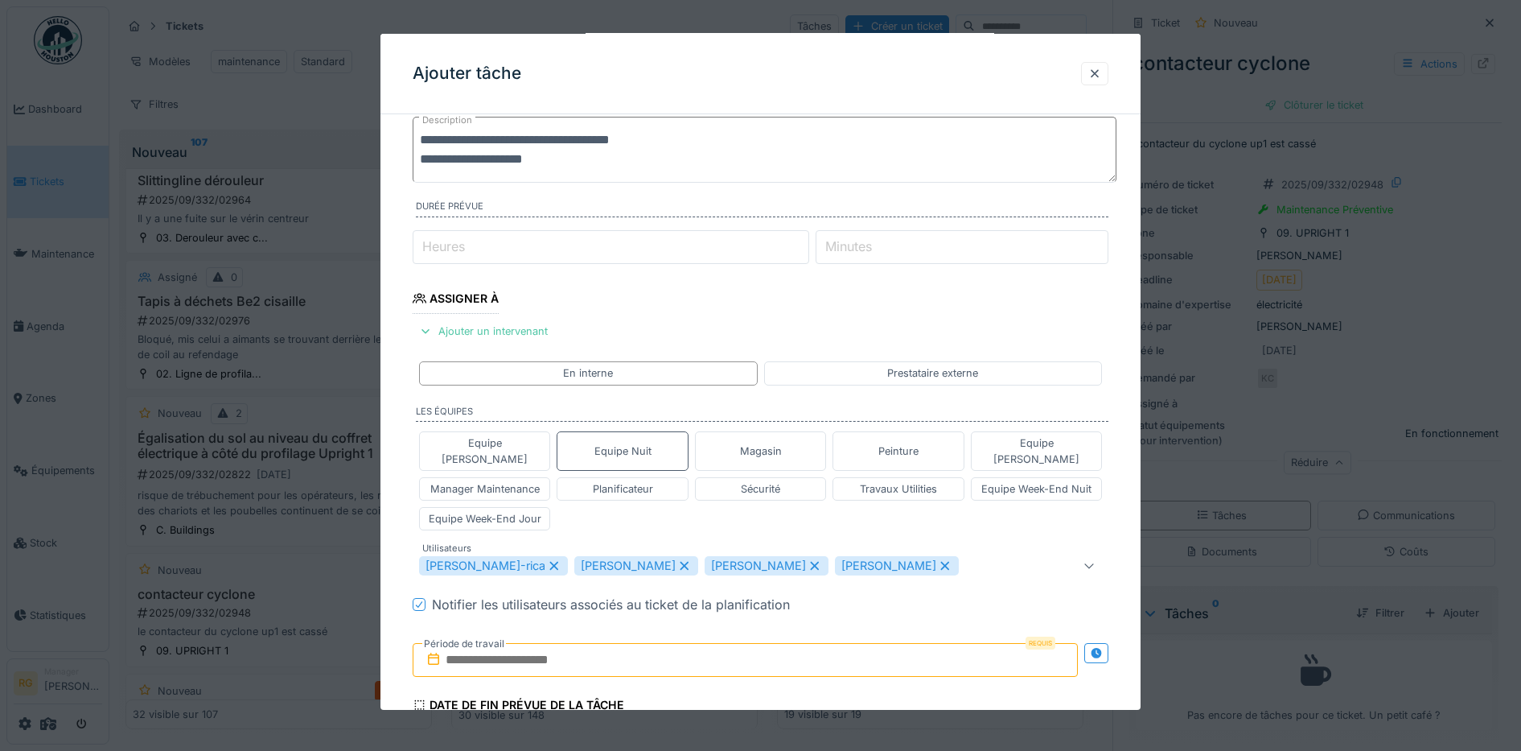
click at [547, 560] on icon at bounding box center [554, 565] width 14 height 11
click at [655, 562] on icon at bounding box center [659, 566] width 9 height 9
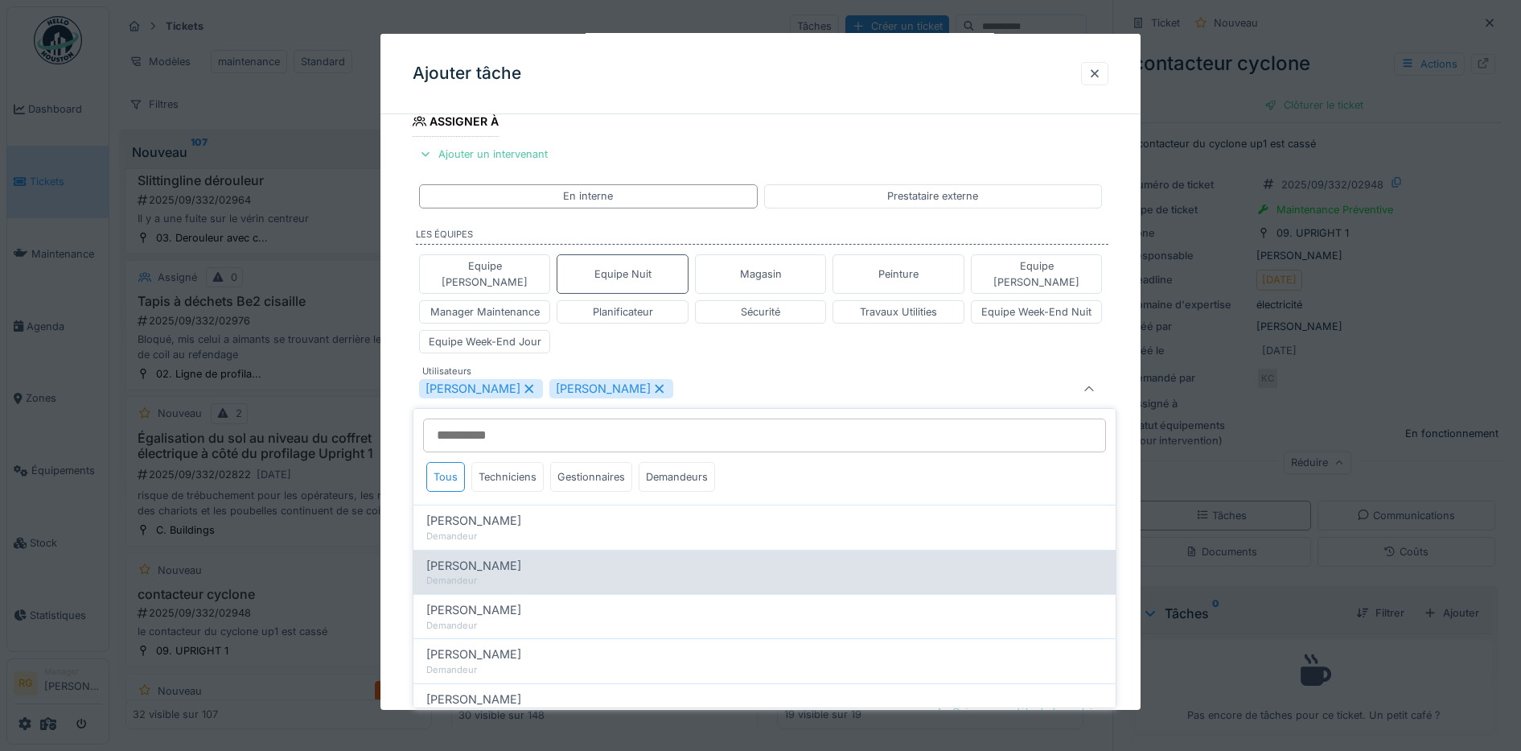
scroll to position [279, 0]
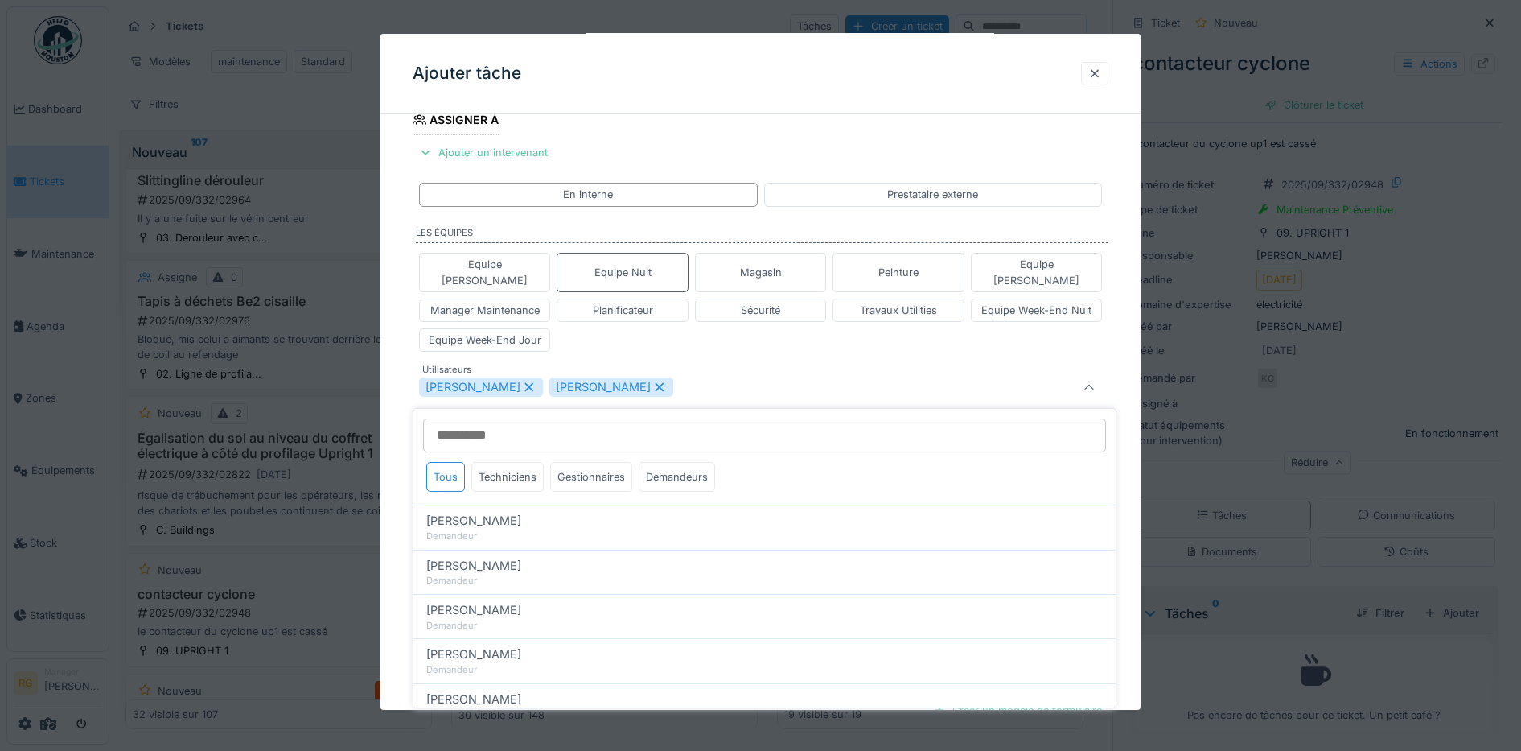
click at [655, 383] on icon at bounding box center [659, 387] width 9 height 9
type input "****"
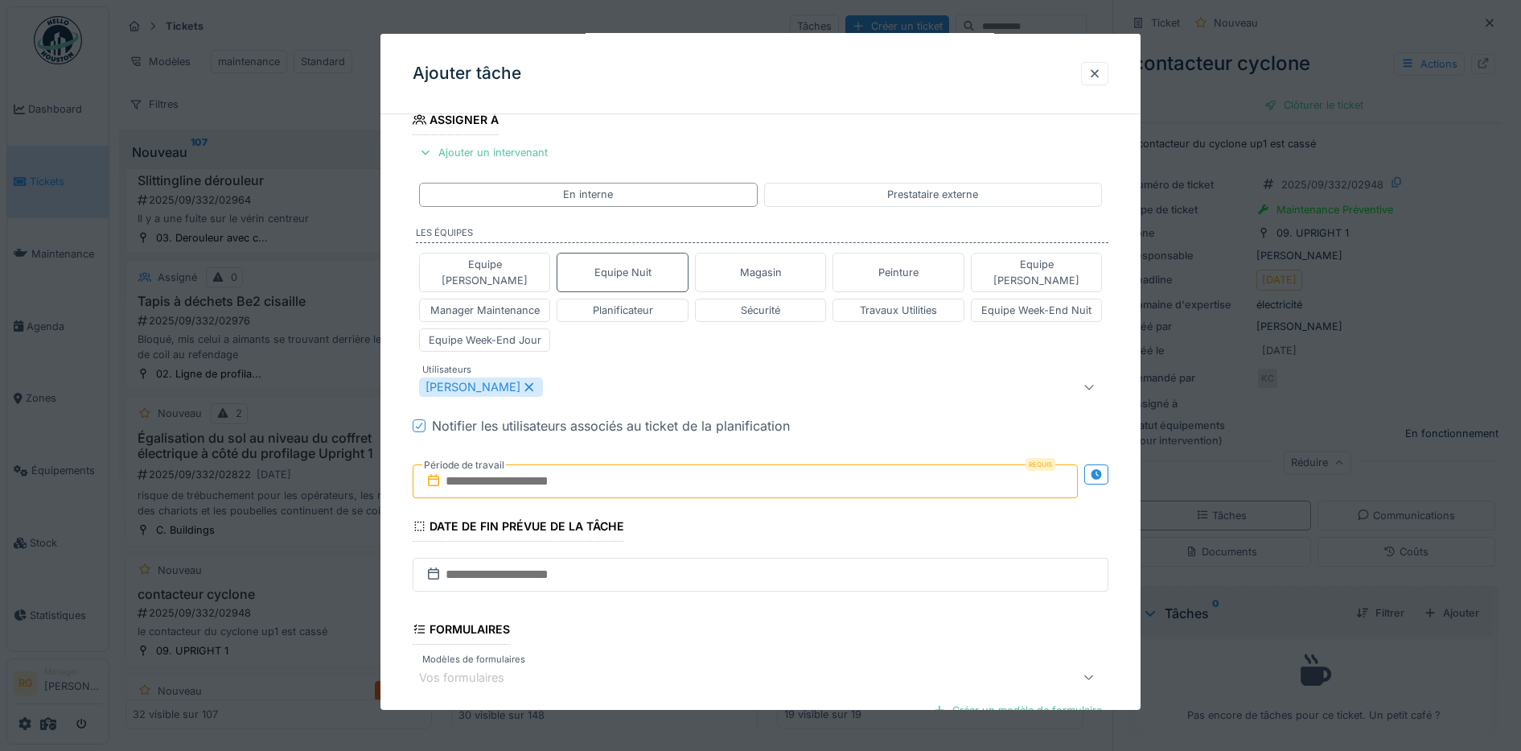
click at [513, 464] on input "text" at bounding box center [746, 481] width 666 height 34
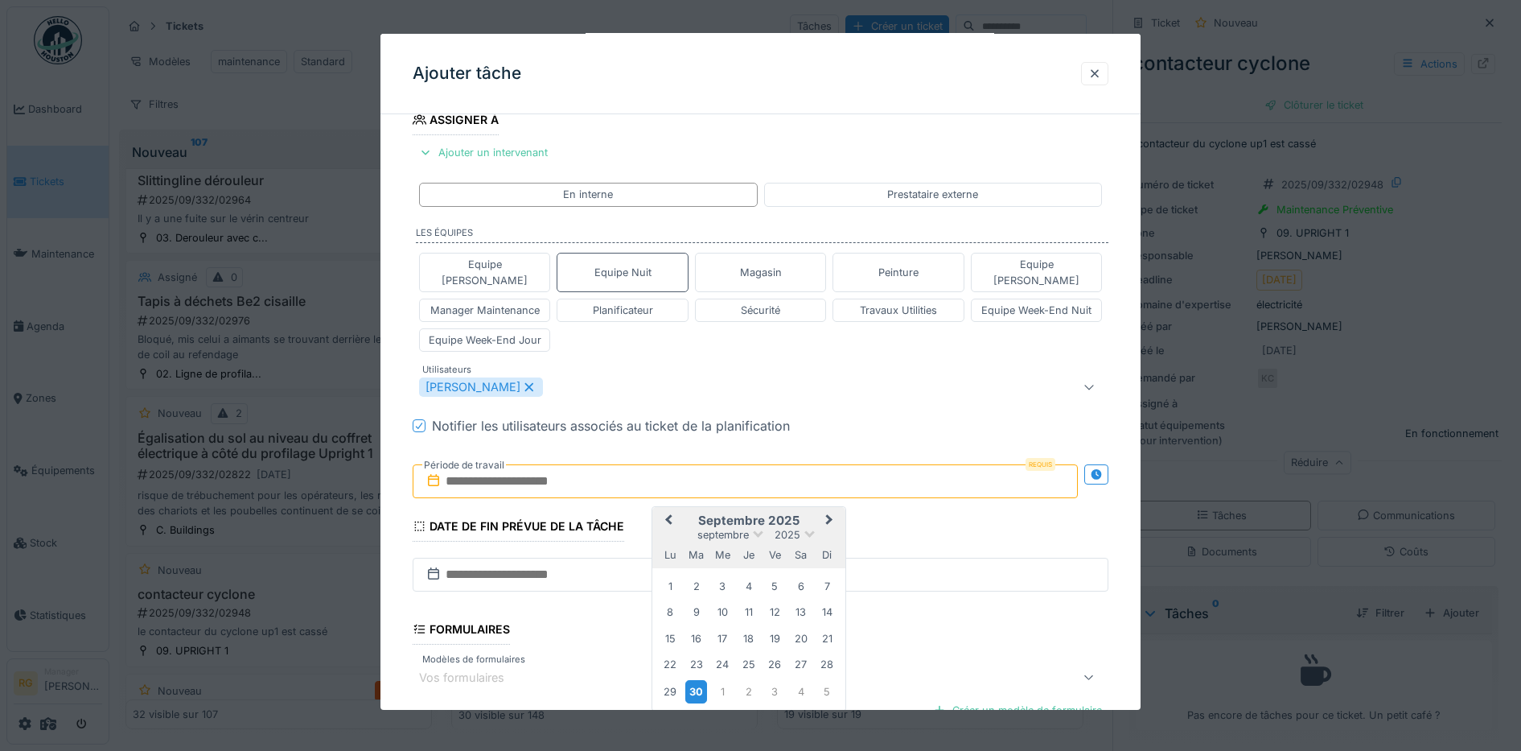
click at [701, 680] on div "30" at bounding box center [696, 691] width 22 height 23
click at [718, 681] on div "1" at bounding box center [723, 692] width 22 height 22
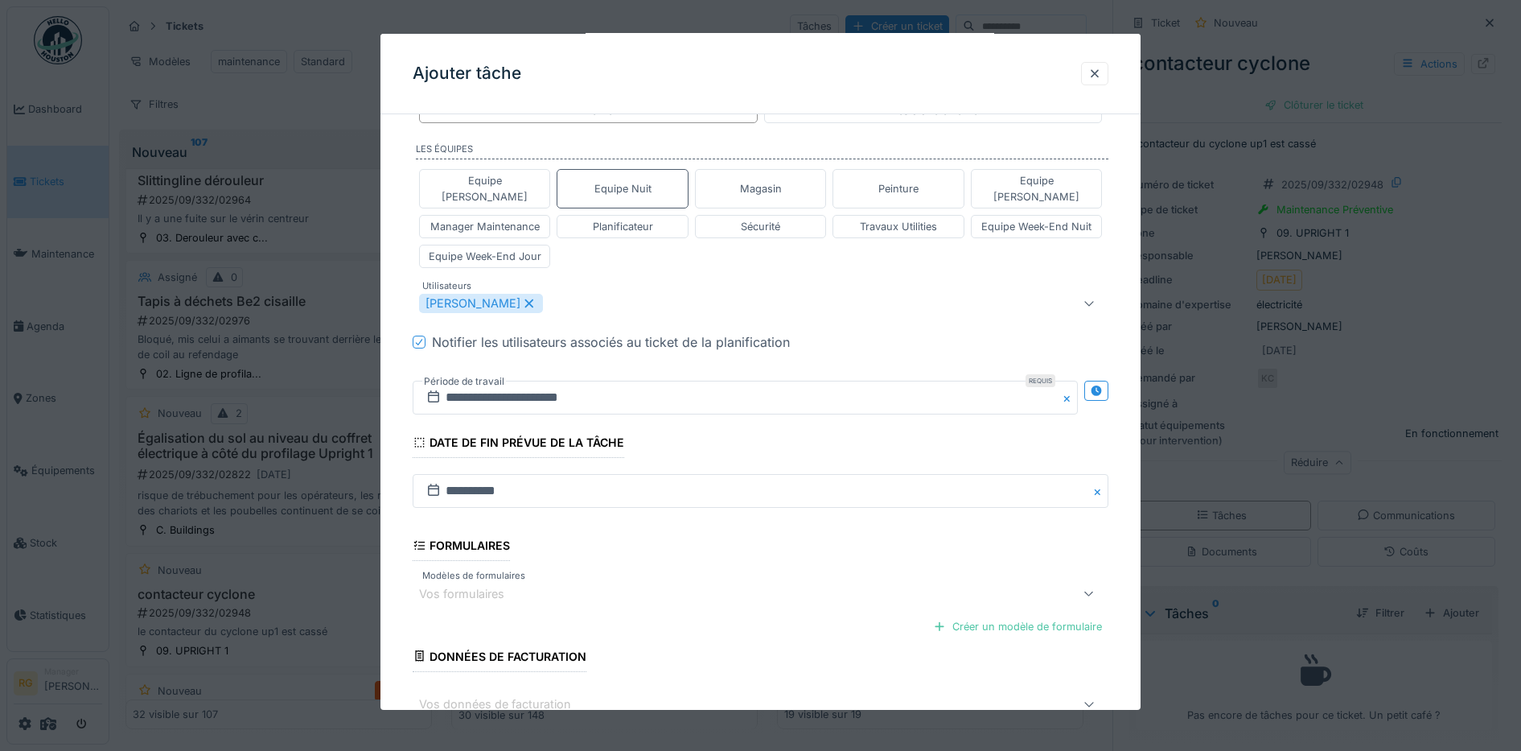
scroll to position [449, 0]
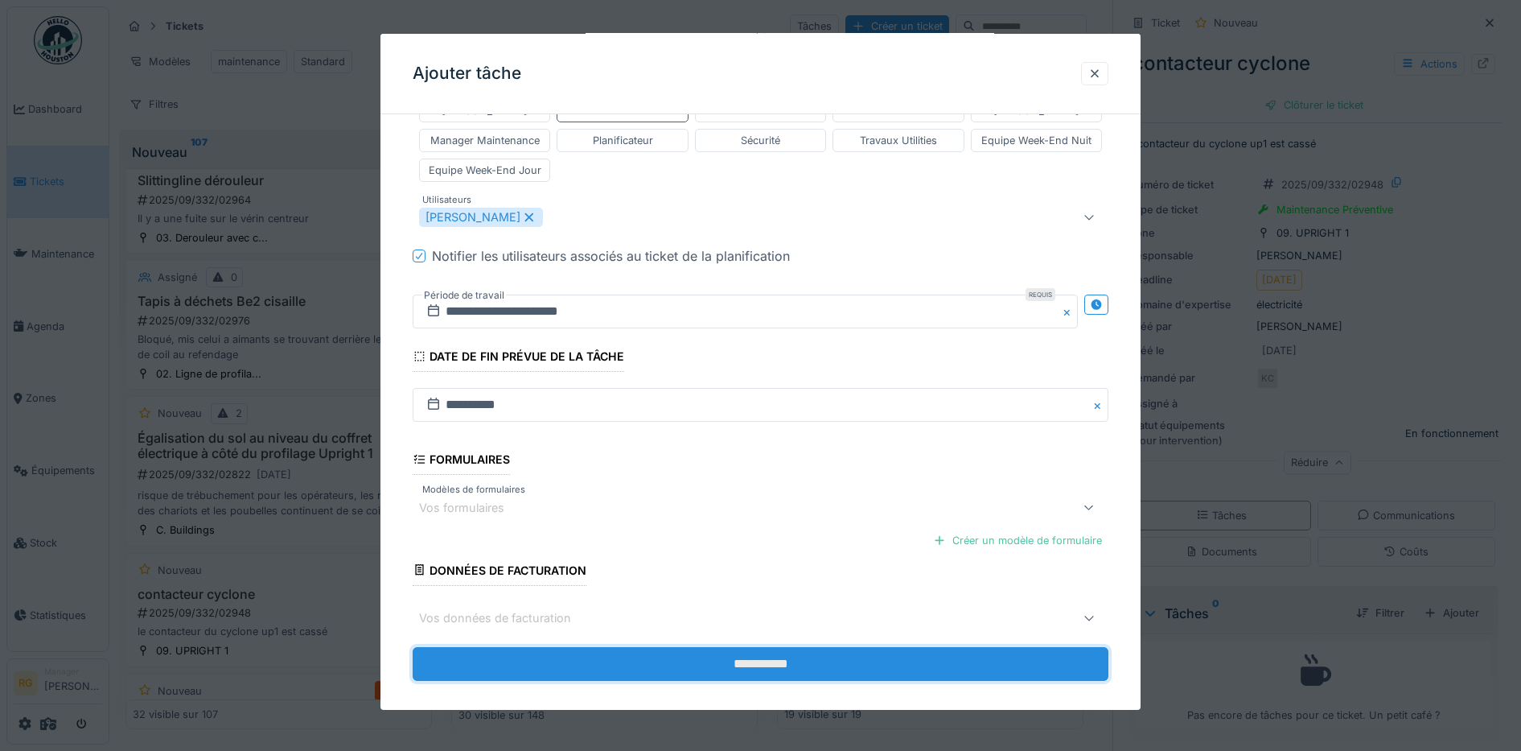
click at [722, 647] on input "**********" at bounding box center [761, 664] width 697 height 34
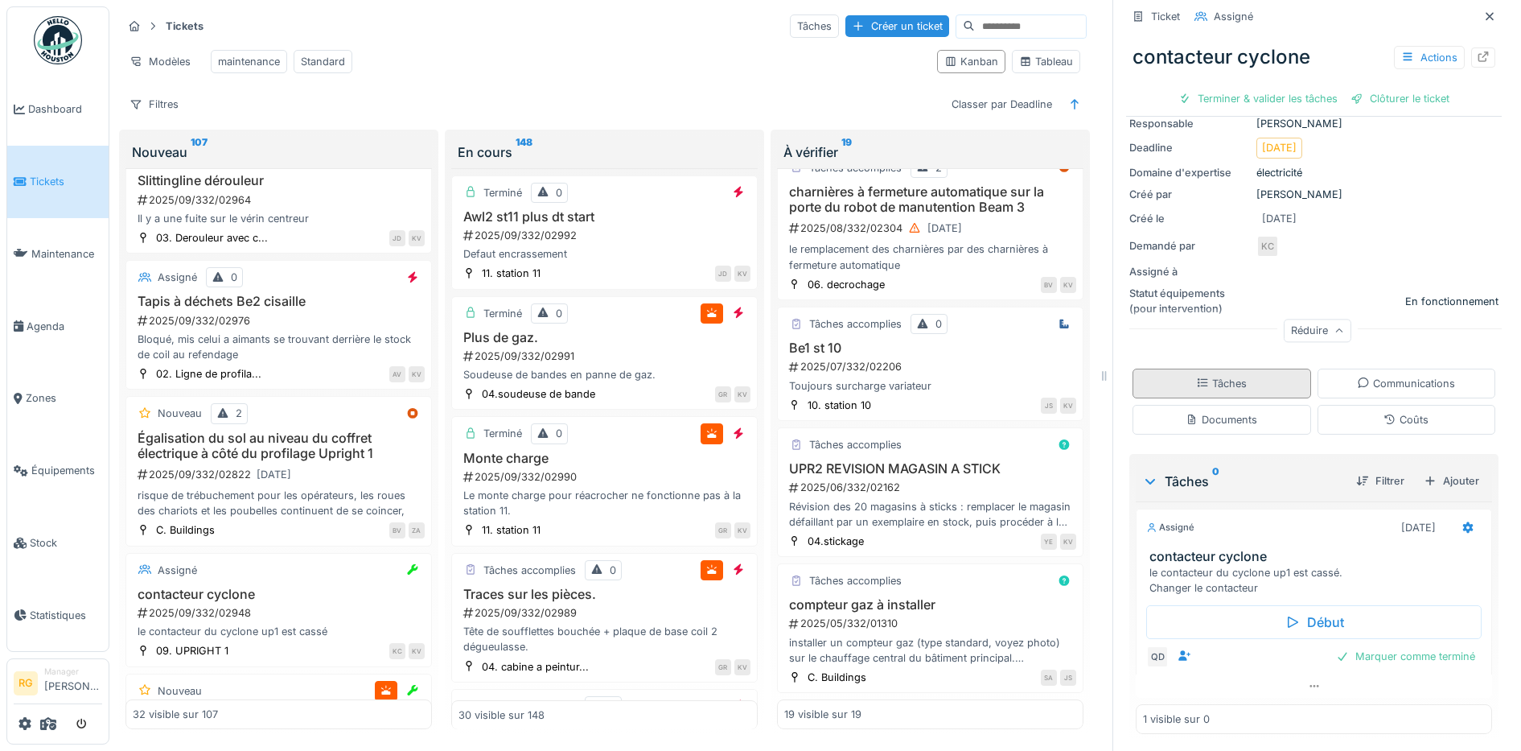
scroll to position [135, 0]
